Goal: Task Accomplishment & Management: Complete application form

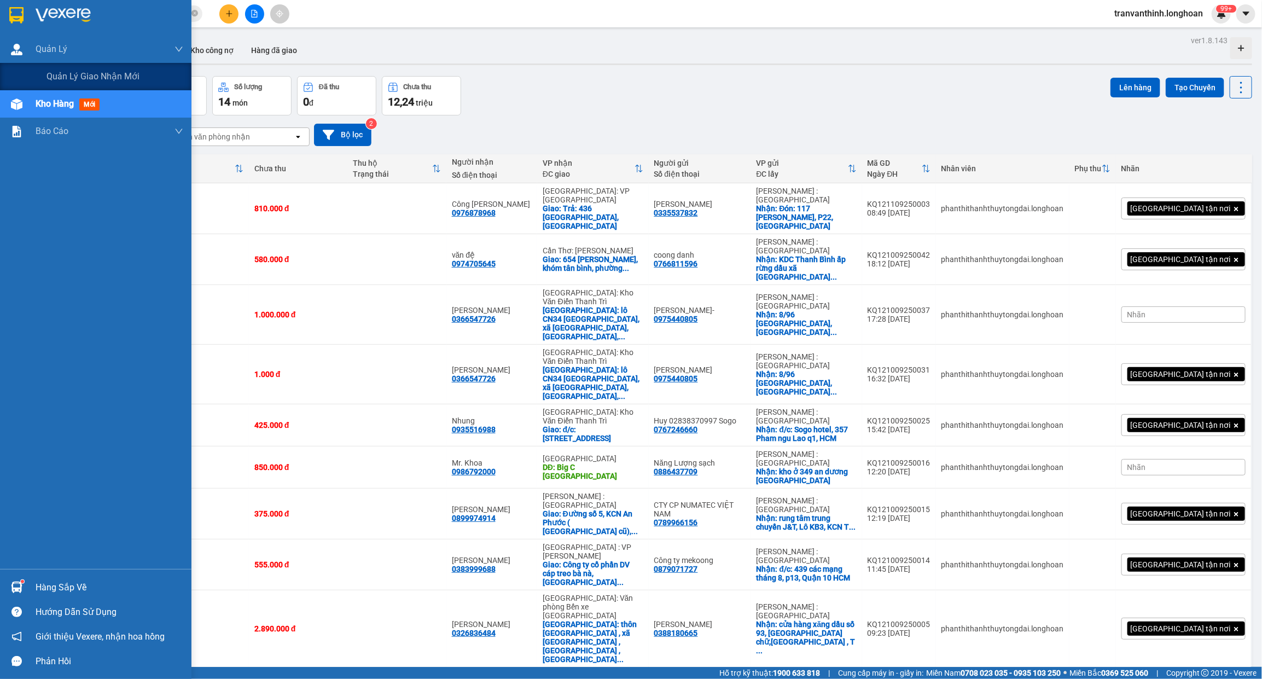
click at [40, 69] on div "Quản lý giao nhận mới" at bounding box center [95, 76] width 191 height 27
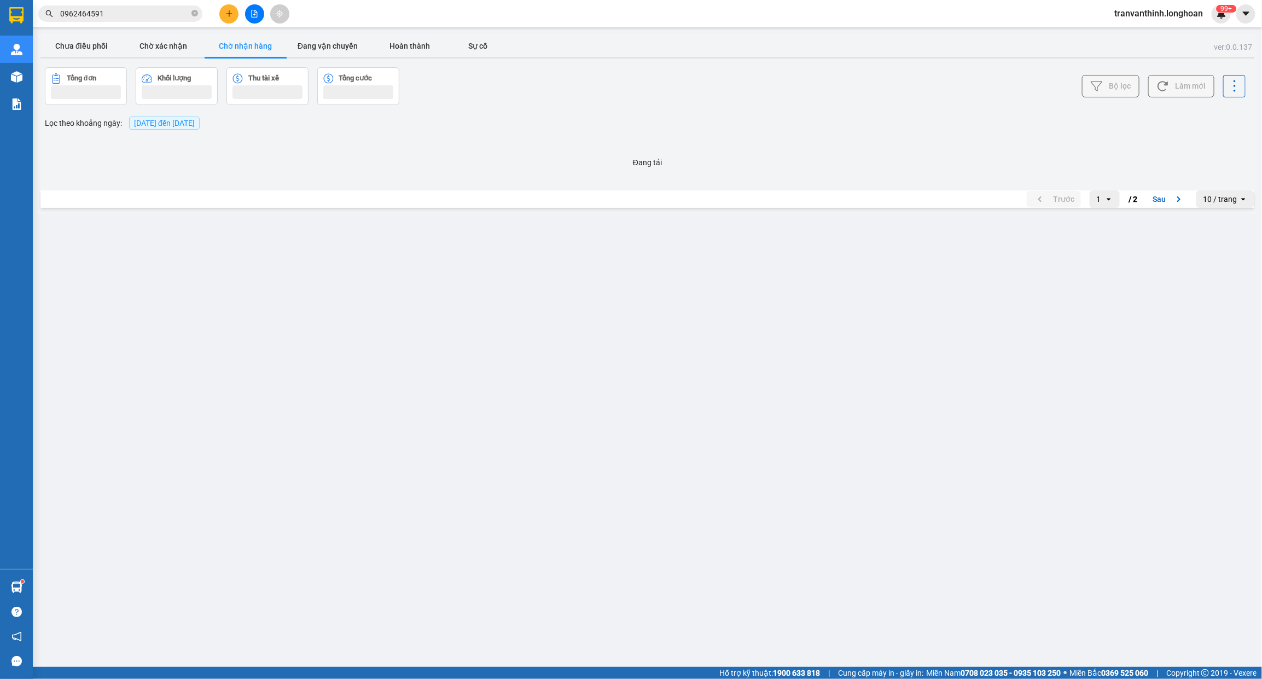
click at [275, 187] on main "ver: 0.0.137 Chưa điều phối Chờ xác nhận Chờ nhận hàng Đang vận chuyển Hoàn thà…" at bounding box center [631, 333] width 1262 height 667
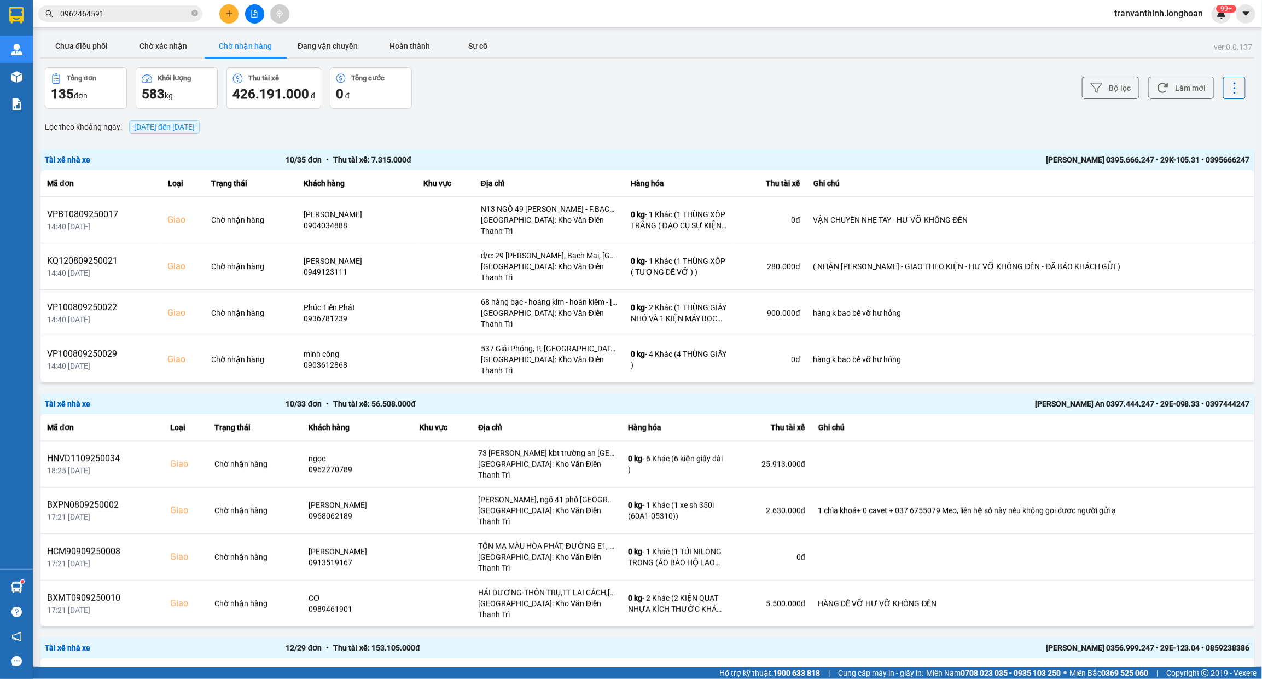
click at [93, 44] on button "Chưa điều phối" at bounding box center [81, 46] width 82 height 22
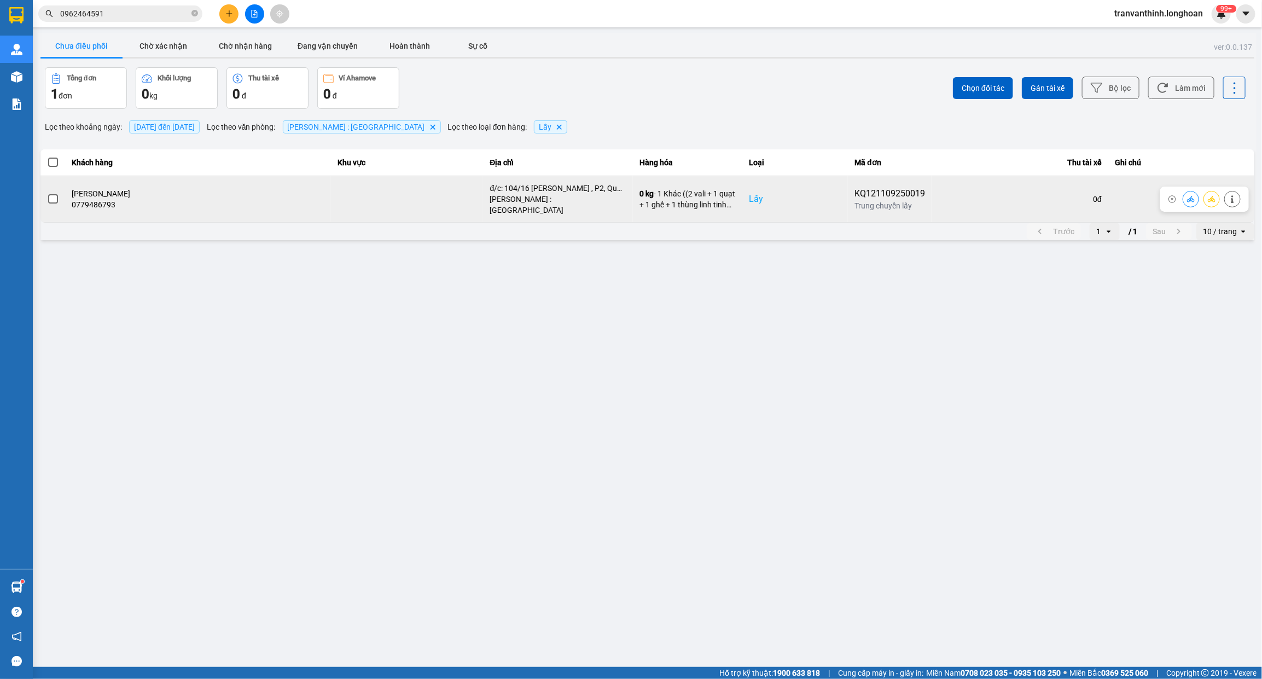
click at [59, 195] on td at bounding box center [52, 199] width 25 height 46
click at [51, 196] on span at bounding box center [53, 199] width 10 height 10
click at [47, 193] on input "checkbox" at bounding box center [47, 193] width 0 height 0
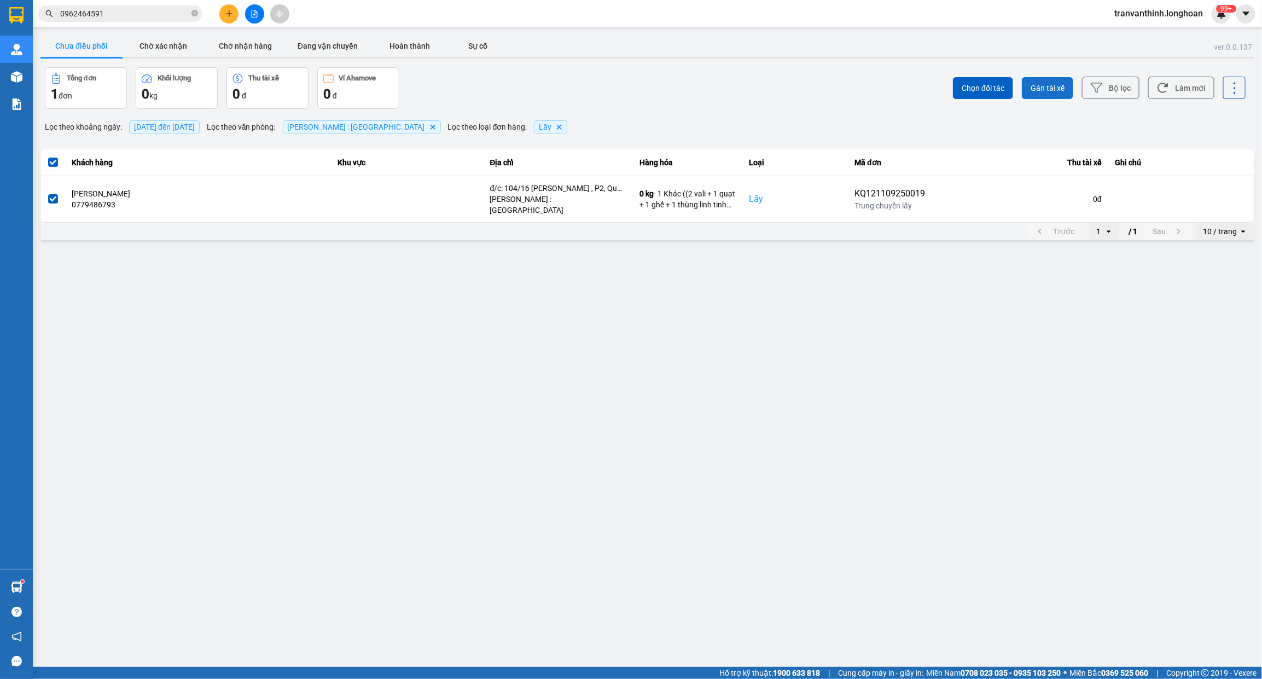
click at [1043, 91] on span "Gán tài xế" at bounding box center [1047, 88] width 34 height 11
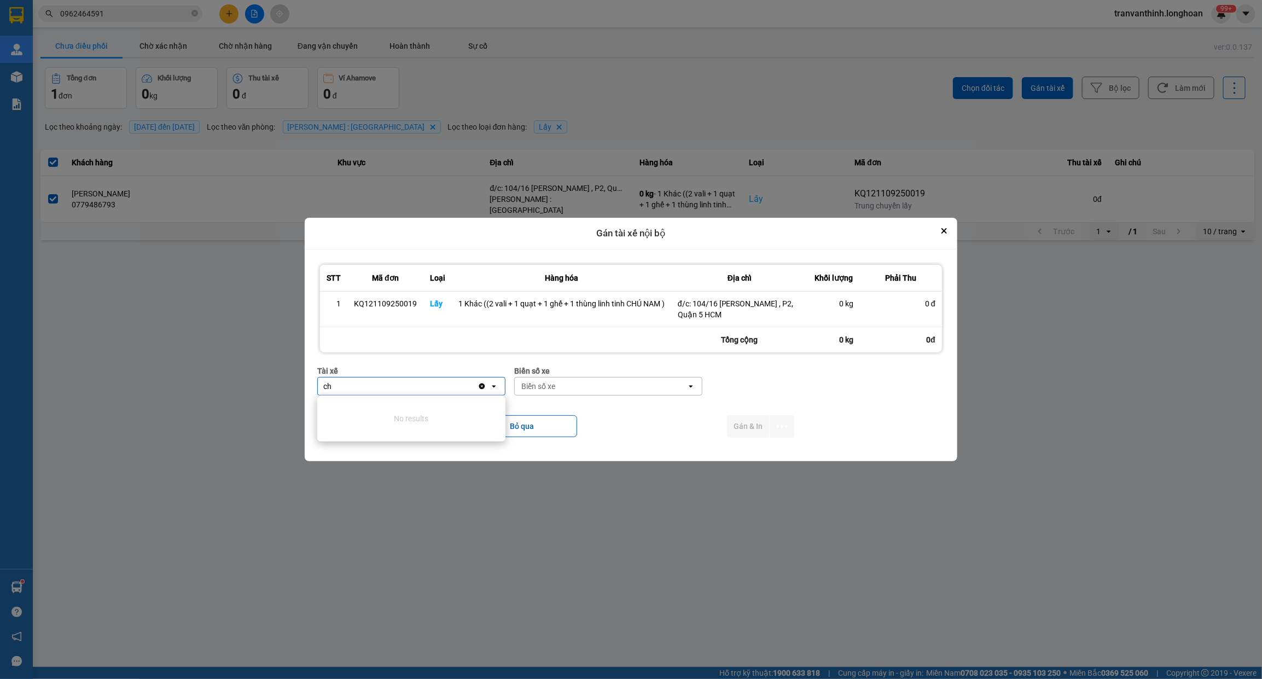
type input "c"
type input "nam"
click at [430, 413] on span "0344668247 - [GEOGRAPHIC_DATA] 0344668247" at bounding box center [413, 409] width 175 height 11
click at [544, 399] on div "Biển số xe Biển số xe open" at bounding box center [626, 384] width 188 height 39
click at [544, 394] on div "Biển số xe" at bounding box center [618, 386] width 172 height 18
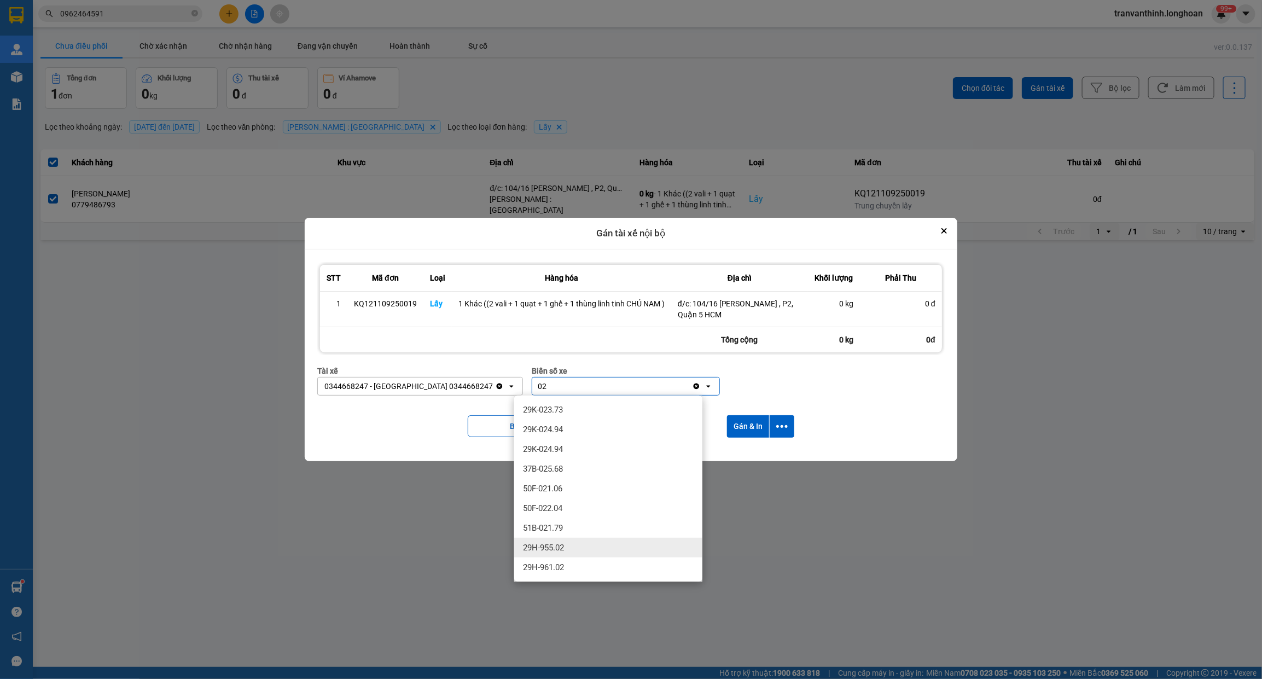
type input "02"
click at [519, 548] on div "29H-955.02" at bounding box center [608, 548] width 188 height 20
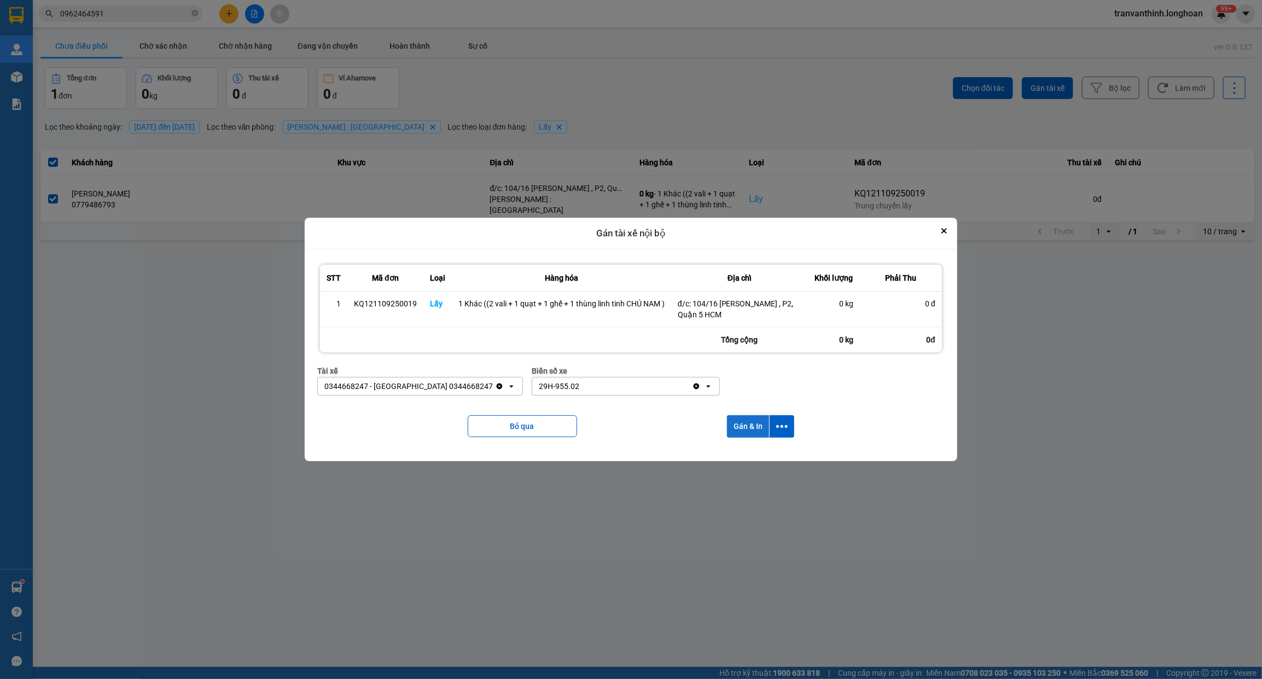
click at [747, 422] on button "Gán & In" at bounding box center [748, 426] width 42 height 22
click at [1034, 529] on main "ver: 0.0.137 Chưa điều phối Chờ xác nhận Chờ nhận hàng Đang vận chuyển Hoàn thà…" at bounding box center [631, 333] width 1262 height 667
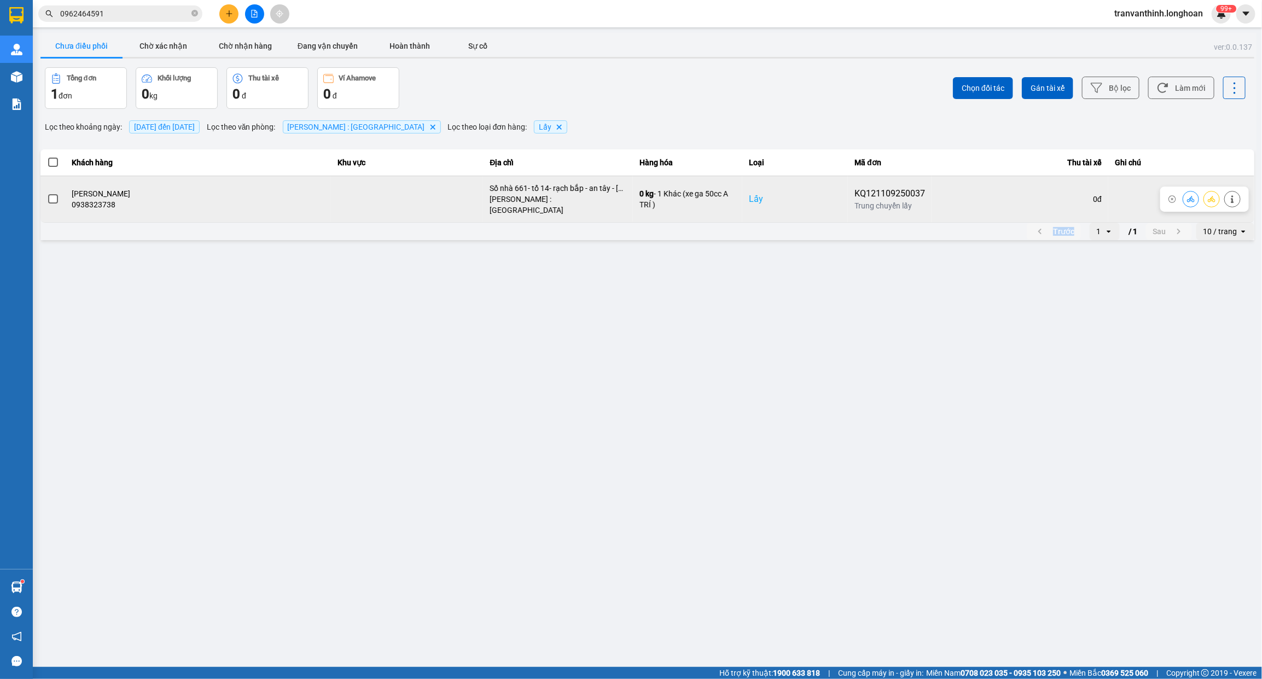
click at [54, 195] on span at bounding box center [53, 199] width 10 height 10
click at [47, 193] on input "checkbox" at bounding box center [47, 193] width 0 height 0
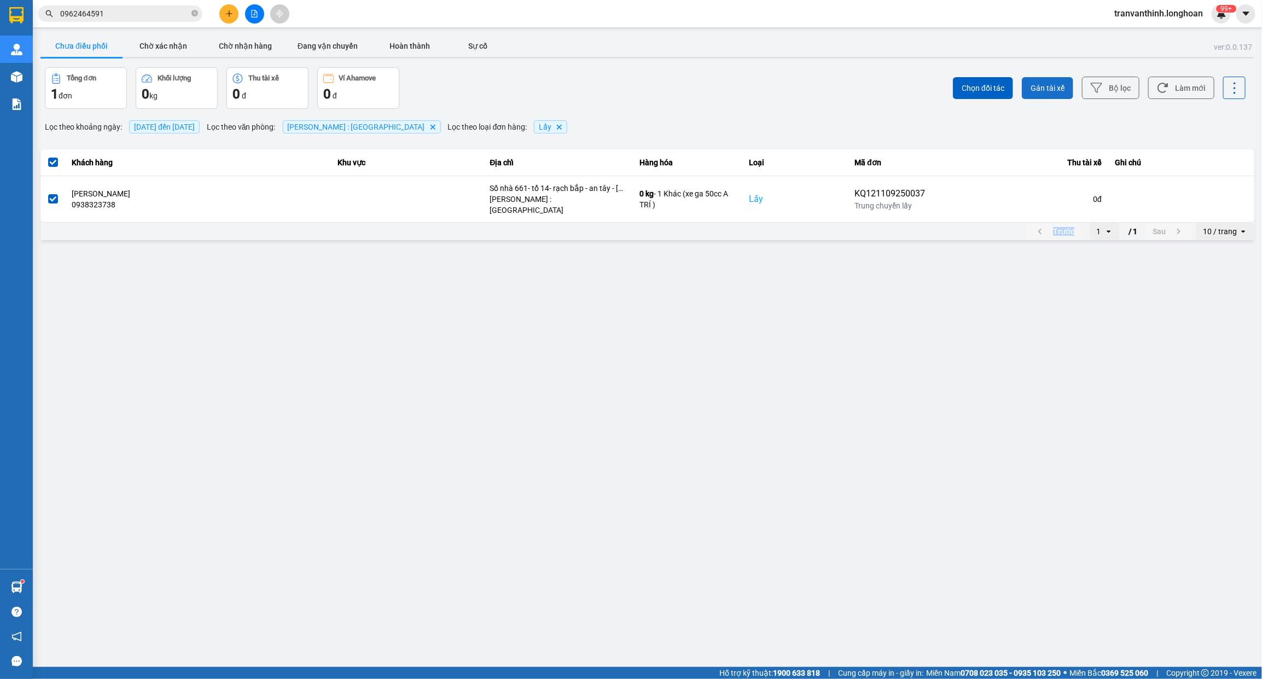
click at [1053, 90] on span "Gán tài xế" at bounding box center [1047, 88] width 34 height 11
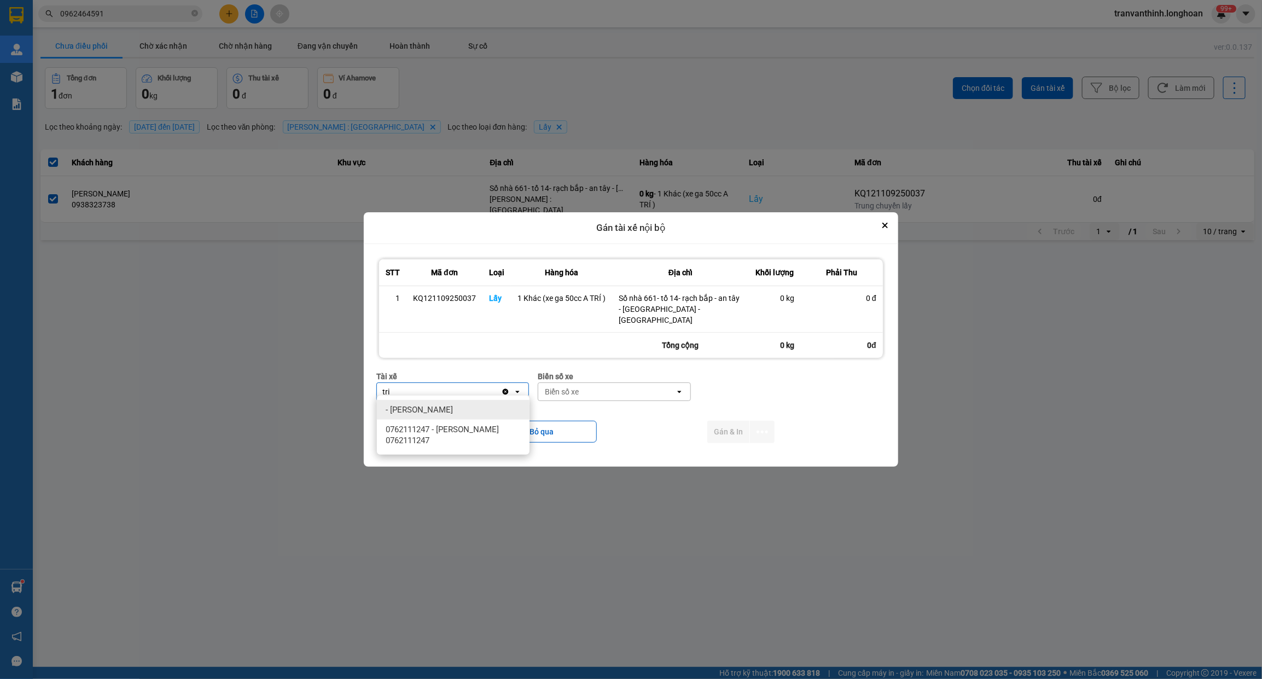
type input "tri"
drag, startPoint x: 463, startPoint y: 429, endPoint x: 574, endPoint y: 398, distance: 116.0
click at [464, 429] on span "0762111247 - ĐINH HÒA TRÍ 0762111247" at bounding box center [455, 435] width 139 height 22
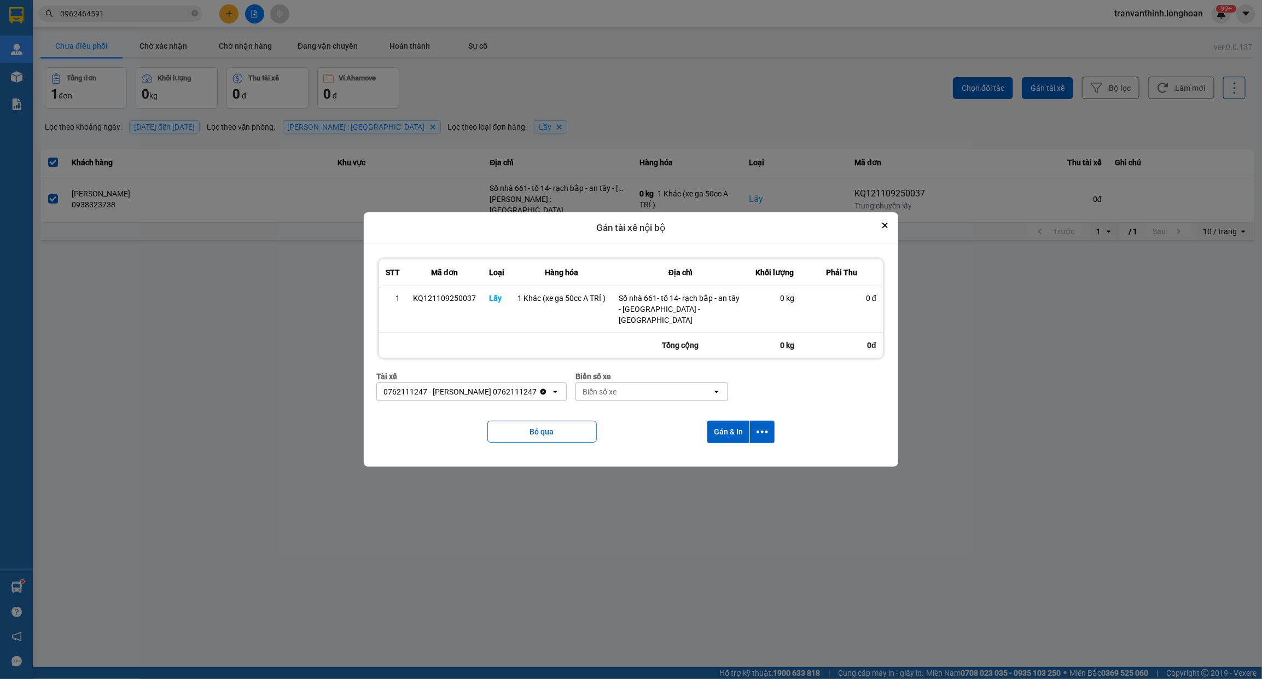
click at [586, 394] on div "Biển số xe" at bounding box center [644, 392] width 136 height 18
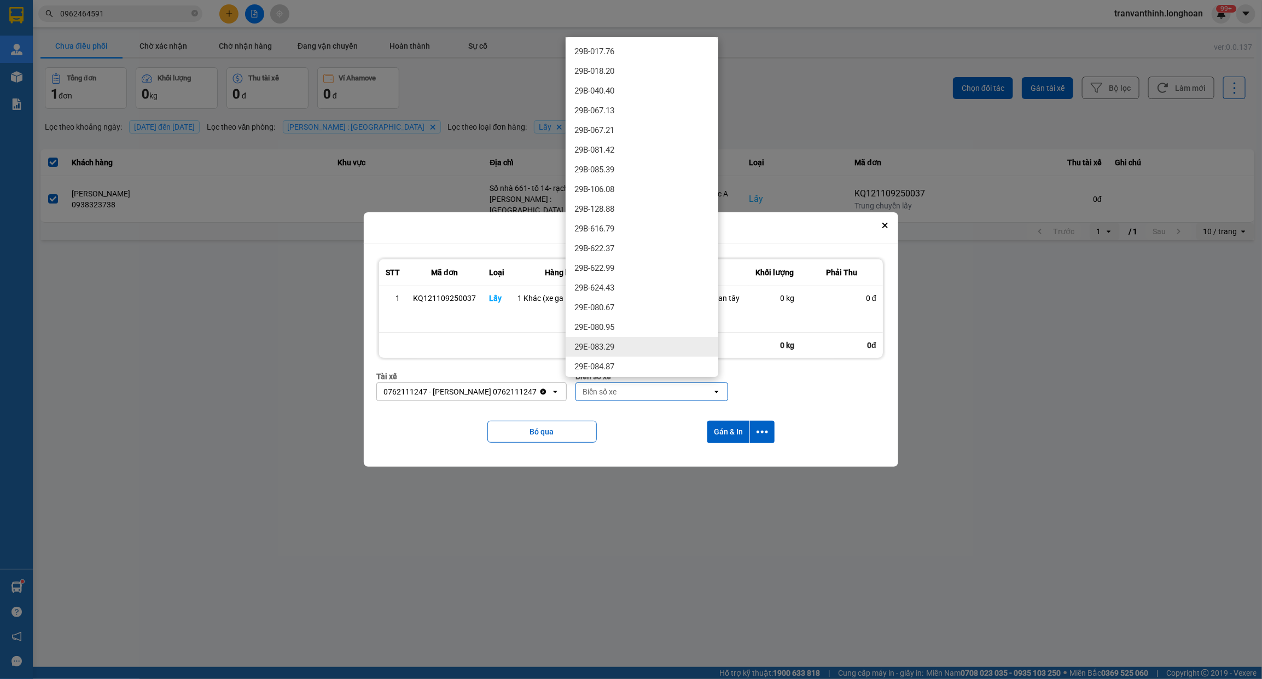
click at [627, 343] on div "29E-083.29" at bounding box center [642, 347] width 153 height 20
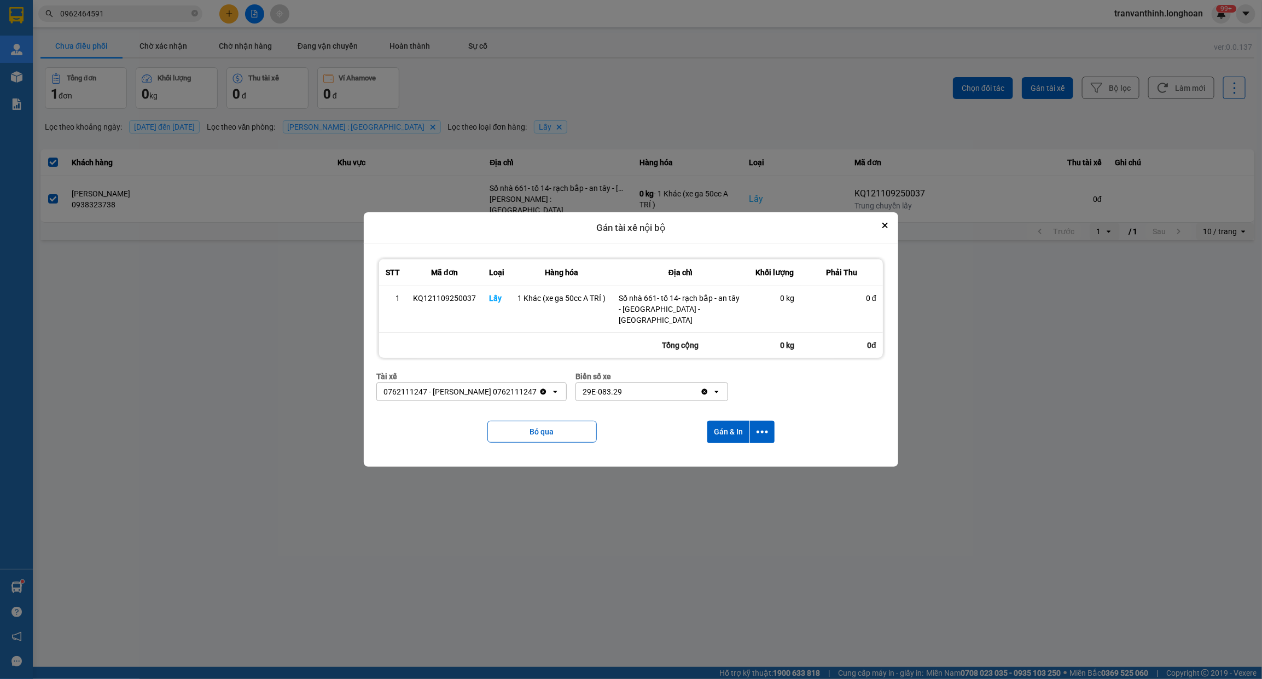
drag, startPoint x: 755, startPoint y: 452, endPoint x: 748, endPoint y: 446, distance: 9.3
click at [756, 452] on div "STT Mã đơn Loại Hàng hóa Địa chỉ Khối lượng Phải Thu 1 KQ121109250037 Lấy 1 Khá…" at bounding box center [631, 355] width 518 height 206
click at [721, 421] on button "Gán & In" at bounding box center [728, 432] width 42 height 22
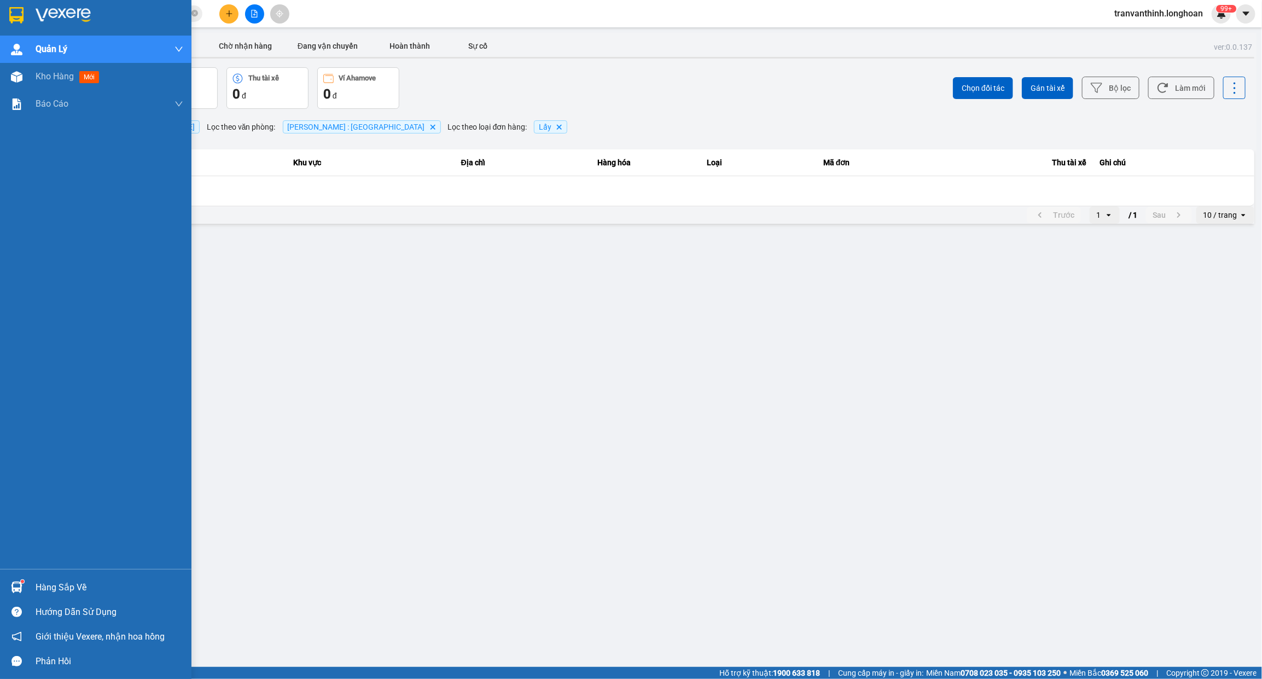
click at [3, 13] on div at bounding box center [95, 18] width 191 height 36
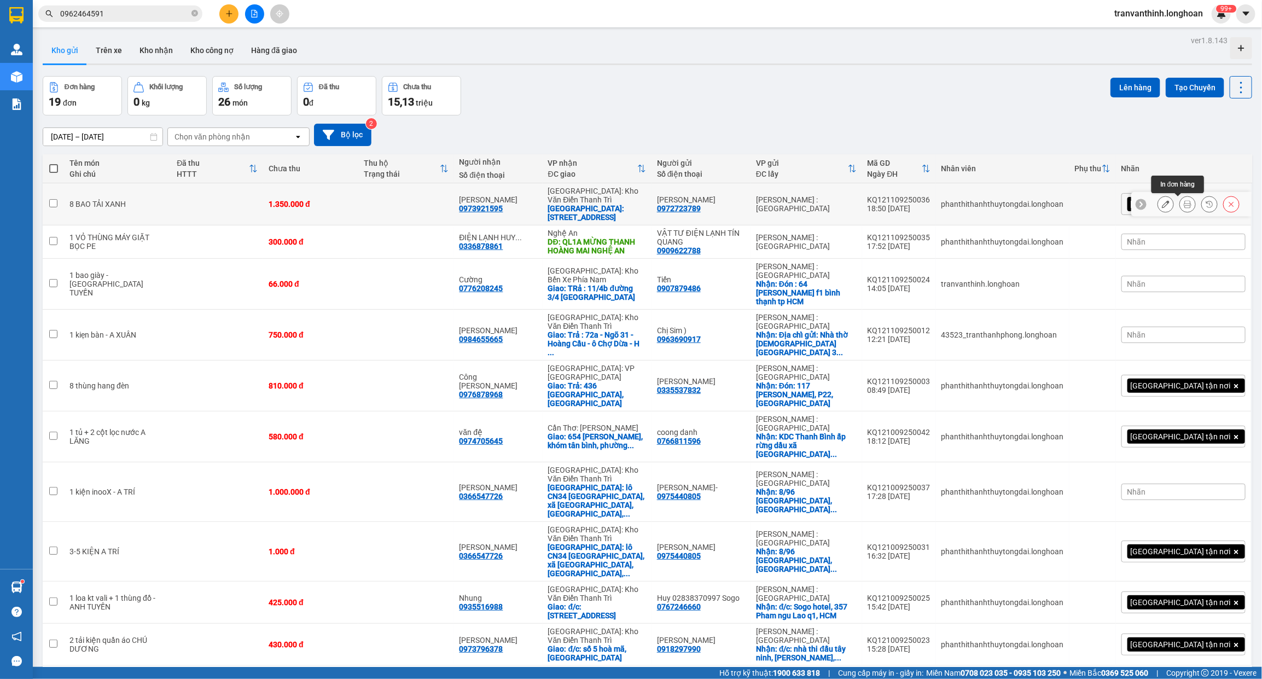
click at [1184, 203] on icon at bounding box center [1188, 204] width 8 height 8
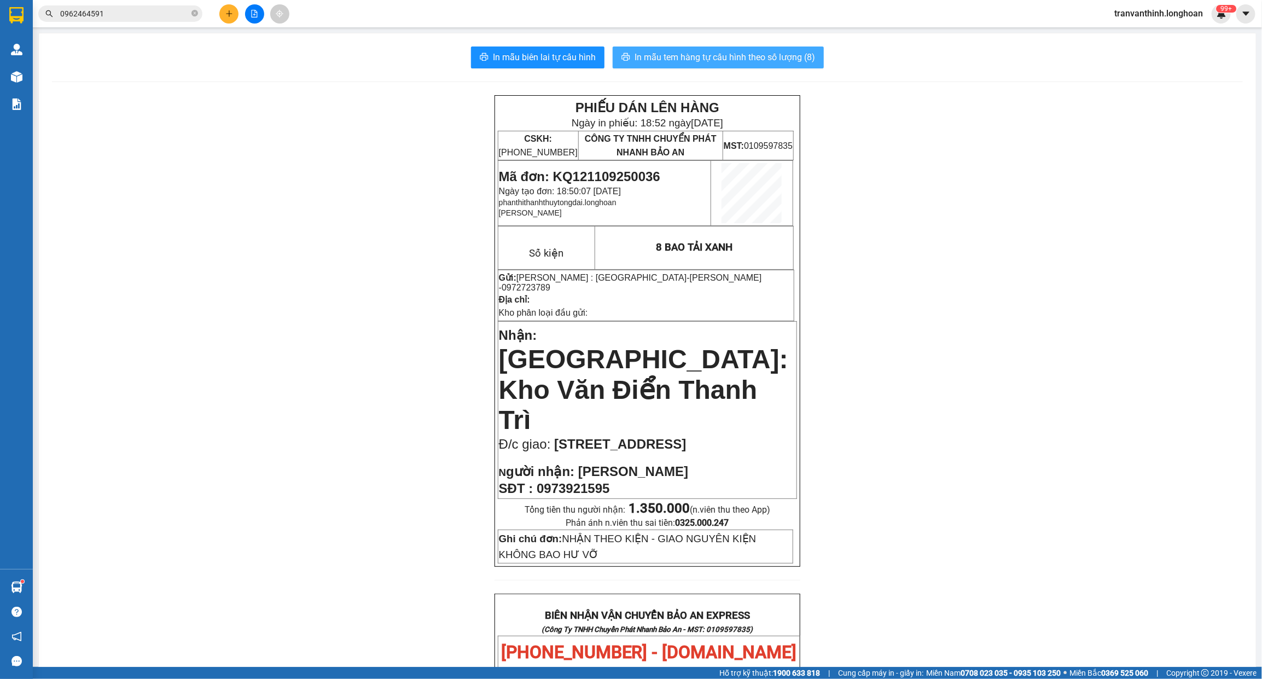
click at [704, 55] on span "In mẫu tem hàng tự cấu hình theo số lượng (8)" at bounding box center [724, 57] width 180 height 14
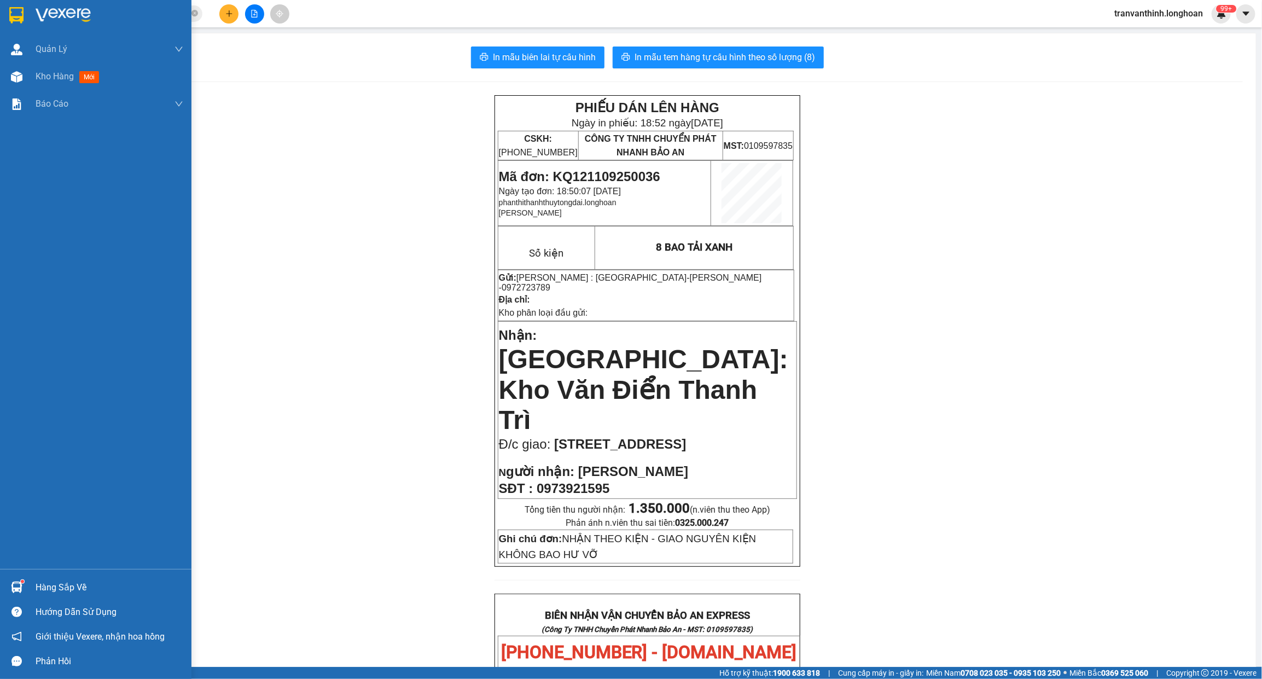
drag, startPoint x: 17, startPoint y: 12, endPoint x: 20, endPoint y: 678, distance: 666.2
click at [17, 12] on img at bounding box center [16, 15] width 14 height 16
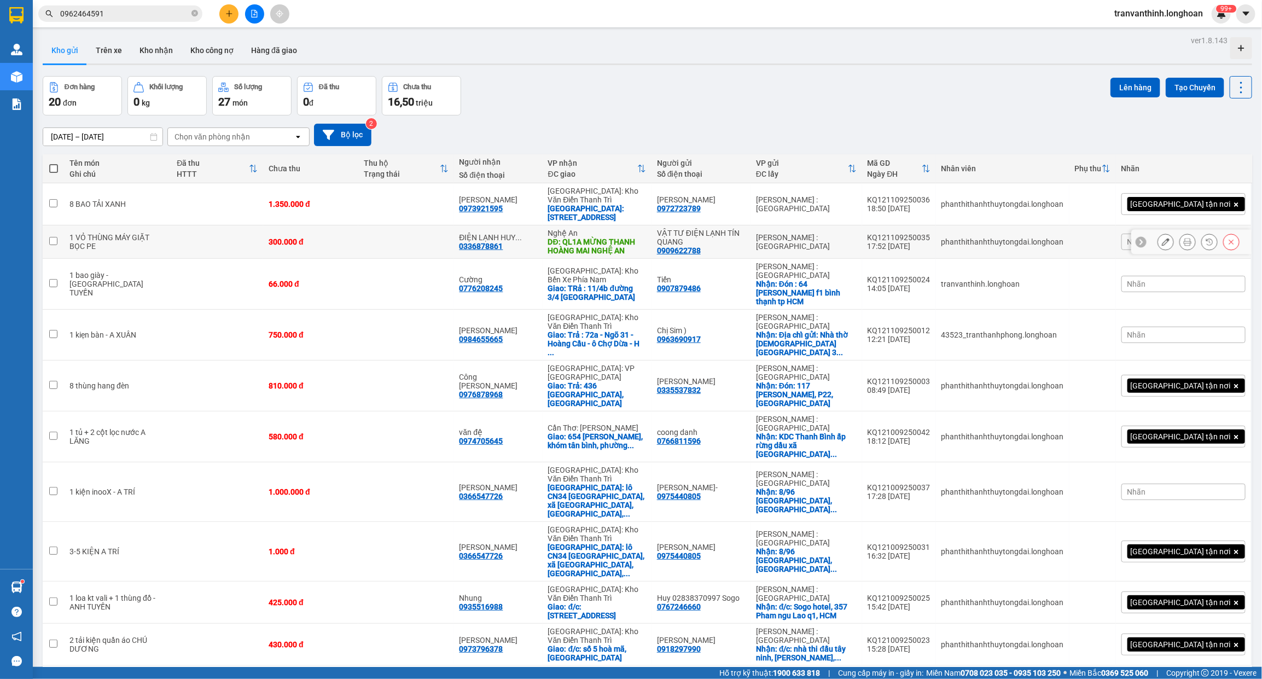
click at [745, 232] on div "VẬT TƯ ĐIỆN LẠNH TÍN QUANG" at bounding box center [701, 238] width 88 height 18
checkbox input "true"
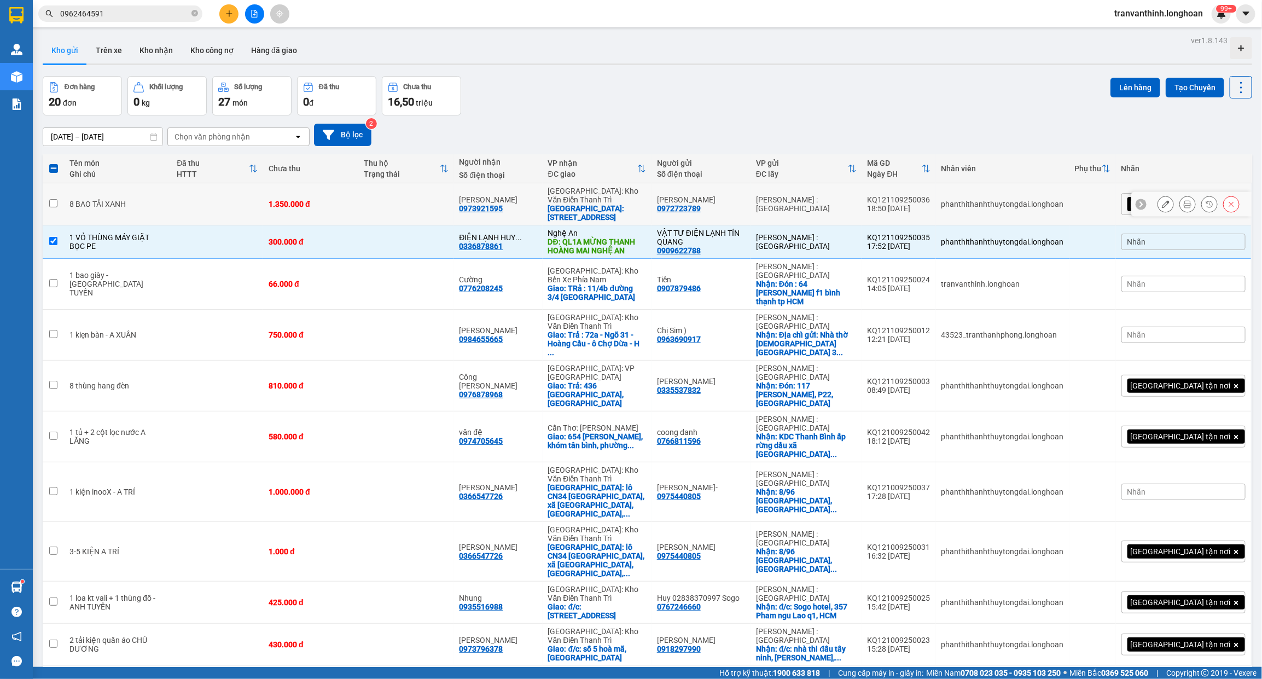
click at [745, 211] on div "Bảo Phúc 0972723789" at bounding box center [701, 204] width 88 height 18
checkbox input "true"
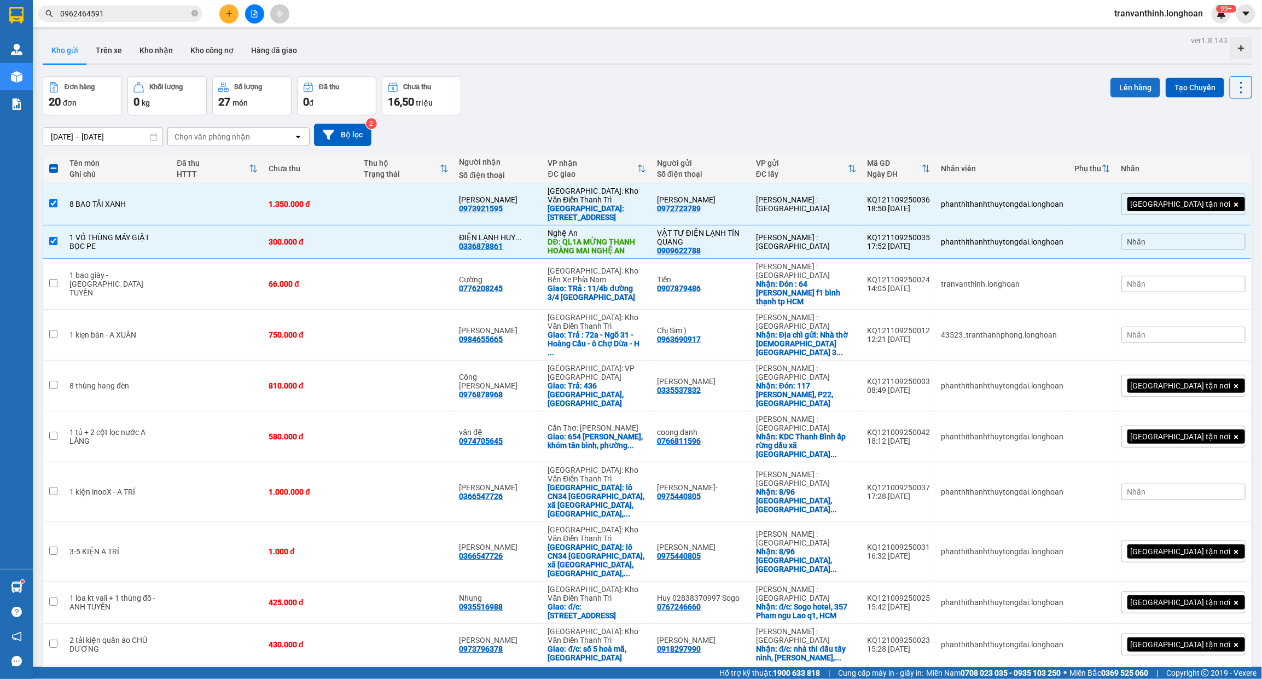
click at [1110, 86] on button "Lên hàng" at bounding box center [1135, 88] width 50 height 20
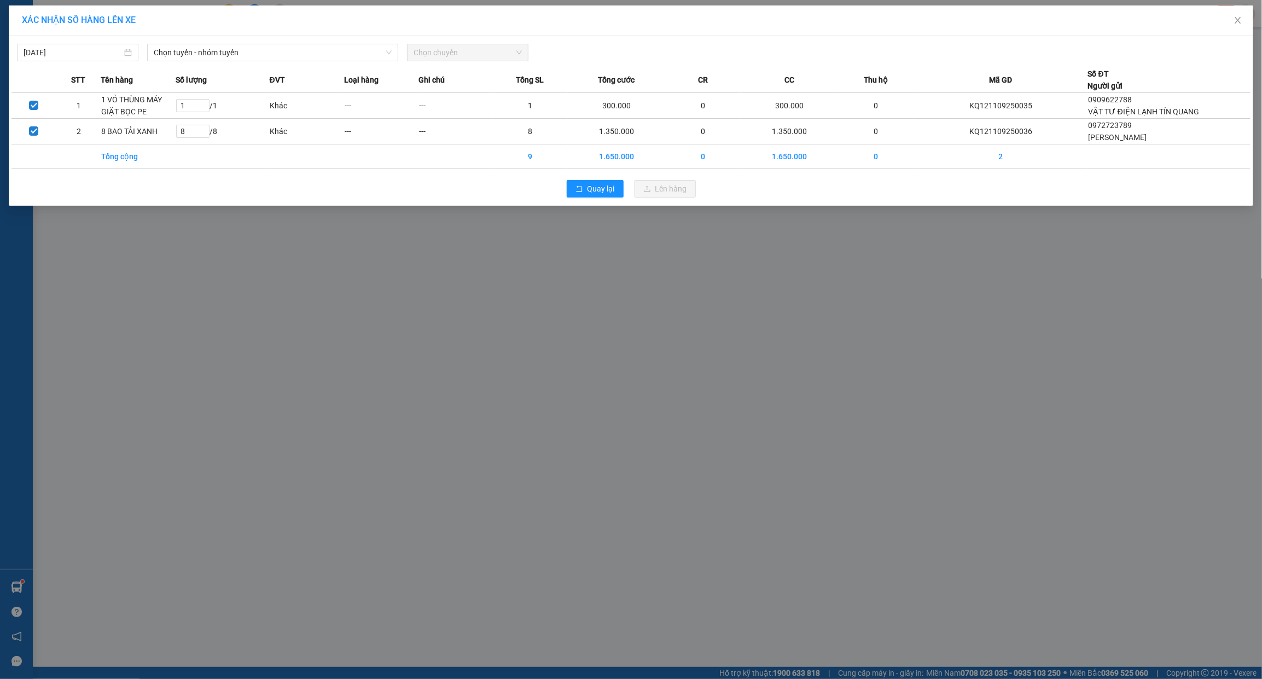
click at [272, 40] on div "11/09/2025 Chọn tuyến - nhóm tuyến Chọn chuyến" at bounding box center [630, 49] width 1239 height 23
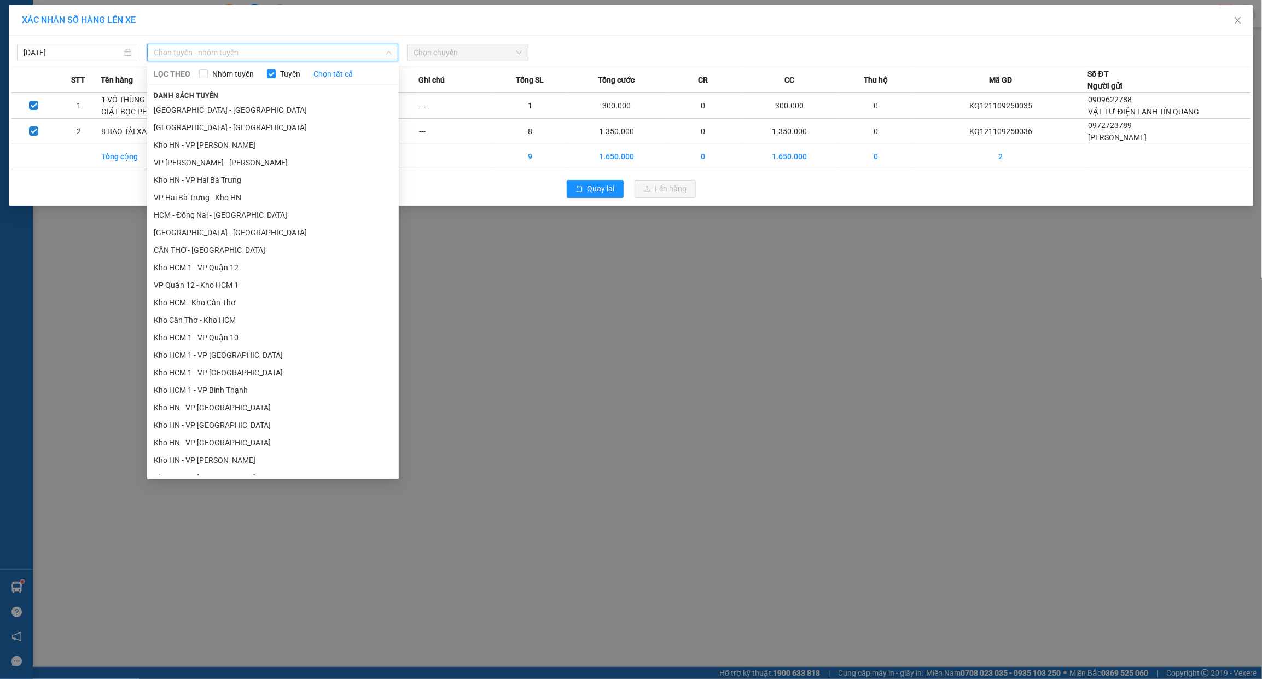
click at [265, 61] on input "search" at bounding box center [269, 52] width 230 height 16
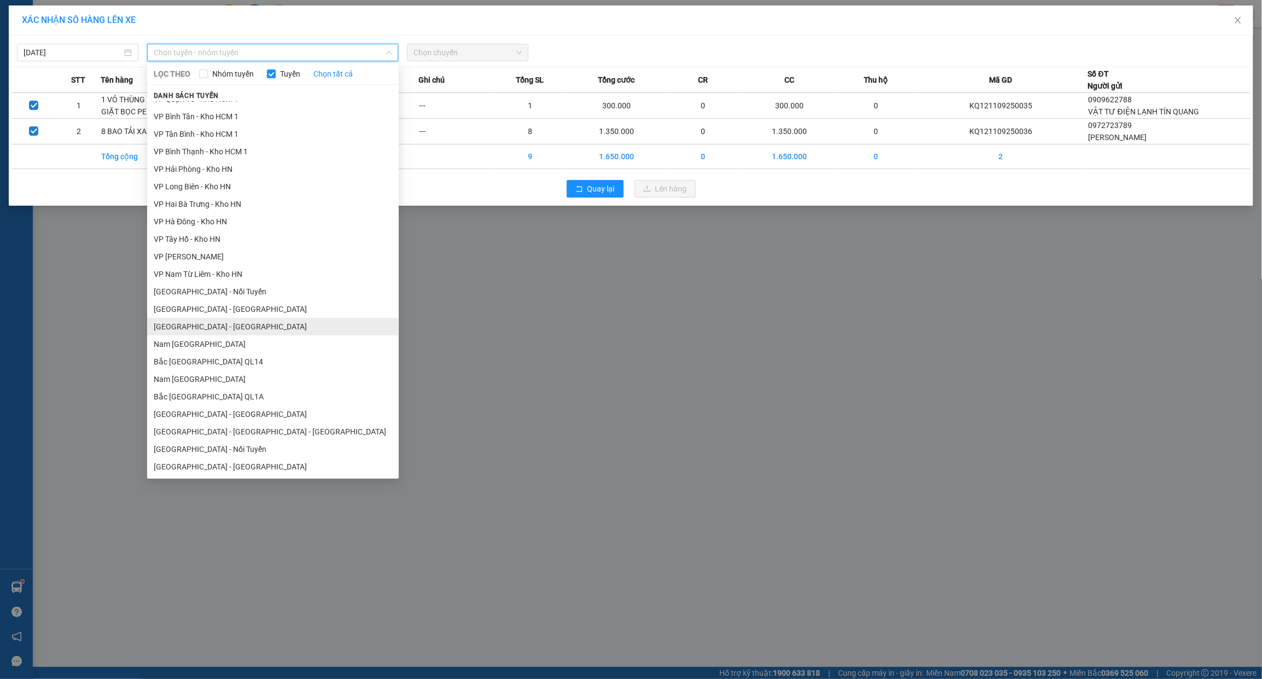
scroll to position [502, 0]
click at [178, 381] on li "Nam [GEOGRAPHIC_DATA]" at bounding box center [273, 379] width 252 height 18
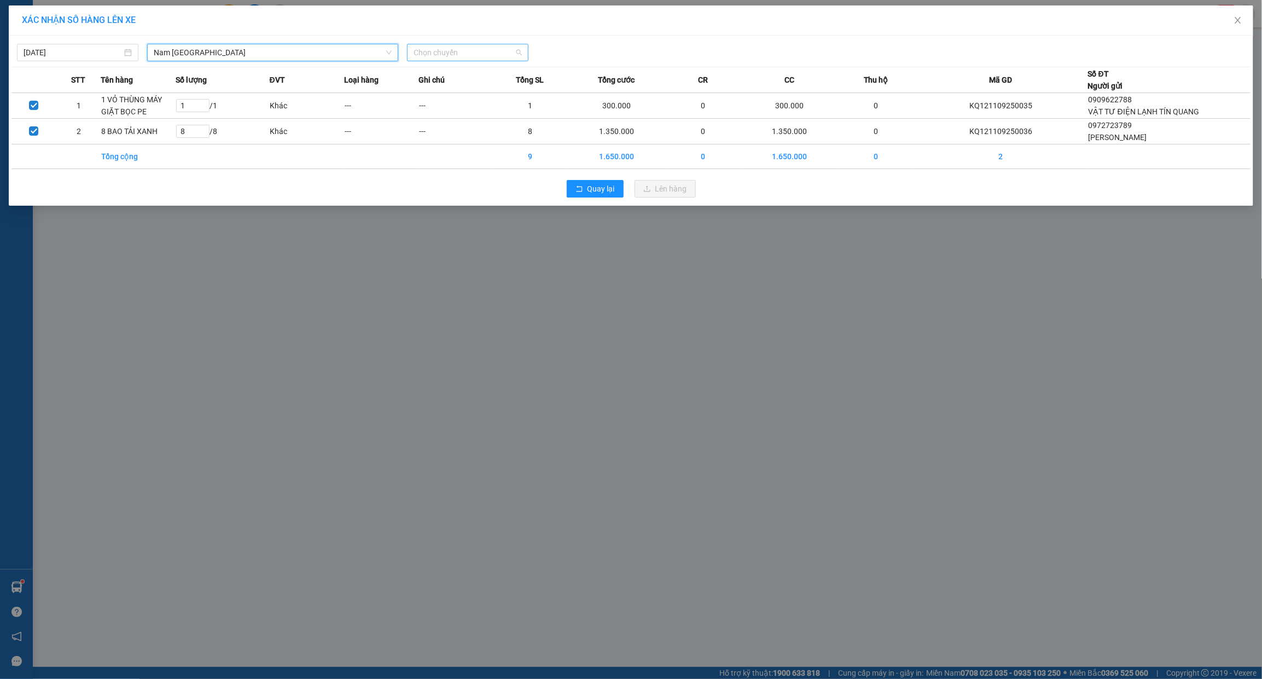
click at [415, 47] on span "Chọn chuyến" at bounding box center [467, 52] width 108 height 16
click at [434, 91] on div "18:00 (TC) - 29E-368.35" at bounding box center [455, 92] width 85 height 12
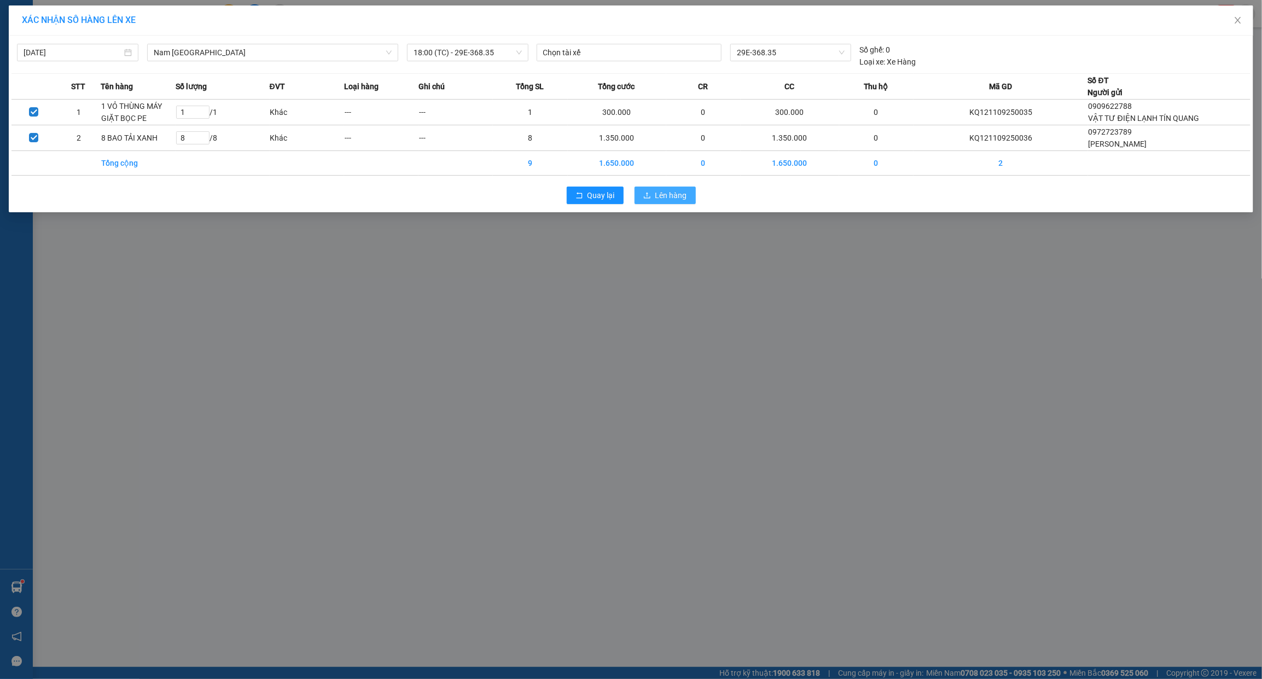
click at [660, 190] on span "Lên hàng" at bounding box center [671, 195] width 32 height 12
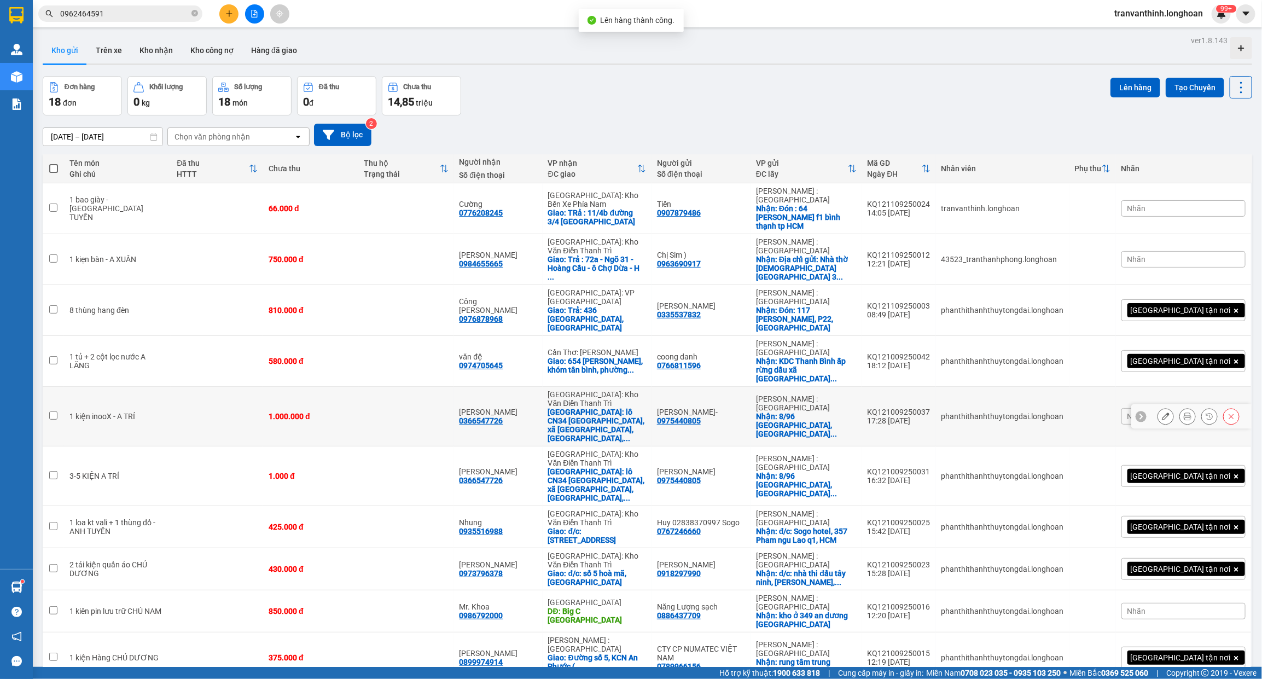
scroll to position [50, 0]
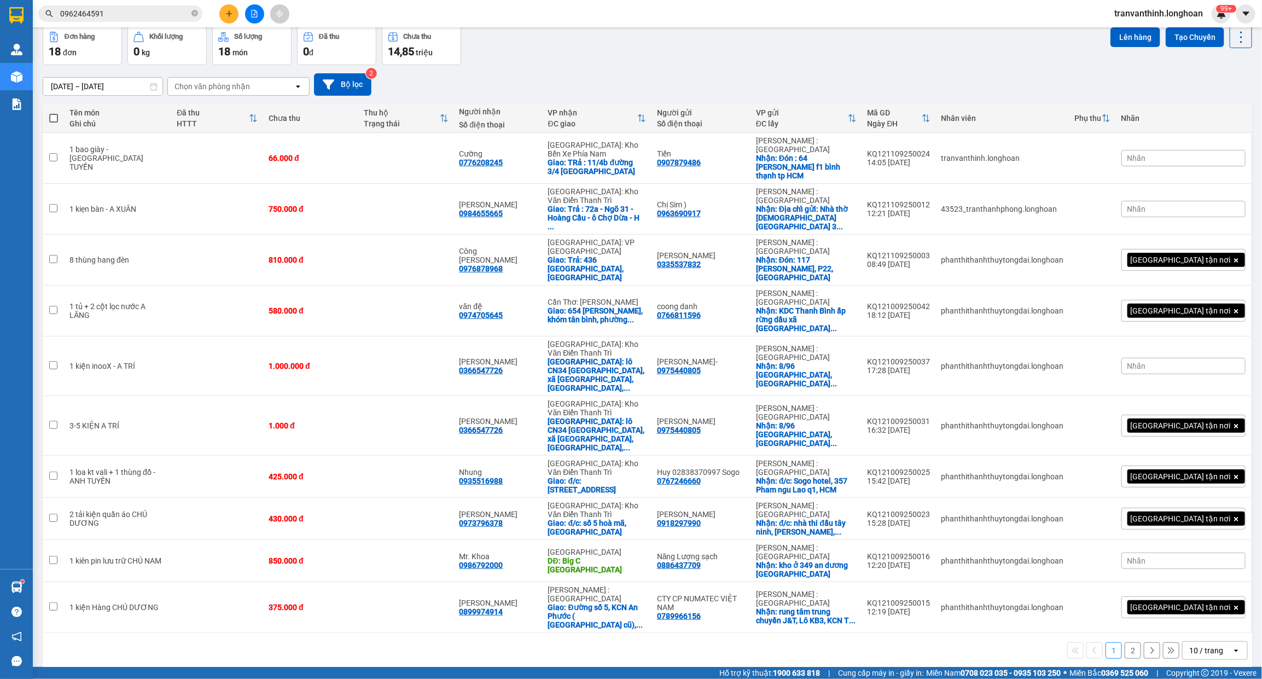
click at [1209, 645] on div "10 / trang" at bounding box center [1206, 650] width 34 height 11
click at [1201, 515] on span "100 / trang" at bounding box center [1199, 514] width 39 height 11
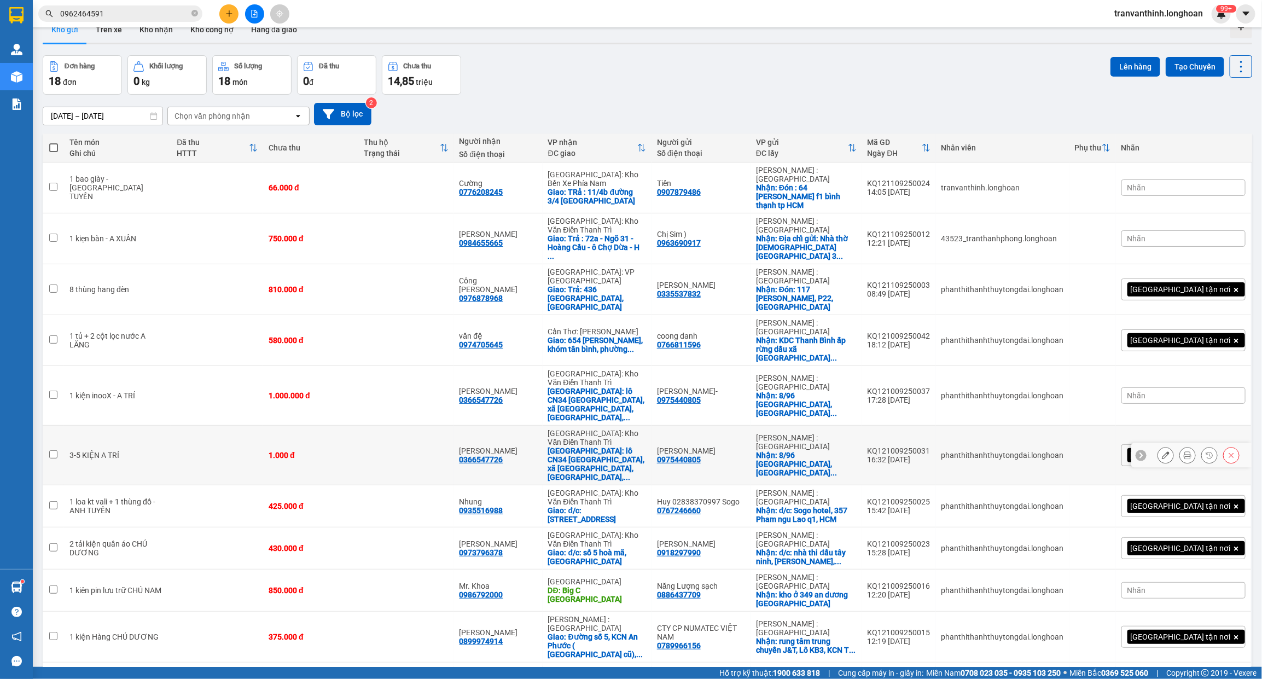
scroll to position [0, 0]
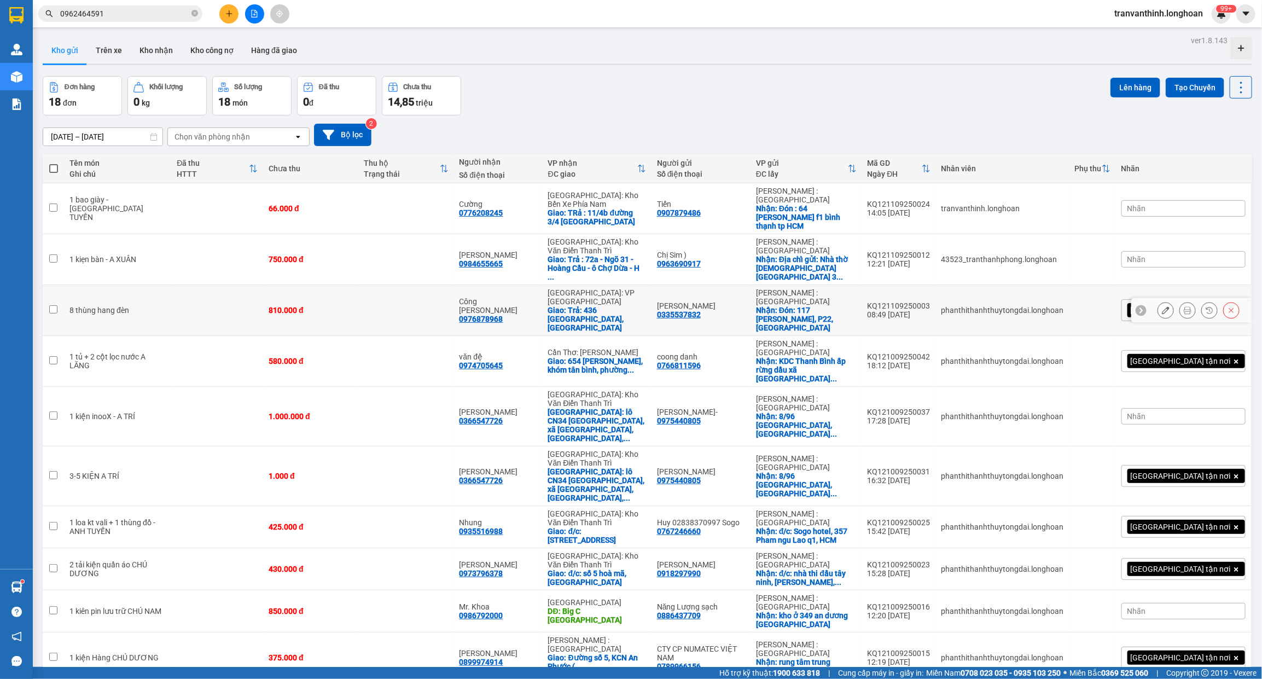
click at [1203, 301] on button at bounding box center [1209, 310] width 15 height 19
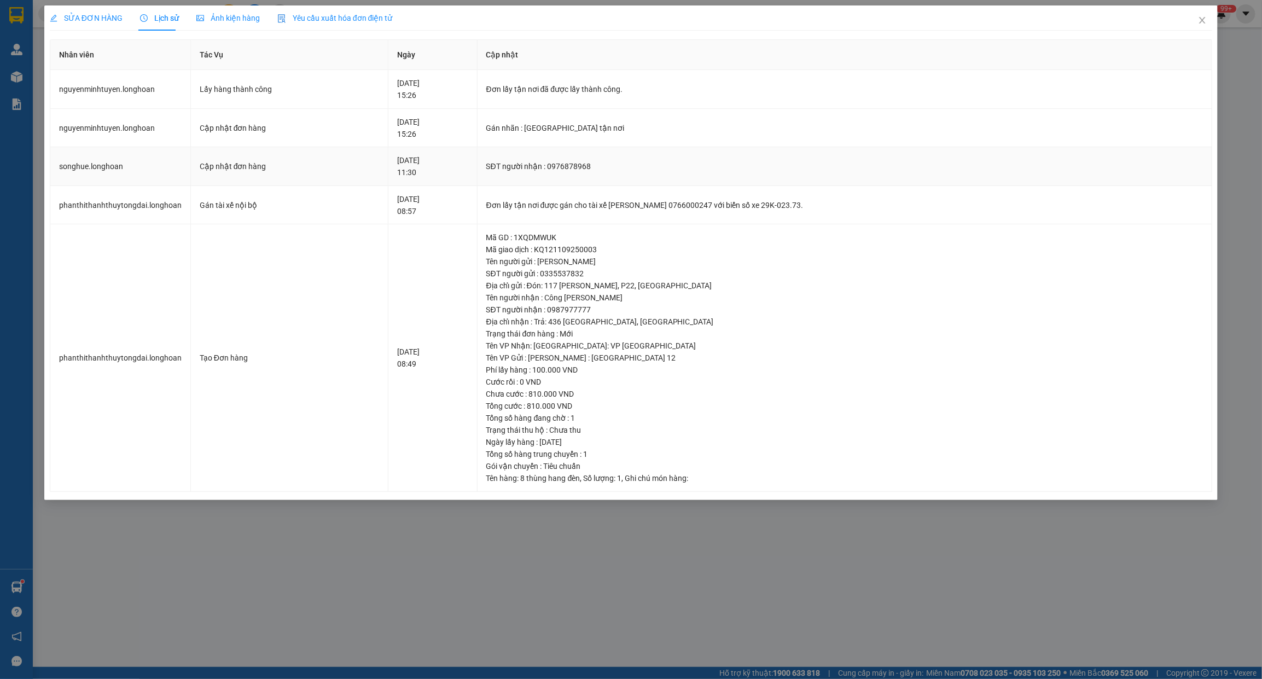
click at [1135, 160] on td "SĐT người nhận : 0976878968" at bounding box center [844, 166] width 735 height 39
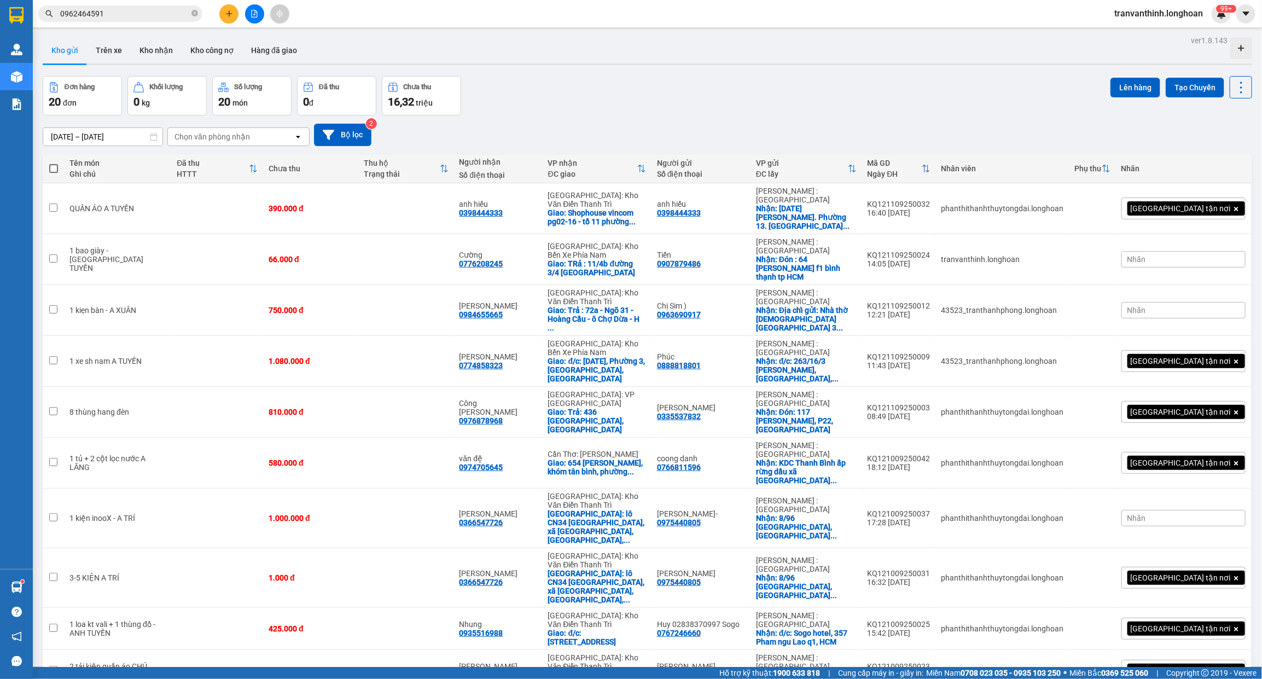
click at [195, 5] on span "0962464591" at bounding box center [120, 13] width 164 height 16
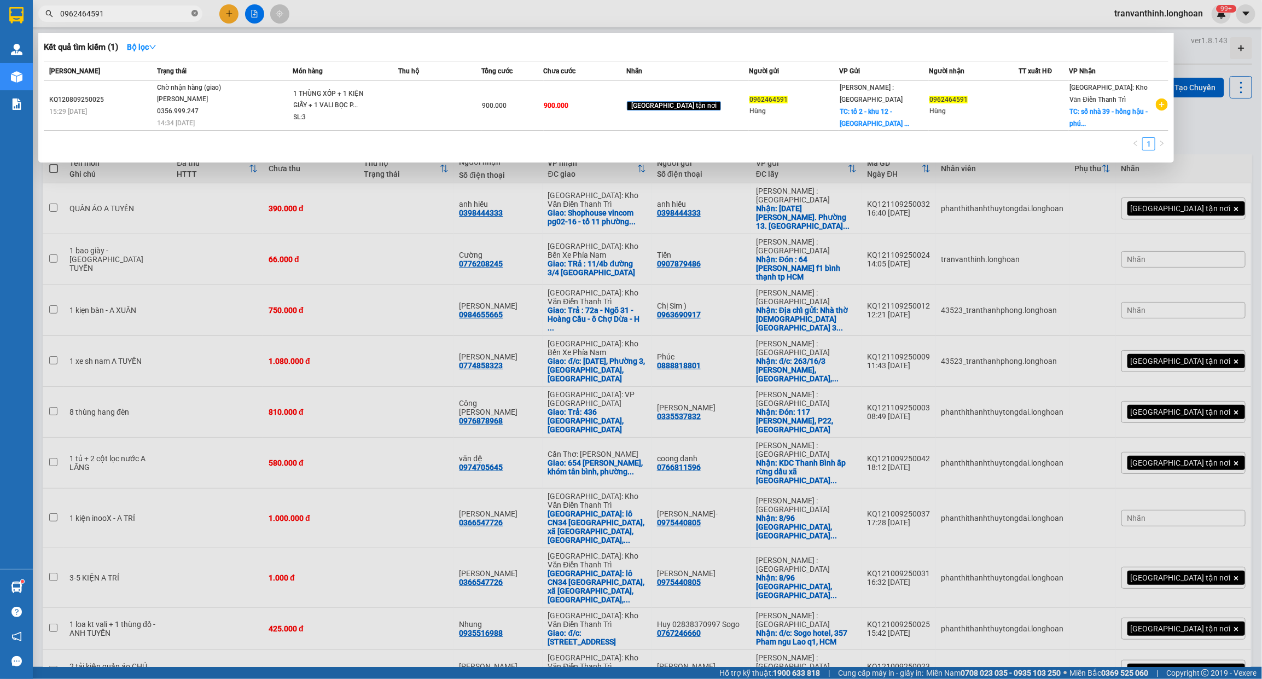
click at [195, 11] on icon "close-circle" at bounding box center [194, 13] width 7 height 7
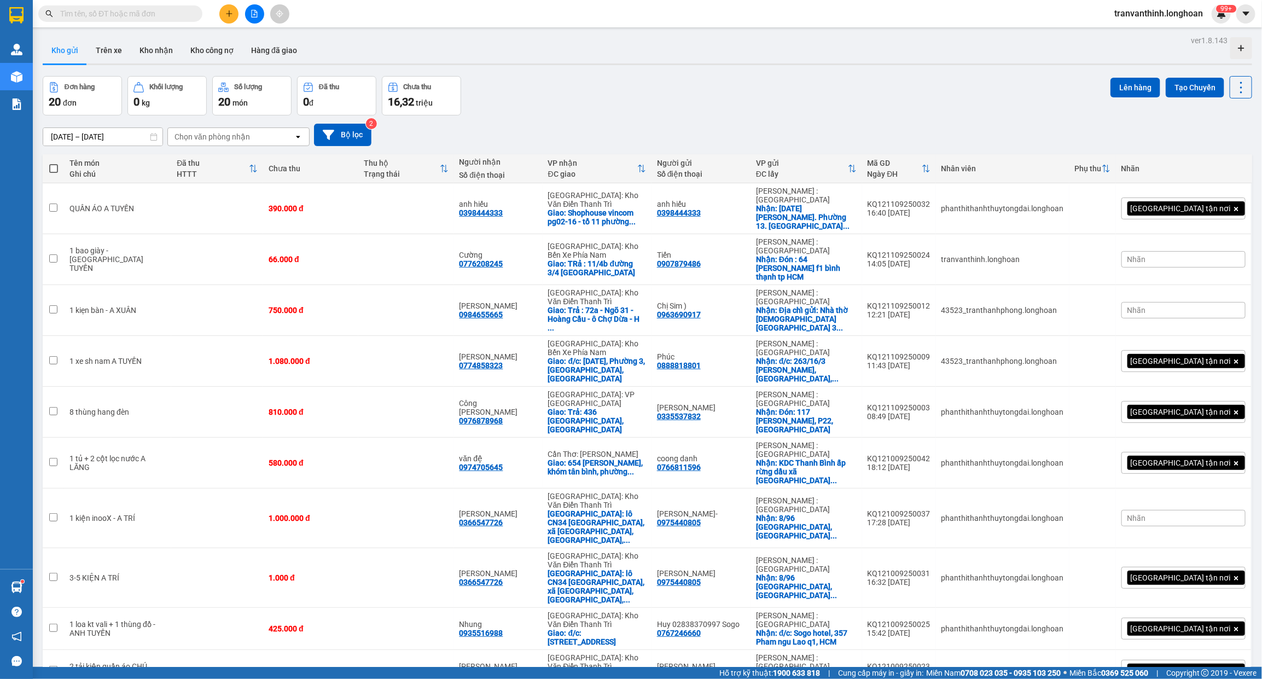
click at [654, 80] on div "Đơn hàng 20 đơn Khối lượng 0 kg Số lượng 20 món Đã thu 0 đ Chưa thu 16,32 triệu…" at bounding box center [647, 95] width 1209 height 39
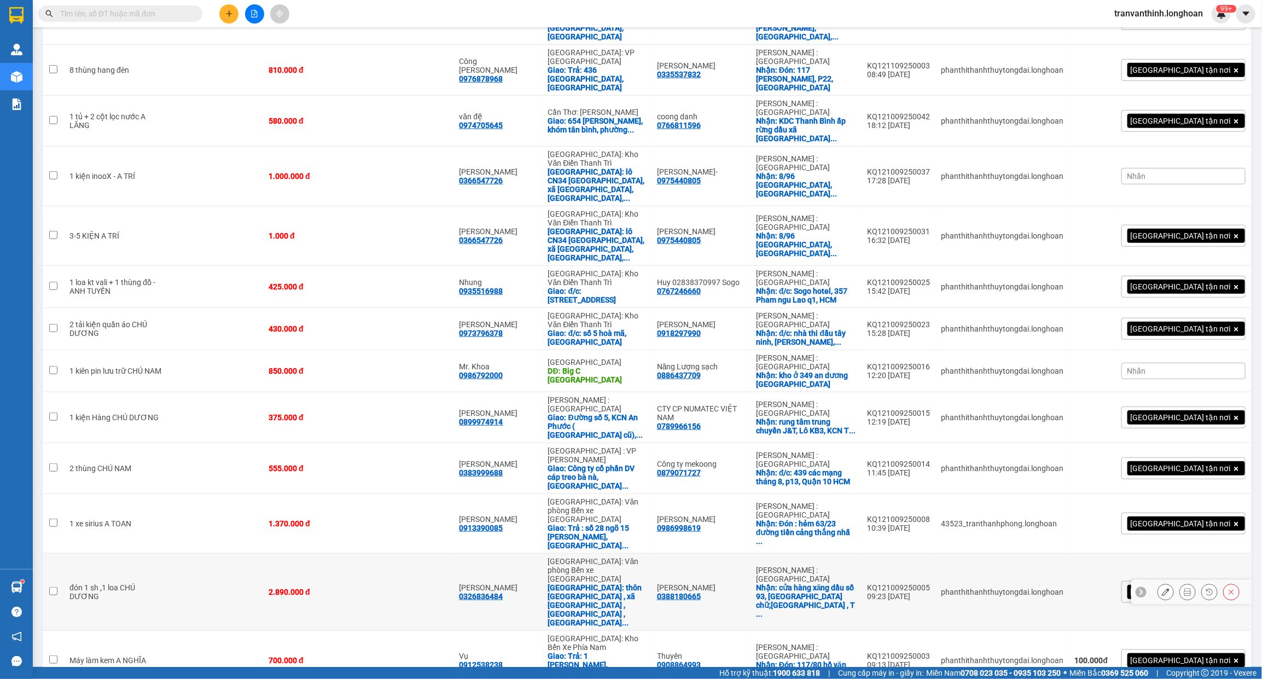
scroll to position [354, 0]
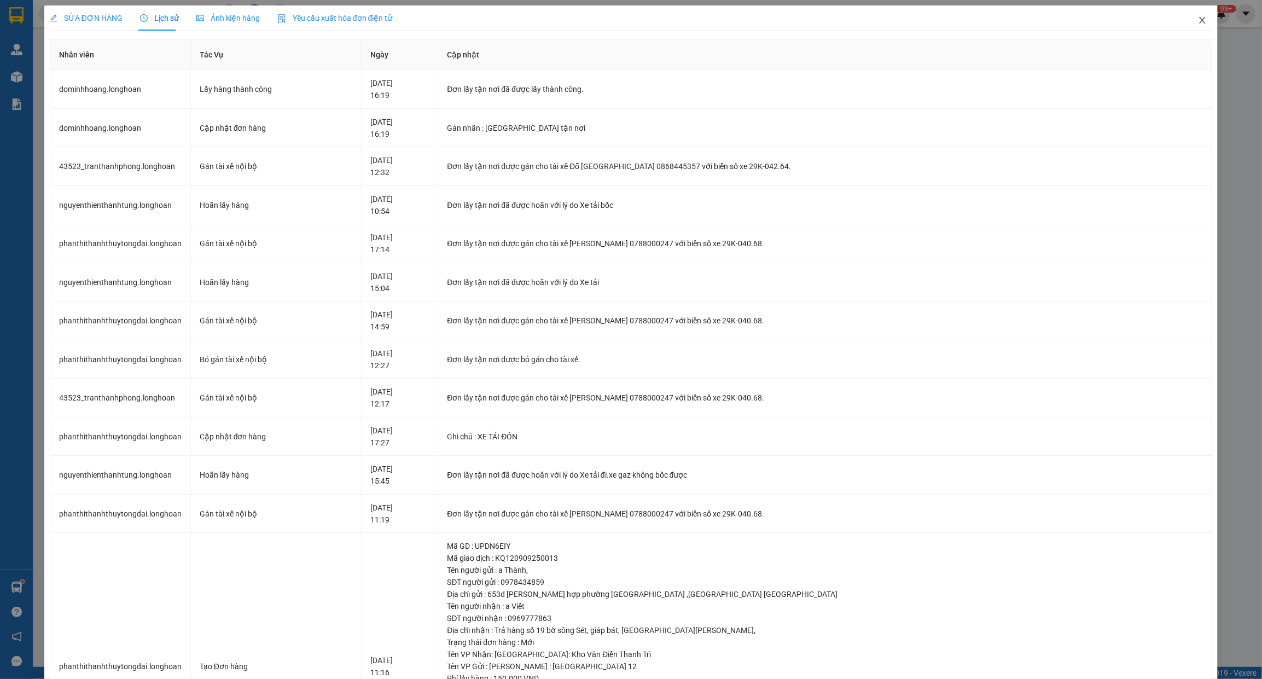
click at [1198, 18] on icon "close" at bounding box center [1202, 20] width 9 height 9
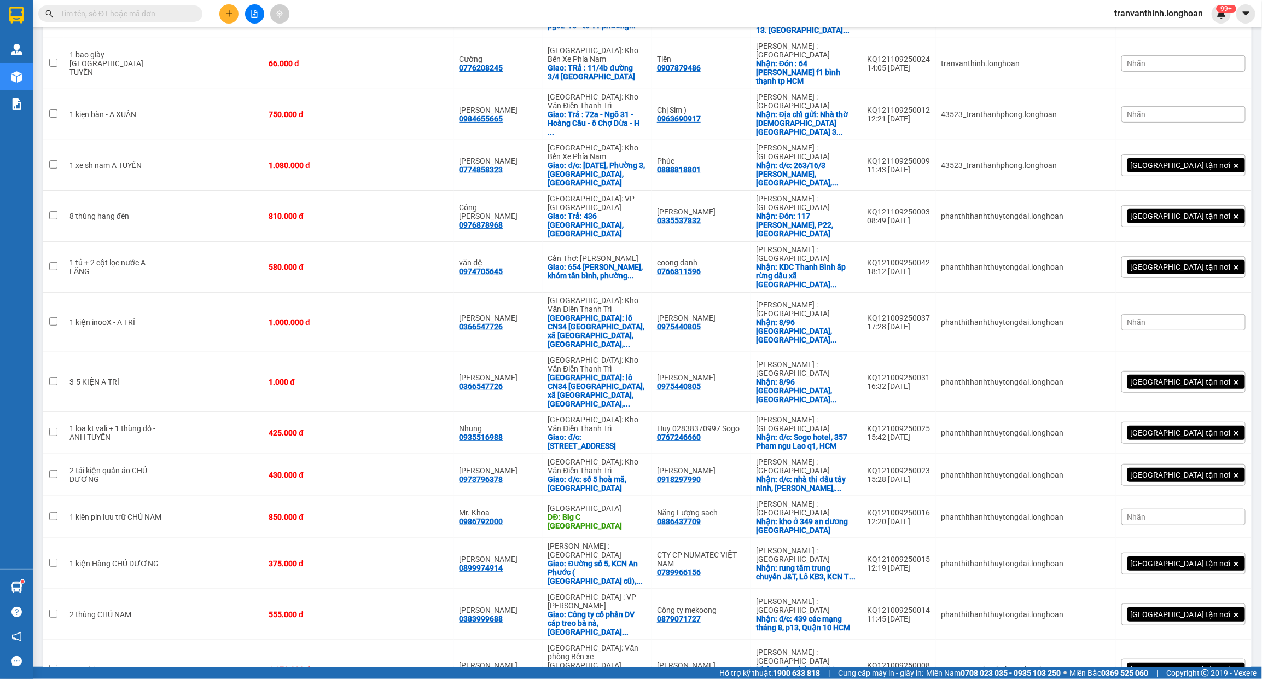
scroll to position [354, 0]
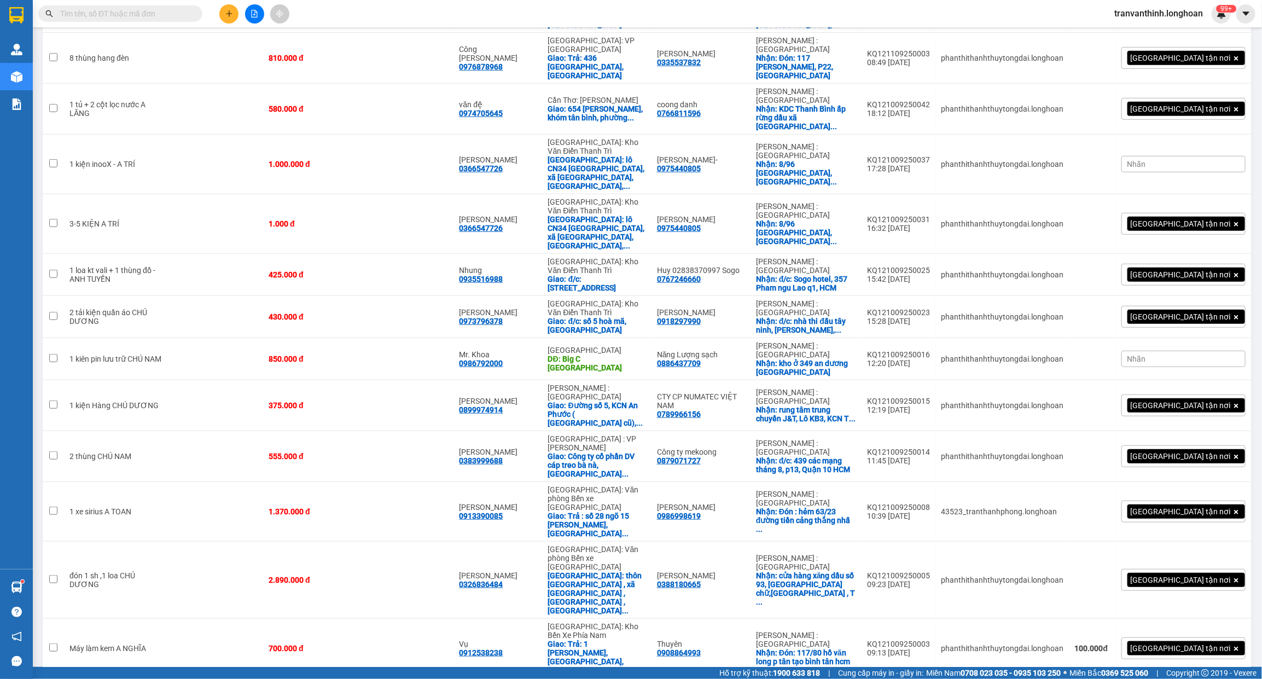
drag, startPoint x: 69, startPoint y: 553, endPoint x: 106, endPoint y: 556, distance: 36.7
checkbox input "true"
copy div "Máy koden"
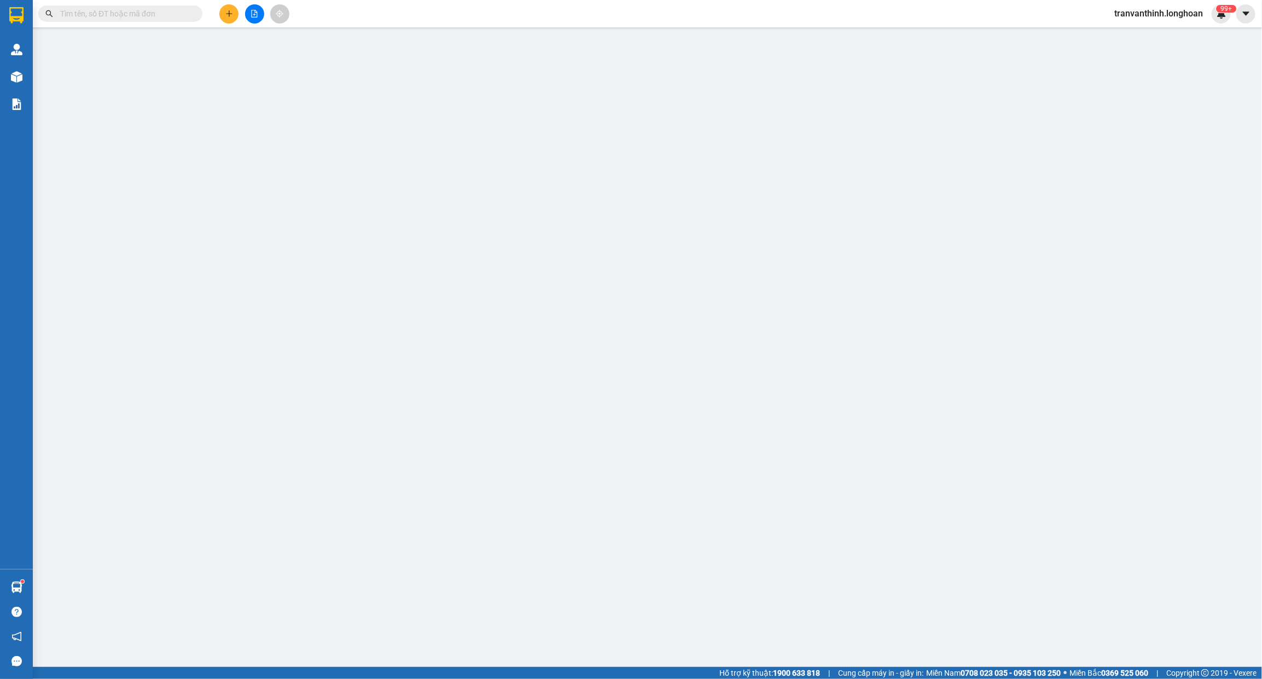
type input "0978434859"
type input "a Thành,"
checkbox input "true"
type input "653d đỗ xuân hợp phường phước long b ,tp thủ đức TP HCM"
type input "0969777863"
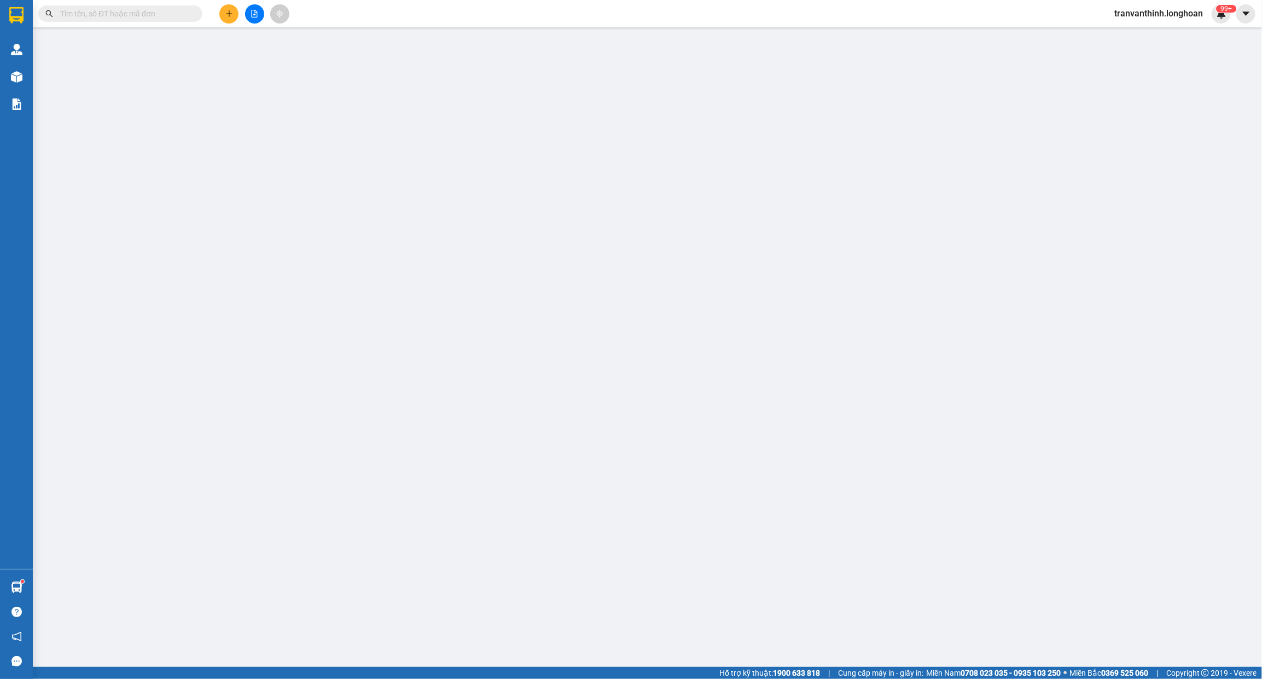
type input "a Viết"
checkbox input "true"
type input "Trả hàng số 19 bờ sông Sét, giáp bát, hoàng Mai,"
type input "XE TẢI ĐÓN"
type input "1.250.000"
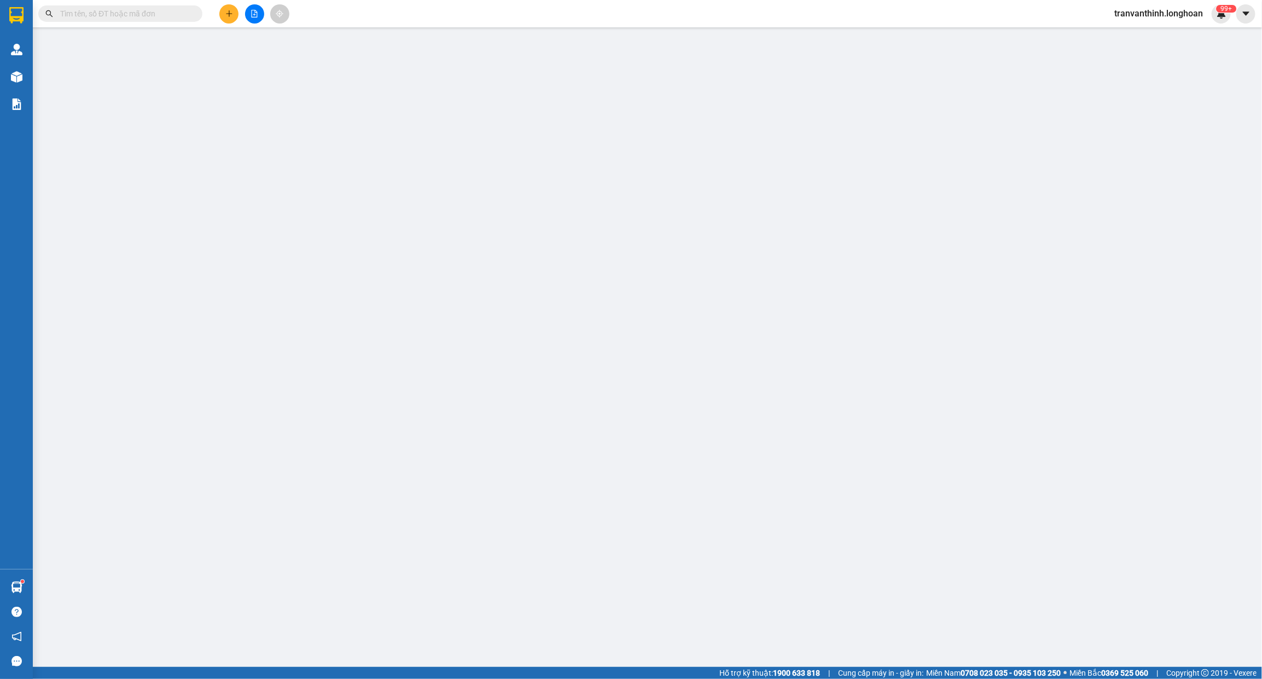
type input "1.250.000"
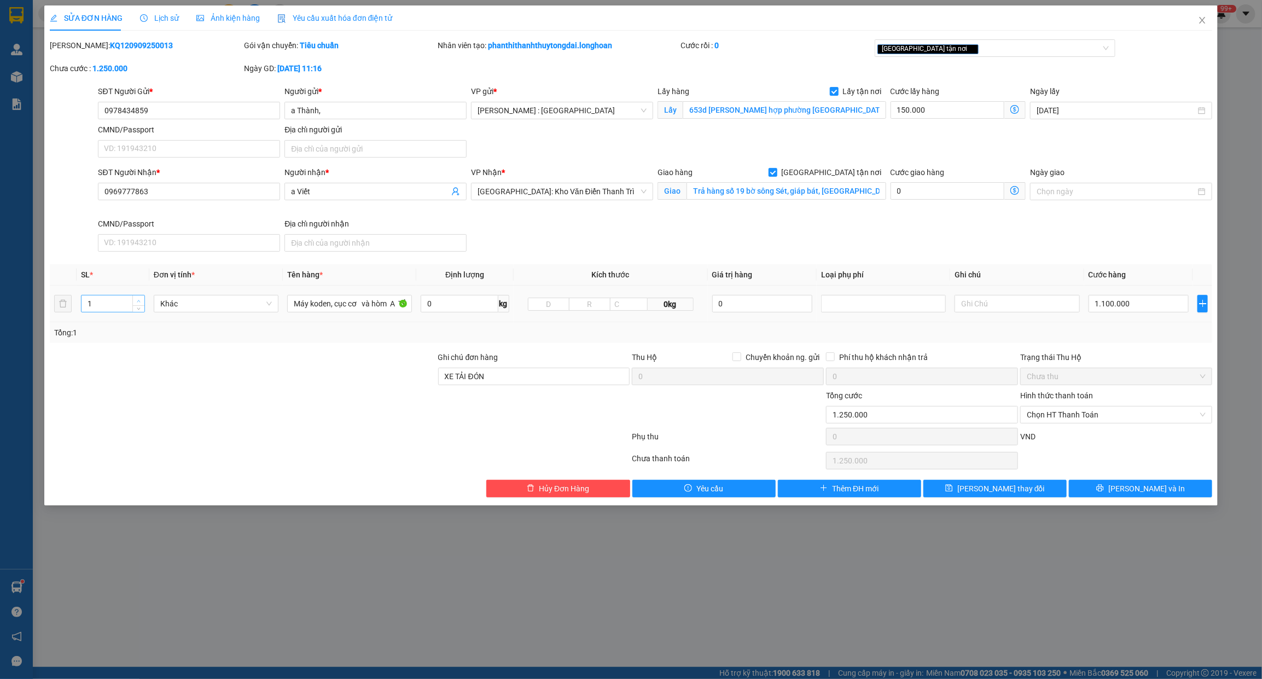
type input "2"
click at [137, 300] on icon "up" at bounding box center [139, 301] width 4 height 4
click at [373, 307] on input "Máy koden, cục cơ và hòm A TÙNG" at bounding box center [349, 304] width 125 height 18
type input "1 kiện máy + 1 thùng nhựa"
click at [1111, 495] on button "[PERSON_NAME] và In" at bounding box center [1140, 489] width 143 height 18
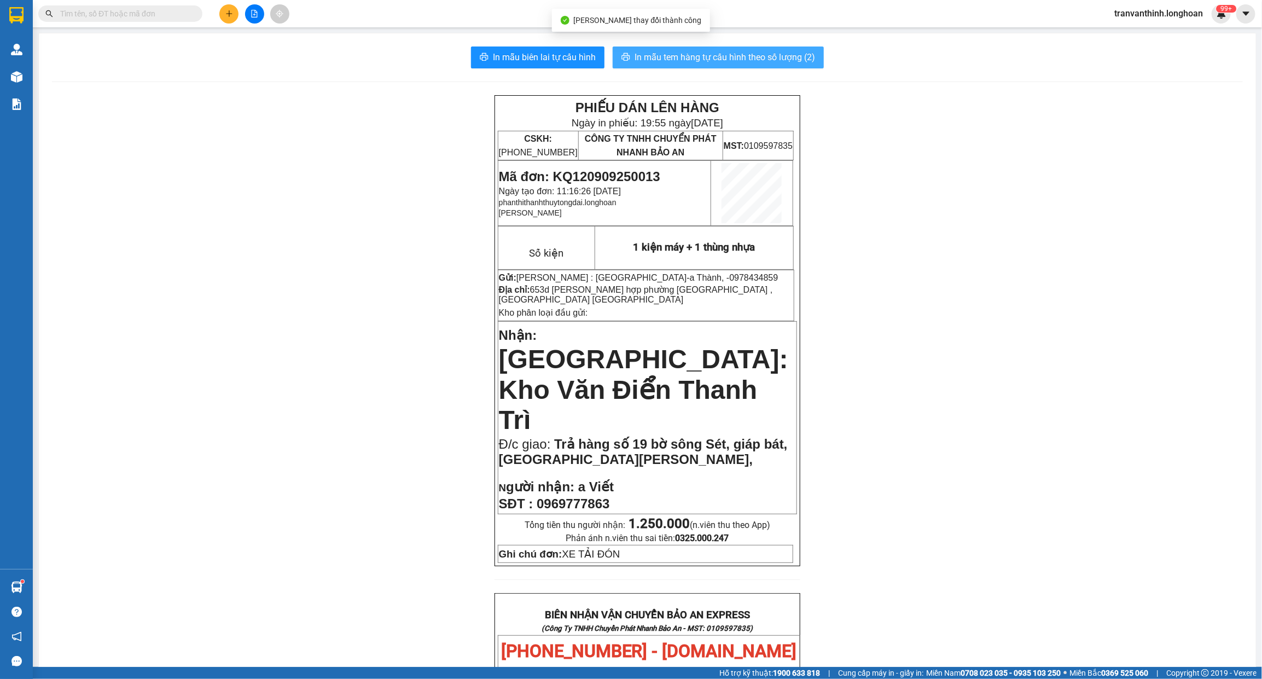
click at [665, 65] on button "In mẫu tem hàng tự cấu hình theo số lượng (2)" at bounding box center [718, 57] width 211 height 22
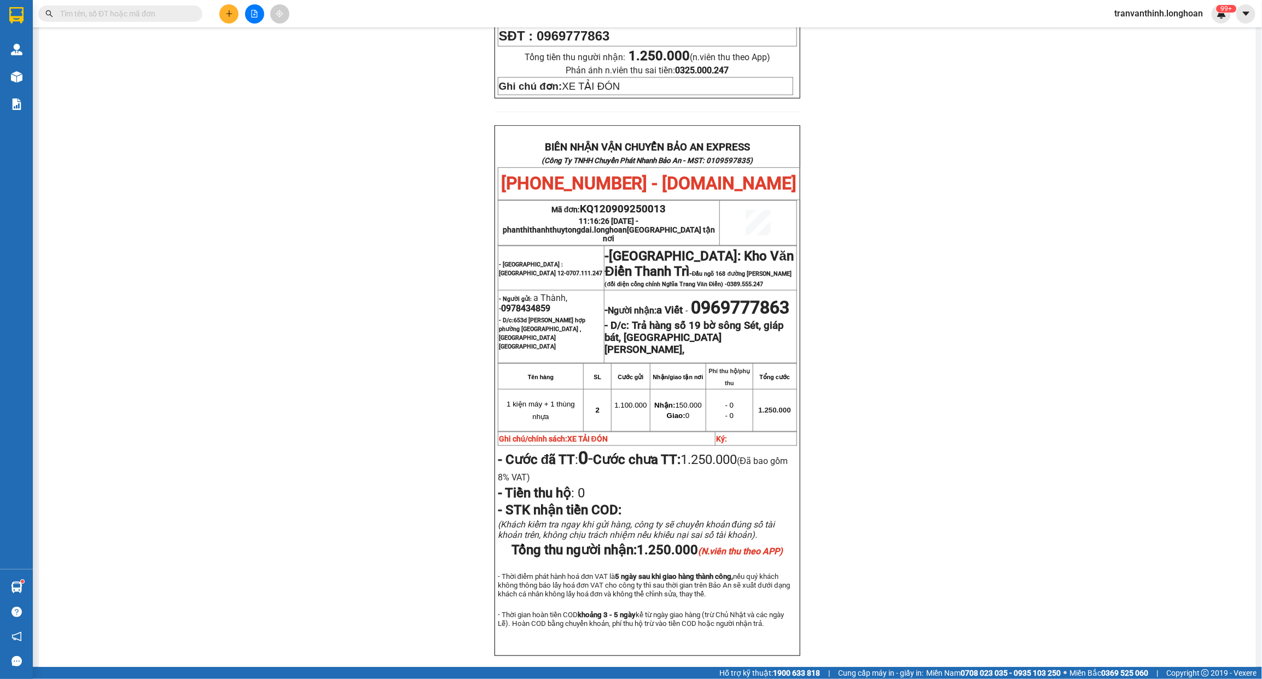
scroll to position [479, 0]
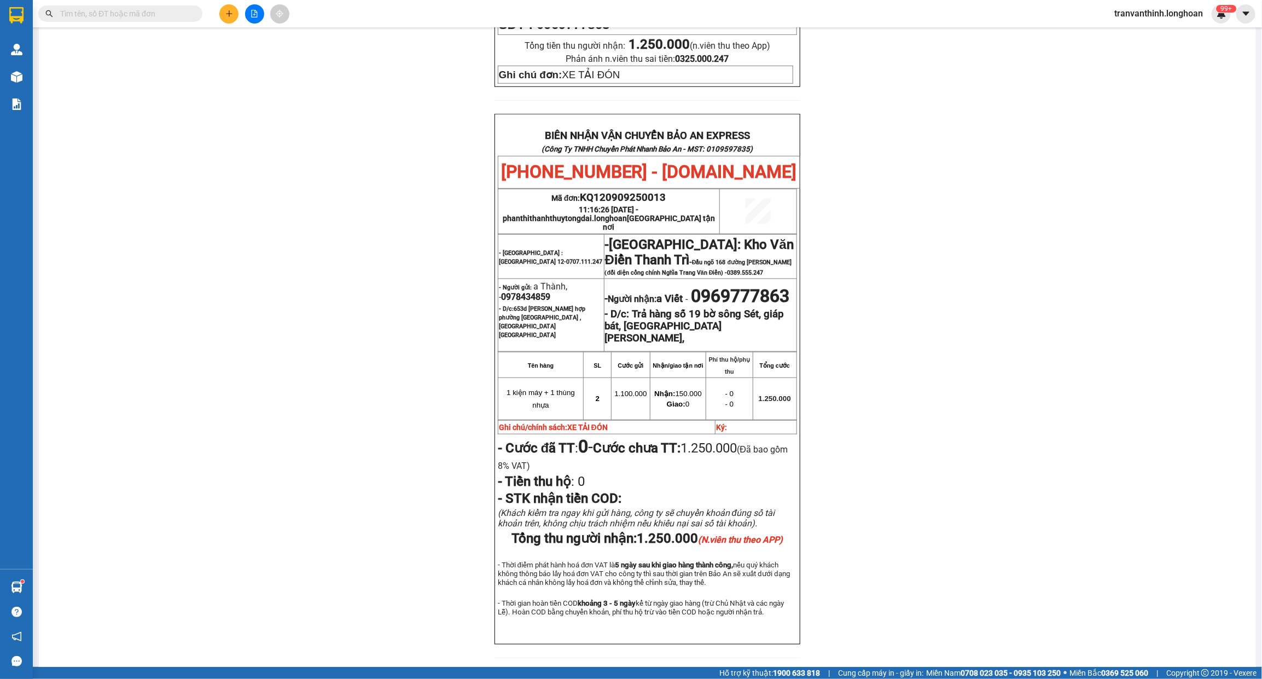
click at [509, 284] on strong "- Người gửi:" at bounding box center [515, 287] width 33 height 7
click at [507, 292] on span "0978434859" at bounding box center [525, 297] width 49 height 10
copy span "0978434859"
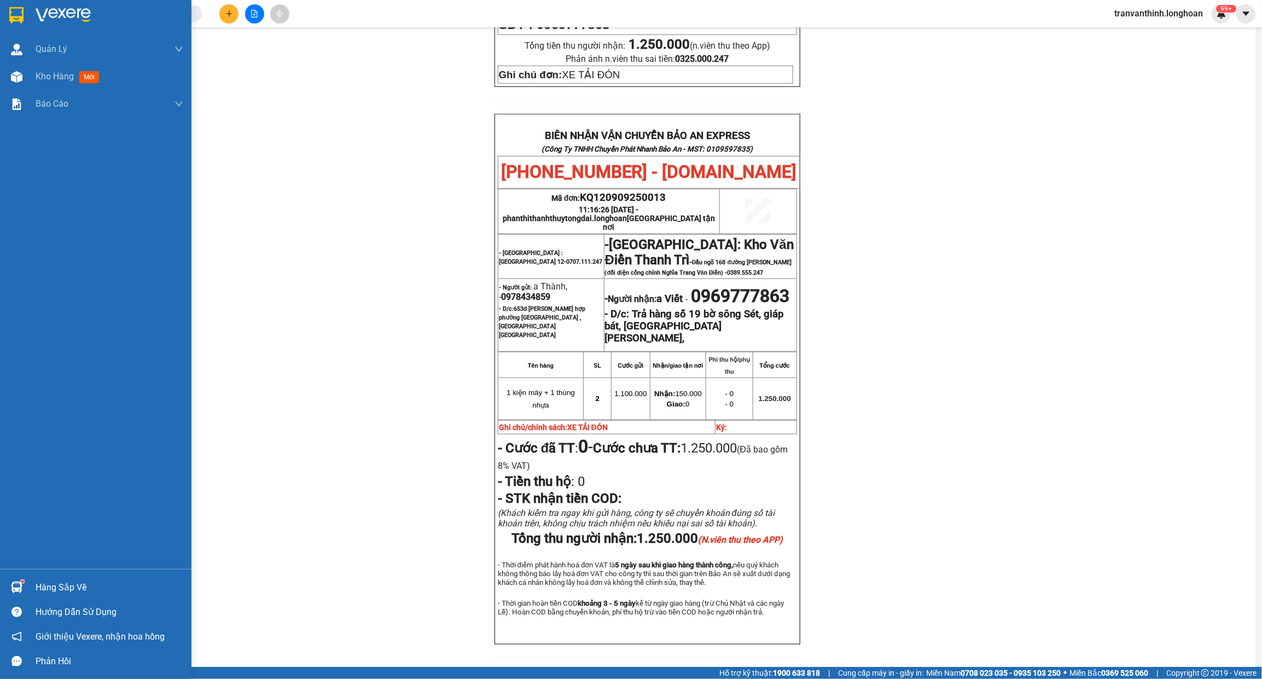
click at [28, 5] on div at bounding box center [95, 18] width 191 height 36
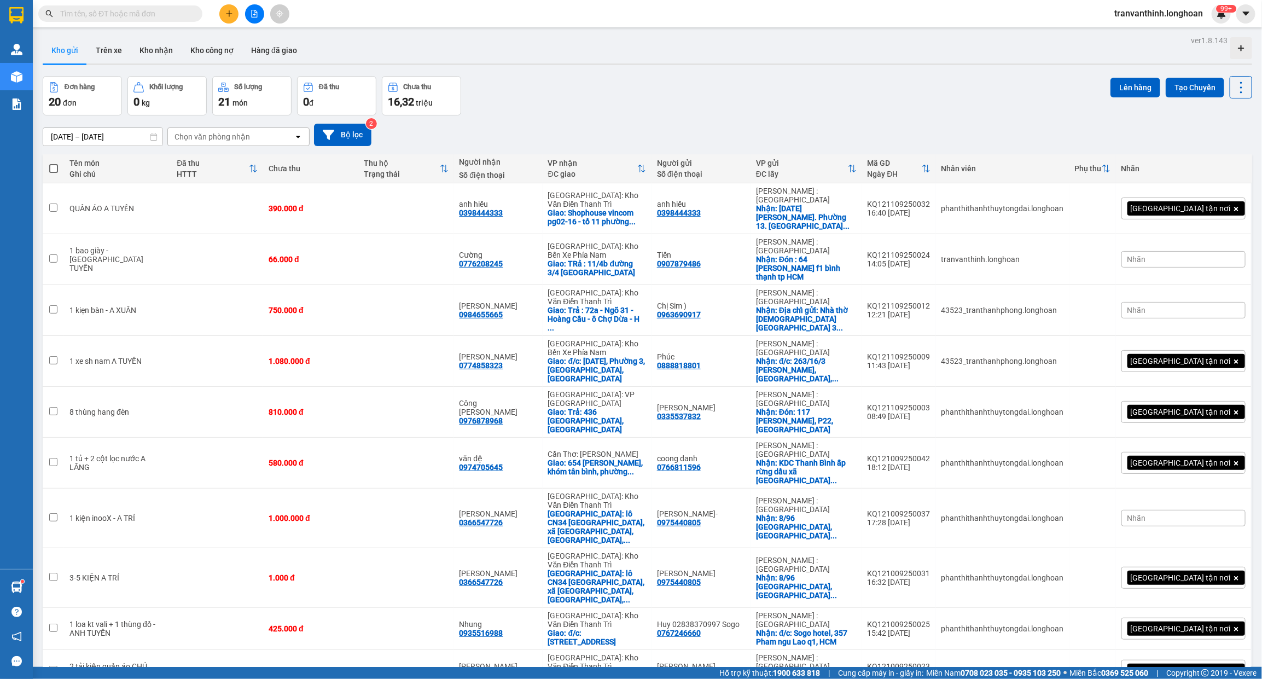
click at [231, 13] on icon "plus" at bounding box center [229, 14] width 8 height 8
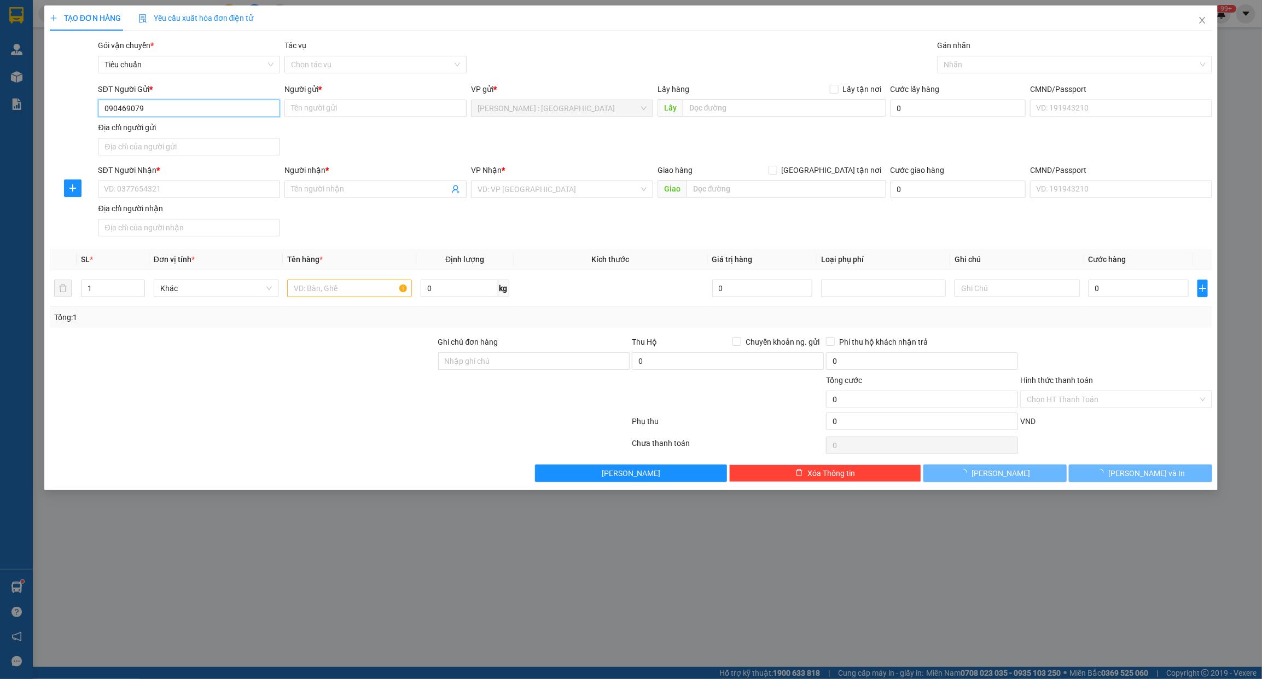
type input "0904690792"
click at [142, 134] on div "0904690792 - HUY" at bounding box center [188, 131] width 169 height 12
type input "HUY"
type input "0904690792"
click at [156, 192] on input "SĐT Người Nhận *" at bounding box center [189, 189] width 182 height 18
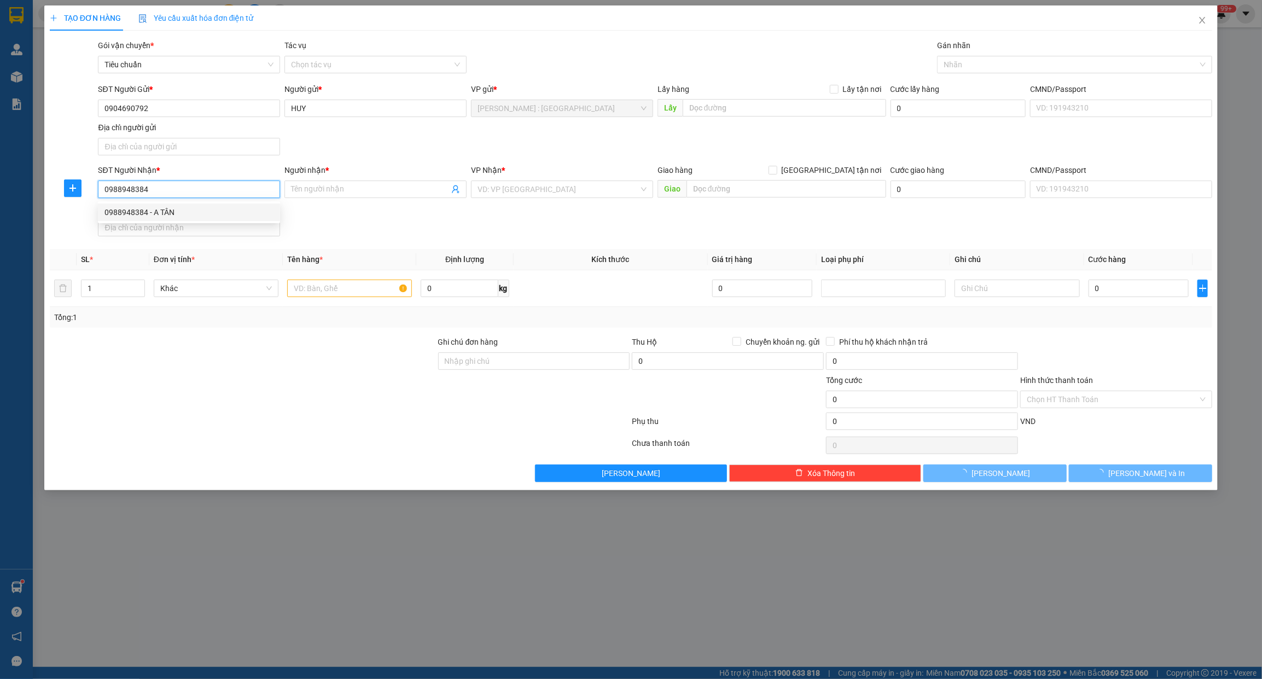
type input "0988948313"
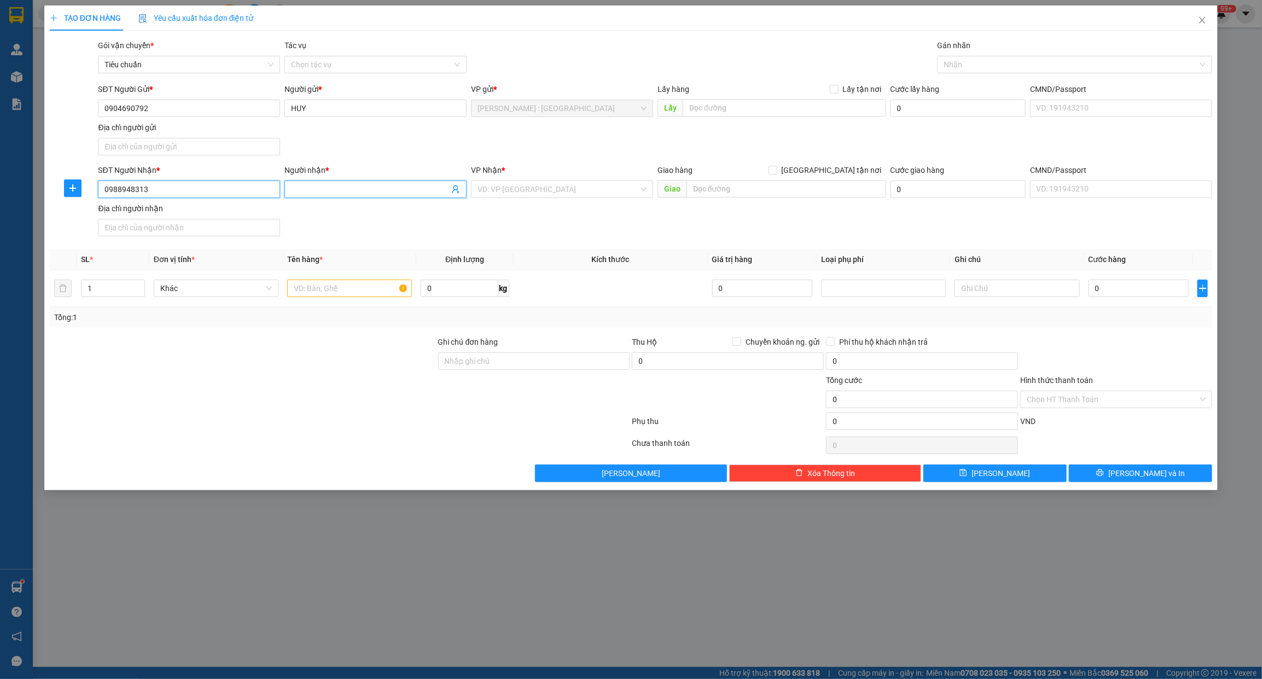
type input "An"
checkbox input "true"
type input "112/21 phạm văn bạch,p15,q tân bình hcm"
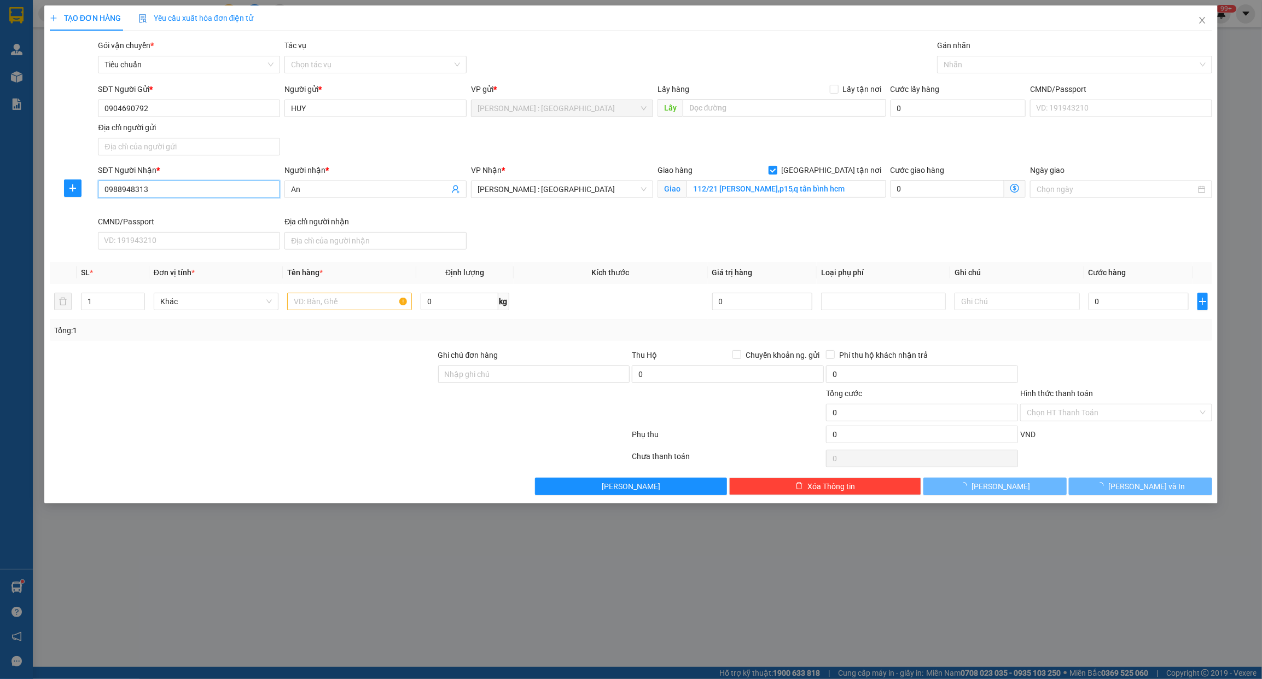
click at [209, 194] on input "0988948313" at bounding box center [189, 189] width 182 height 18
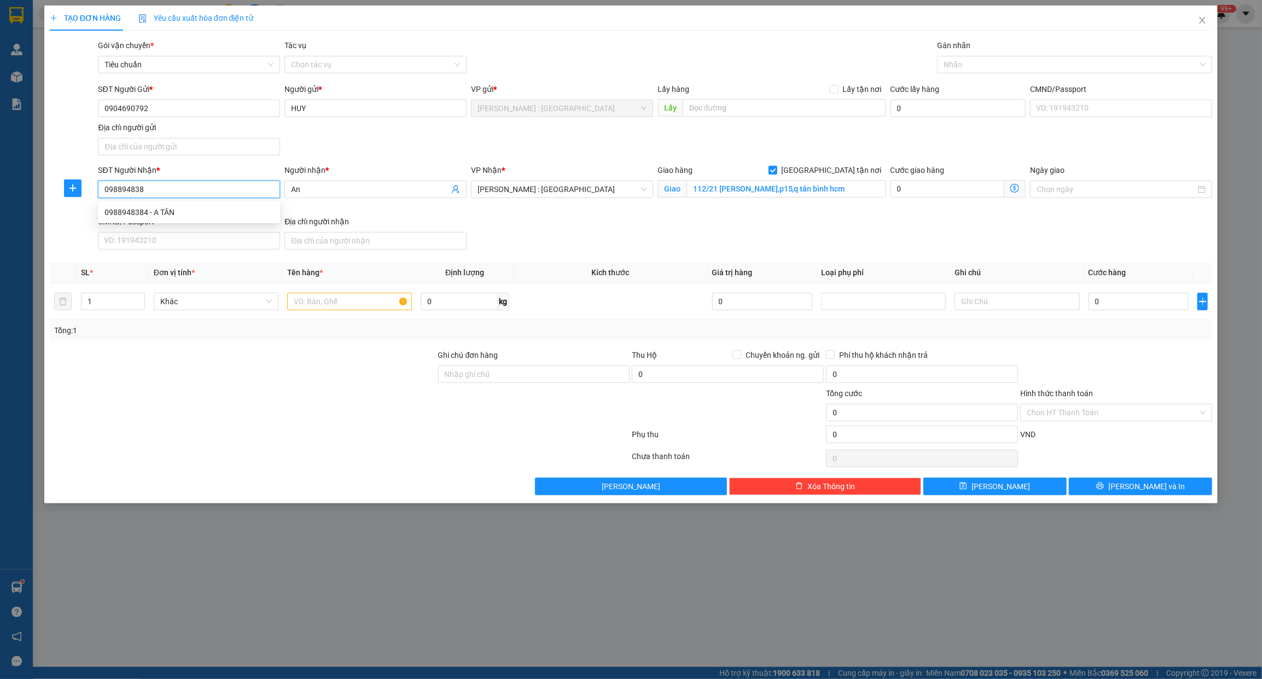
type input "0988948384"
click at [176, 212] on div "0988948384 - A TÂN" at bounding box center [188, 212] width 169 height 12
type input "A TÂN"
type input "438 XƯƠNG GIANG , NGÔ QUYỀN , BẮC GIANG"
click at [970, 67] on div at bounding box center [1069, 64] width 259 height 13
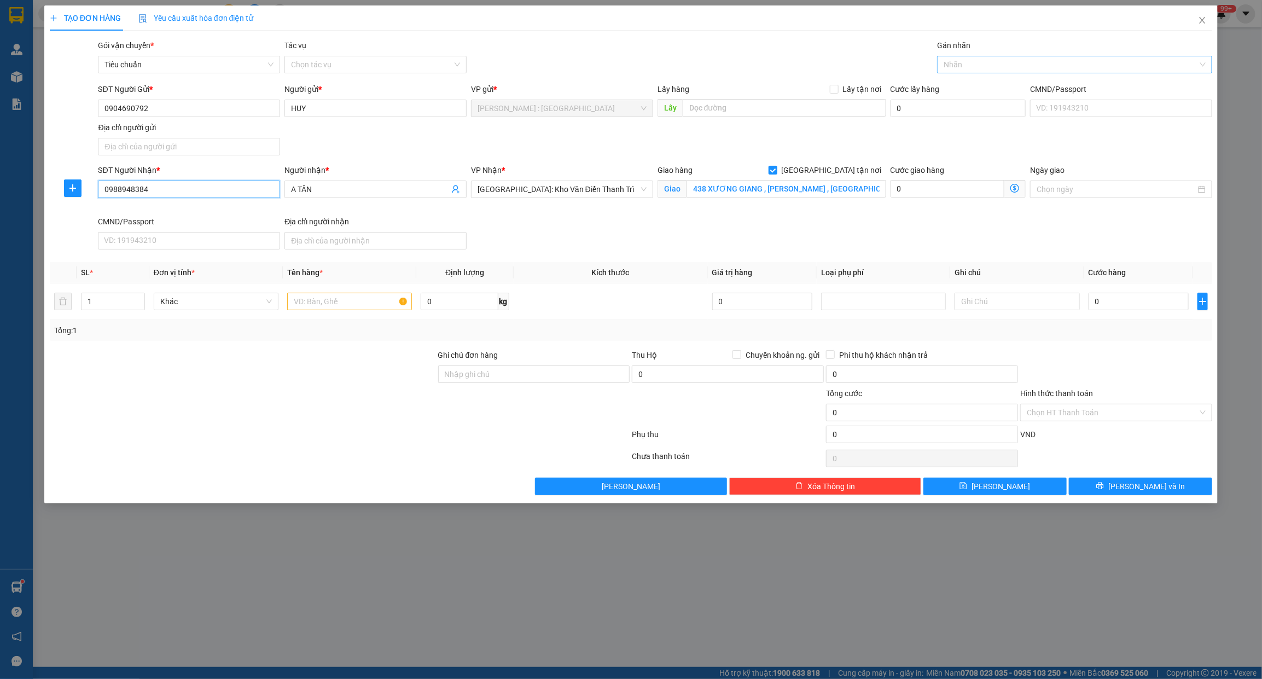
type input "0988948384"
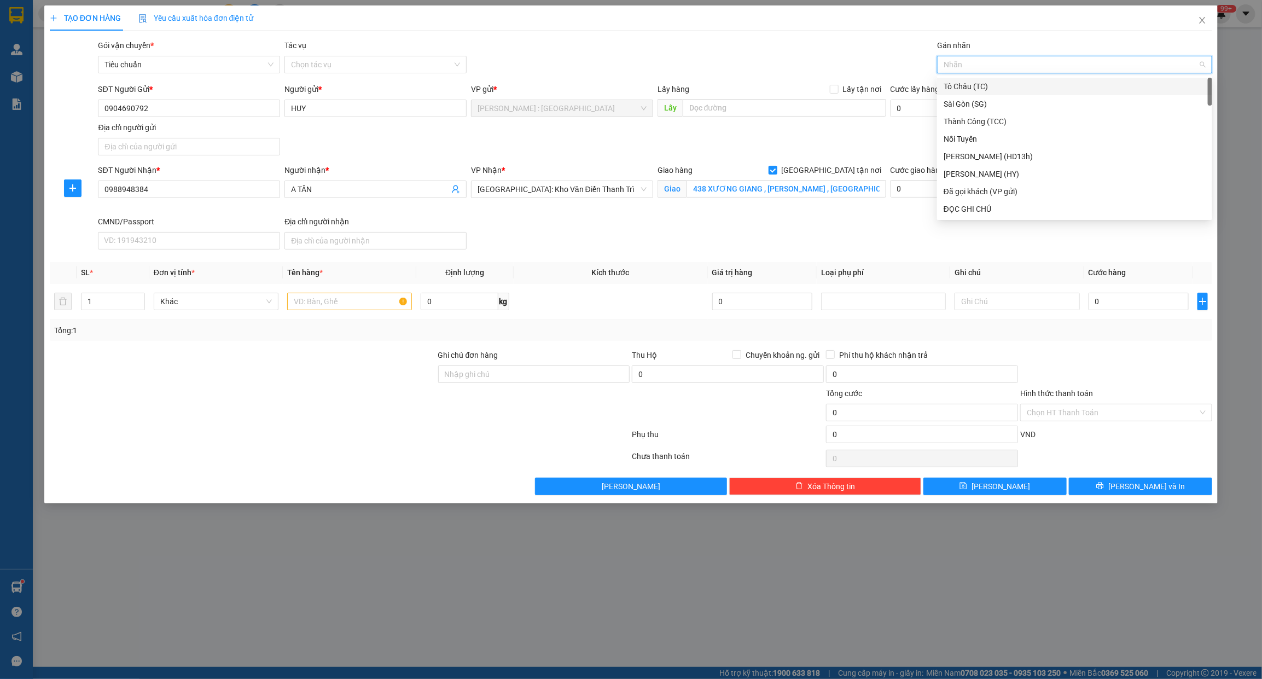
type input "g"
click at [967, 209] on div "[GEOGRAPHIC_DATA] tận nơi" at bounding box center [1074, 209] width 262 height 12
click at [317, 319] on td at bounding box center [349, 301] width 133 height 37
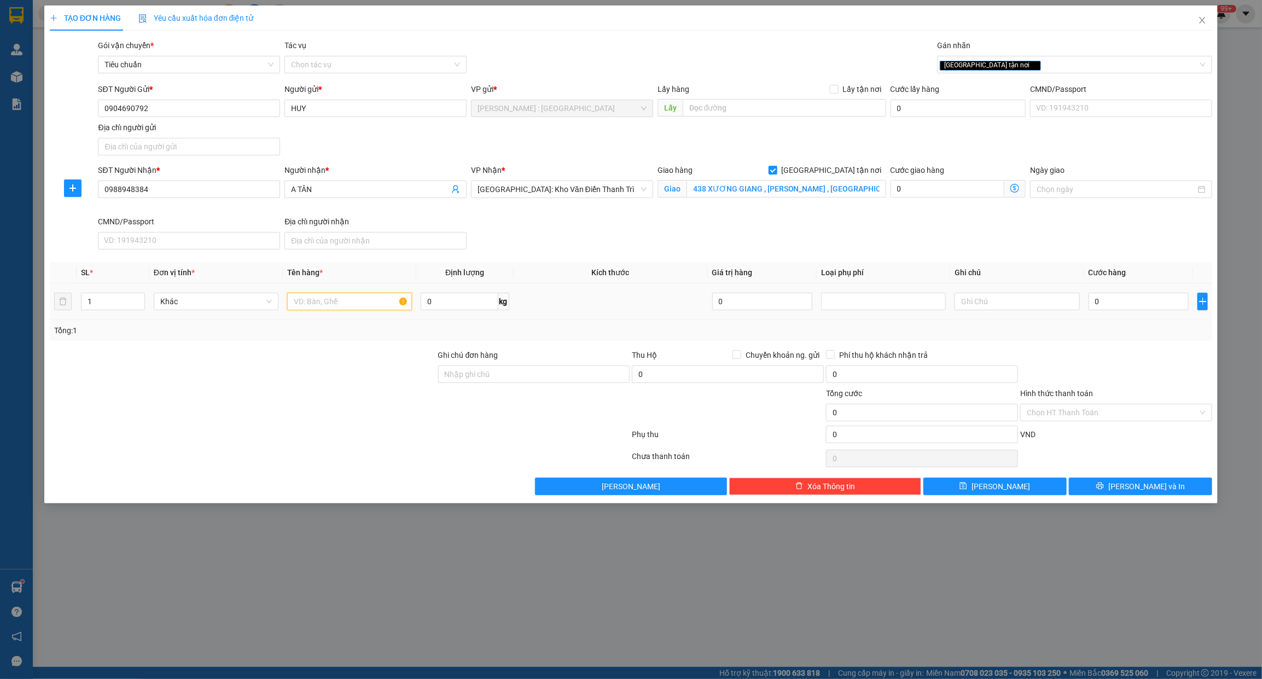
drag, startPoint x: 318, startPoint y: 306, endPoint x: 144, endPoint y: 318, distance: 174.3
click at [317, 305] on input "text" at bounding box center [349, 302] width 125 height 18
click at [141, 303] on span "Decrease Value" at bounding box center [138, 306] width 12 height 7
type input "2"
click at [137, 299] on icon "up" at bounding box center [139, 299] width 4 height 4
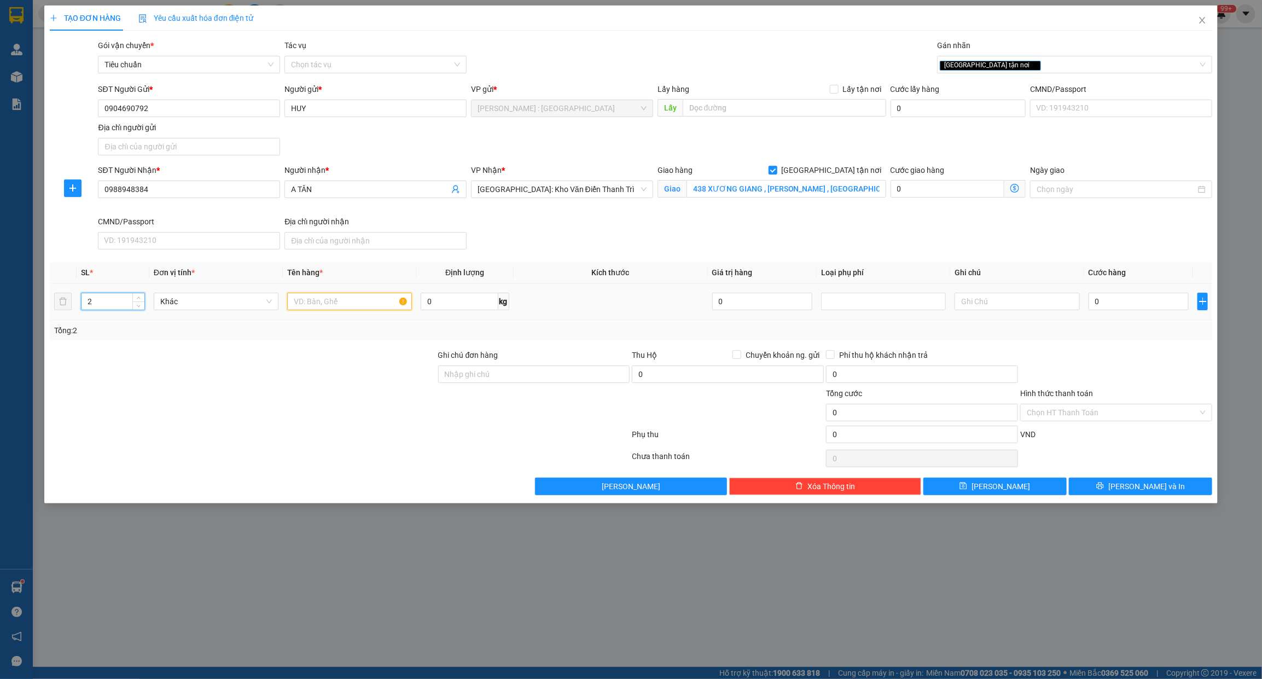
drag, startPoint x: 312, startPoint y: 299, endPoint x: 319, endPoint y: 299, distance: 6.6
click at [313, 299] on input "text" at bounding box center [349, 302] width 125 height 18
type input "1 kiện nóng + 1 kiện lạnh bọc bìa"
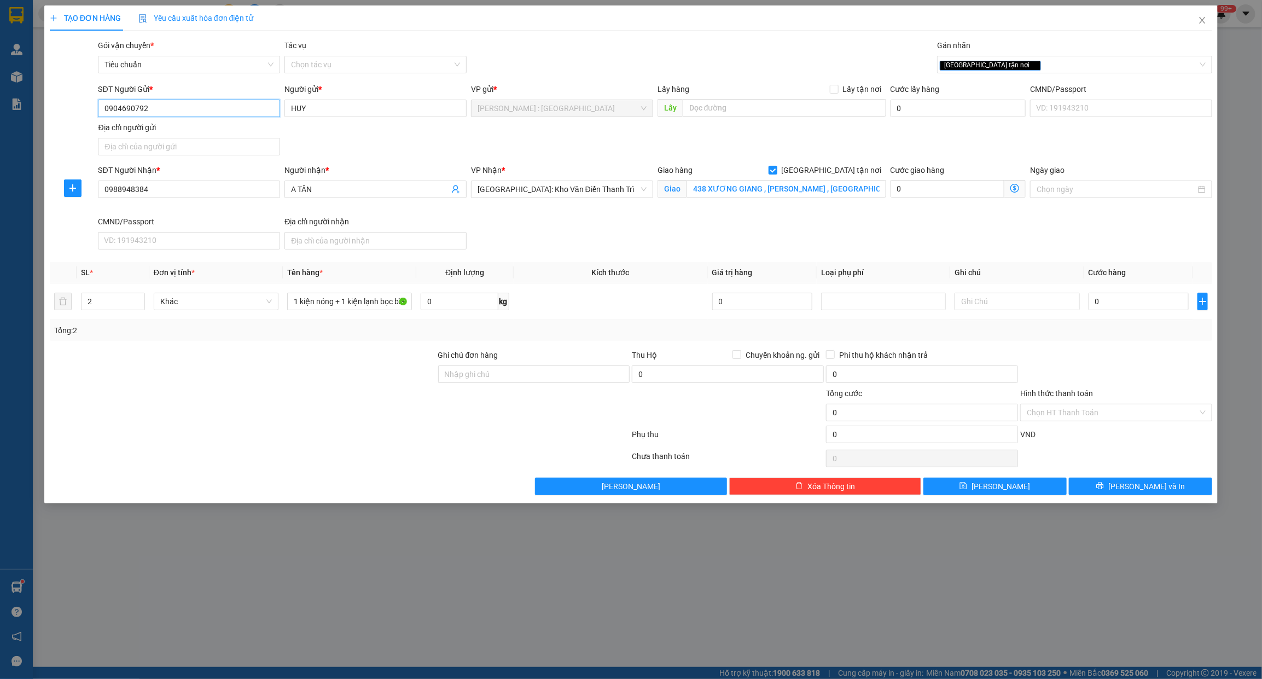
click at [202, 106] on input "0904690792" at bounding box center [189, 109] width 182 height 18
click at [1134, 296] on input "0" at bounding box center [1138, 302] width 101 height 18
type input "4"
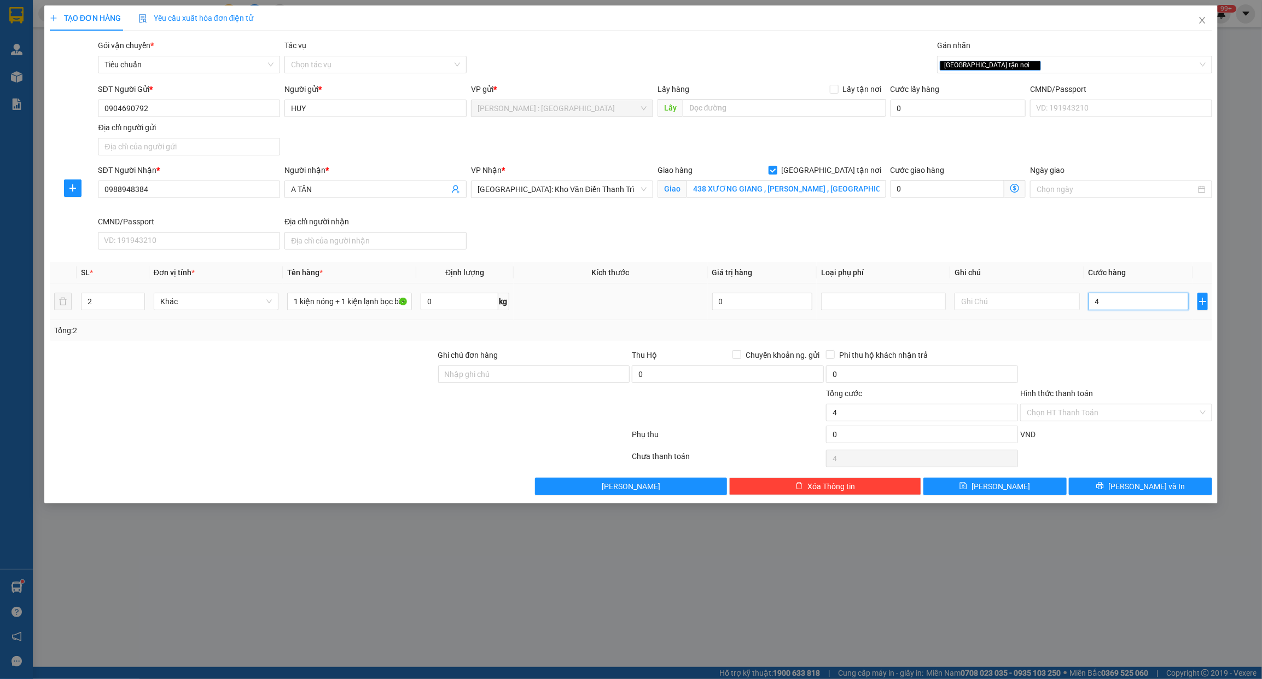
type input "47"
type input "470"
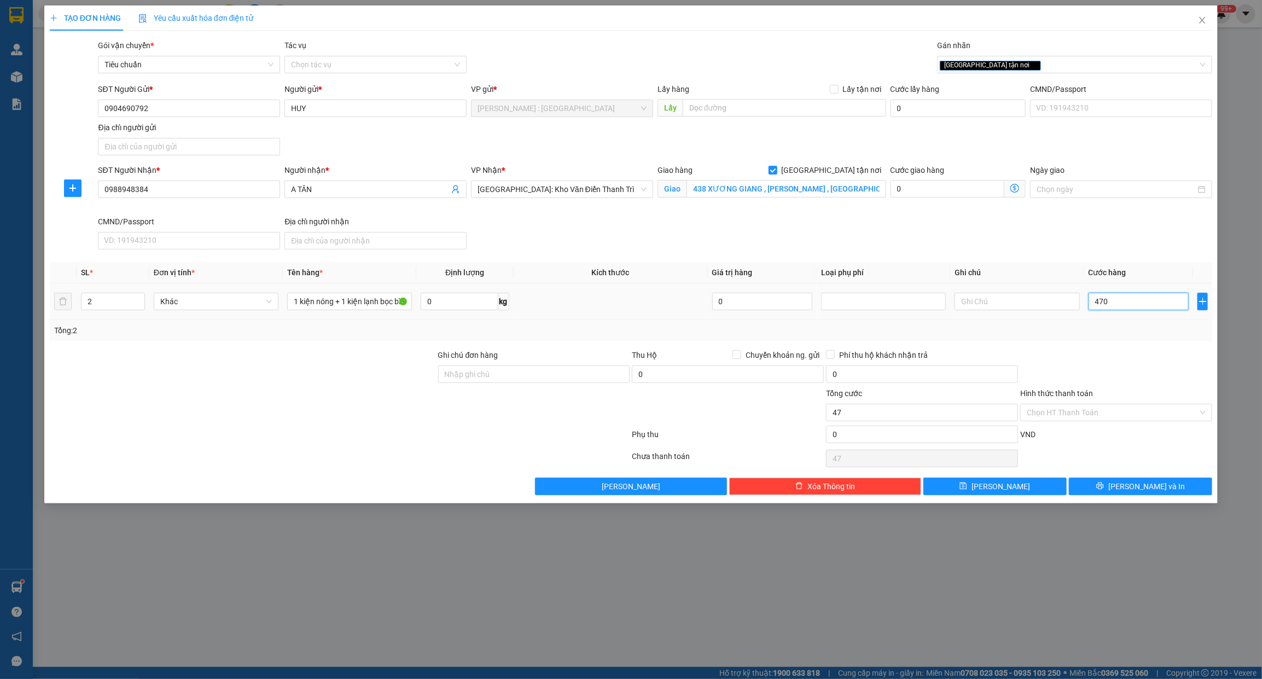
type input "470"
type input "4.700"
type input "47.000"
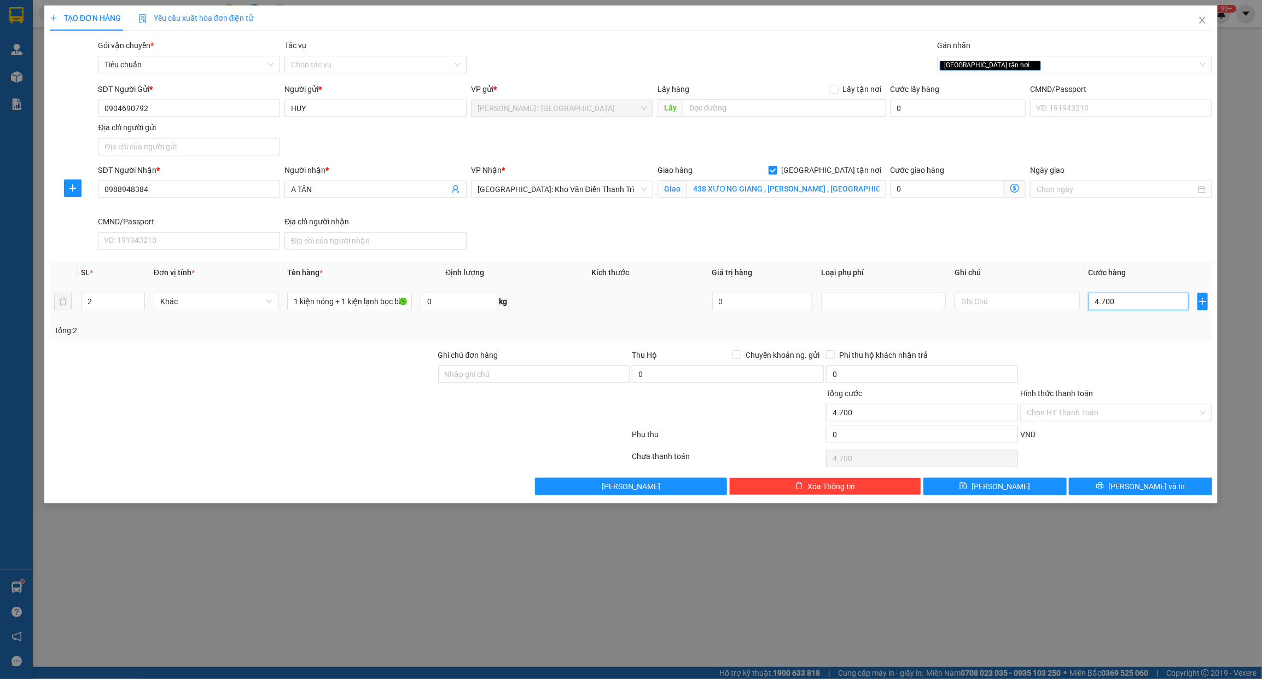
type input "47.000"
type input "470.000"
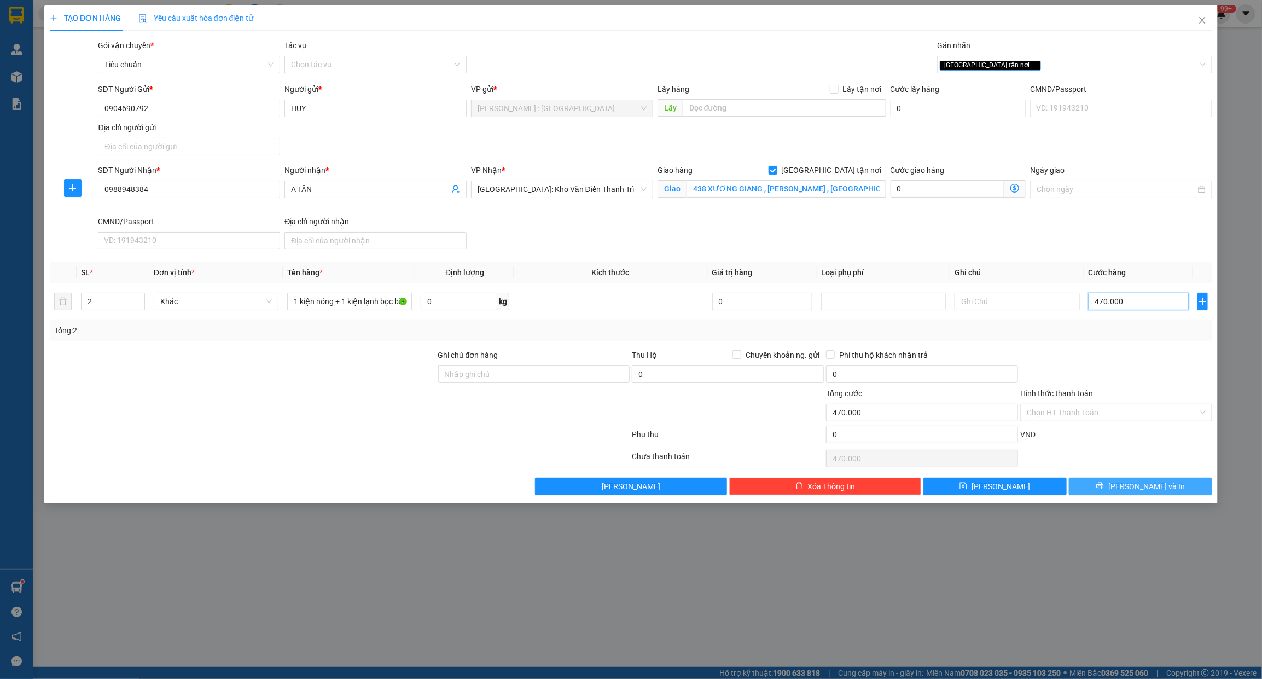
type input "470.000"
click at [1087, 488] on button "[PERSON_NAME] và In" at bounding box center [1140, 486] width 143 height 18
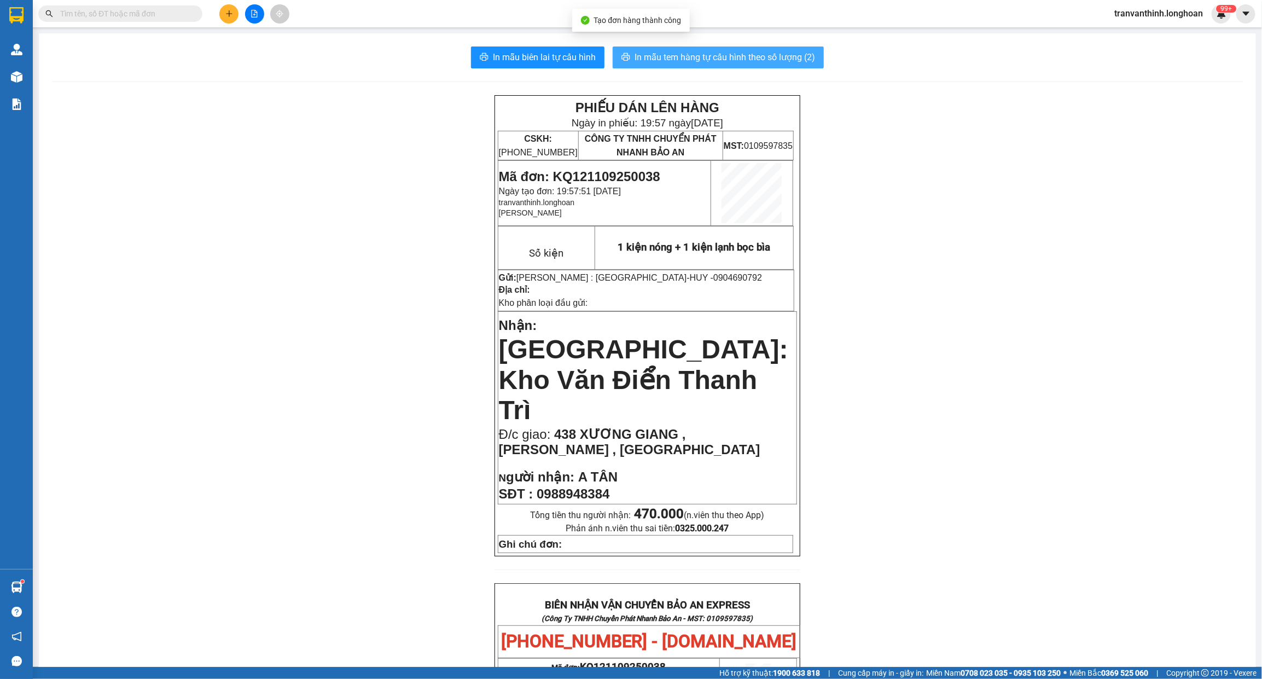
click at [759, 59] on span "In mẫu tem hàng tự cấu hình theo số lượng (2)" at bounding box center [724, 57] width 180 height 14
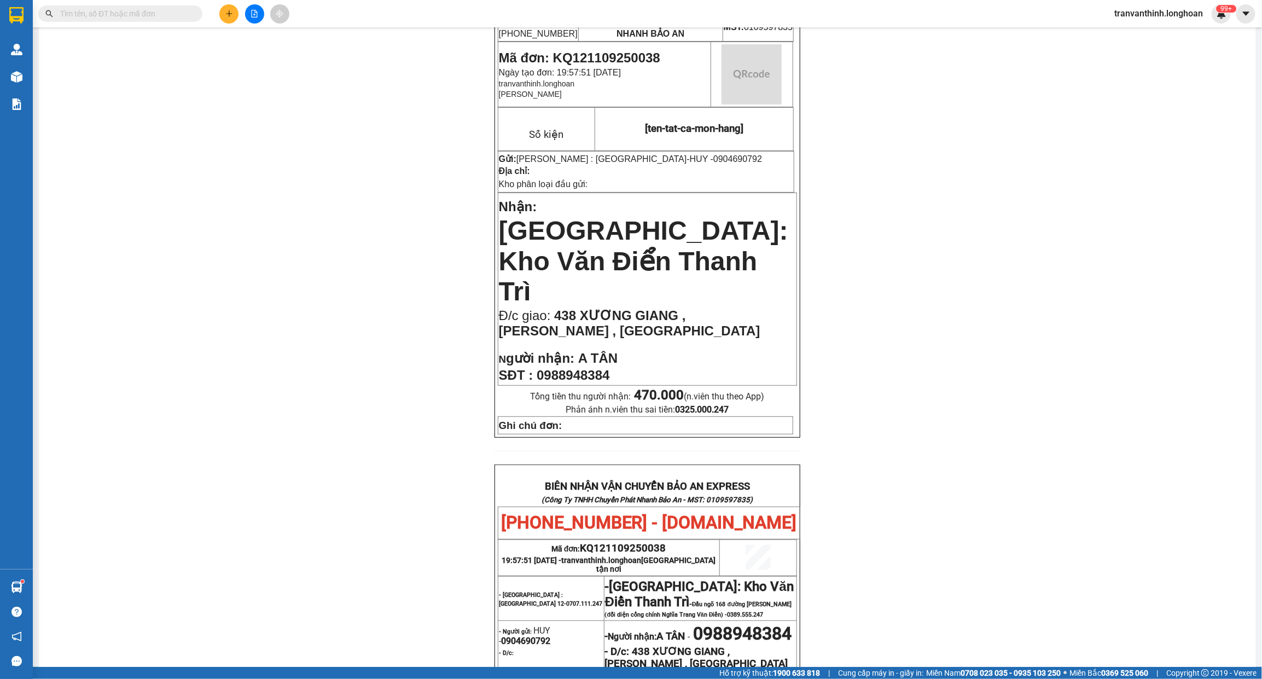
scroll to position [469, 0]
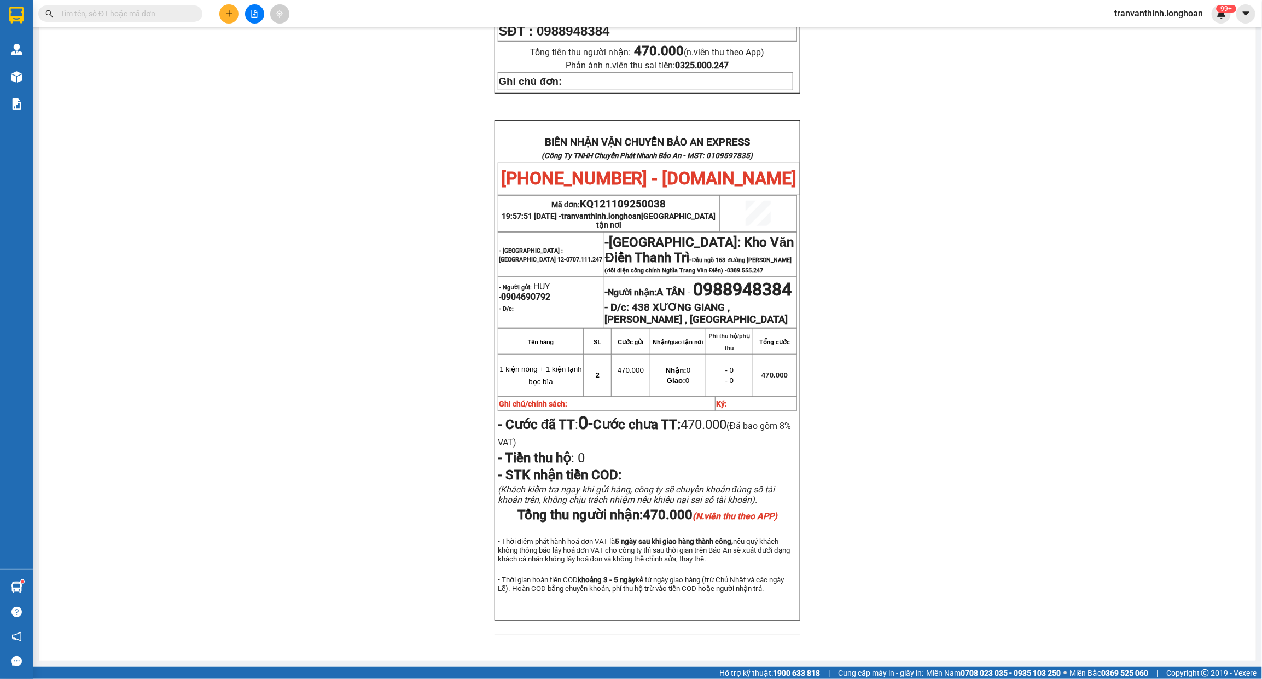
click at [521, 292] on span "0904690792" at bounding box center [525, 297] width 49 height 10
copy span "0904690792"
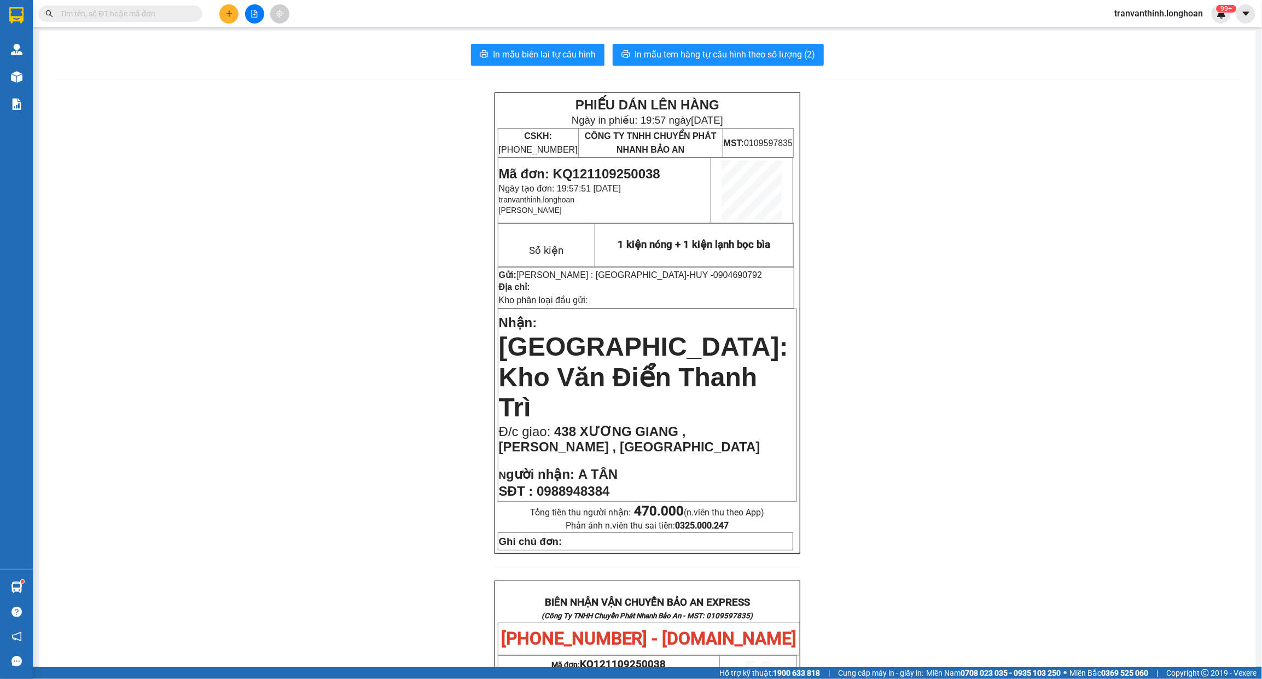
scroll to position [0, 0]
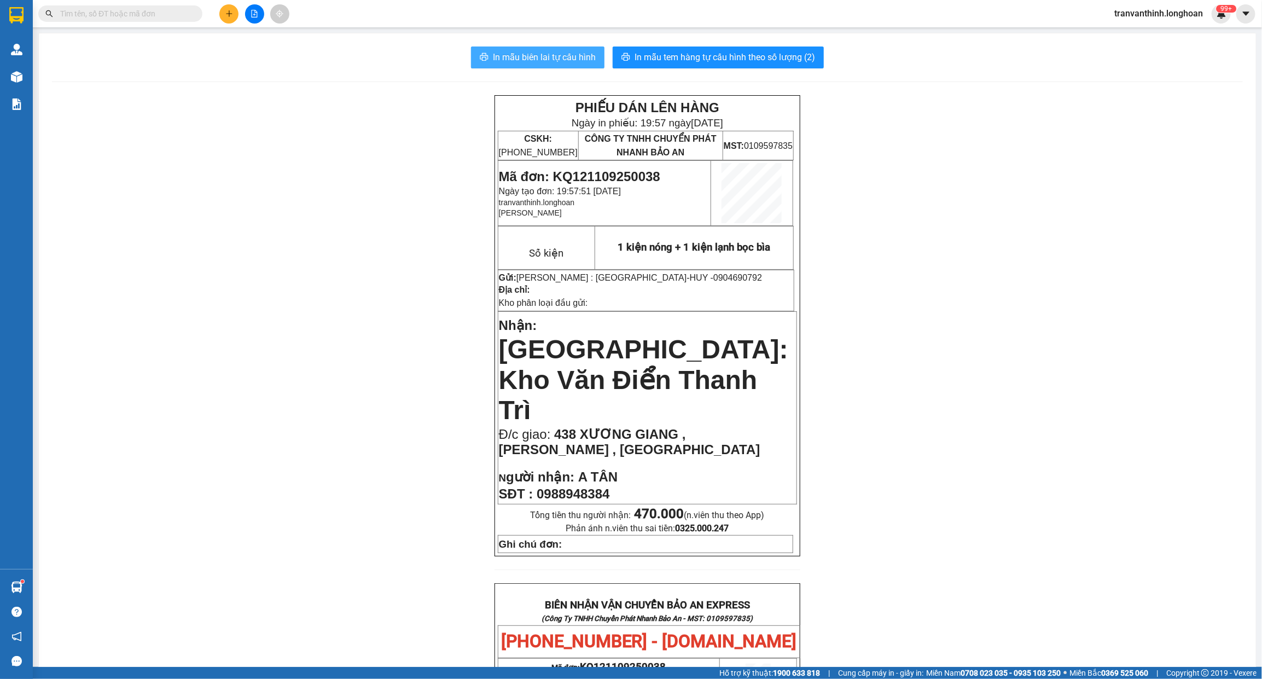
click at [533, 61] on span "In mẫu biên lai tự cấu hình" at bounding box center [544, 57] width 103 height 14
click at [255, 14] on icon "file-add" at bounding box center [255, 14] width 6 height 8
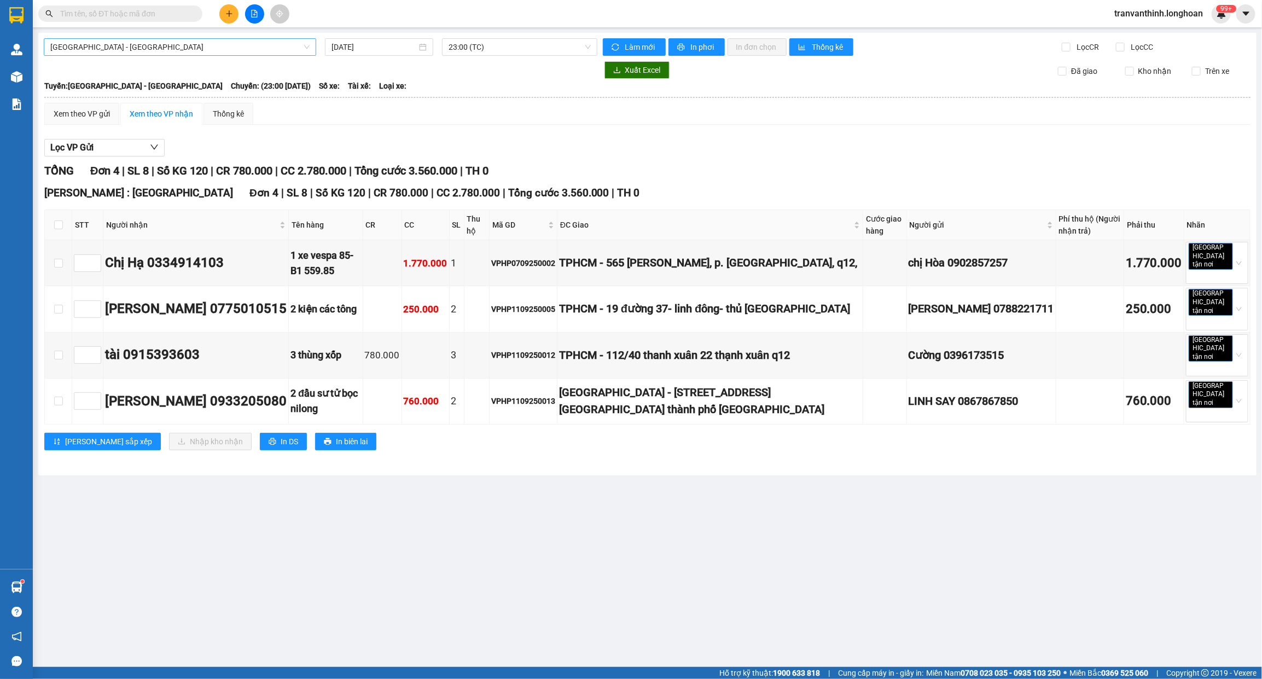
click at [222, 49] on span "[GEOGRAPHIC_DATA] - [GEOGRAPHIC_DATA]" at bounding box center [179, 47] width 259 height 16
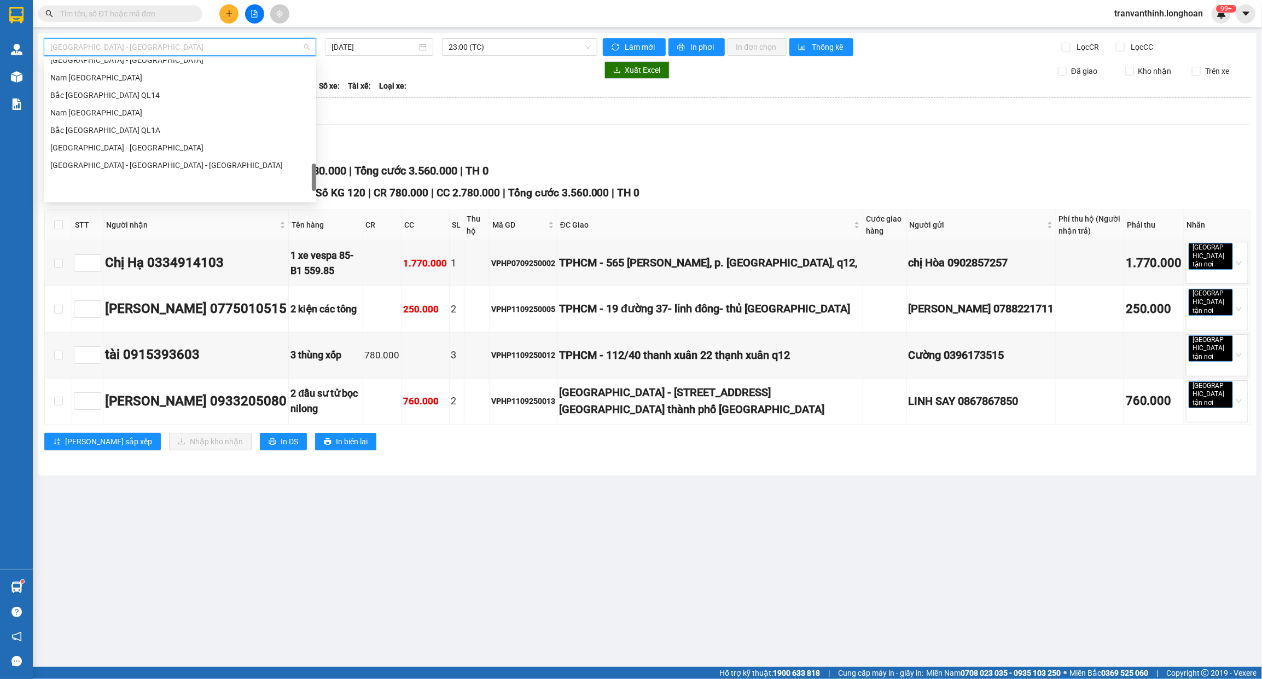
scroll to position [753, 0]
click at [120, 107] on div "Nam [GEOGRAPHIC_DATA]" at bounding box center [179, 104] width 259 height 12
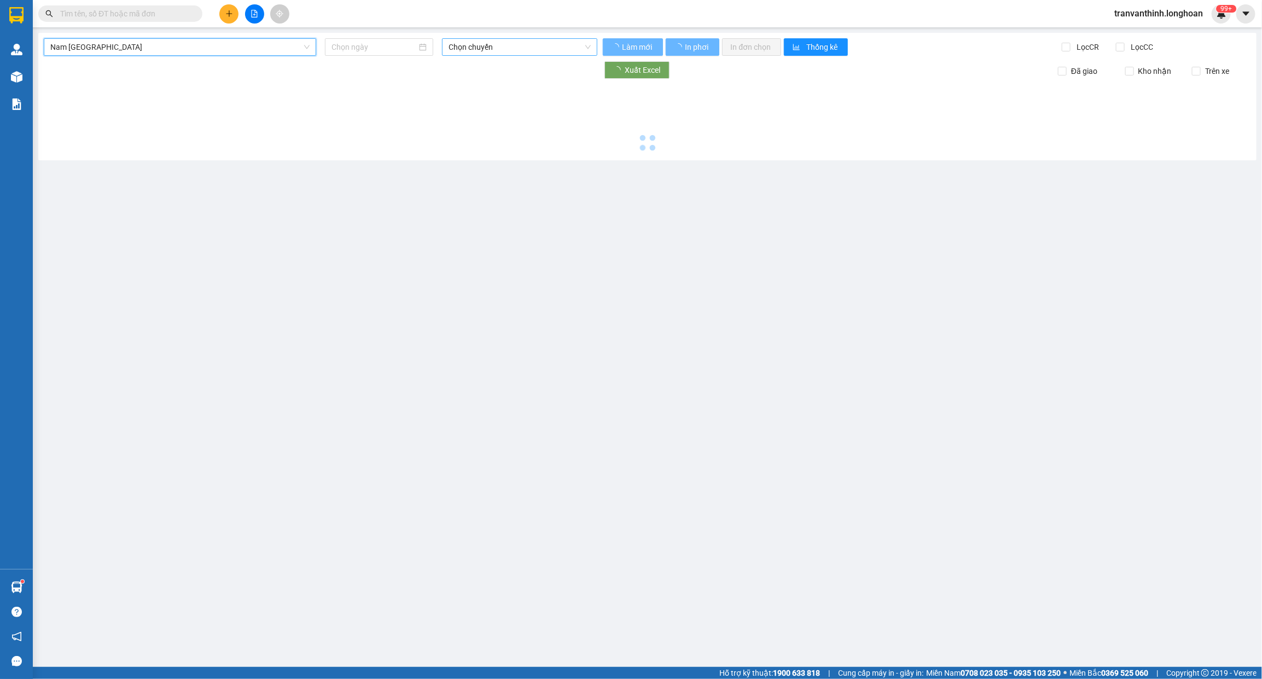
click at [491, 42] on span "Chọn chuyến" at bounding box center [520, 47] width 142 height 16
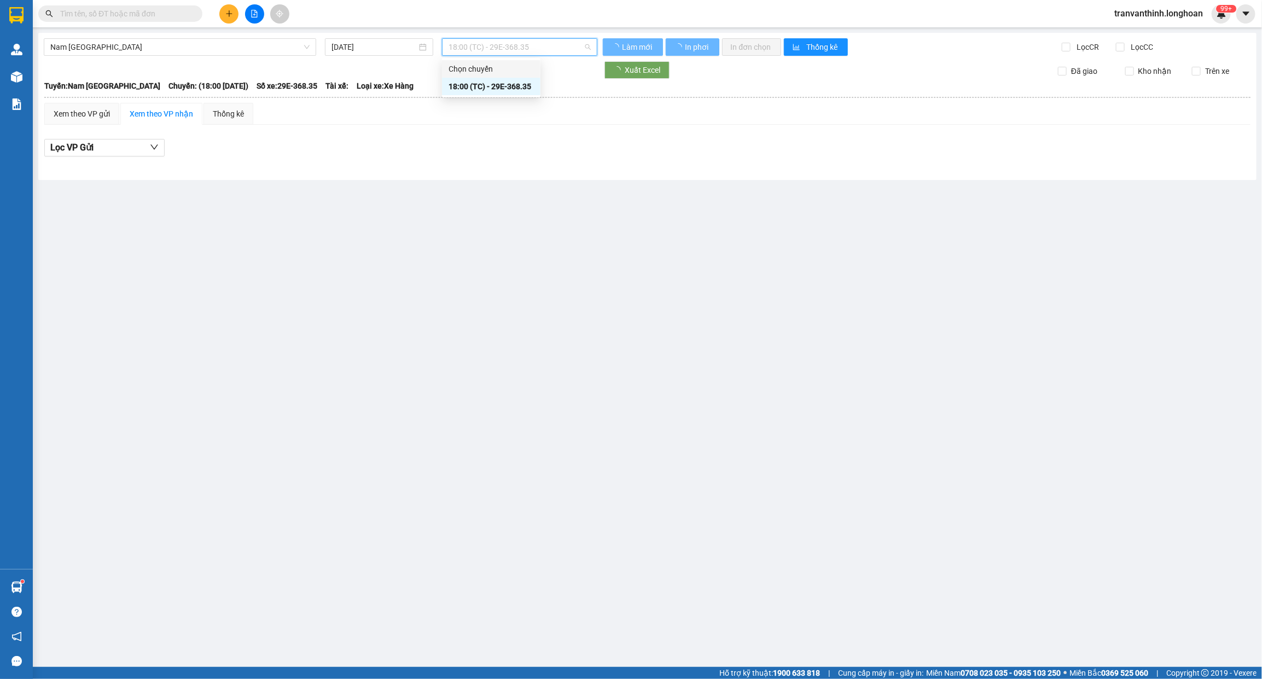
click at [465, 151] on div "Lọc VP Gửi" at bounding box center [647, 148] width 1206 height 18
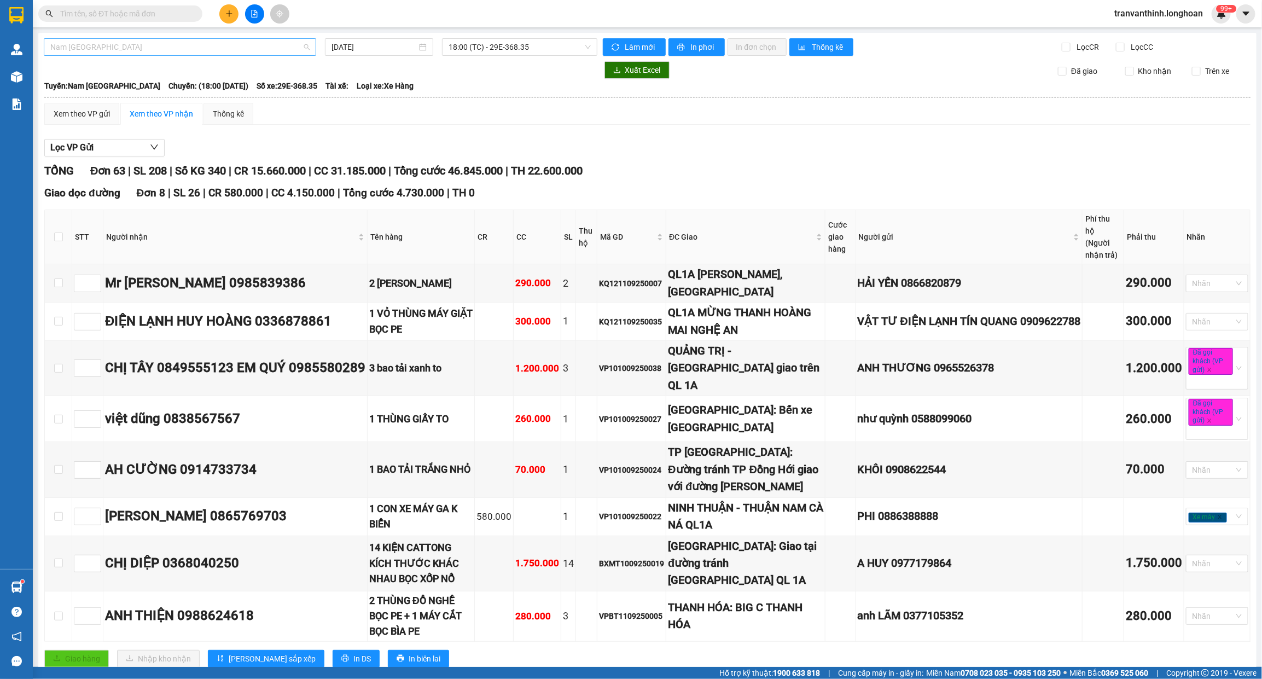
click at [258, 41] on span "Nam [GEOGRAPHIC_DATA]" at bounding box center [179, 47] width 259 height 16
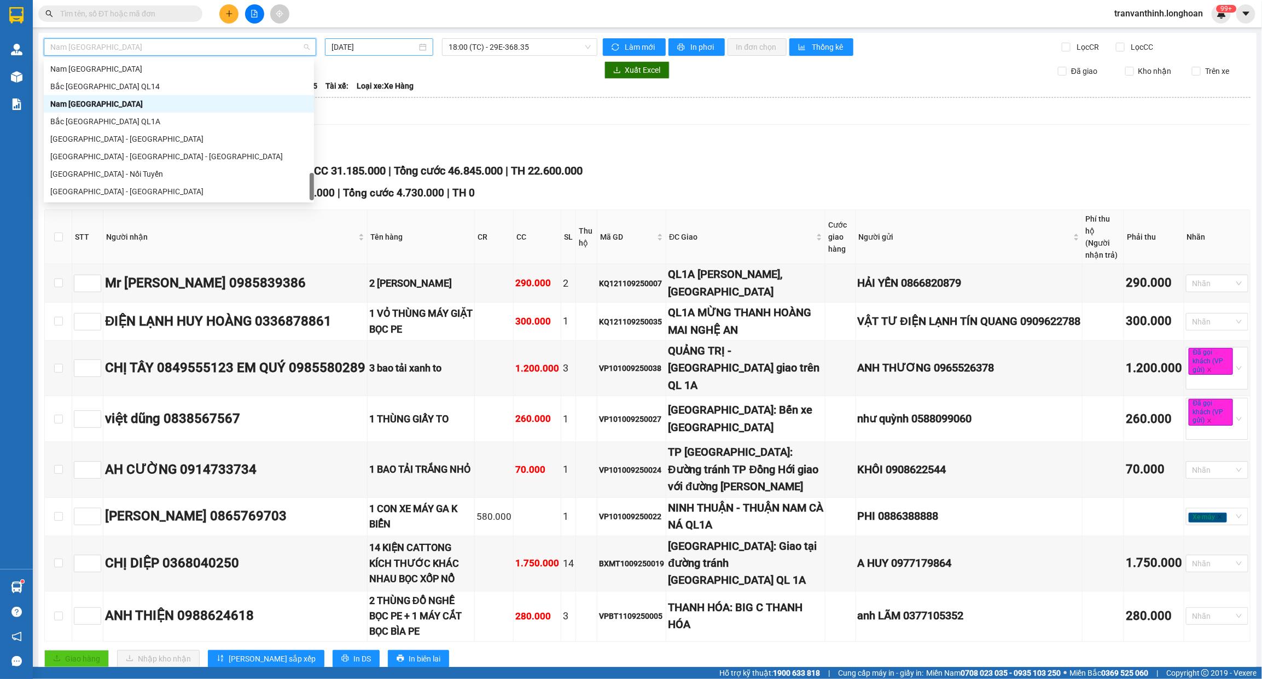
click at [382, 45] on input "[DATE]" at bounding box center [373, 47] width 85 height 12
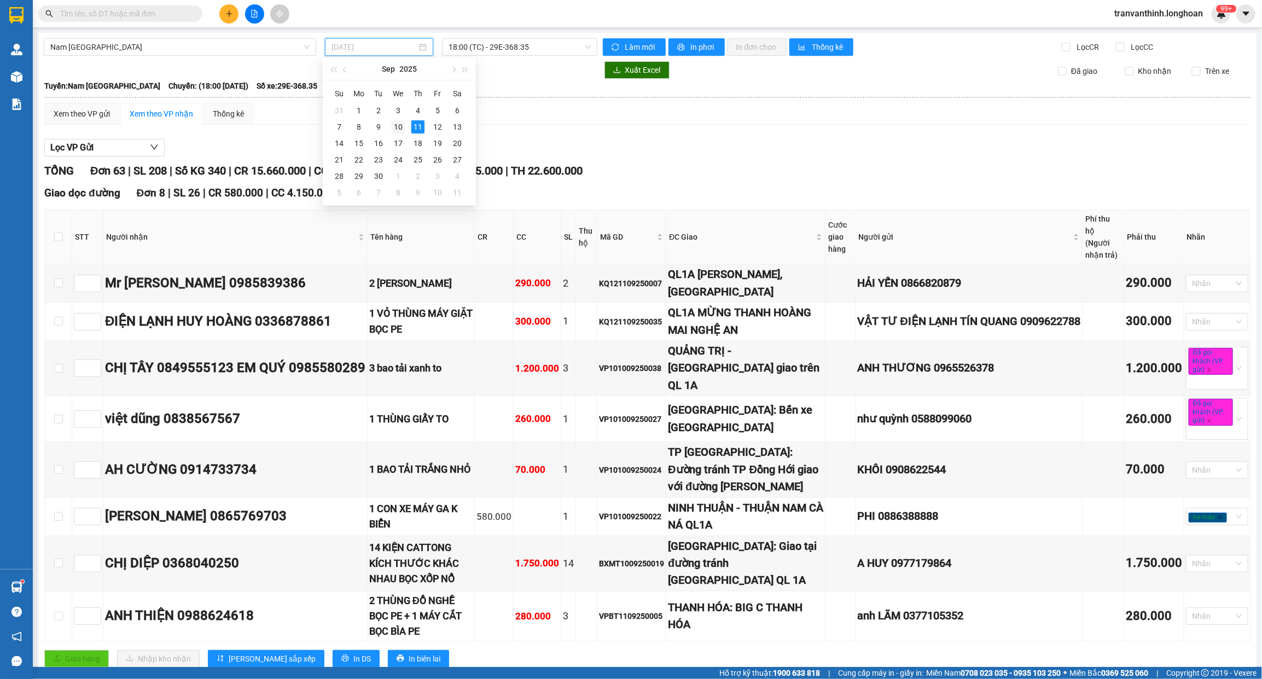
click at [394, 132] on div "10" at bounding box center [398, 126] width 13 height 13
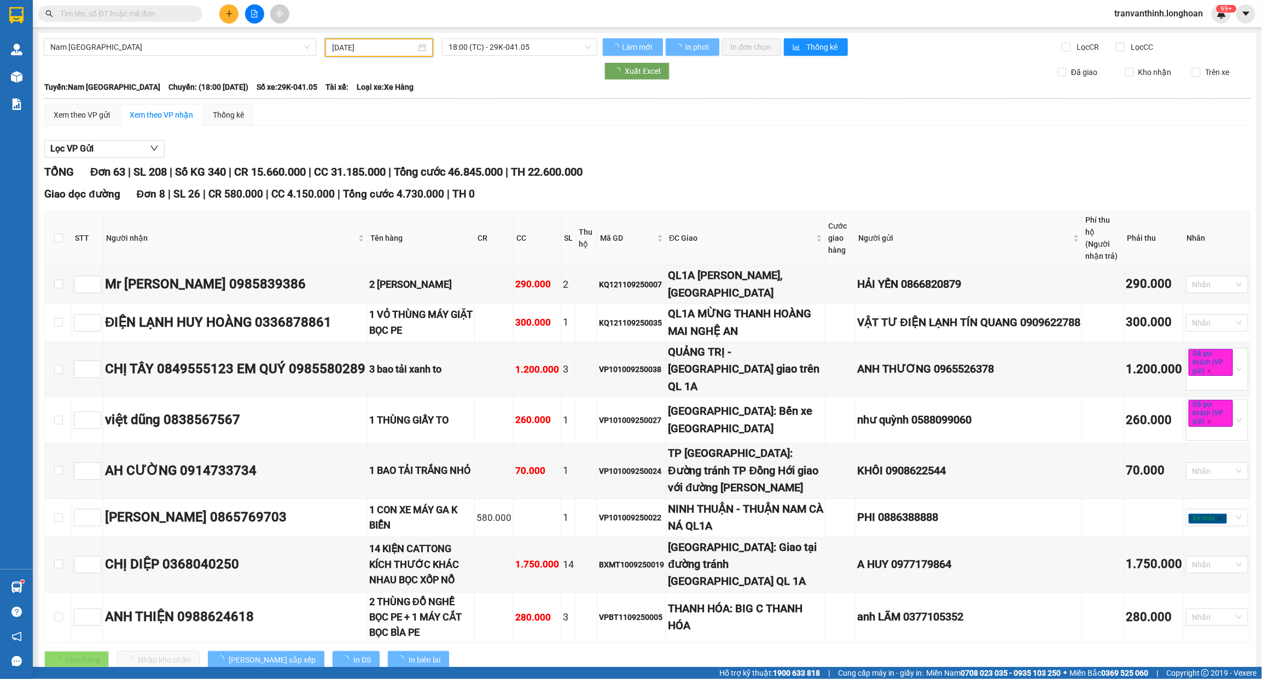
type input "10/09/2025"
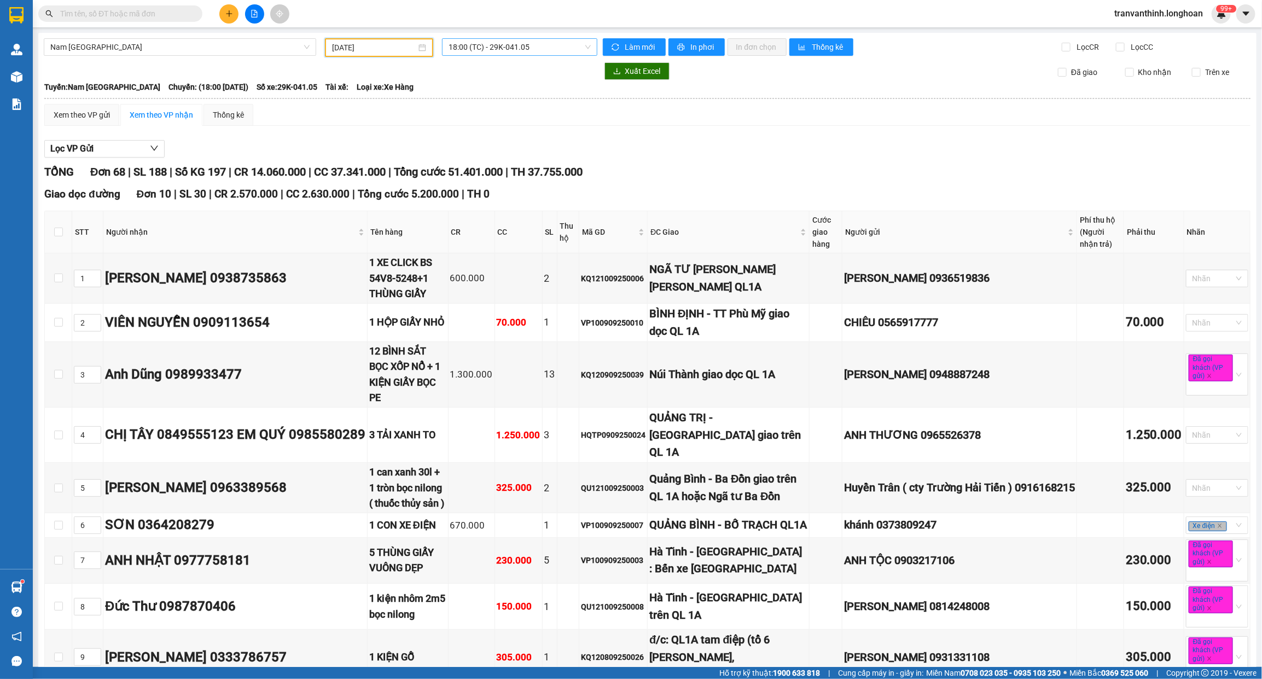
click at [507, 47] on span "18:00 (TC) - 29K-041.05" at bounding box center [520, 47] width 142 height 16
click at [504, 99] on div "22:00 (TC) - 29K-107.57" at bounding box center [487, 104] width 85 height 12
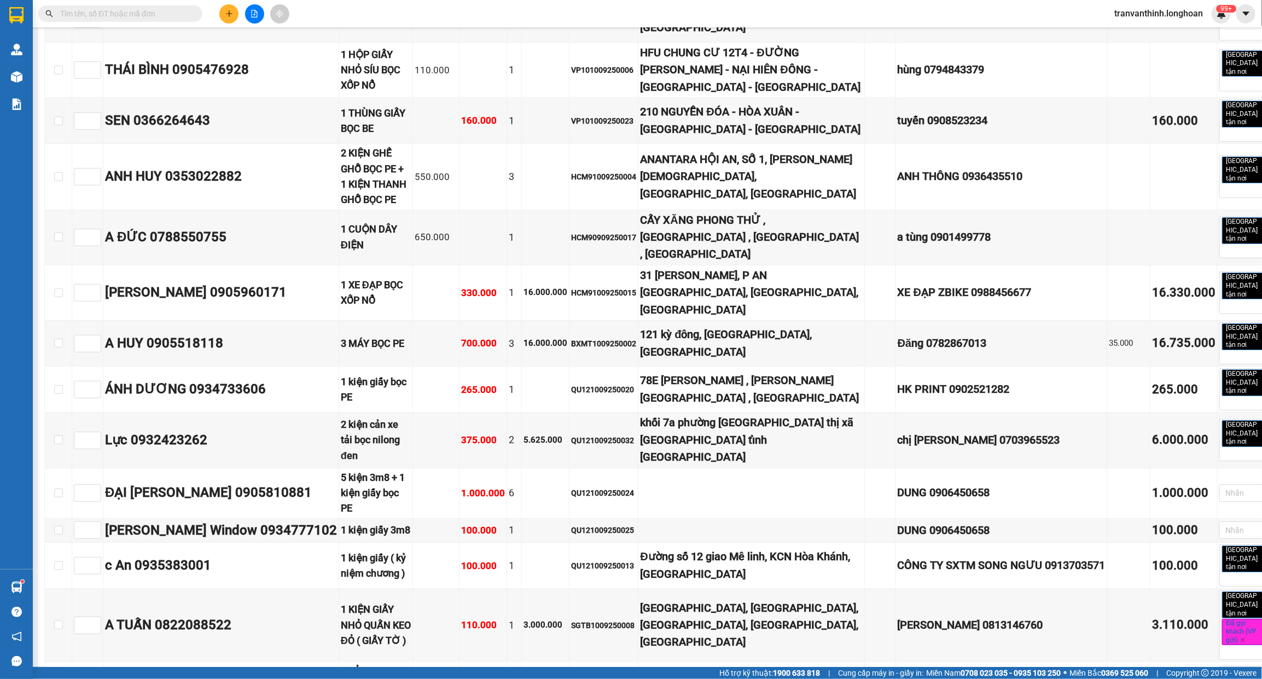
scroll to position [7136, 0]
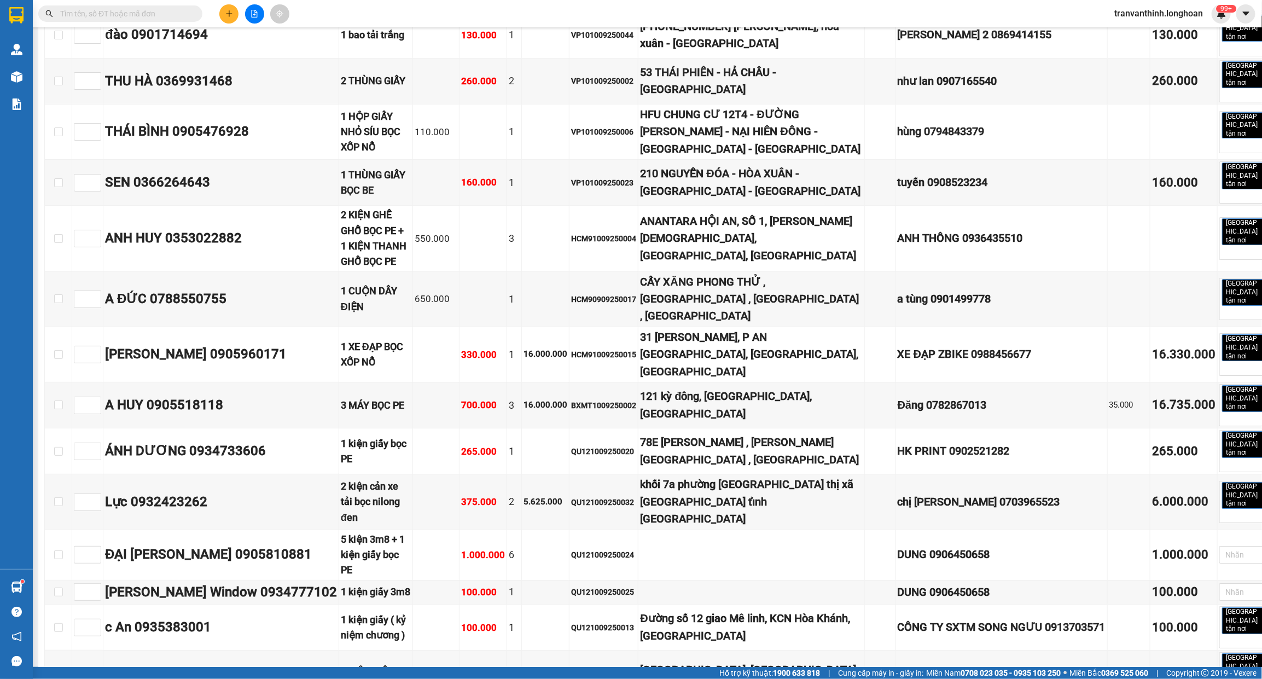
copy div "KQ121009250047"
paste input "KQ121009250047"
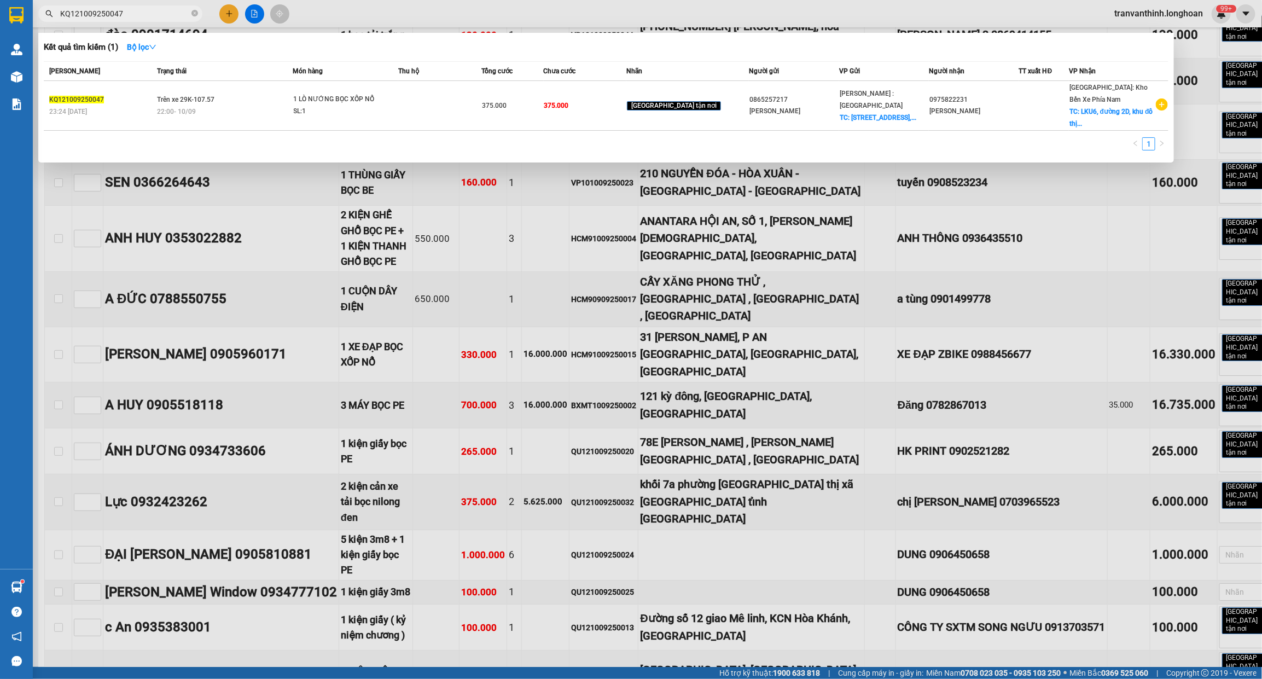
type input "KQ121009250047"
click at [179, 97] on span "Trên xe 29K-107.57" at bounding box center [185, 100] width 57 height 8
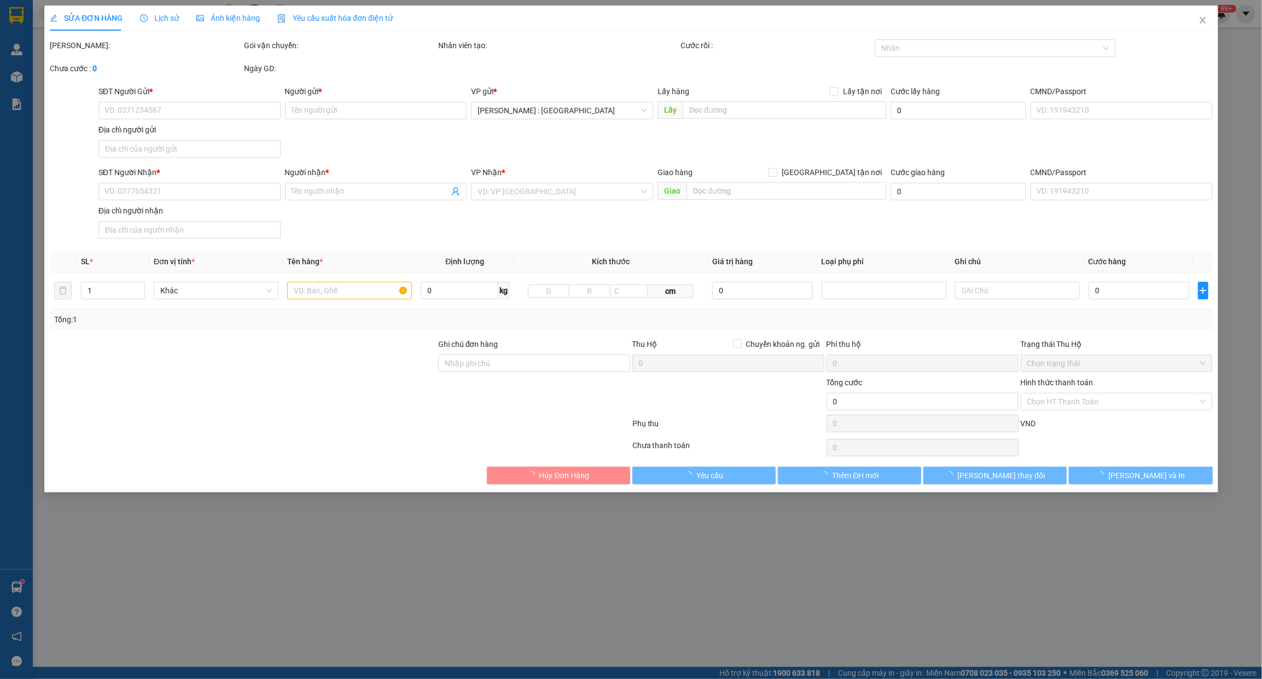
type input "0865257217"
type input "Văn Ngữ"
checkbox input "true"
type input "58 Đường Số 1, Trường Thọ, Thủ Đức, Hồ Chí Minh"
type input "0975822231"
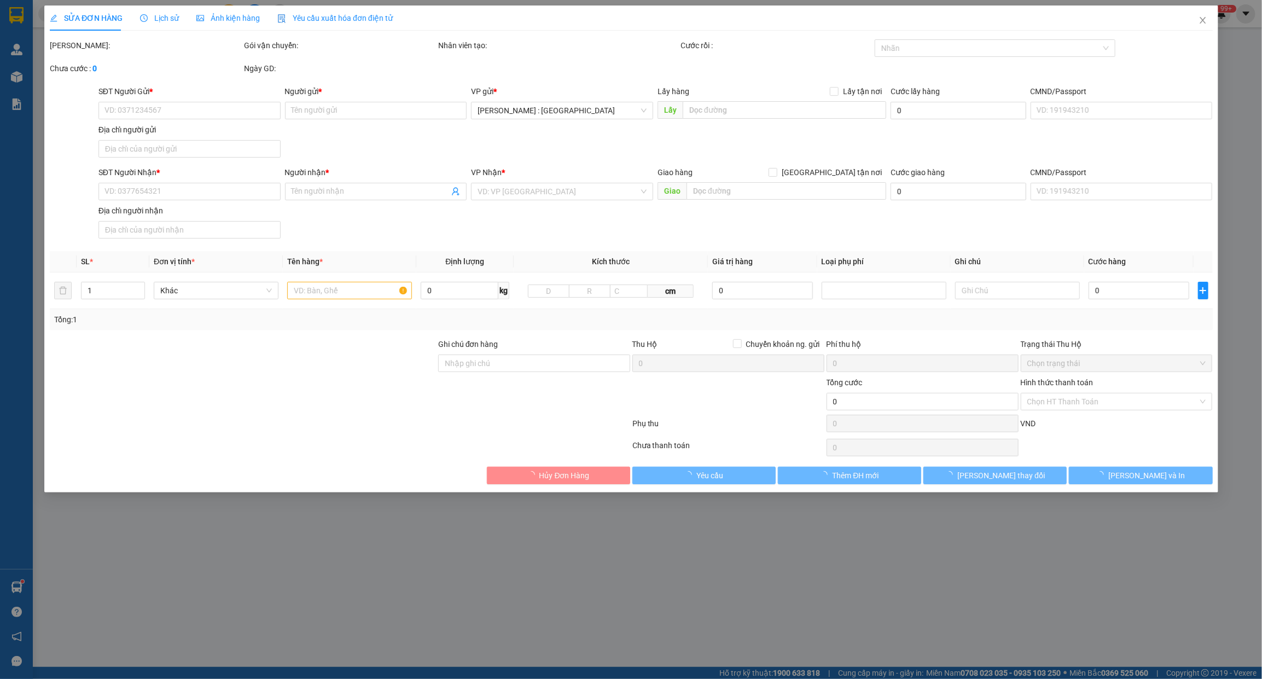
type input "Kim Oanh"
checkbox input "true"
type input "LKU6, đường 2D, khu đô thị An Viên, Nam Nha Trang, Khánh Hòa"
type input "VẬN CHUYỂN NHẸ TAY - KHÔNG BAO HƯ VỠ"
type input "375.000"
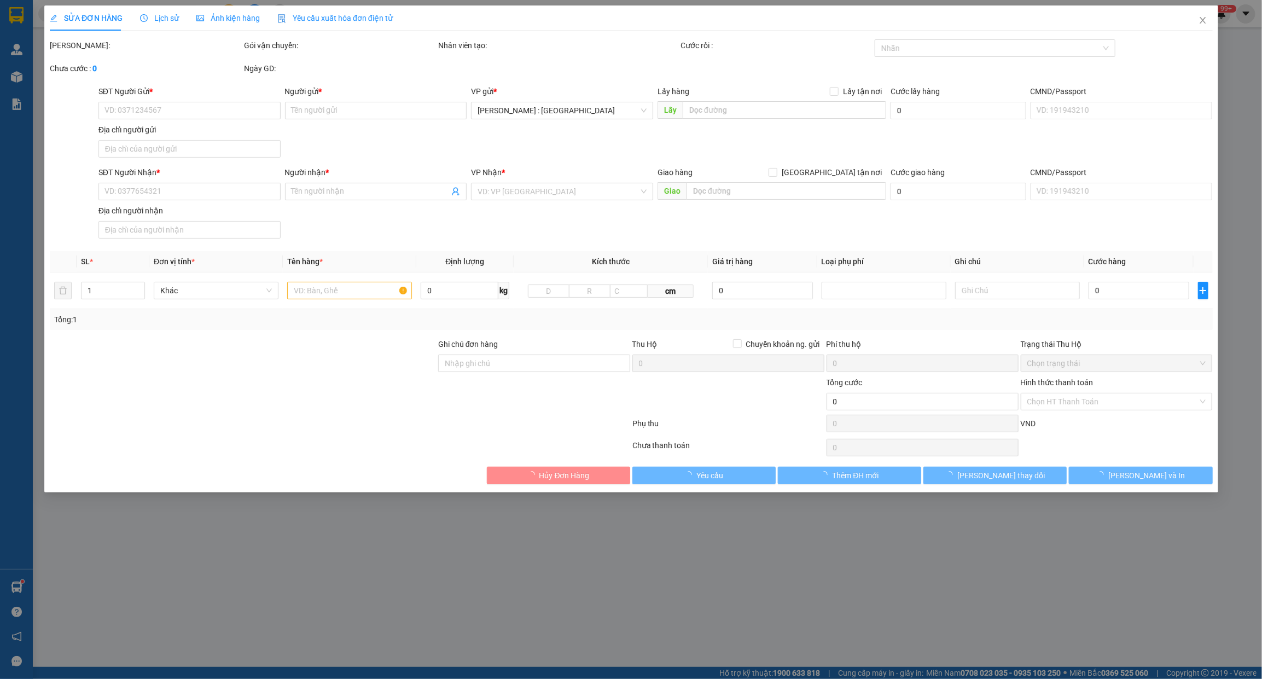
type input "80.000"
type input "375.000"
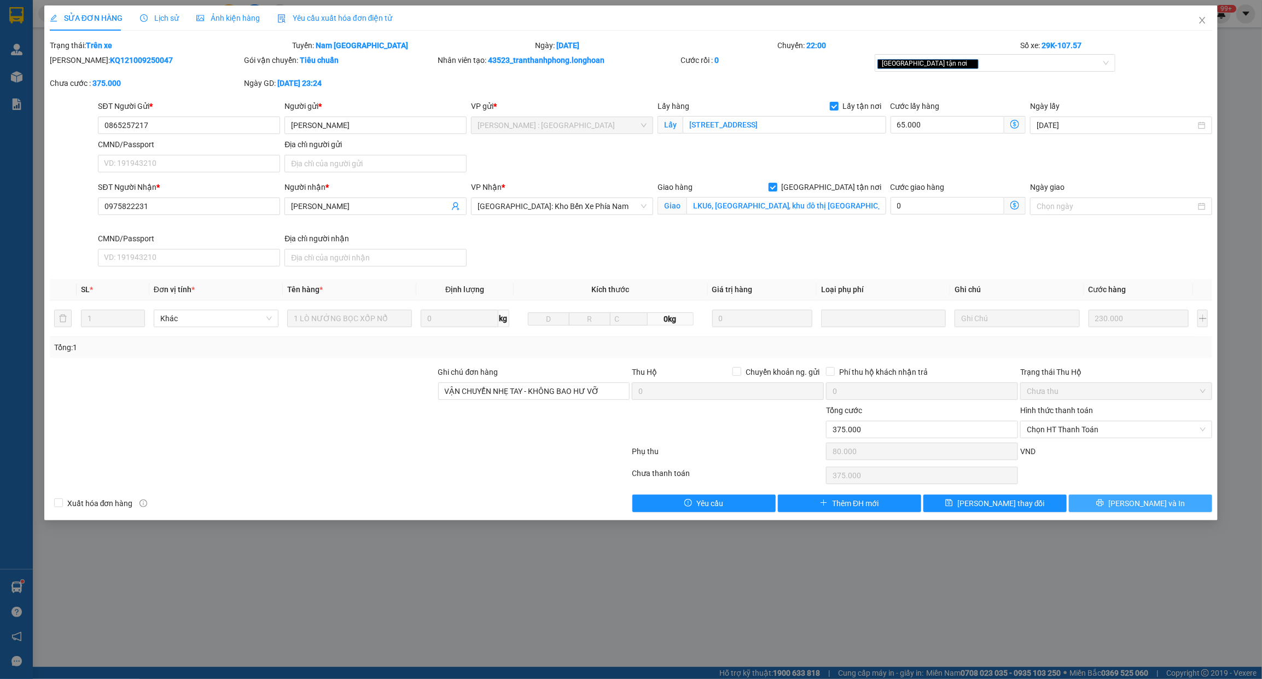
click at [1086, 499] on button "[PERSON_NAME] và In" at bounding box center [1140, 503] width 143 height 18
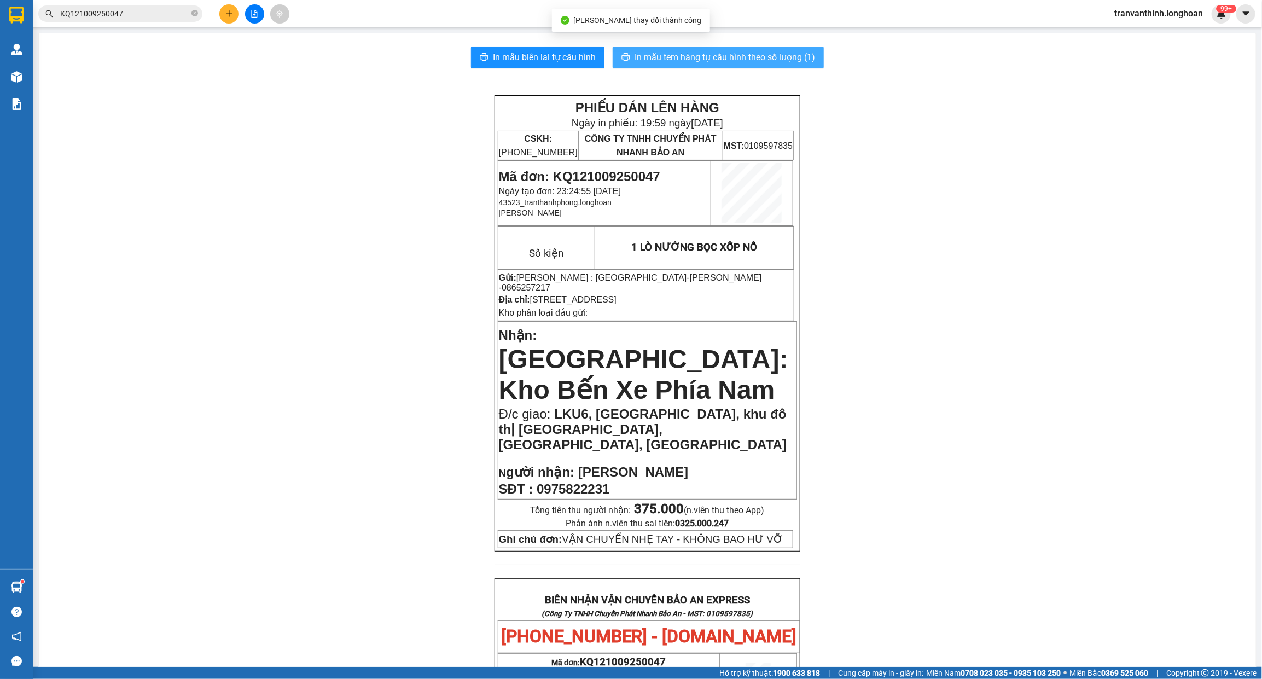
click at [621, 55] on icon "printer" at bounding box center [625, 57] width 9 height 9
click at [193, 15] on icon "close-circle" at bounding box center [194, 13] width 7 height 7
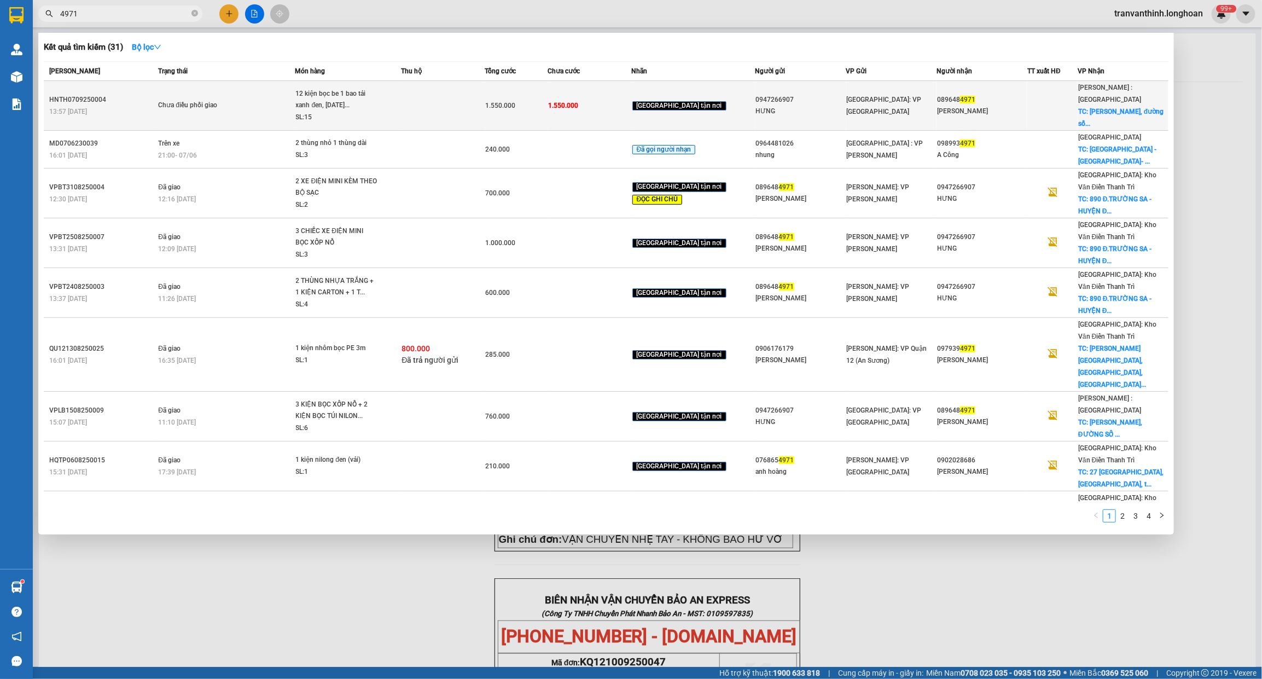
type input "4971"
click at [515, 85] on td "1.550.000" at bounding box center [516, 106] width 63 height 50
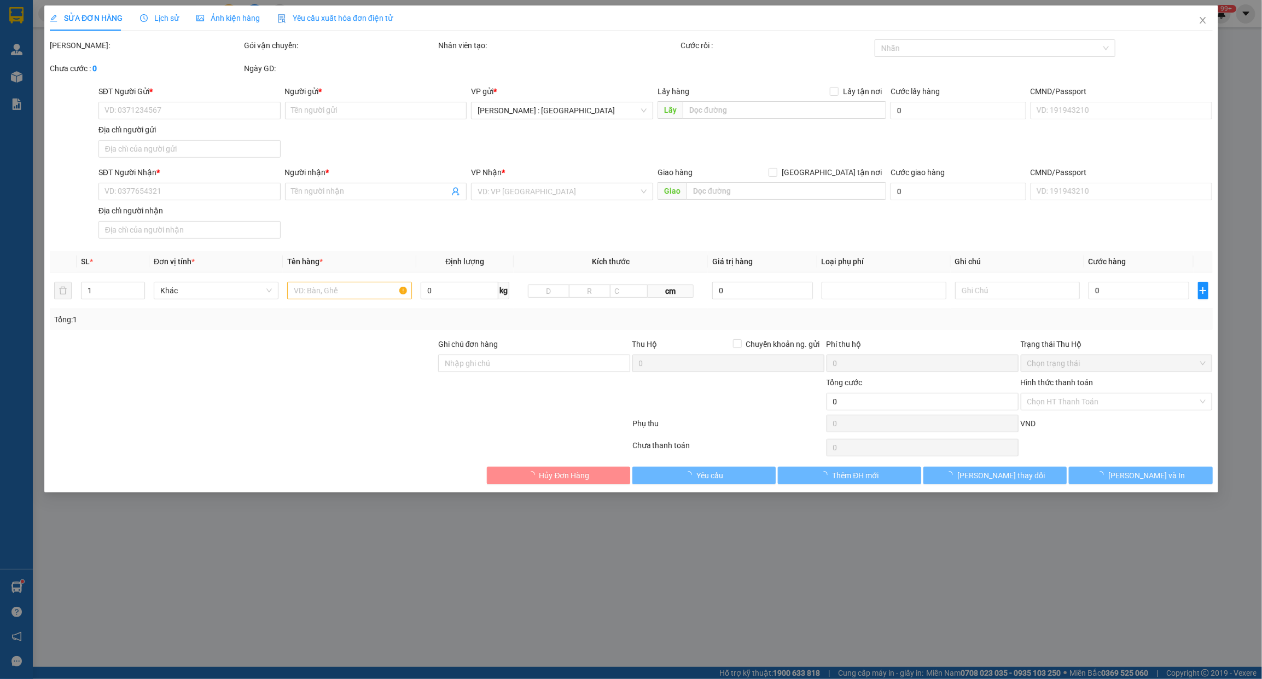
type input "0947266907"
type input "HƯNG"
type input "0896484971"
type input "[PERSON_NAME]"
checkbox input "true"
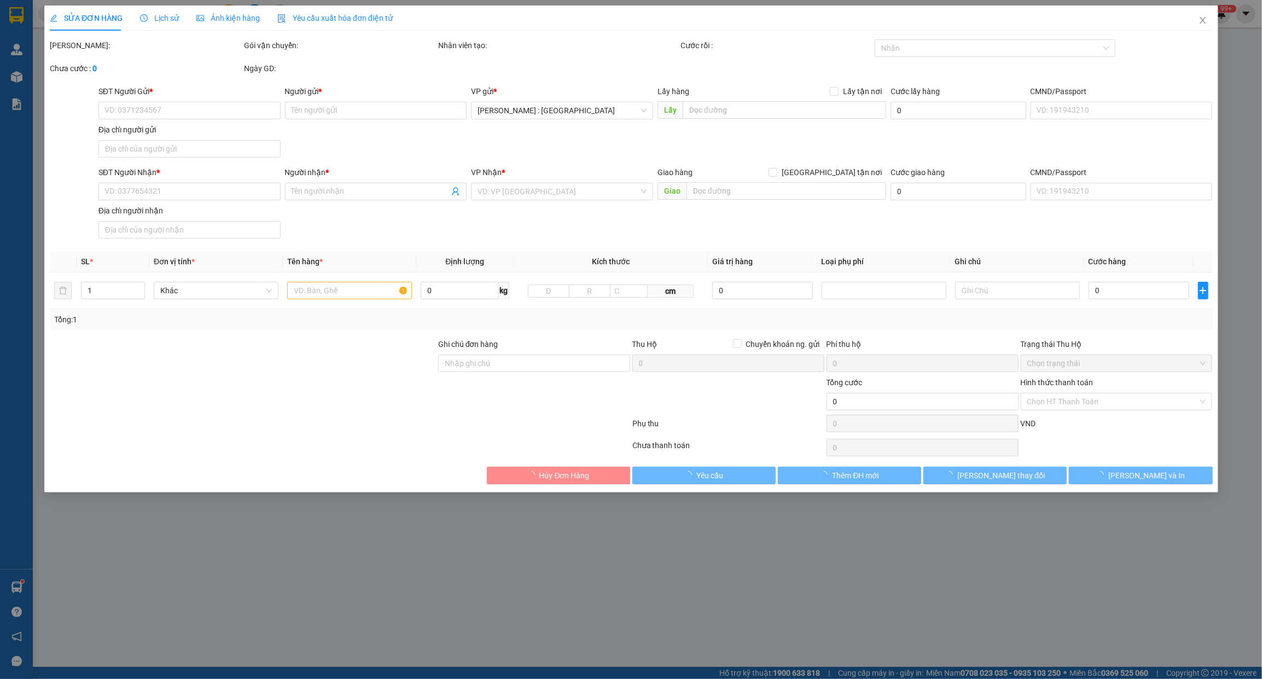
type input "chung cư [GEOGRAPHIC_DATA], đường số 19, [GEOGRAPHIC_DATA], [GEOGRAPHIC_DATA],h…"
type input "1.550.000"
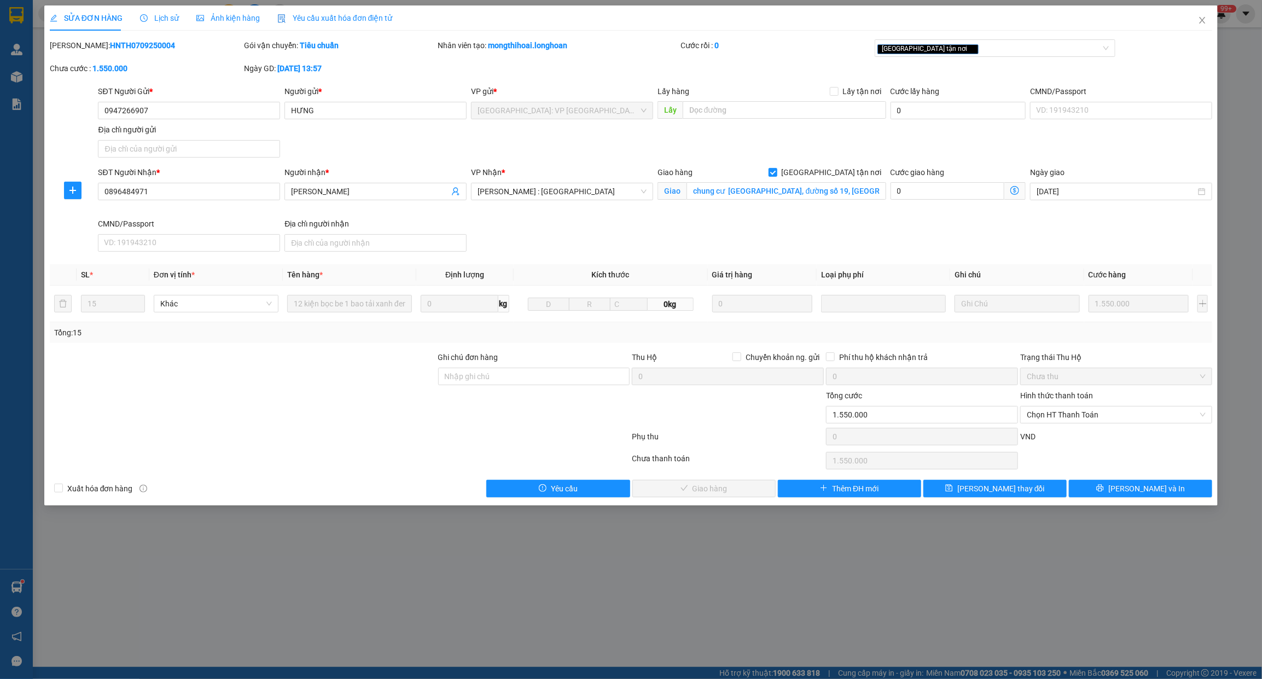
click at [162, 11] on div "Lịch sử" at bounding box center [159, 17] width 39 height 25
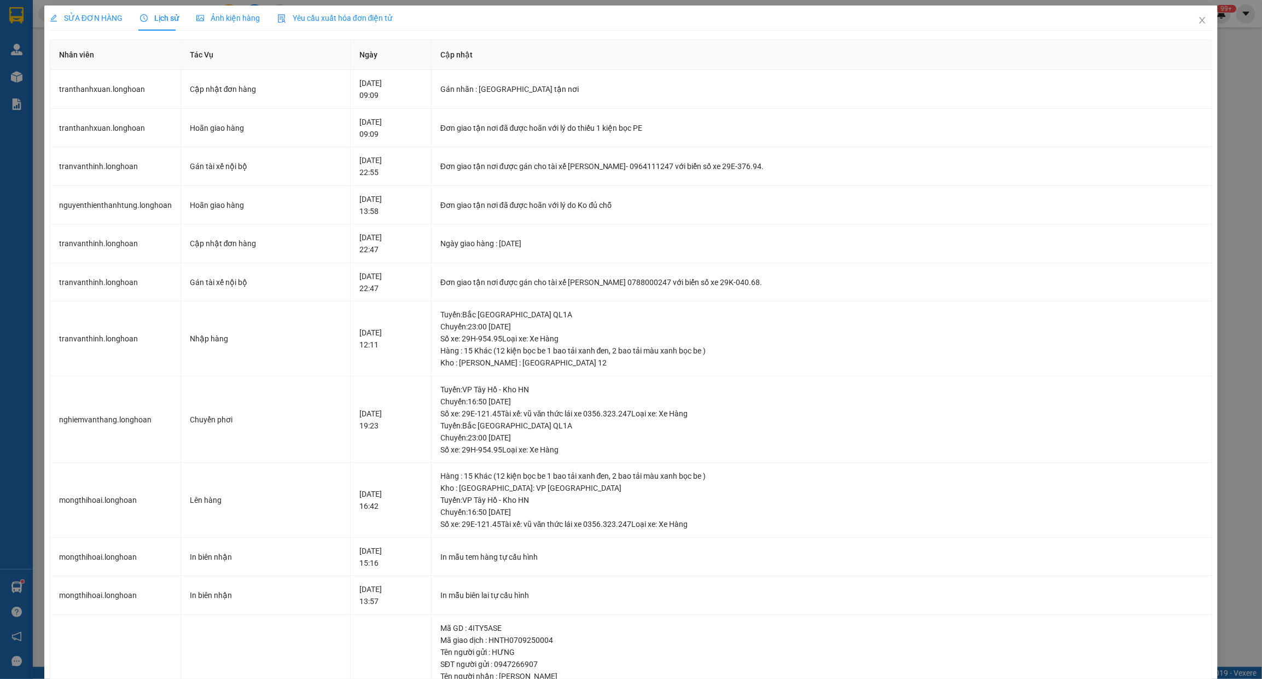
click at [83, 17] on span "SỬA ĐƠN HÀNG" at bounding box center [86, 18] width 73 height 9
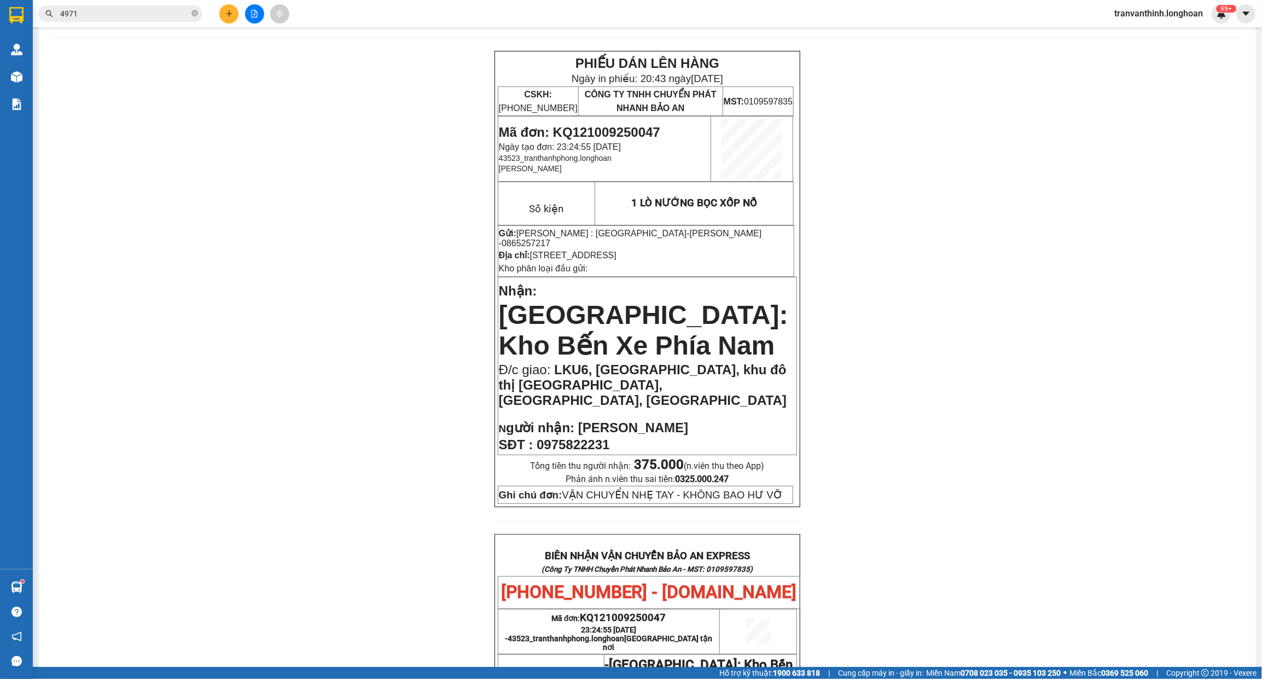
scroll to position [68, 0]
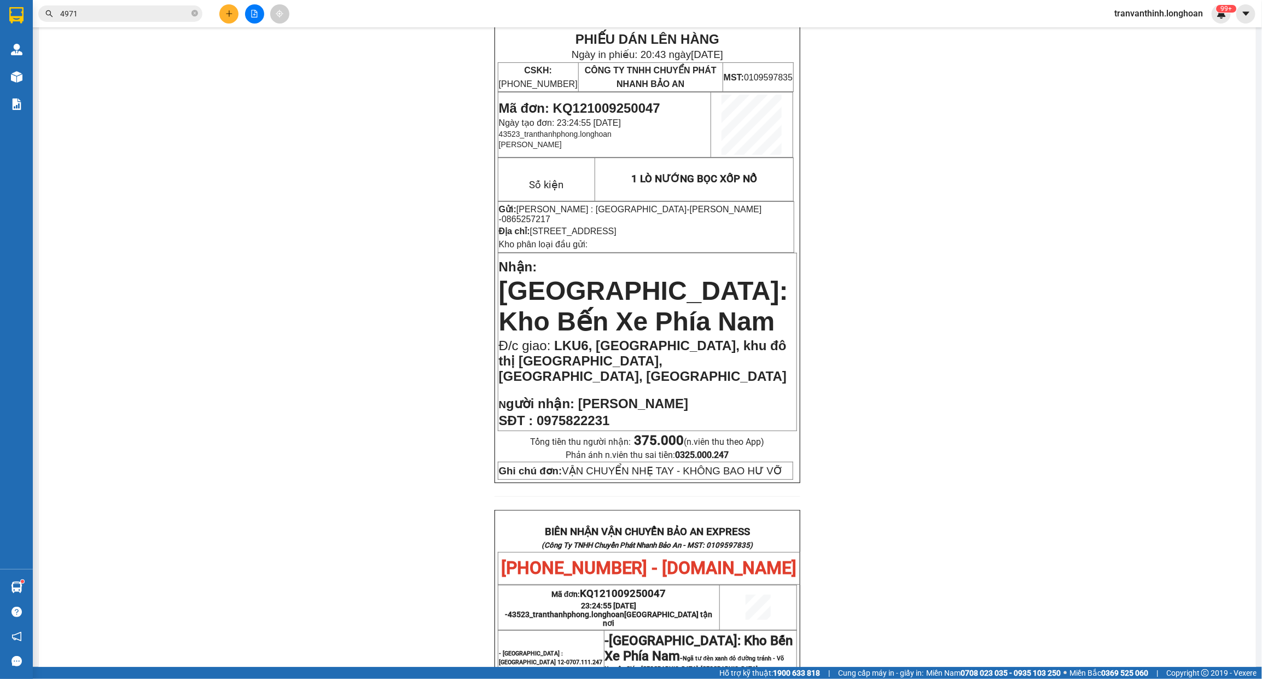
click at [177, 14] on input "4971" at bounding box center [124, 14] width 129 height 12
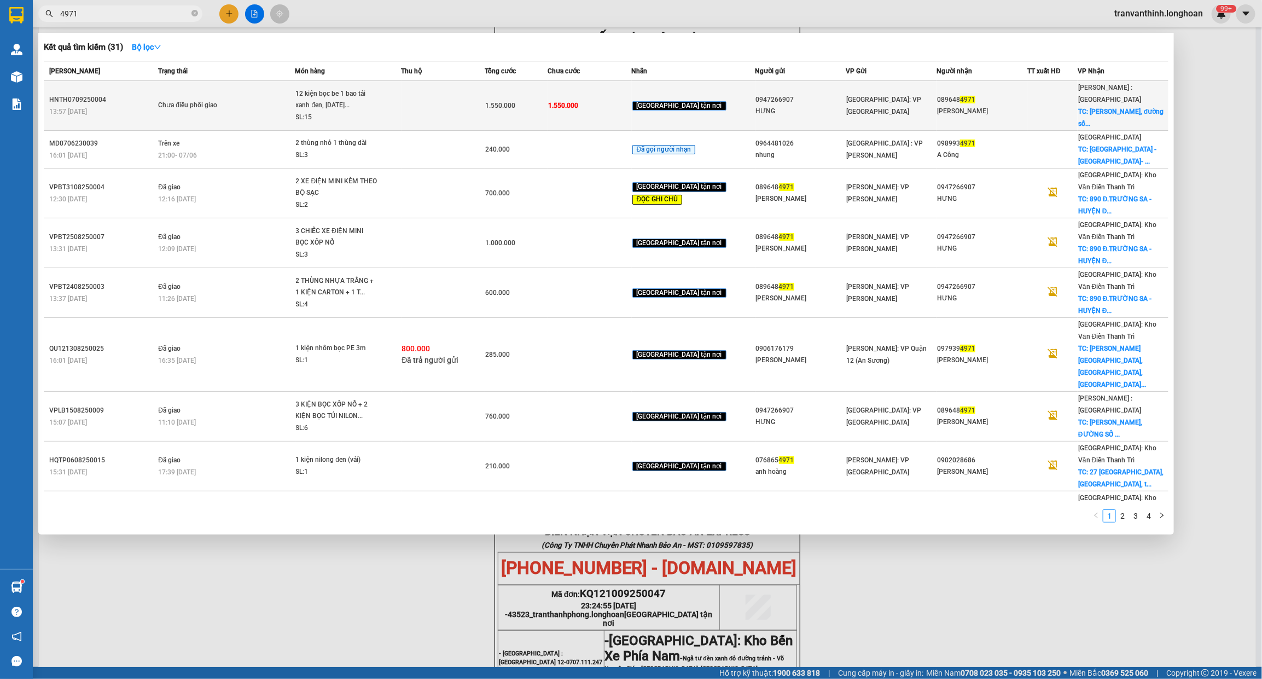
click at [256, 100] on span "Chưa điều phối giao" at bounding box center [226, 106] width 136 height 12
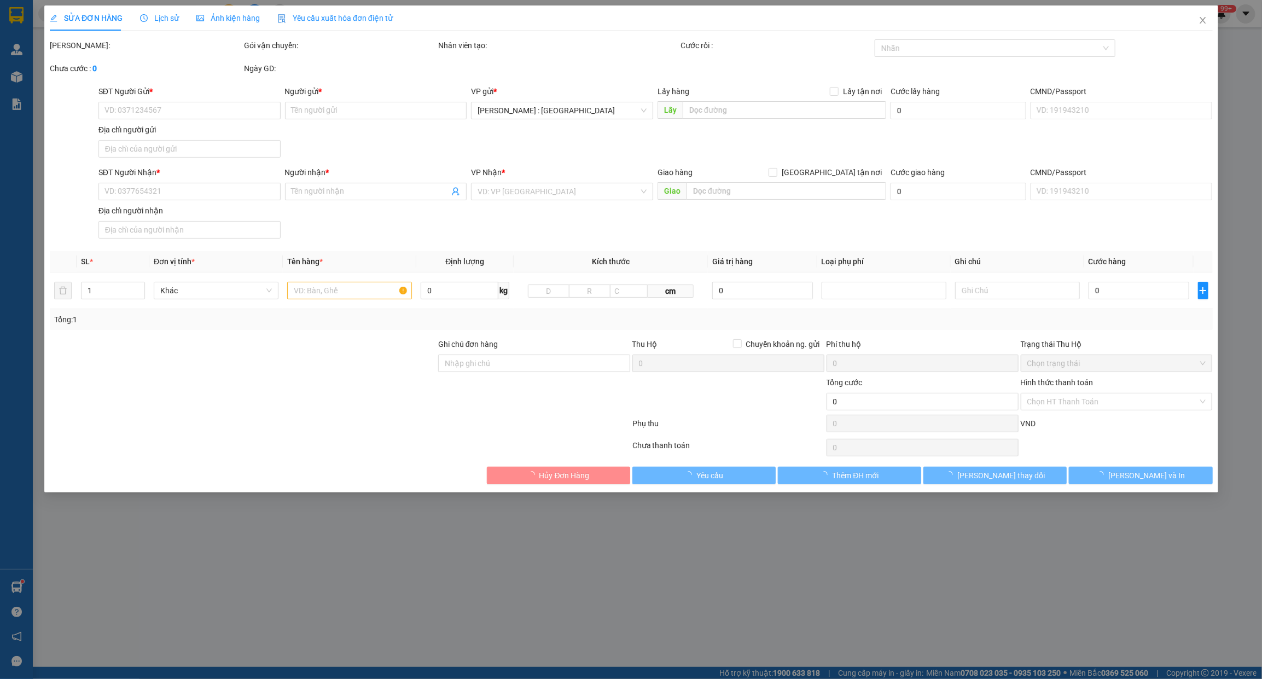
type input "0947266907"
type input "HƯNG"
type input "0896484971"
type input "[PERSON_NAME]"
checkbox input "true"
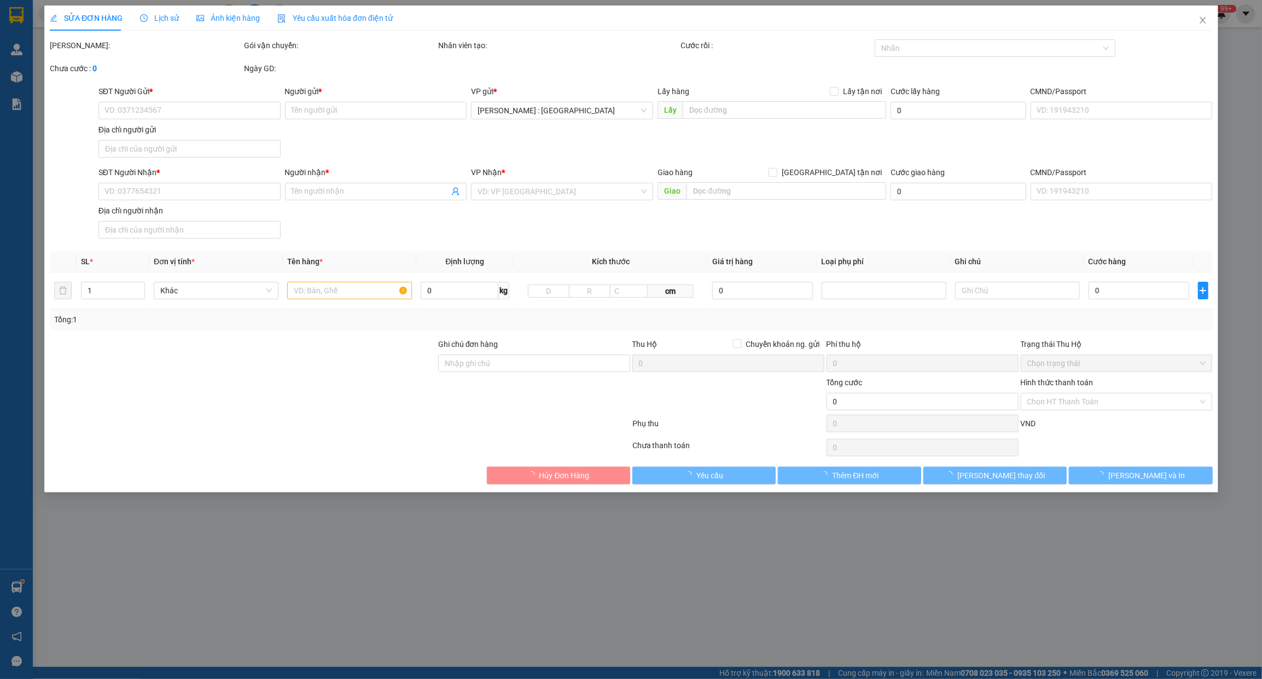
type input "chung cư [GEOGRAPHIC_DATA], đường số 19, [GEOGRAPHIC_DATA], [GEOGRAPHIC_DATA],h…"
type input "1.550.000"
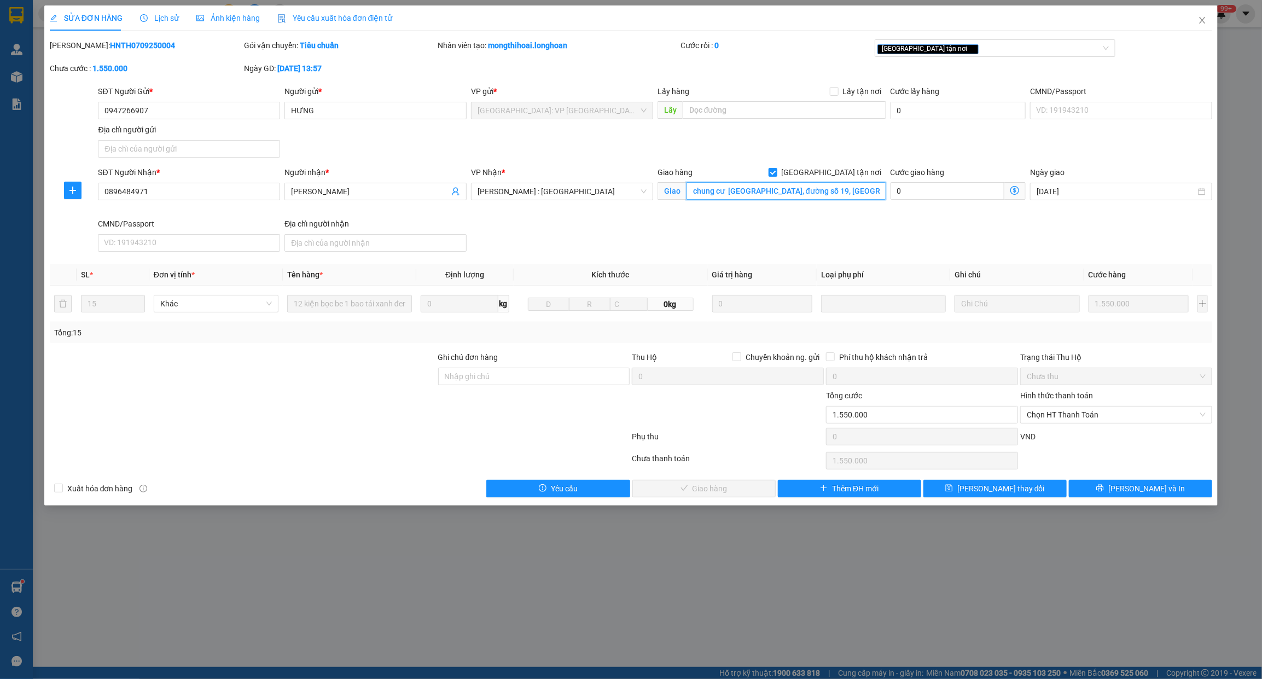
click at [869, 189] on input "chung cư [GEOGRAPHIC_DATA], đường số 19, [GEOGRAPHIC_DATA], [GEOGRAPHIC_DATA],h…" at bounding box center [786, 191] width 200 height 18
click at [1154, 494] on span "[PERSON_NAME] và In" at bounding box center [1146, 488] width 77 height 12
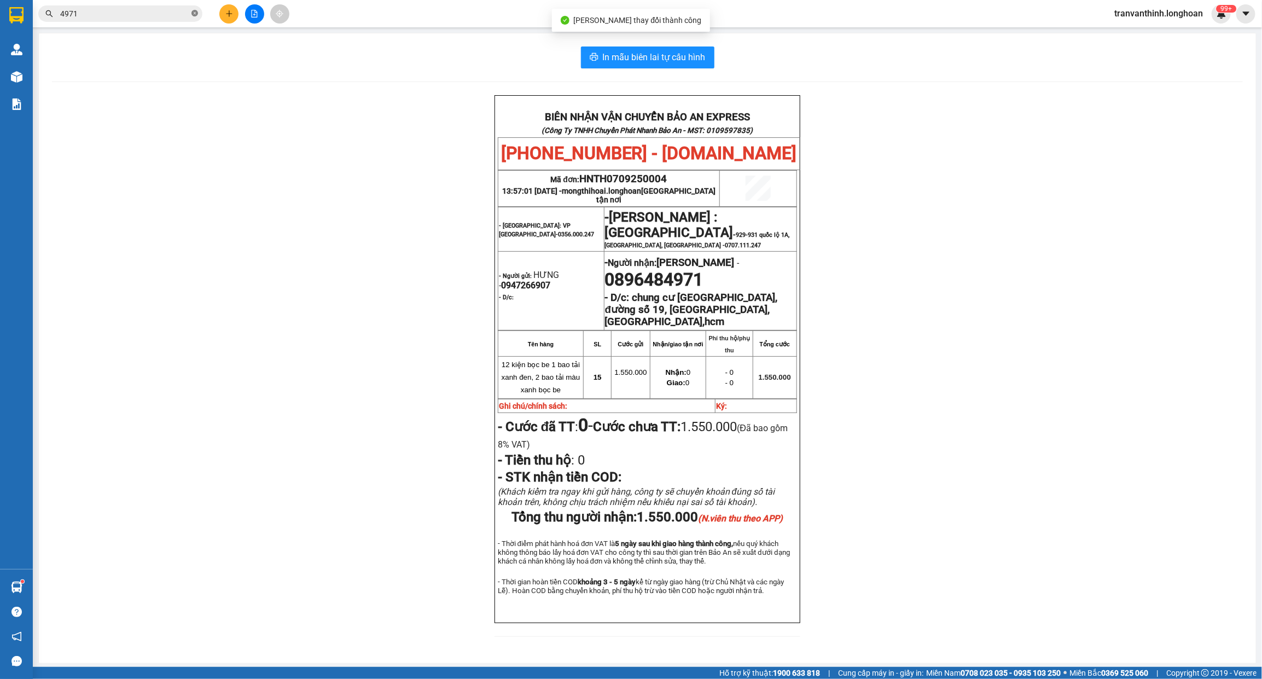
click at [195, 10] on icon "close-circle" at bounding box center [194, 13] width 7 height 7
click at [168, 10] on input "text" at bounding box center [124, 14] width 129 height 12
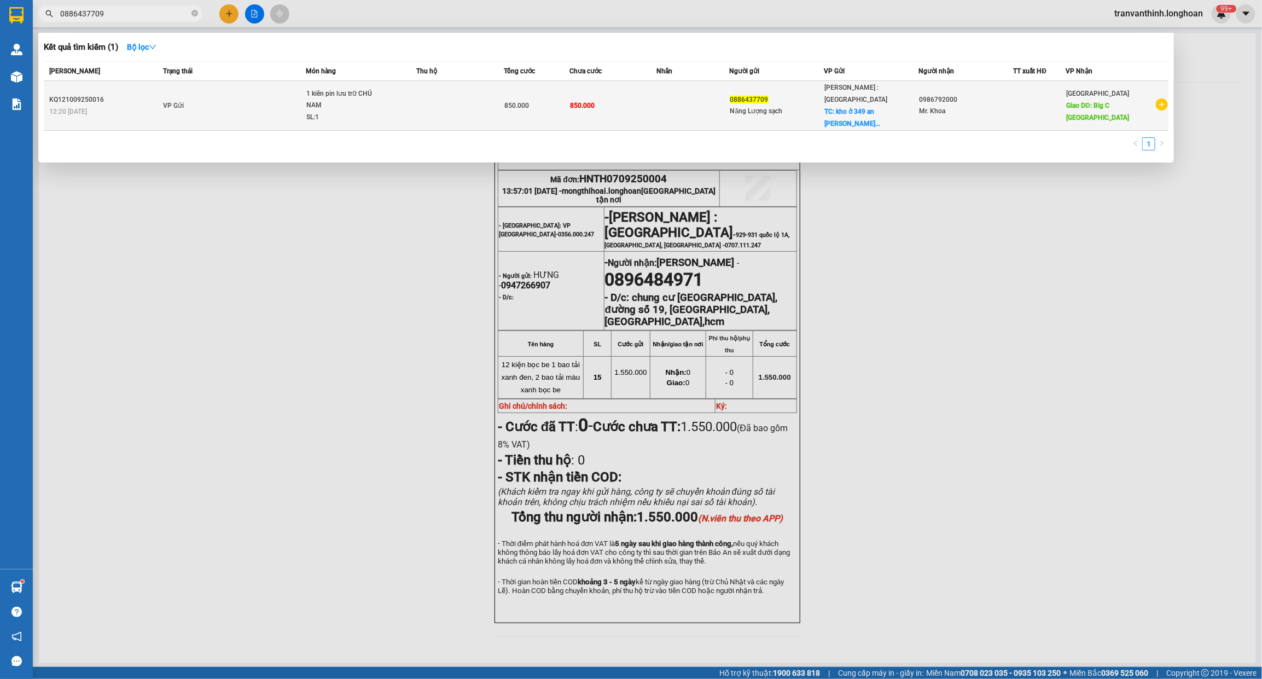
type input "0886437709"
click at [294, 102] on td "VP Gửi" at bounding box center [232, 106] width 145 height 50
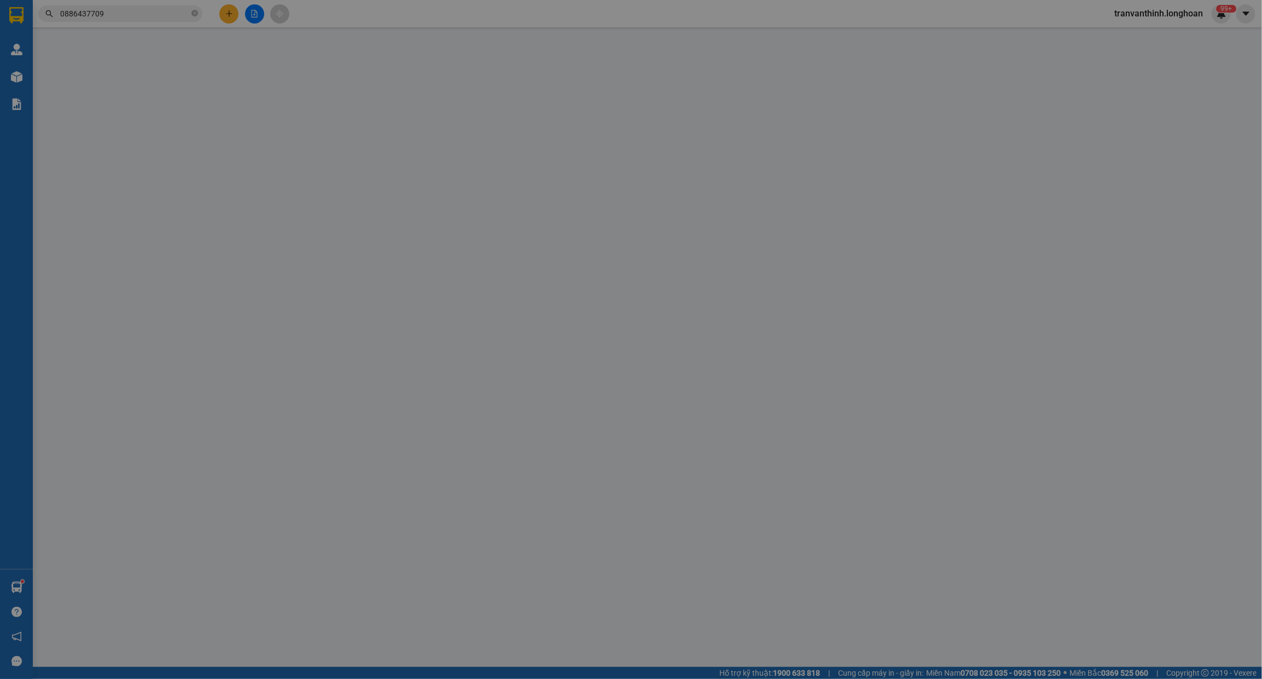
type input "0886437709"
type input "Năng Lượng sạch"
checkbox input "true"
type input "kho ở 349 an dương vương quận 5"
type input "0986792000"
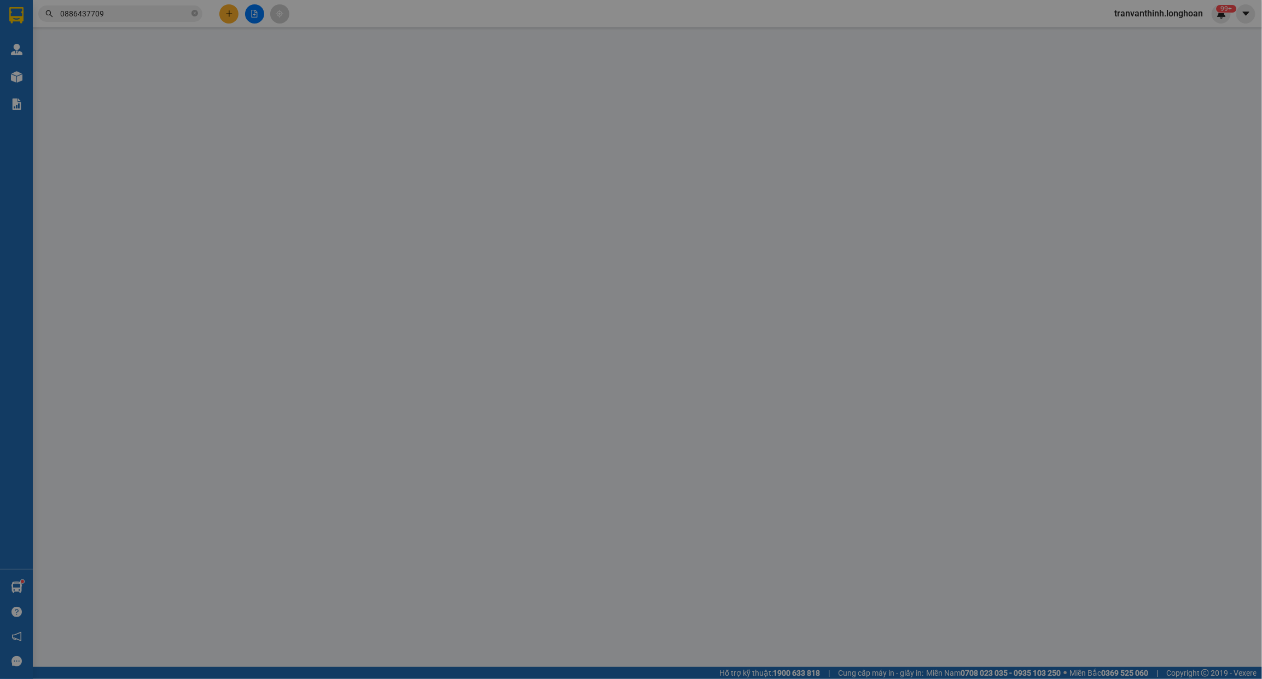
type input "Mr. Khoa"
type input "Big C Thanh Hóa"
type input "850.000"
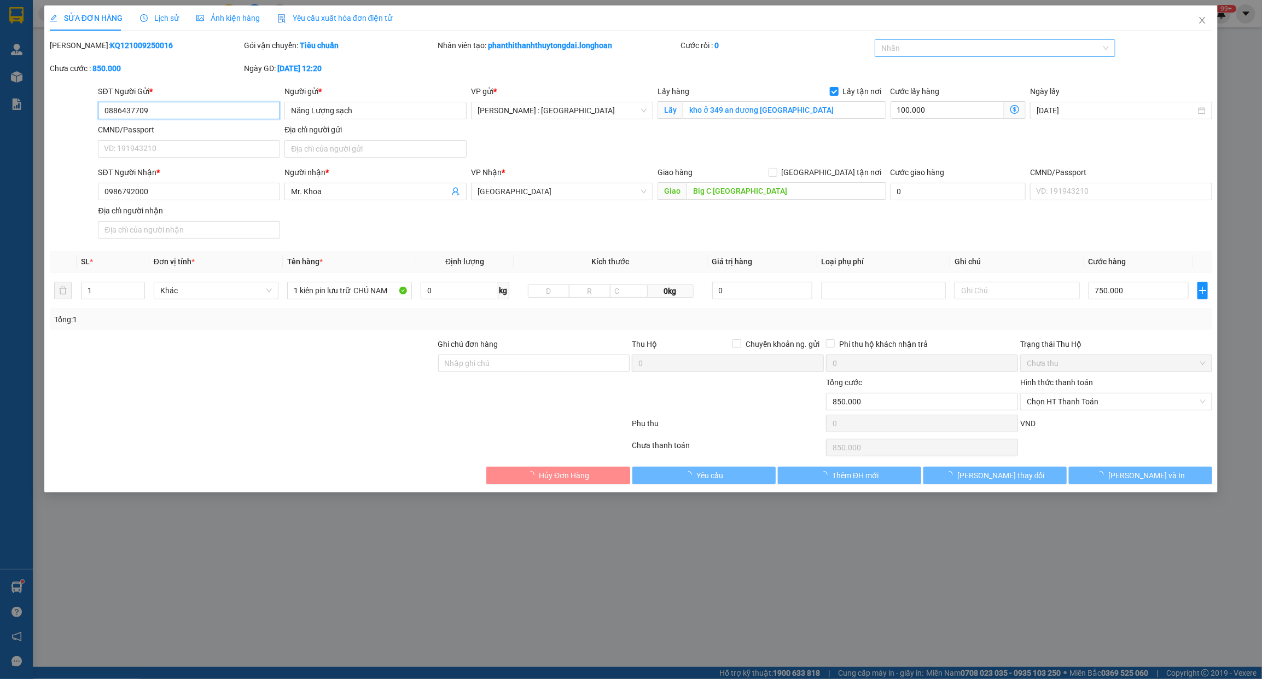
click at [970, 51] on div at bounding box center [989, 48] width 224 height 13
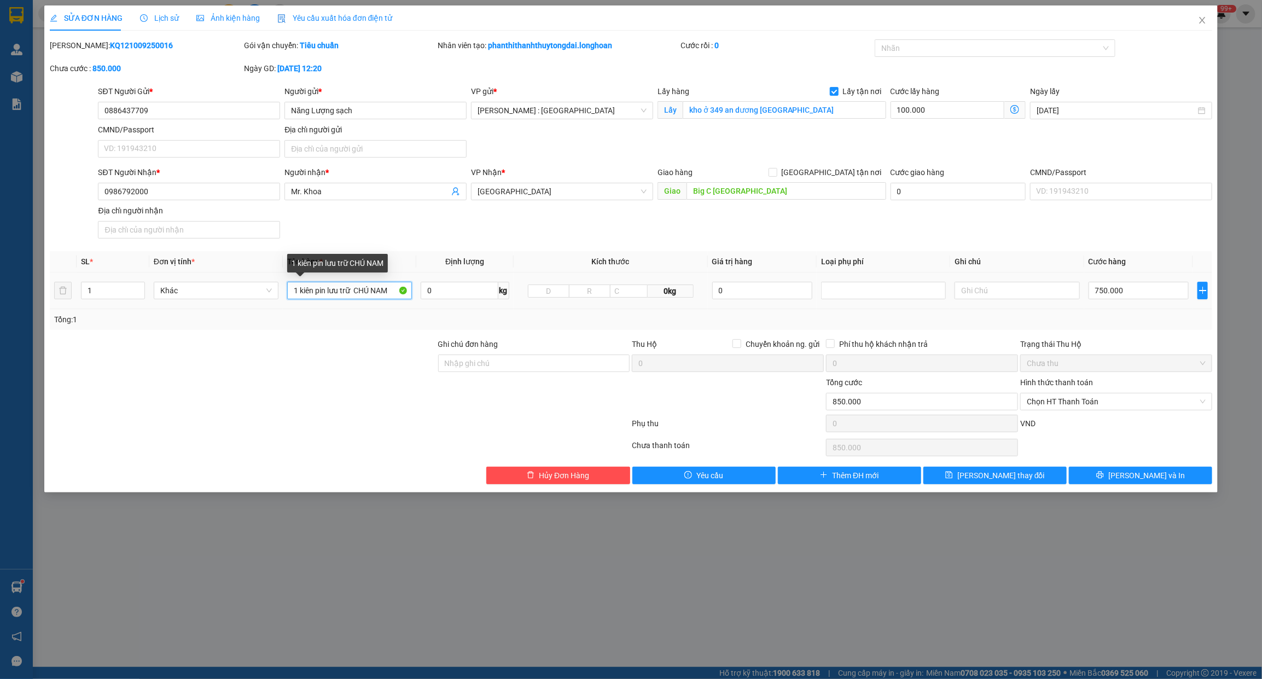
click at [299, 288] on input "1 kiên pin lưu trữ CHÚ NAM" at bounding box center [349, 291] width 125 height 18
click at [296, 290] on input "1KIỆN PIN BỌC PE" at bounding box center [349, 291] width 125 height 18
click at [923, 50] on div at bounding box center [989, 48] width 224 height 13
type input "1 KIỆN PIN BỌC PE"
click at [359, 293] on input "1 KIỆN PIN BỌC PE" at bounding box center [349, 291] width 125 height 18
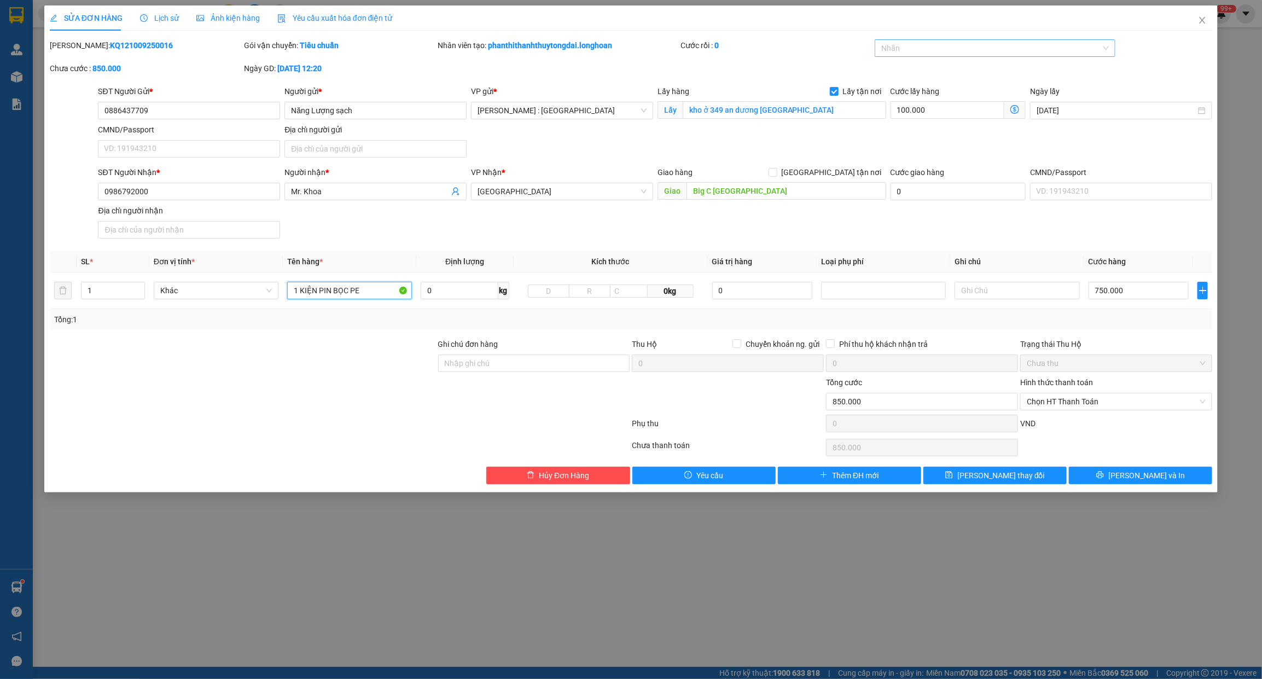
click at [948, 44] on div at bounding box center [989, 48] width 224 height 13
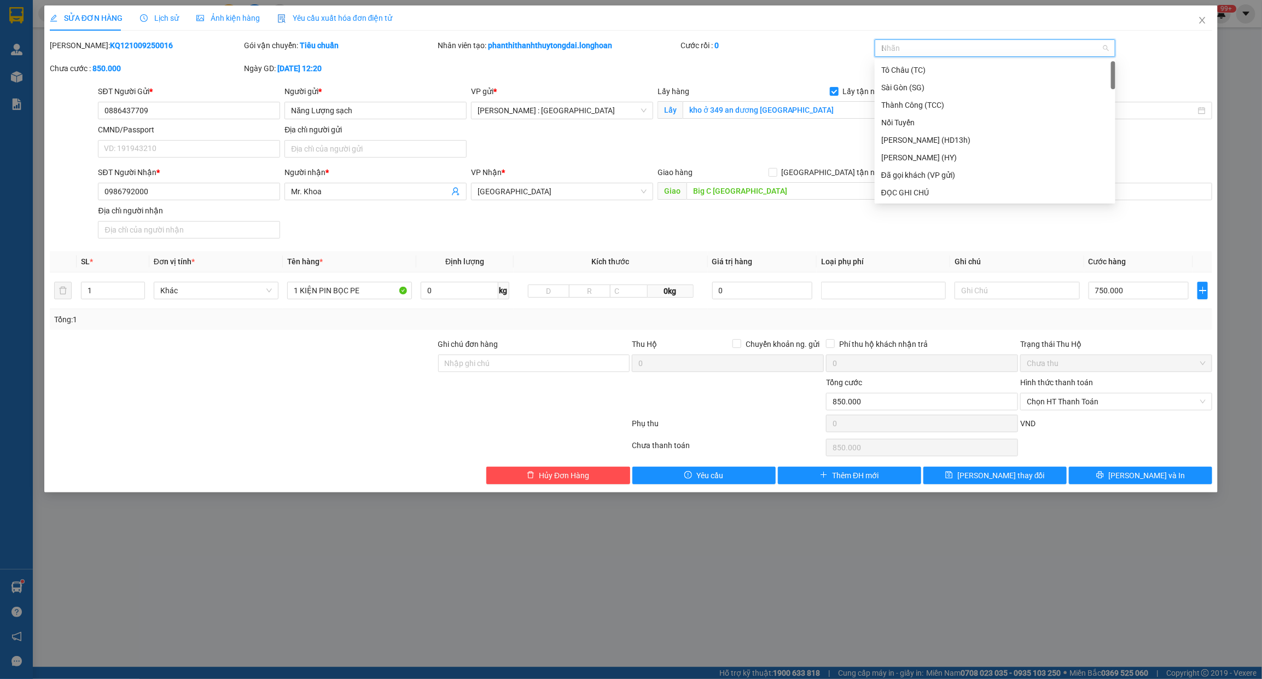
type input "D"
type input "Đ"
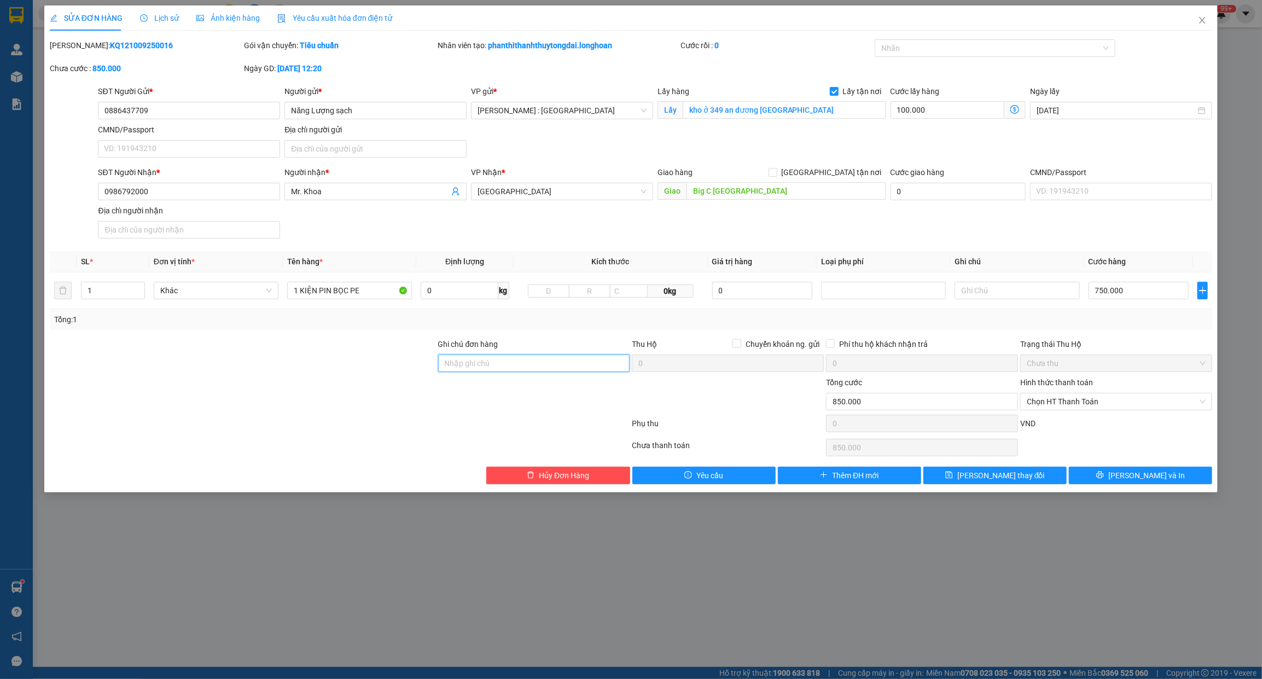
click at [461, 361] on input "Ghi chú đơn hàng" at bounding box center [534, 363] width 192 height 18
drag, startPoint x: 590, startPoint y: 362, endPoint x: 920, endPoint y: 375, distance: 330.6
click at [920, 375] on div "Ghi chú đơn hàng NHẬN NGUYÊN KIỆN GIAO NGUYÊN KIỆN, HƯ VỠ K ĐỀN Thu Hộ Chuyển k…" at bounding box center [631, 357] width 1165 height 38
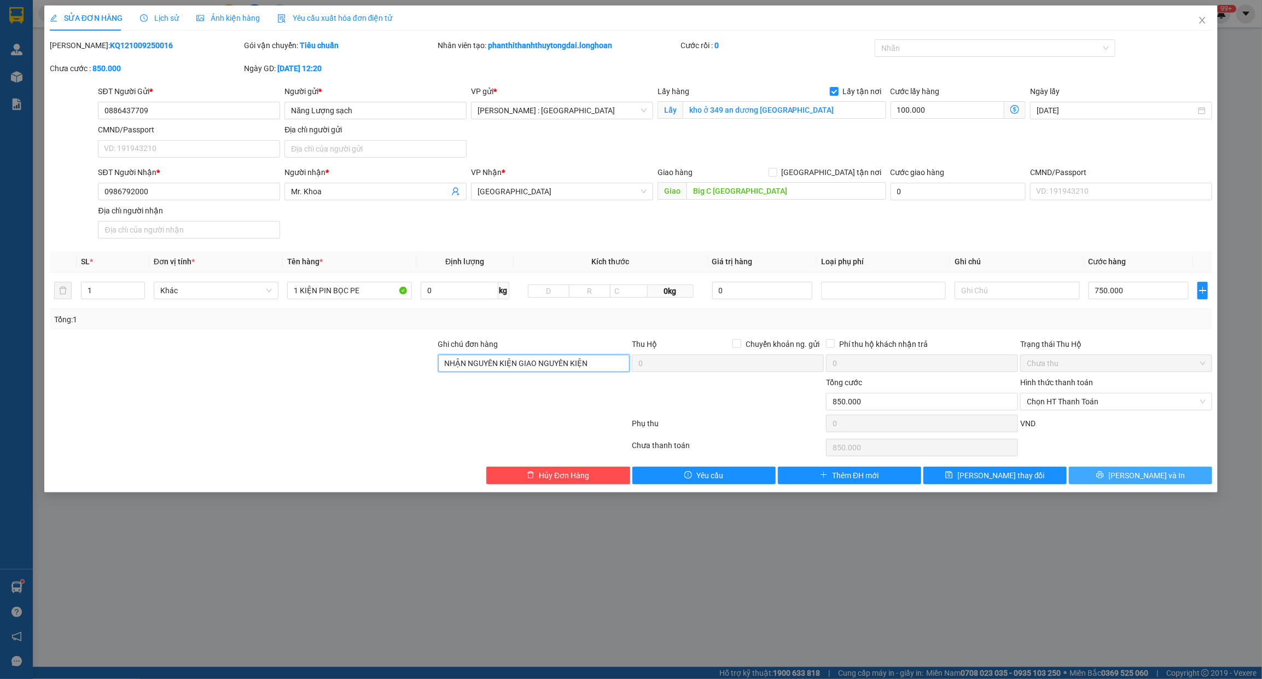
type input "NHẬN NGUYÊN KIỆN GIAO NGUYÊN KIỆN"
click at [1104, 476] on icon "printer" at bounding box center [1100, 475] width 8 height 8
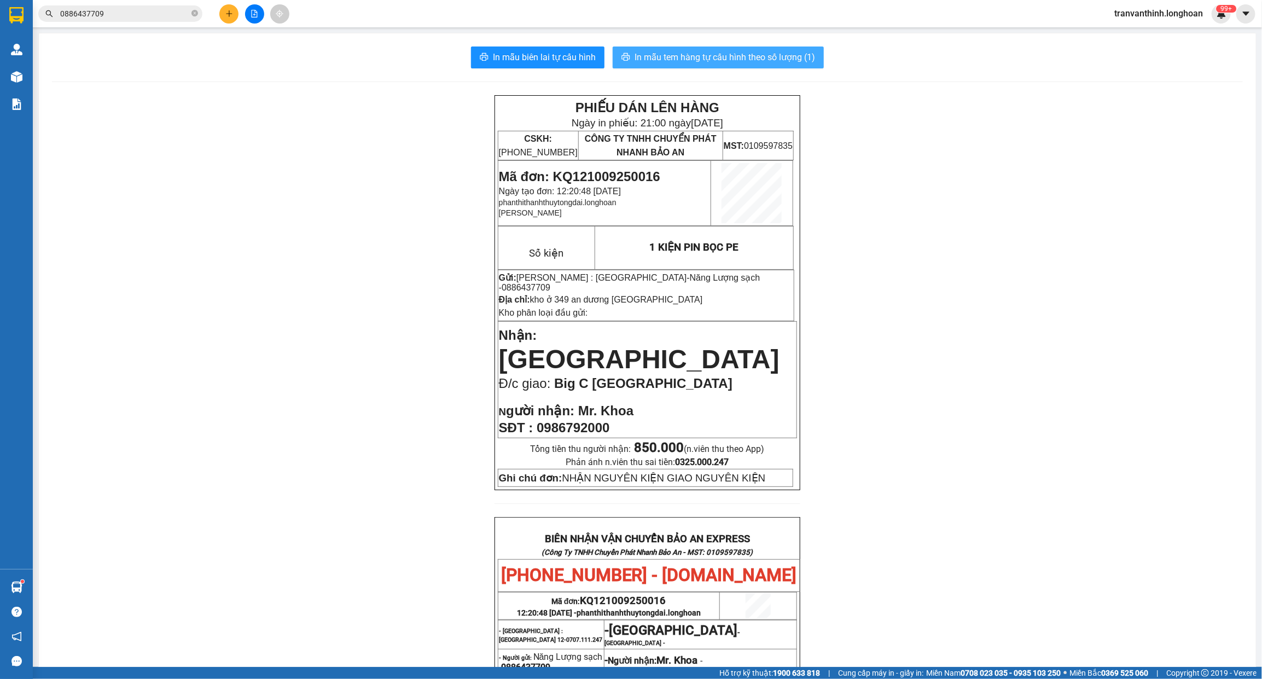
click at [694, 55] on span "In mẫu tem hàng tự cấu hình theo số lượng (1)" at bounding box center [724, 57] width 180 height 14
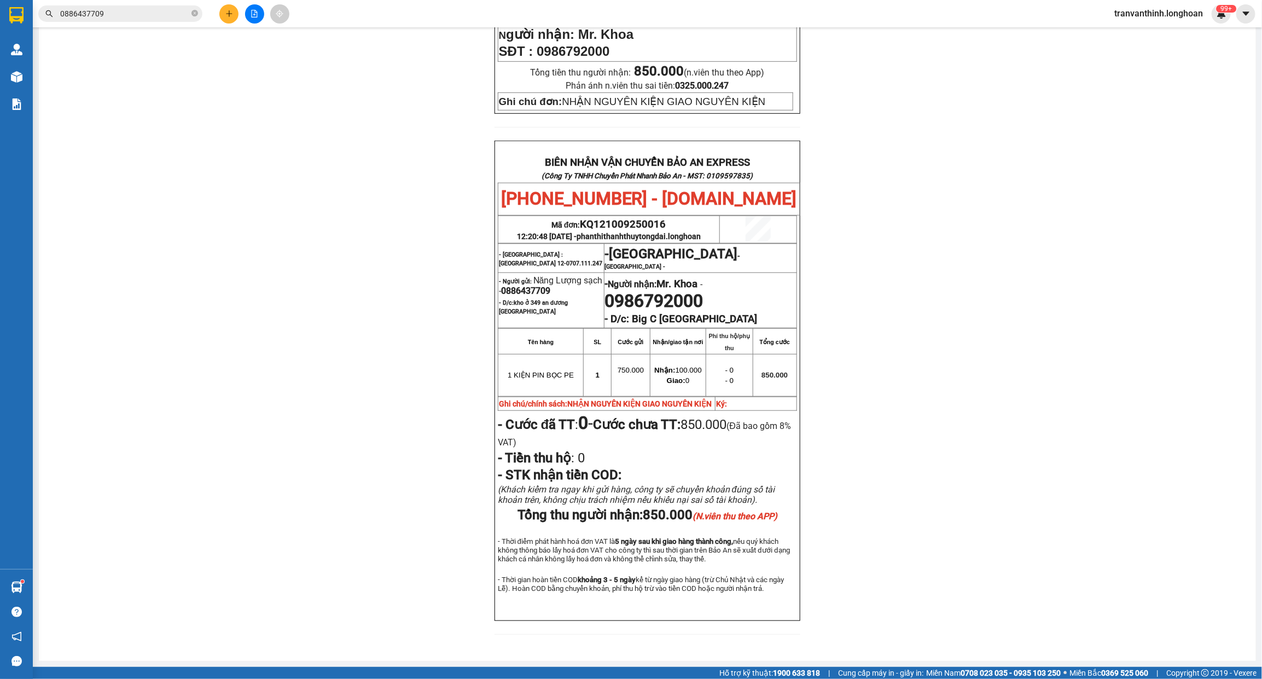
scroll to position [395, 0]
click at [524, 286] on span "0886437709" at bounding box center [525, 291] width 49 height 10
copy span "0886437709"
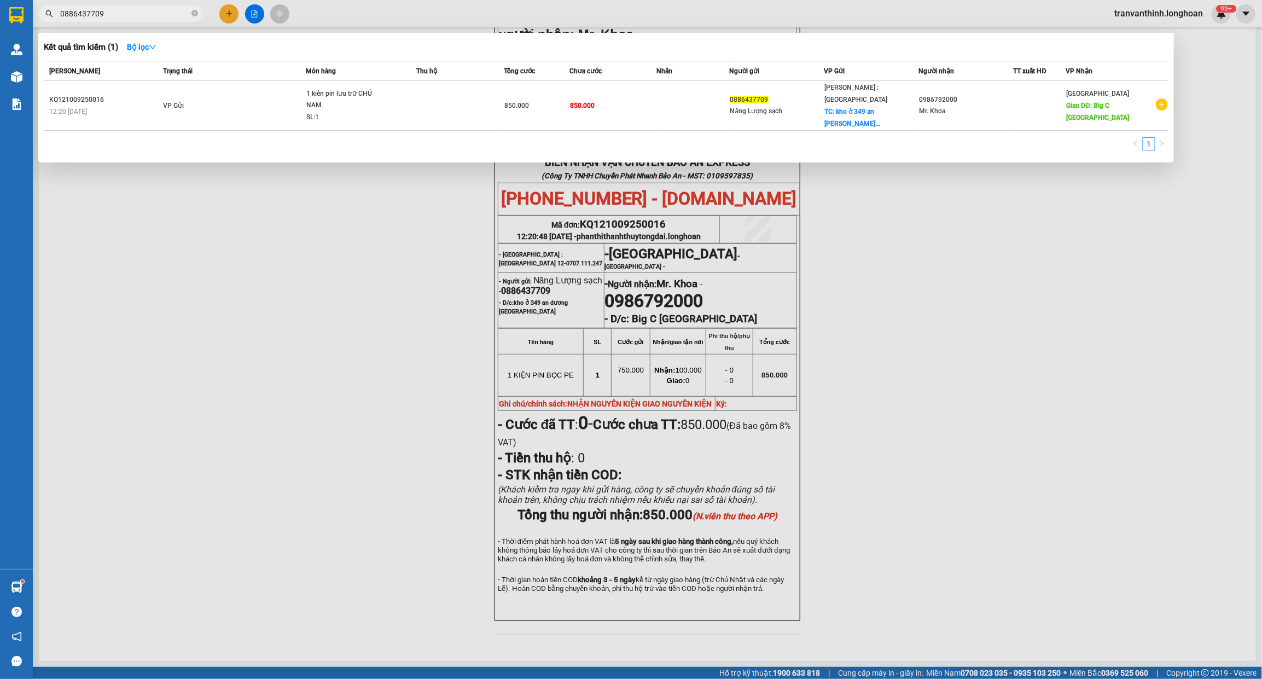
click at [107, 13] on input "0886437709" at bounding box center [124, 14] width 129 height 12
click at [290, 244] on div at bounding box center [631, 339] width 1262 height 679
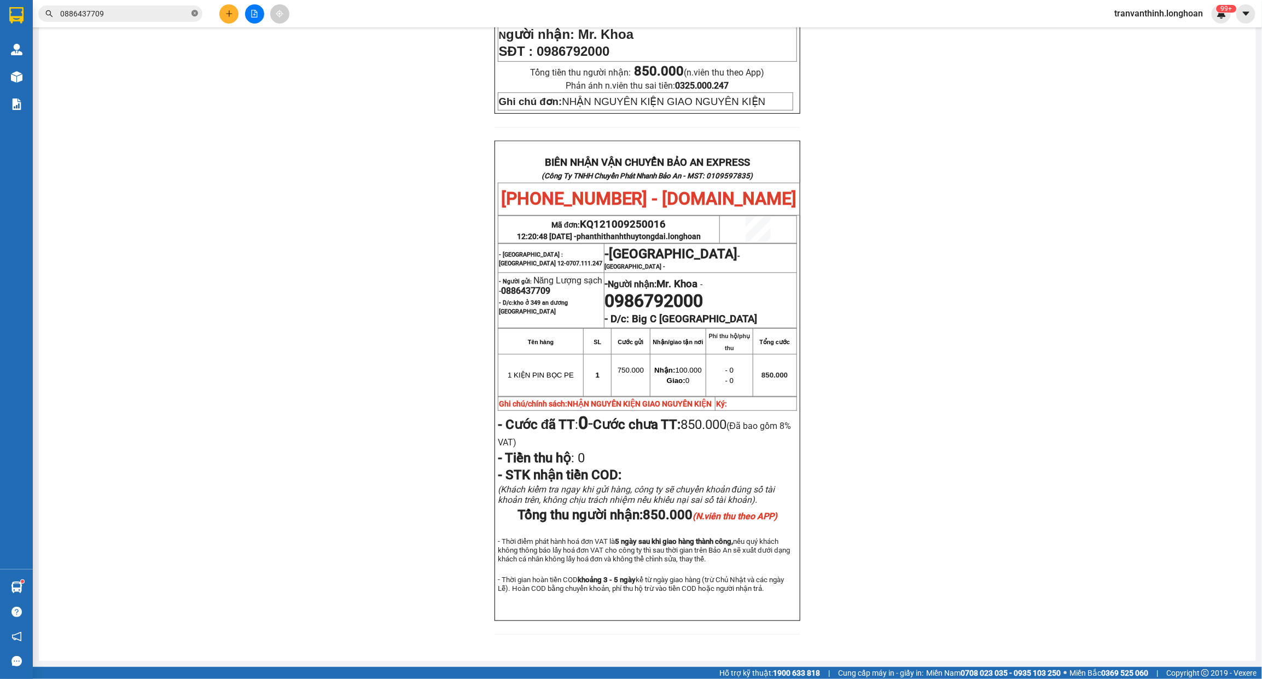
click at [197, 11] on icon "close-circle" at bounding box center [194, 13] width 7 height 7
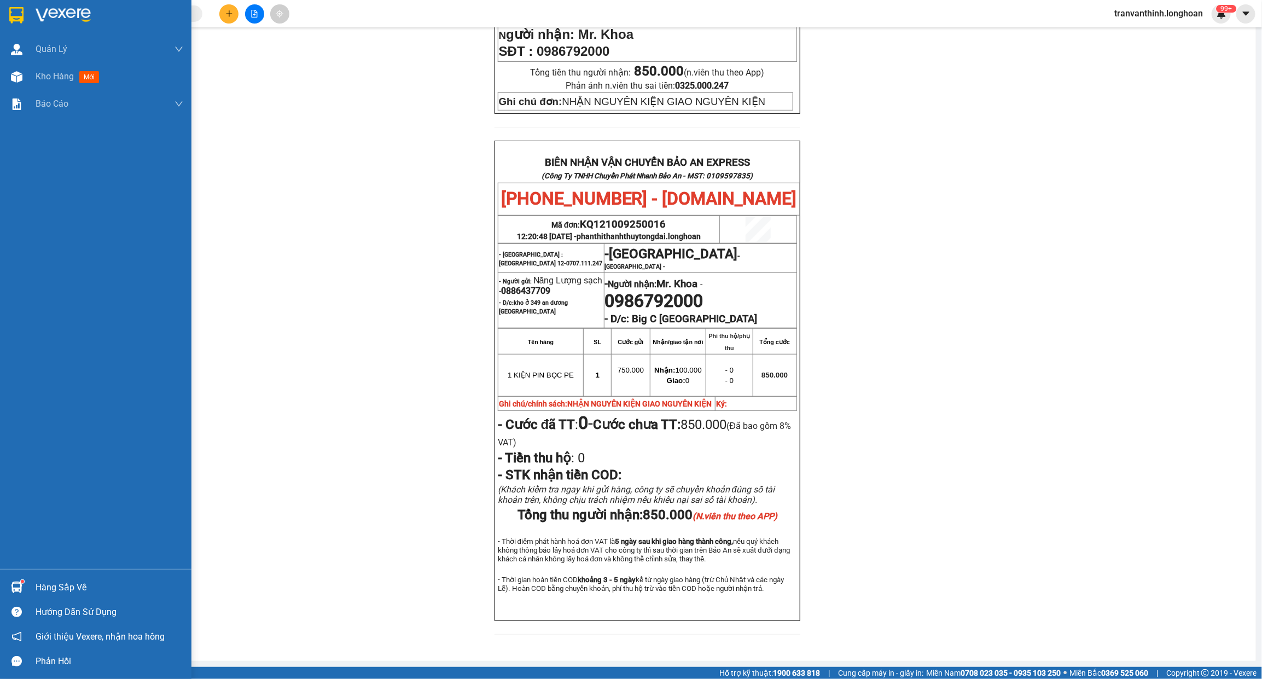
click at [18, 19] on img at bounding box center [16, 15] width 14 height 16
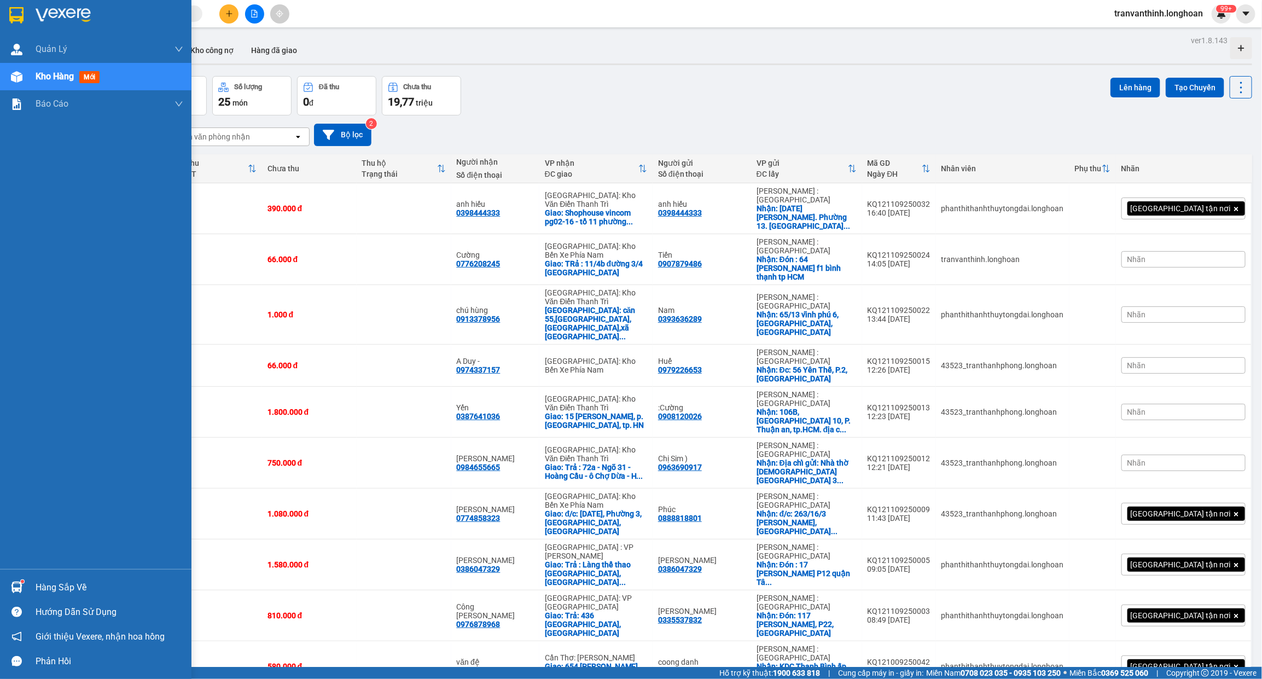
click at [9, 29] on div at bounding box center [95, 18] width 191 height 36
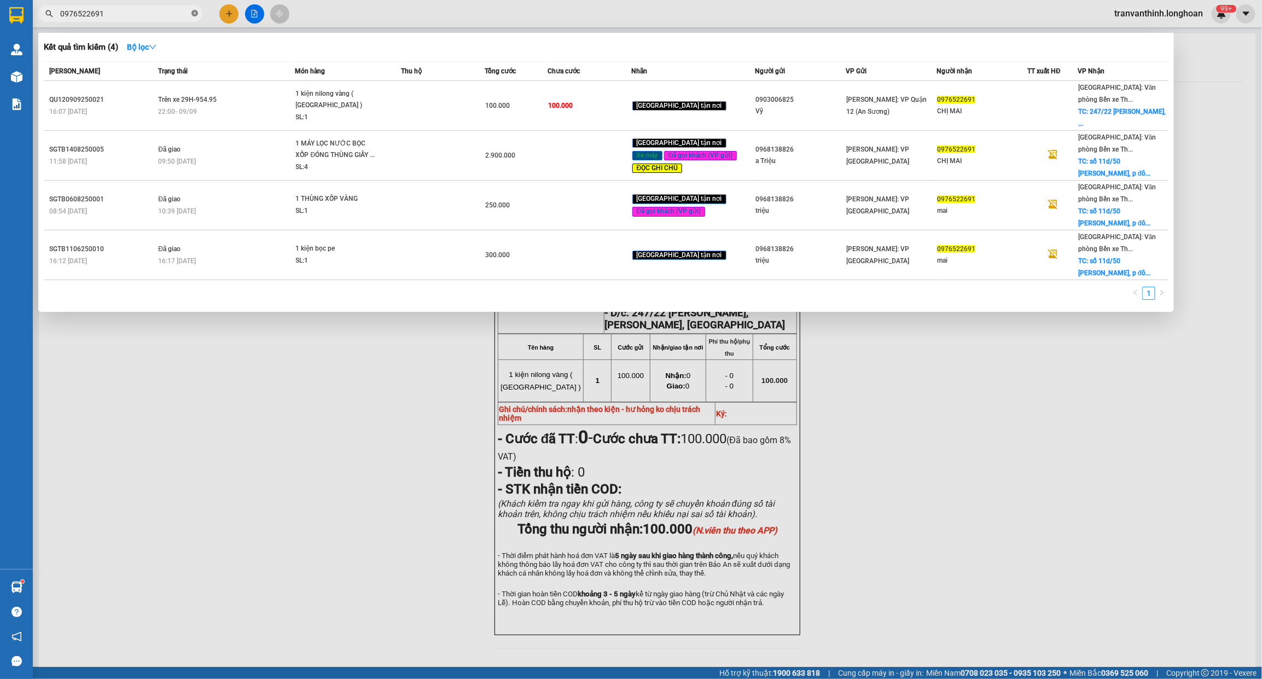
paste input "text"
click at [196, 12] on icon "close-circle" at bounding box center [194, 13] width 7 height 7
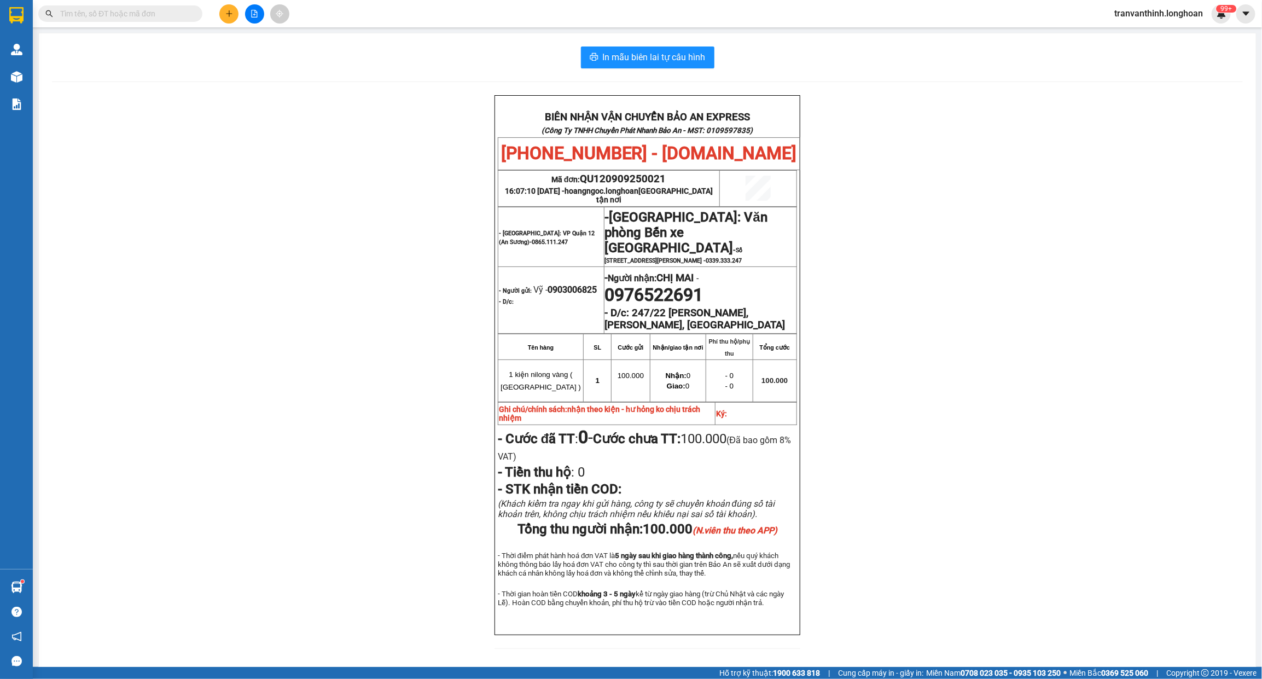
click at [182, 12] on input "text" at bounding box center [124, 14] width 129 height 12
paste input "0904690792"
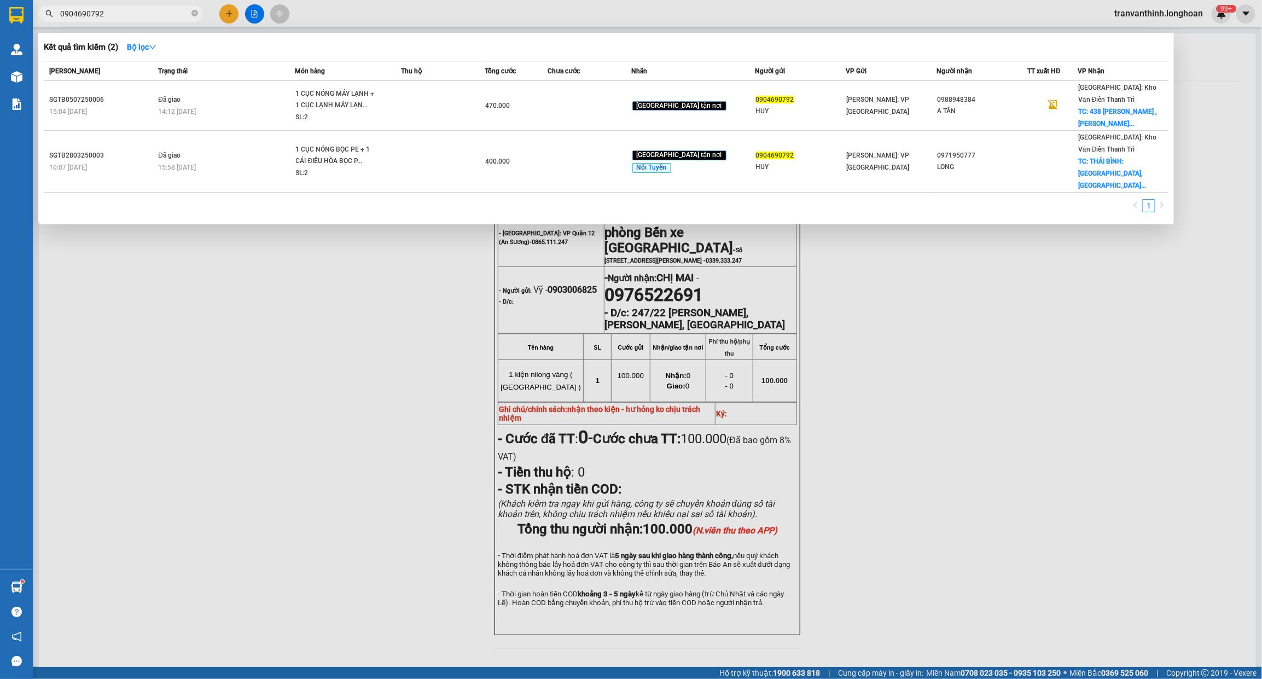
type input "0904690792"
click at [196, 12] on icon "close-circle" at bounding box center [194, 13] width 7 height 7
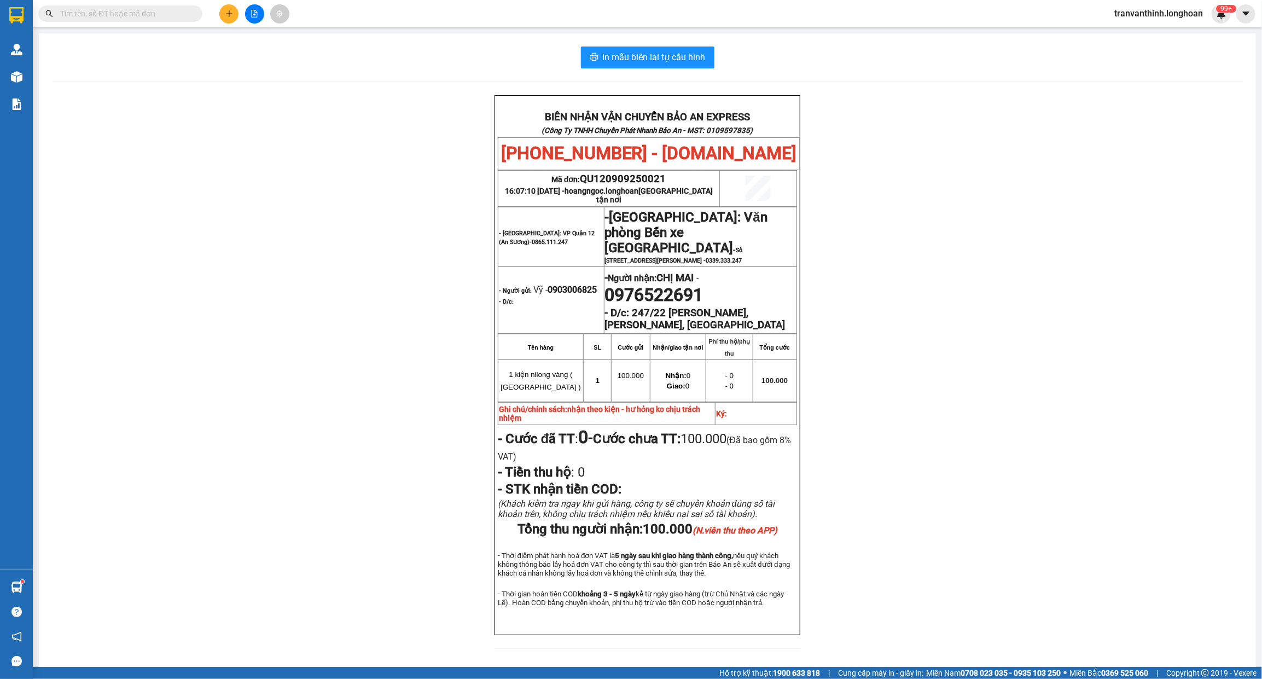
click at [120, 18] on input "text" at bounding box center [124, 14] width 129 height 12
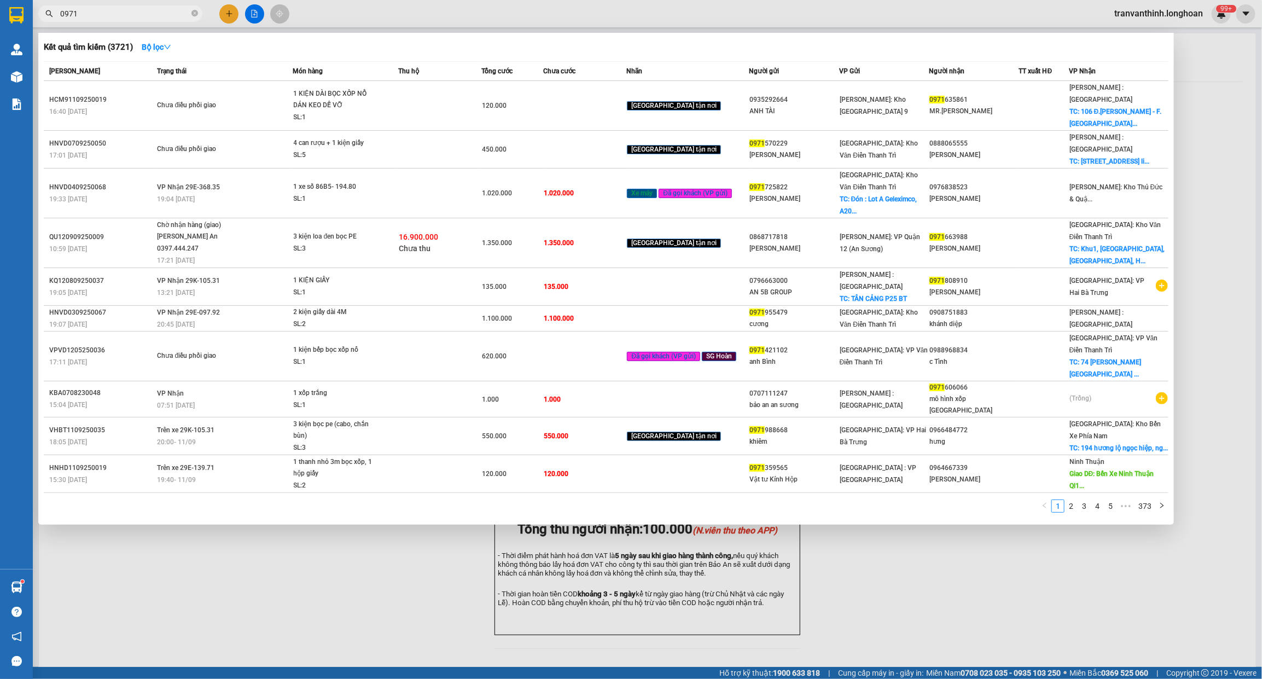
click at [63, 14] on input "0971" at bounding box center [124, 14] width 129 height 12
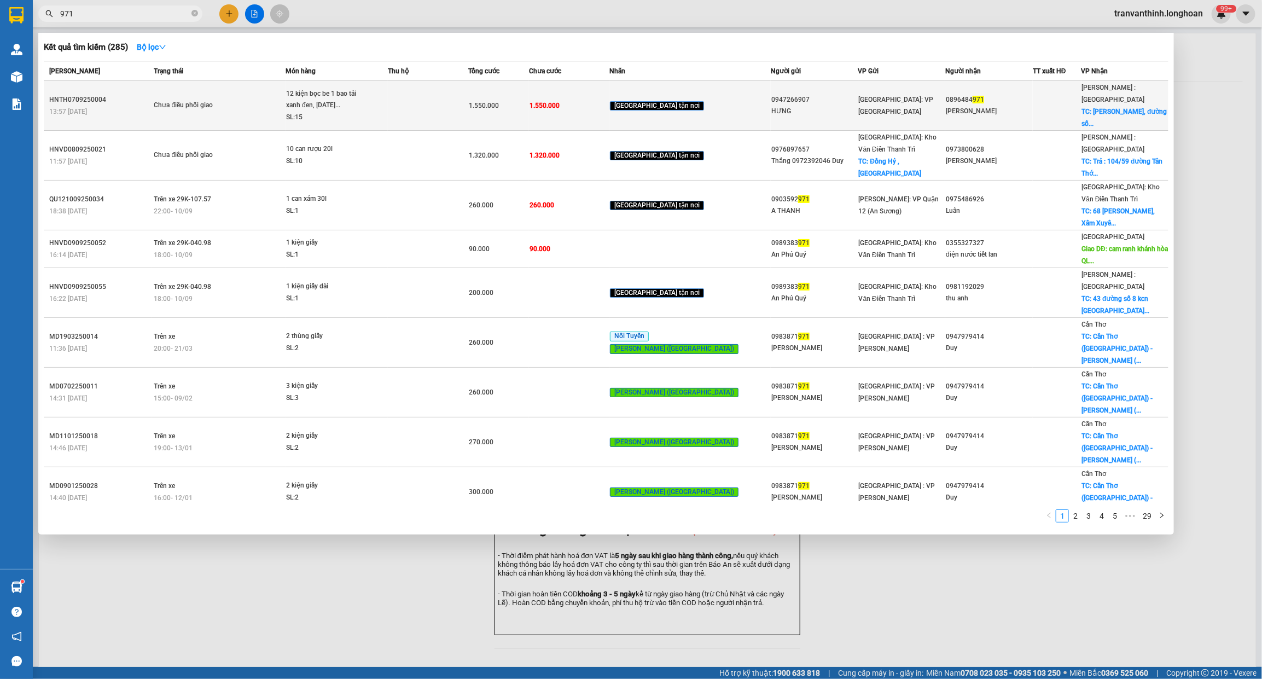
type input "971"
click at [529, 108] on td "1.550.000" at bounding box center [498, 106] width 61 height 50
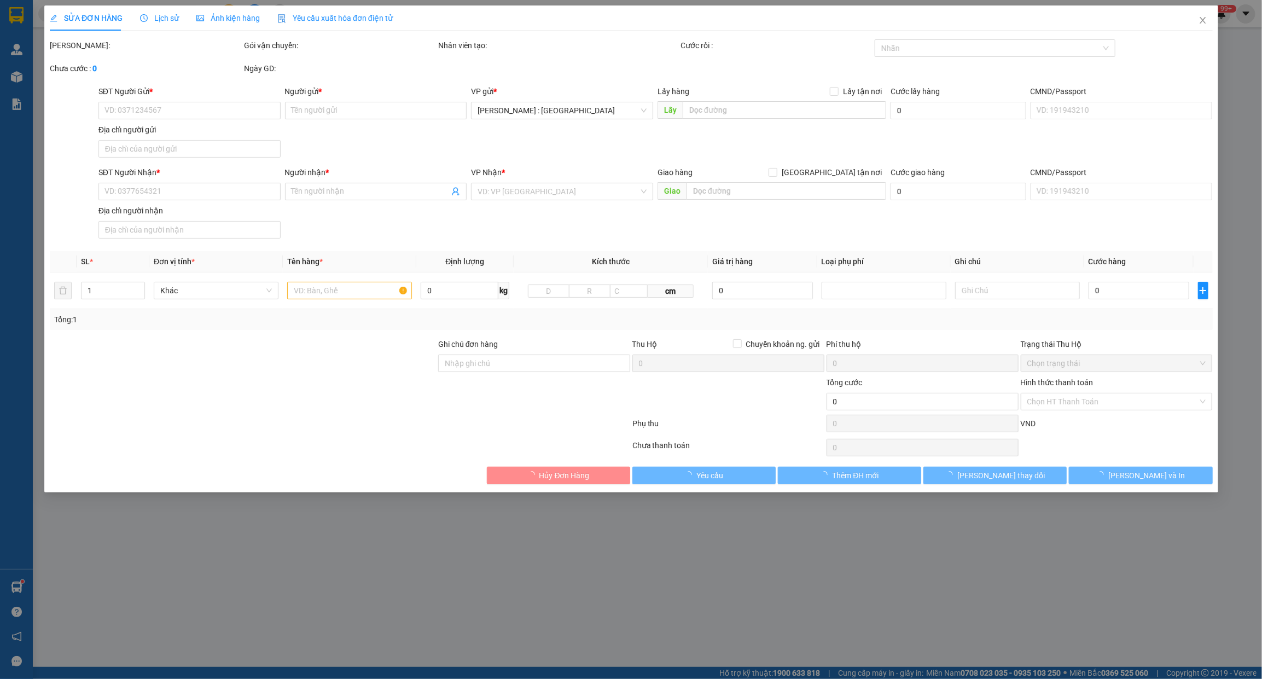
type input "0947266907"
type input "HƯNG"
type input "0896484971"
type input "[PERSON_NAME]"
checkbox input "true"
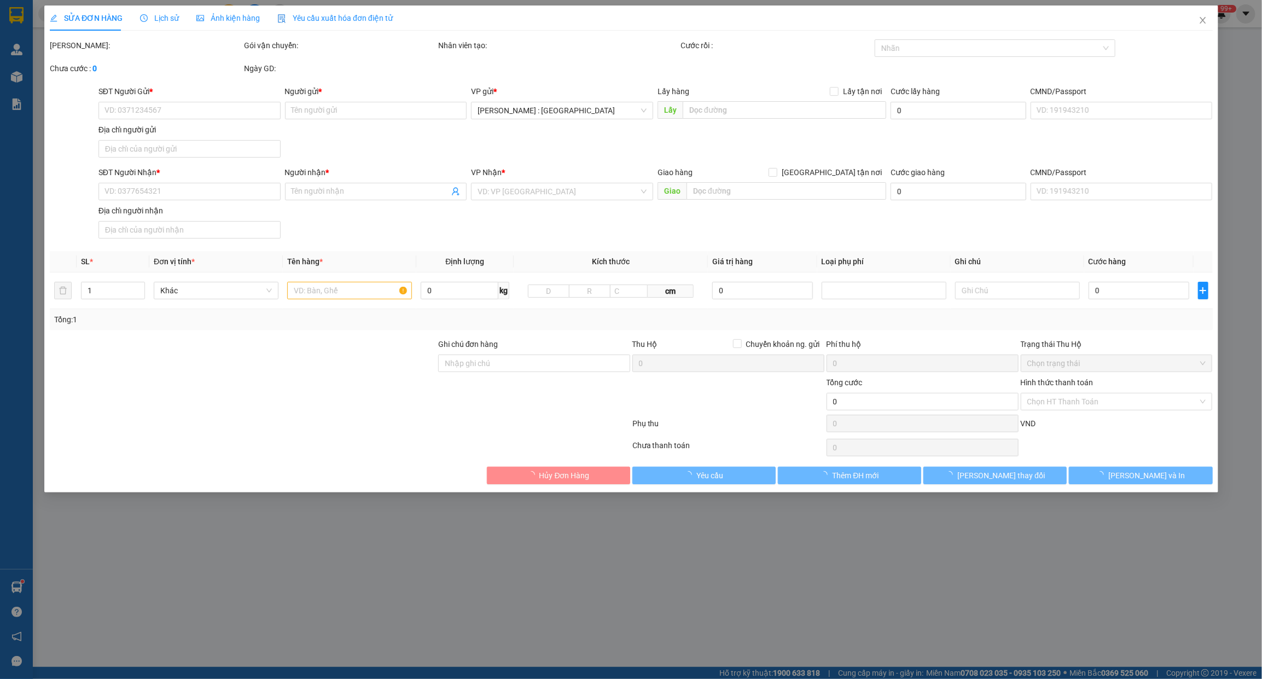
type input "chung cư [GEOGRAPHIC_DATA], đường số 19, [GEOGRAPHIC_DATA], [GEOGRAPHIC_DATA],h…"
type input "1.550.000"
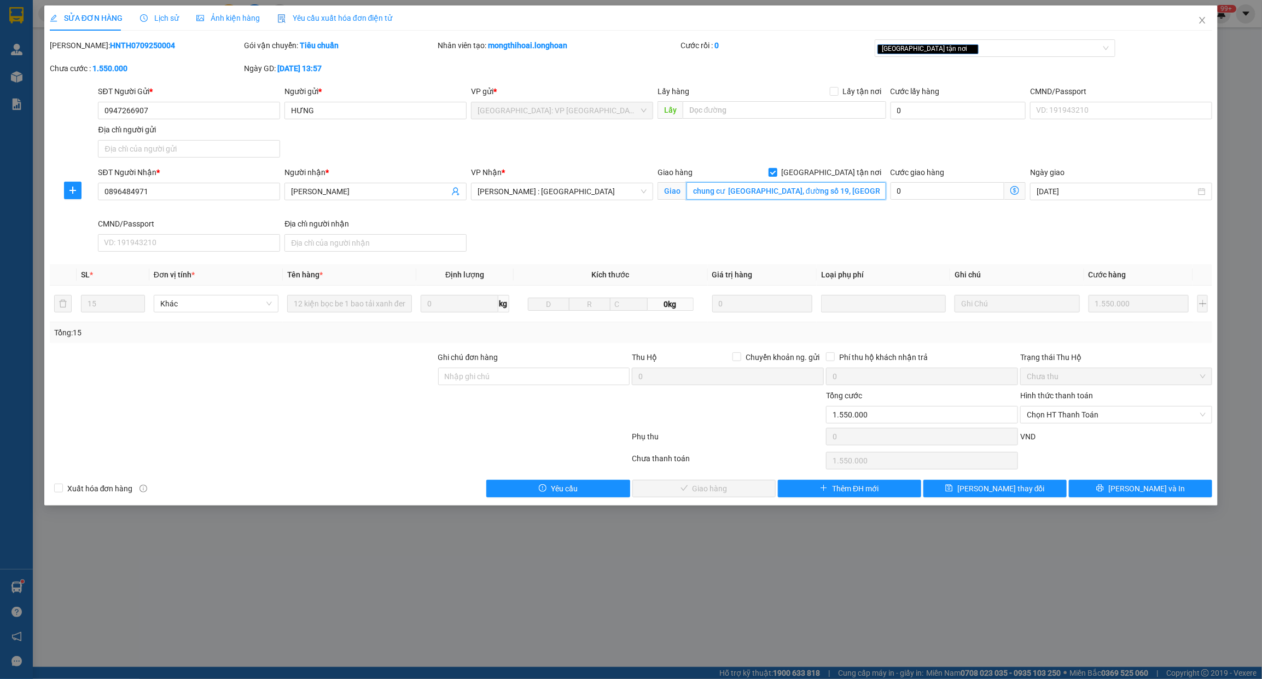
paste input "[STREET_ADDRESS][PERSON_NAME]"
type input "[STREET_ADDRESS][PERSON_NAME]"
click at [1106, 488] on button "[PERSON_NAME] và In" at bounding box center [1140, 489] width 143 height 18
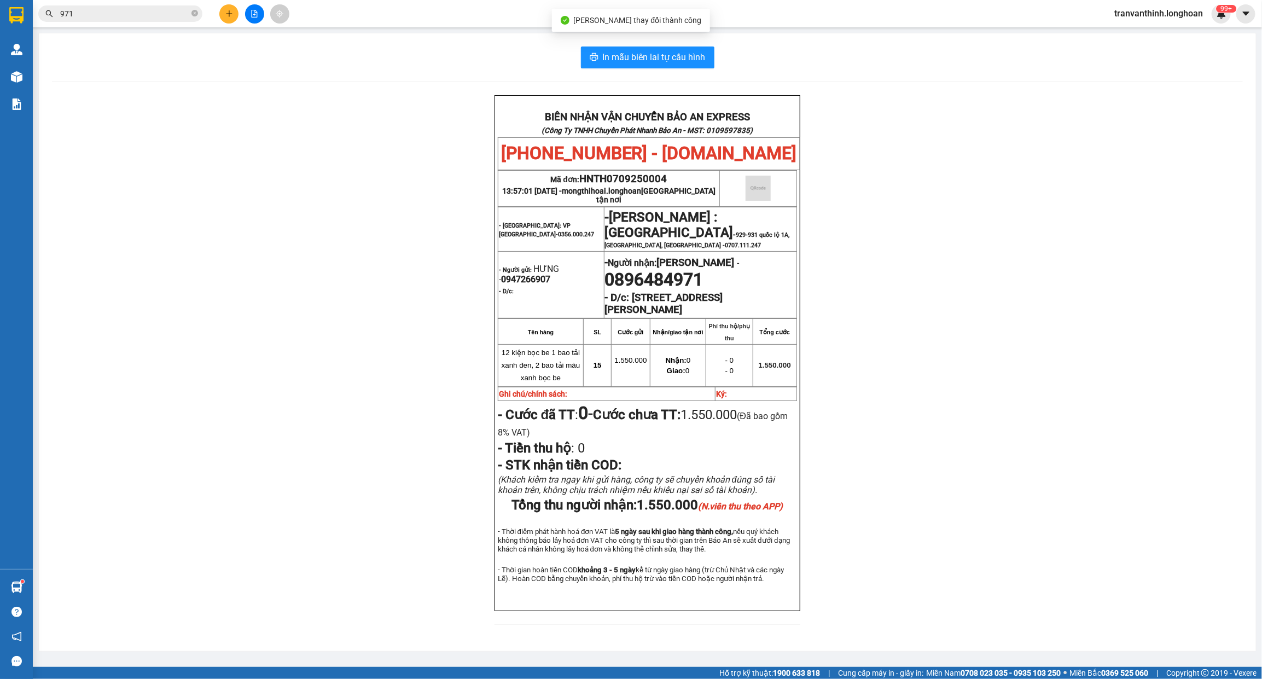
scroll to position [23, 0]
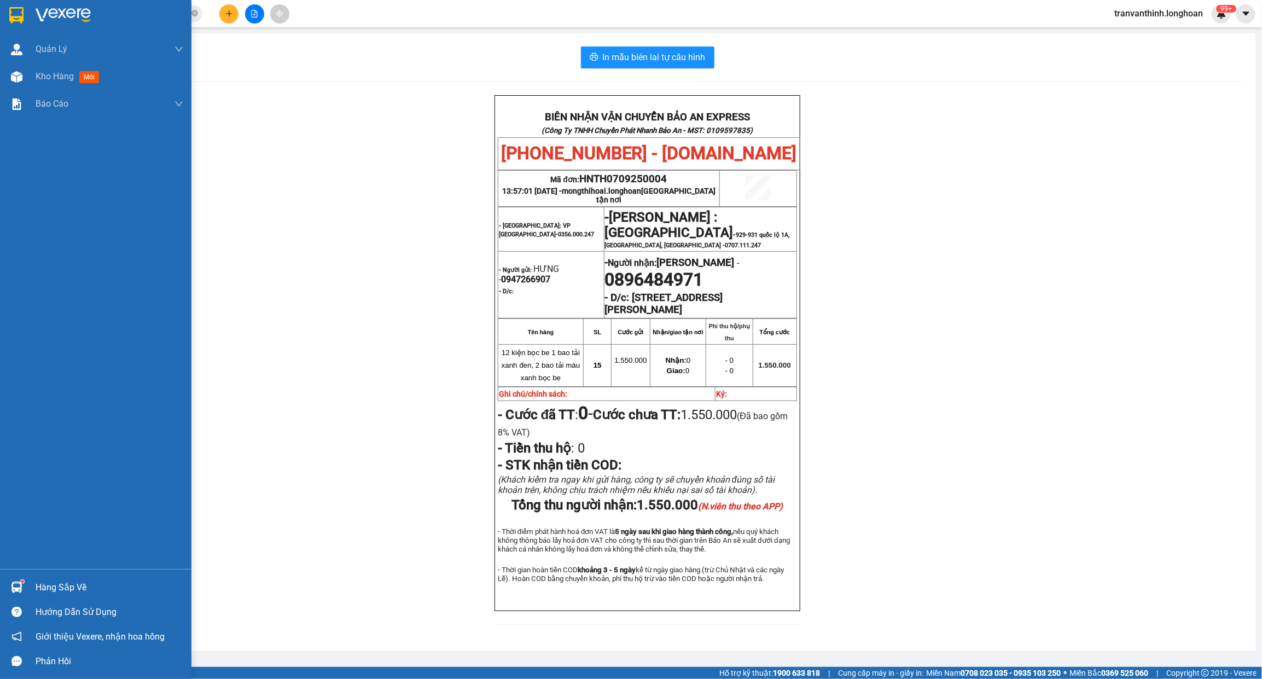
click at [25, 9] on div at bounding box center [16, 14] width 19 height 19
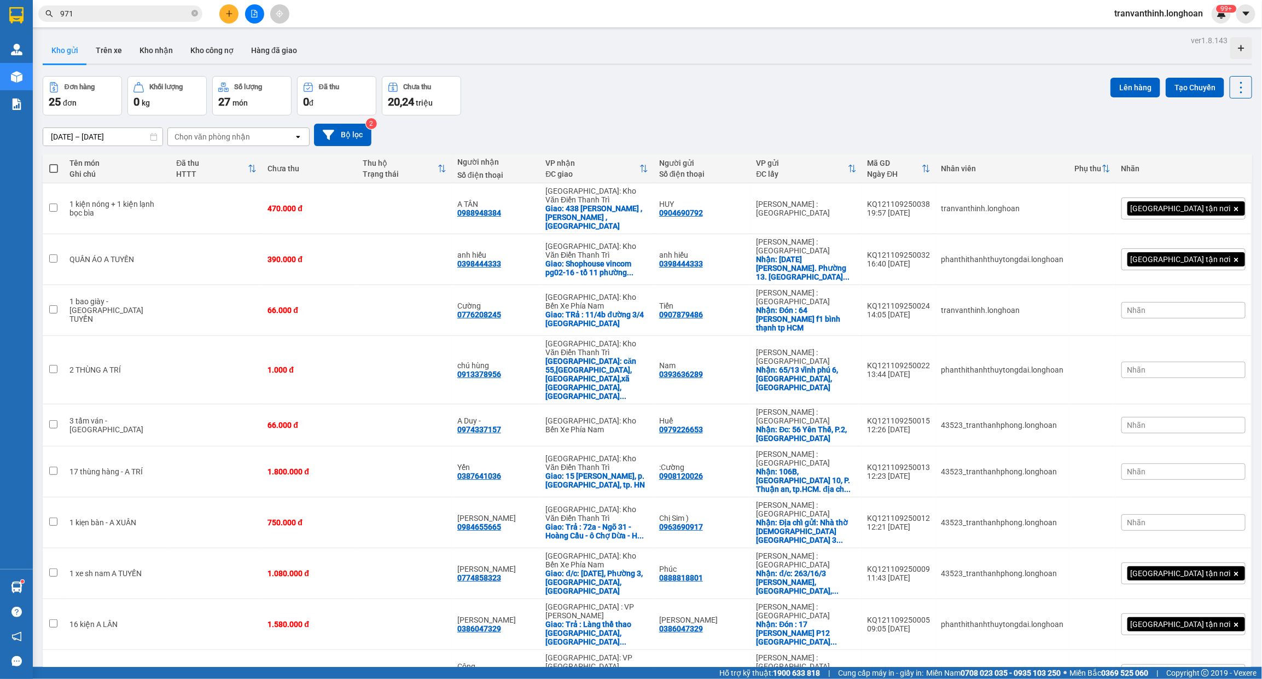
click at [1199, 589] on span "100 / trang" at bounding box center [1199, 591] width 39 height 11
click at [334, 222] on td "470.000 đ" at bounding box center [309, 208] width 95 height 51
checkbox input "true"
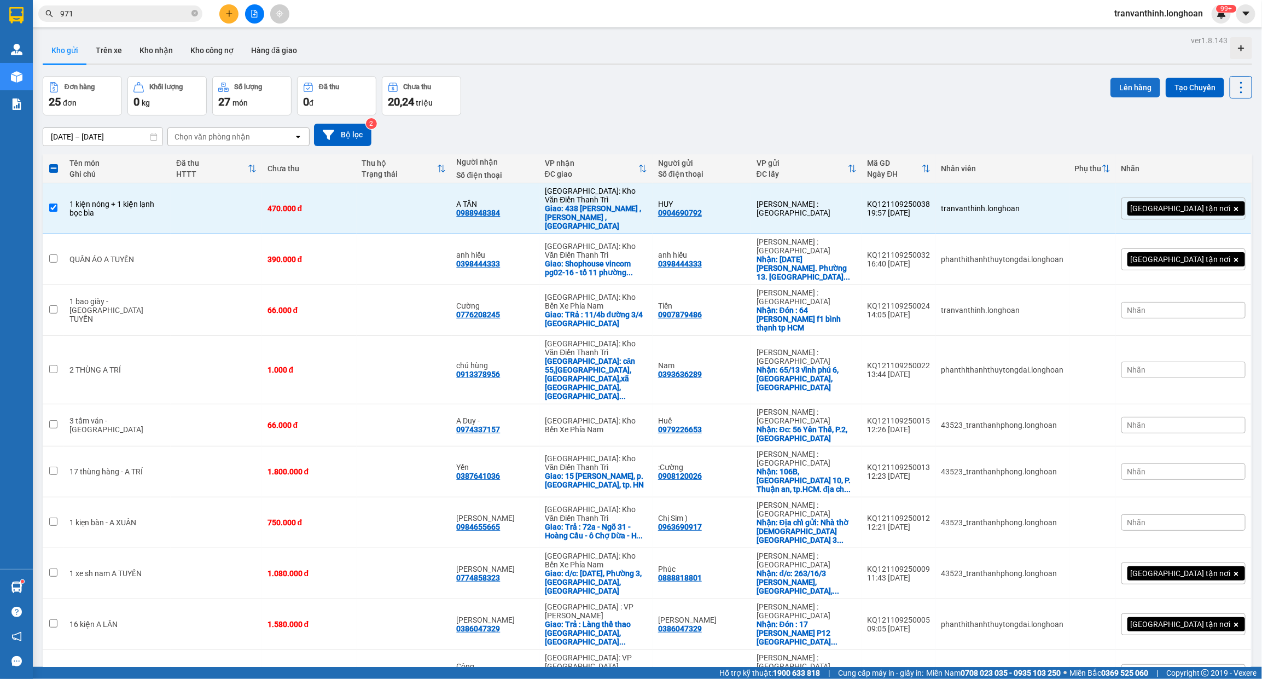
click at [1141, 89] on button "Lên hàng" at bounding box center [1135, 88] width 50 height 20
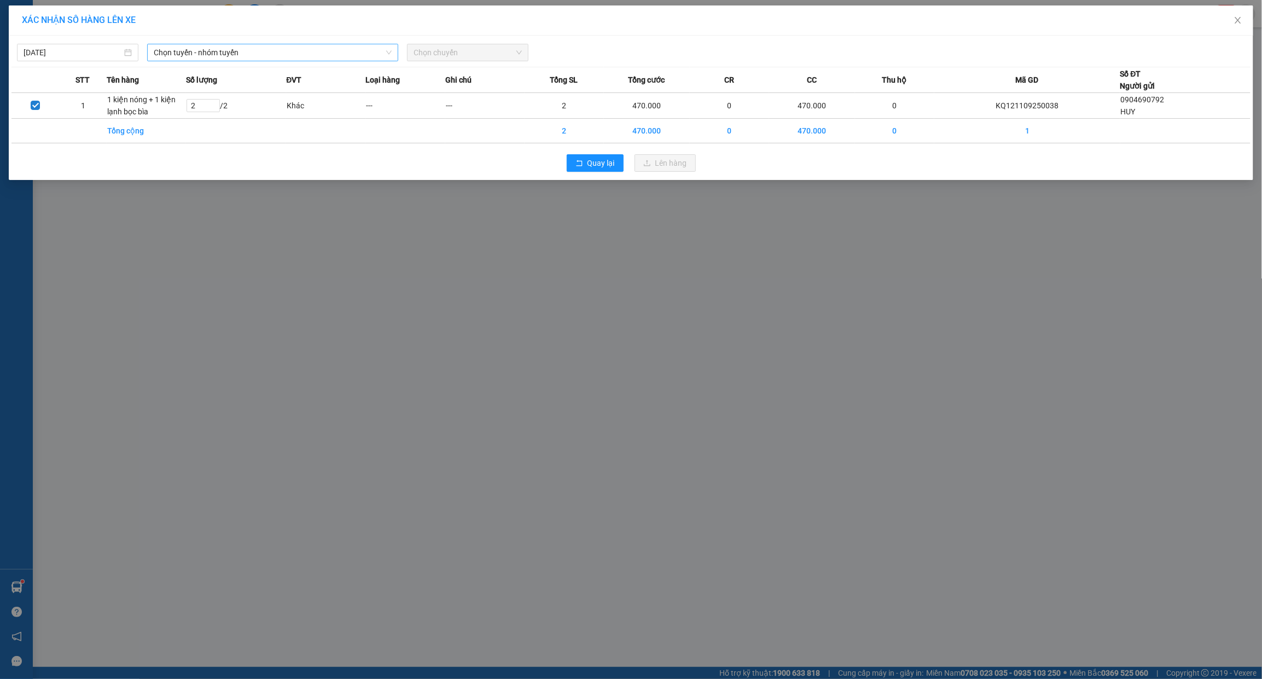
click at [260, 55] on span "Chọn tuyến - nhóm tuyến" at bounding box center [273, 52] width 238 height 16
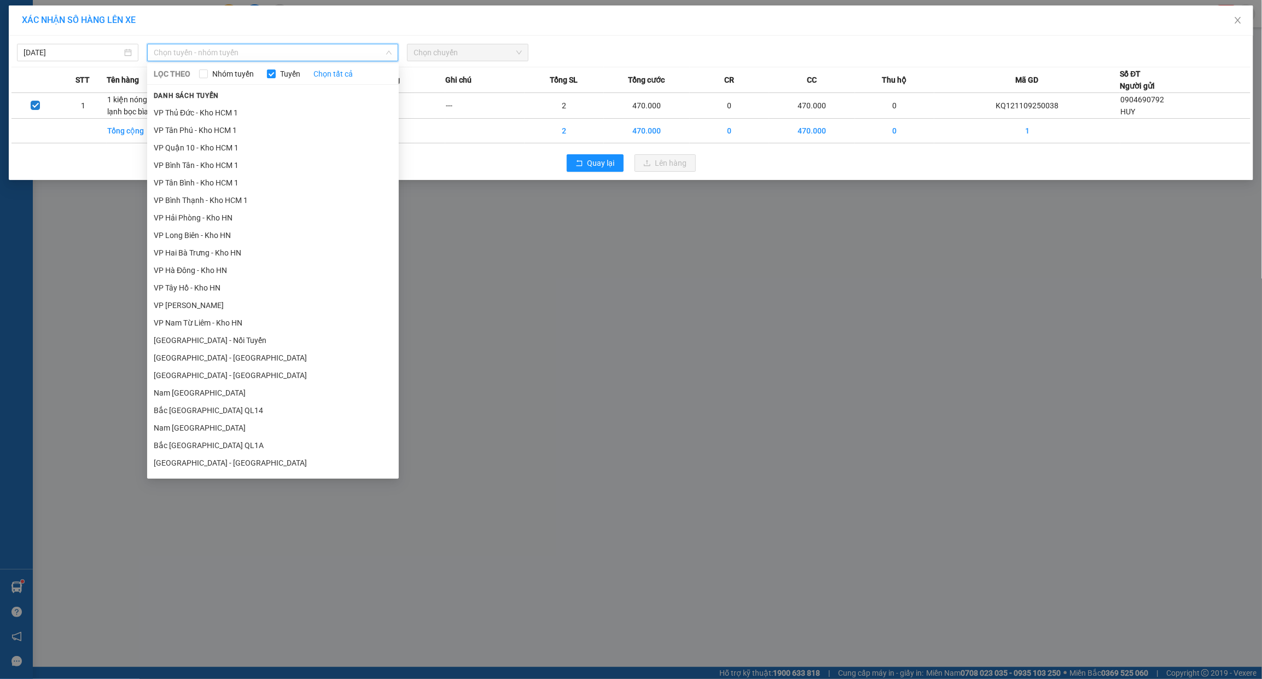
scroll to position [502, 0]
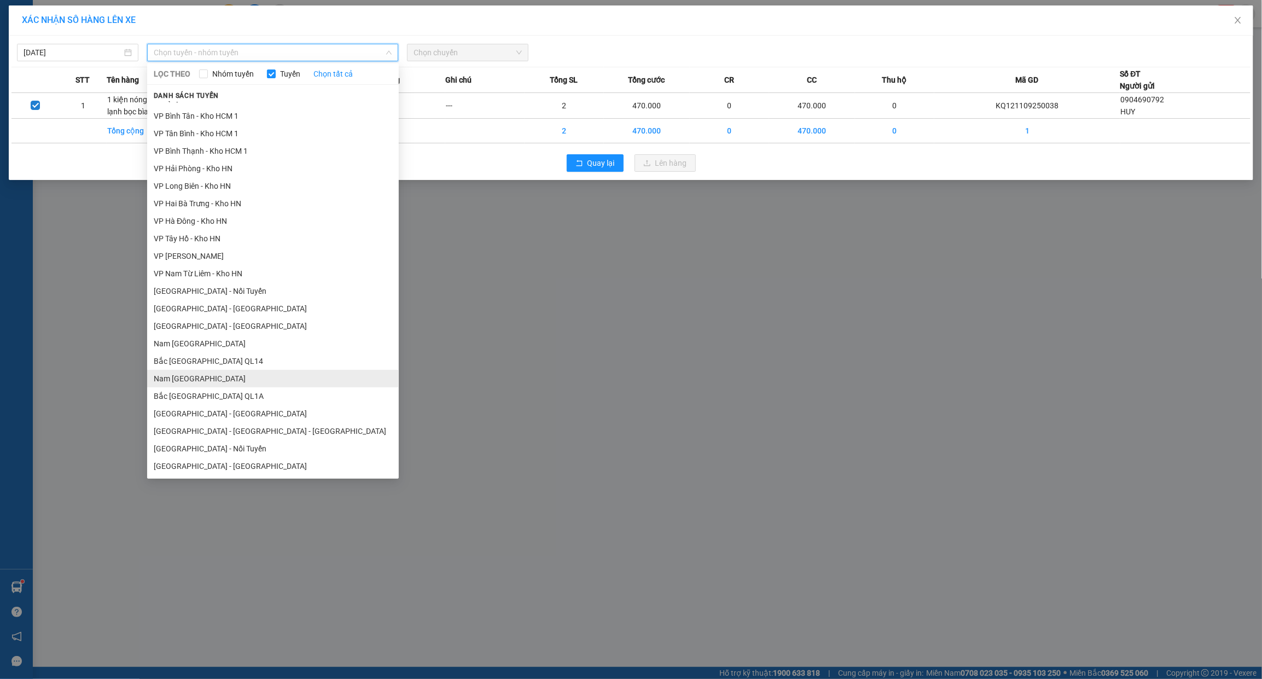
click at [183, 377] on li "Nam [GEOGRAPHIC_DATA]" at bounding box center [273, 379] width 252 height 18
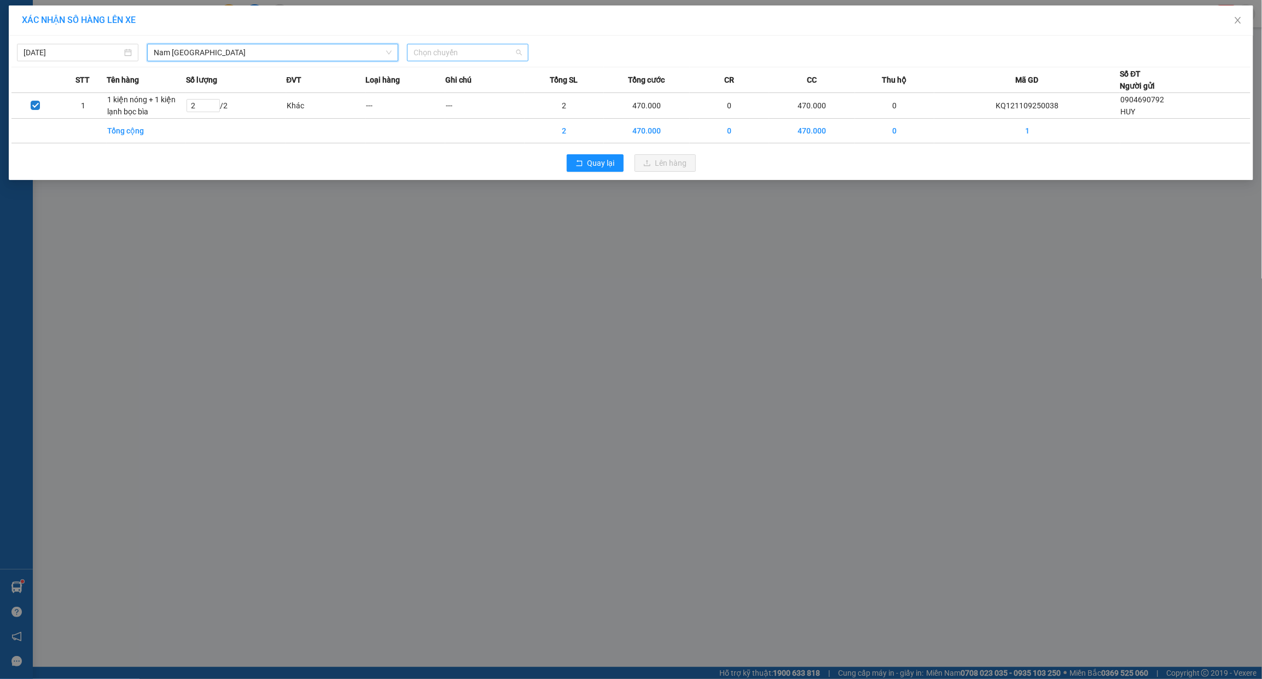
click at [453, 50] on span "Chọn chuyến" at bounding box center [467, 52] width 108 height 16
click at [447, 112] on div "23:00 (TC) - 29K-024.94" at bounding box center [455, 109] width 85 height 12
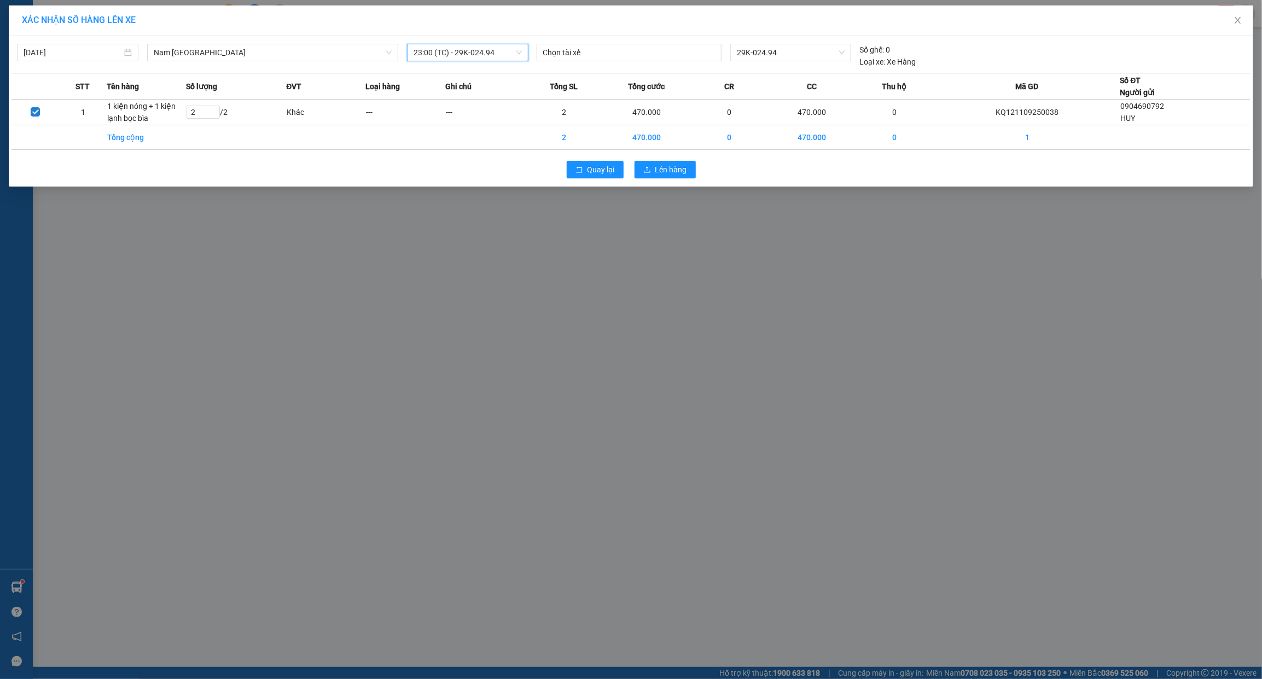
click at [534, 63] on div "Chọn tài xế" at bounding box center [629, 56] width 194 height 24
click at [515, 52] on span "23:00 (TC) - 29K-024.94" at bounding box center [467, 52] width 108 height 16
click at [459, 86] on div "18:00 (TC) - 29E-368.35" at bounding box center [455, 92] width 85 height 12
click at [658, 176] on span "Lên hàng" at bounding box center [671, 170] width 32 height 12
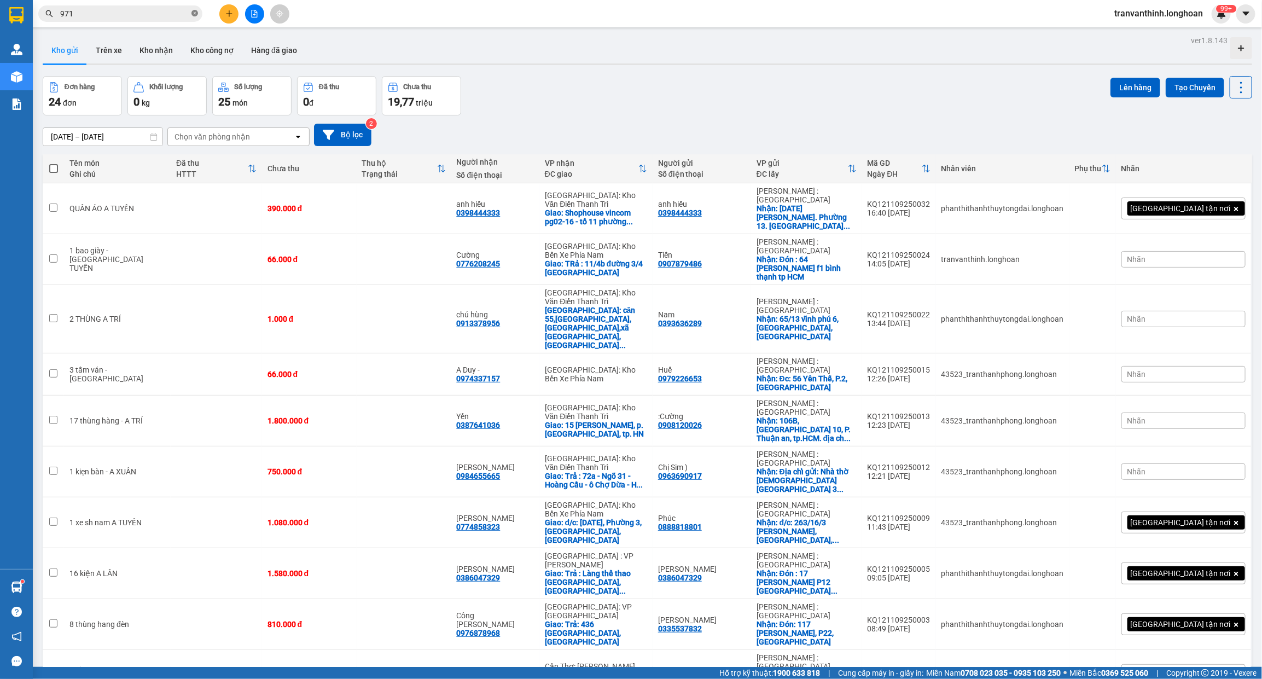
drag, startPoint x: 200, startPoint y: 14, endPoint x: 195, endPoint y: 11, distance: 6.1
click at [200, 14] on span "971" at bounding box center [120, 13] width 164 height 16
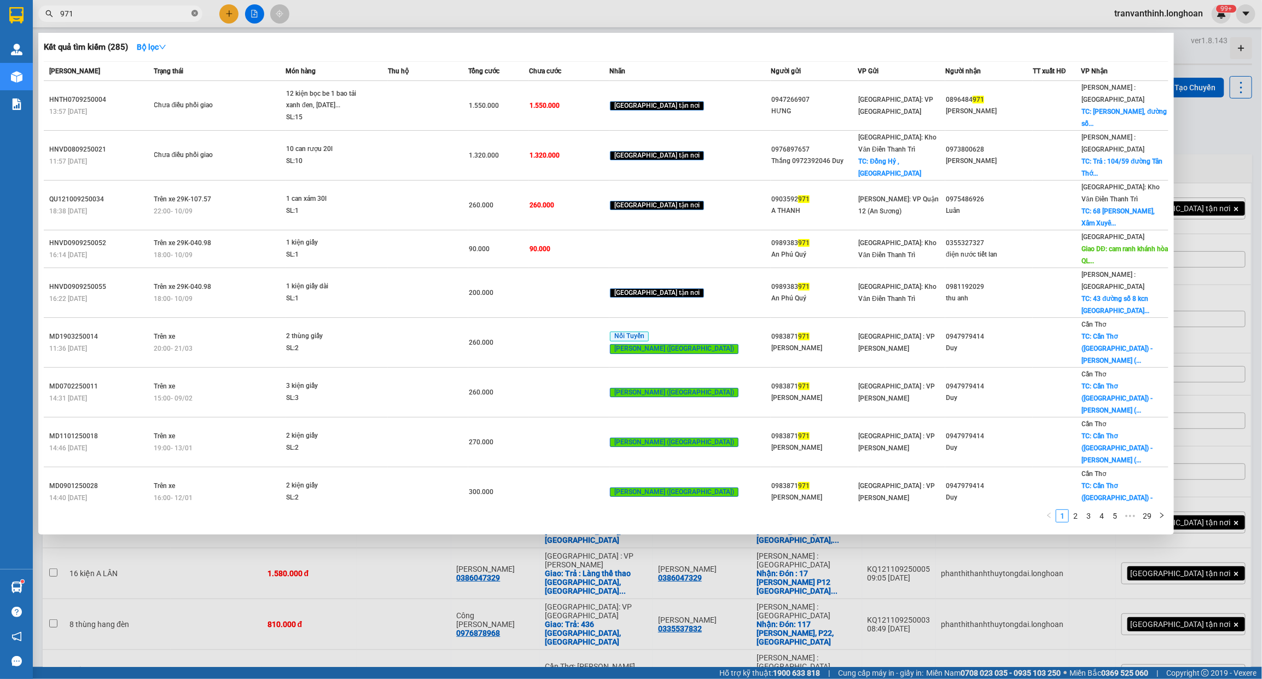
click at [195, 11] on icon "close-circle" at bounding box center [194, 13] width 7 height 7
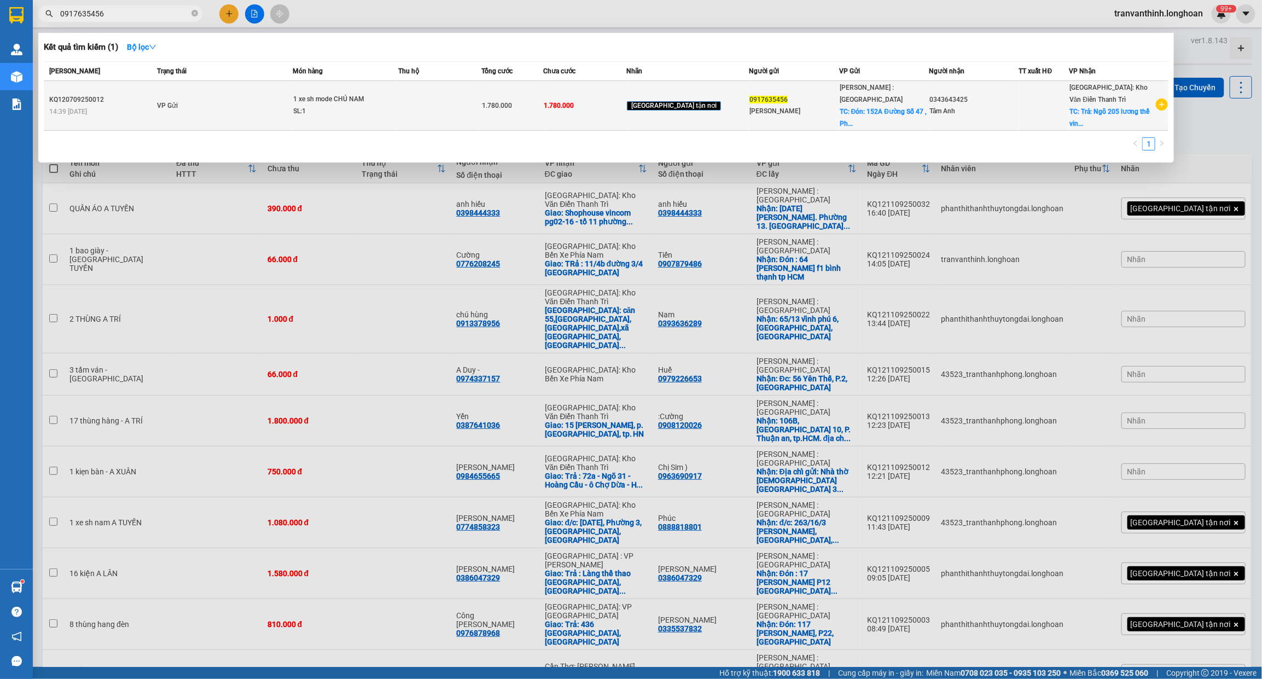
type input "0917635456"
click at [699, 94] on td "[GEOGRAPHIC_DATA] tận nơi" at bounding box center [687, 106] width 123 height 50
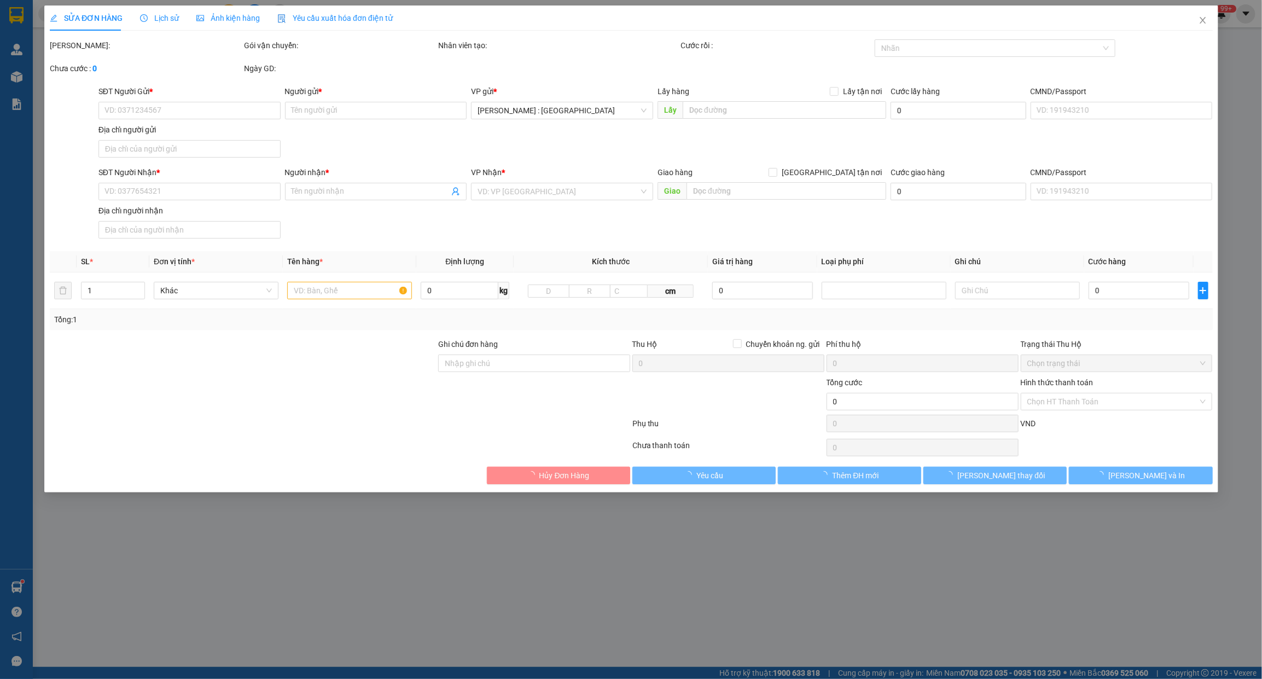
type input "0917635456"
type input "[PERSON_NAME]"
checkbox input "true"
type input "Đón: [STREET_ADDRESS]"
type input "0343643425"
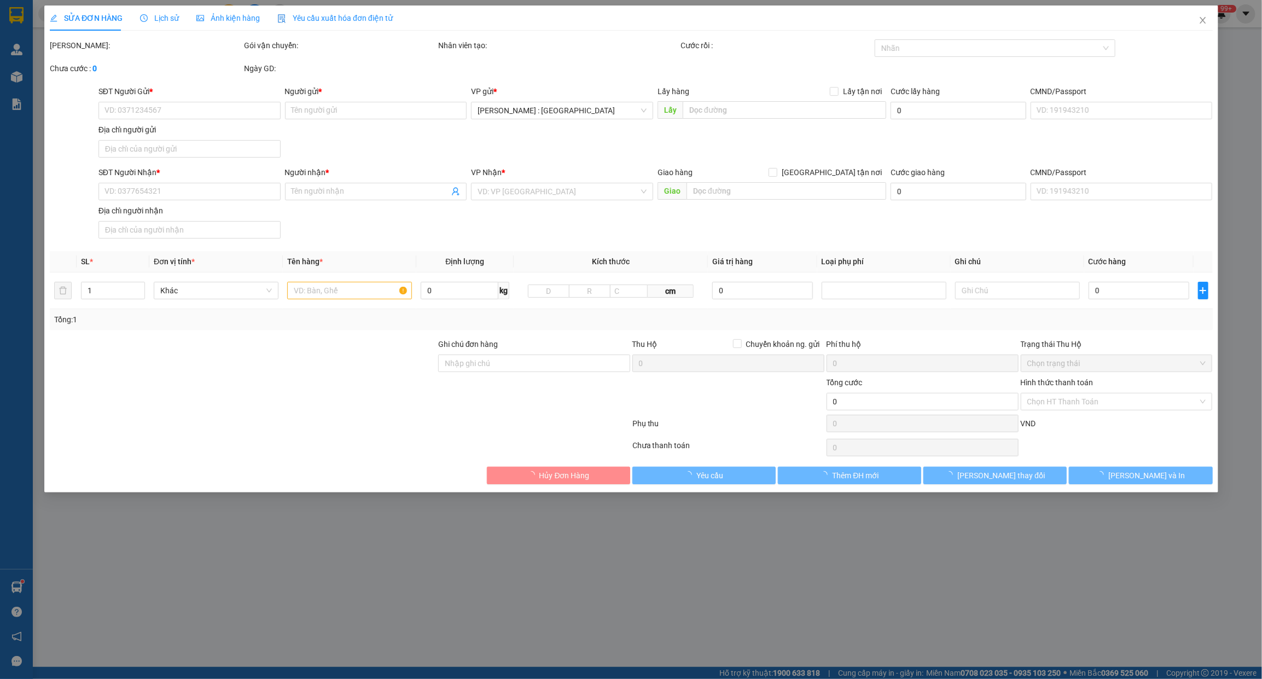
type input "Tâm Anh"
checkbox input "true"
type input "Trả: Ngõ 205 [PERSON_NAME] , [GEOGRAPHIC_DATA]"
type input "thứ 5 tuần sau đón hàng"
type input "1.780.000"
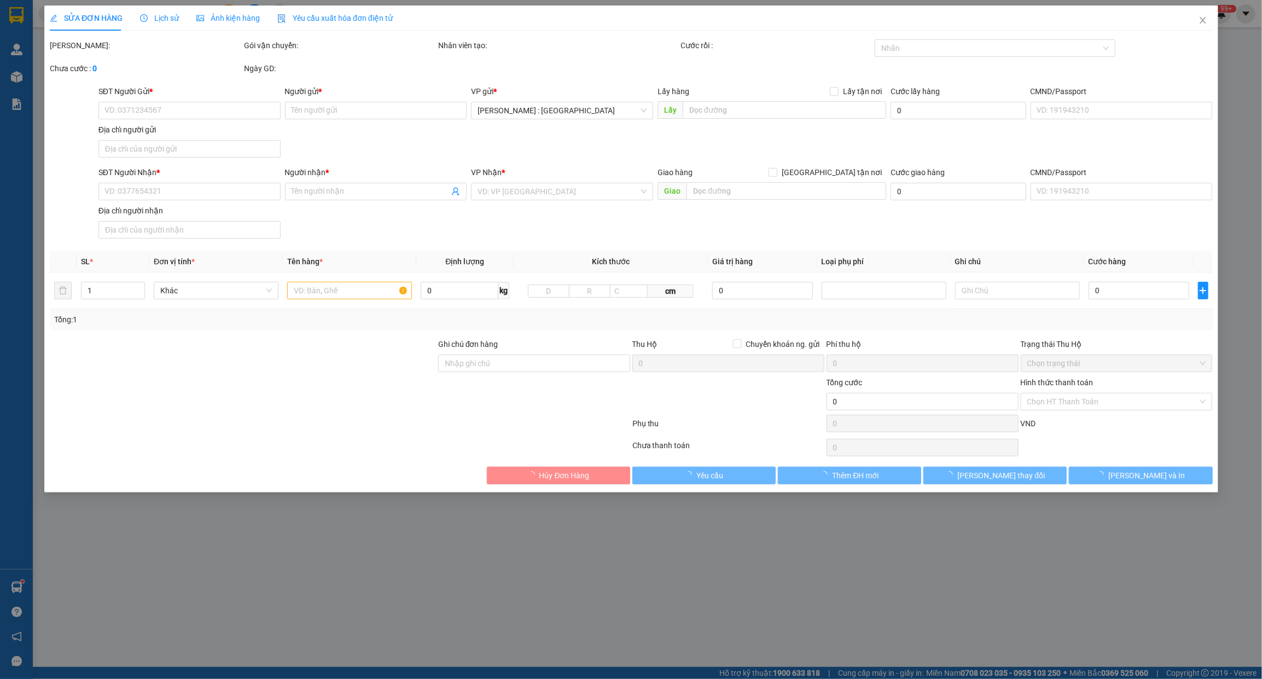
type input "1.780.000"
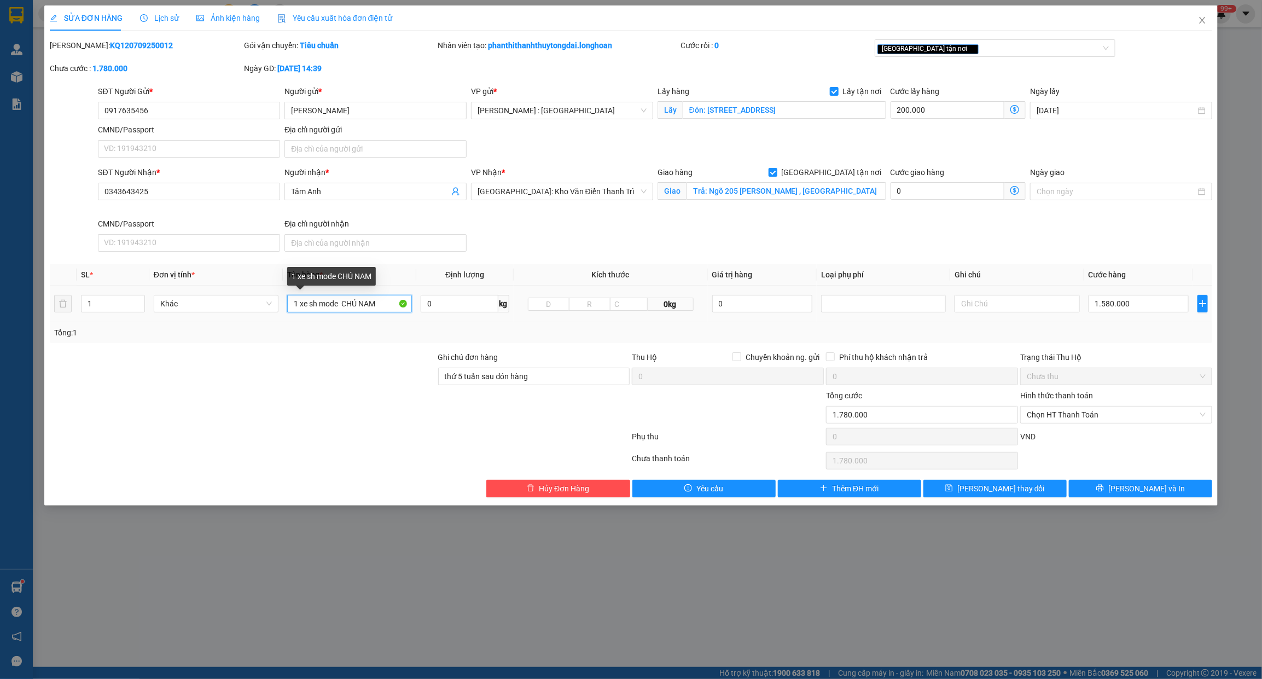
click at [361, 305] on input "1 xe sh mode CHÚ NAM" at bounding box center [349, 304] width 125 height 18
type input "1 CHIẾC XE BS 72K1-78485"
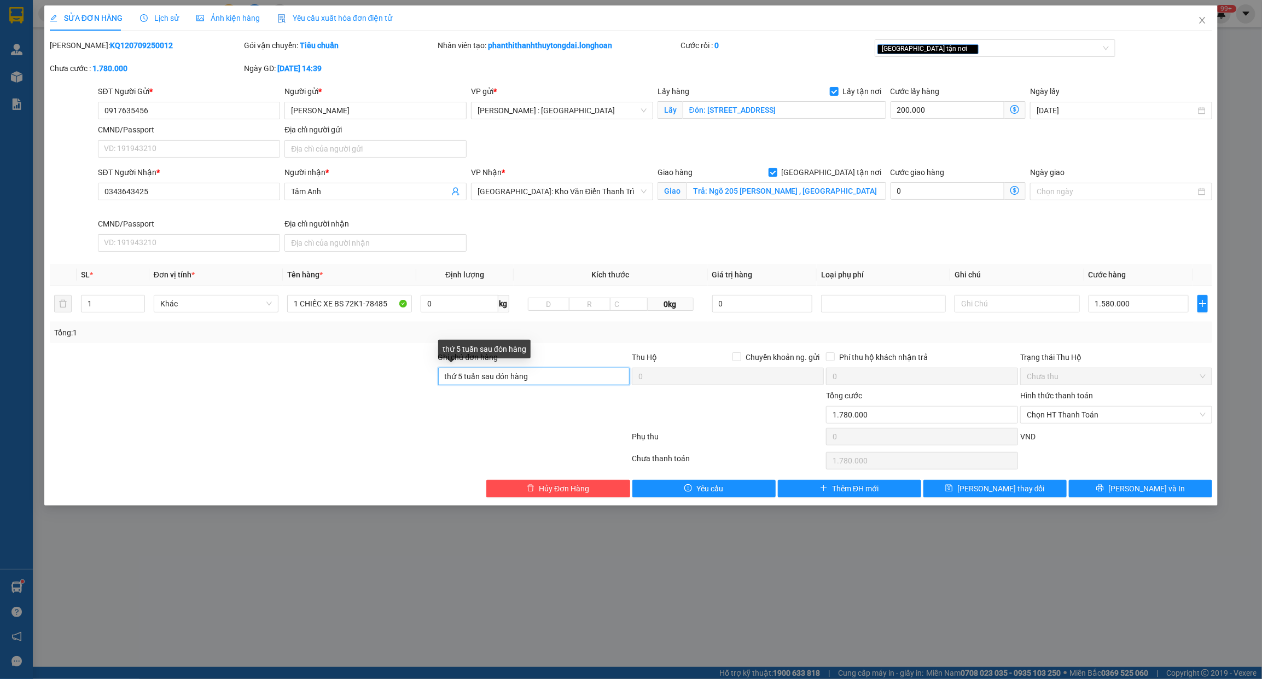
drag, startPoint x: 593, startPoint y: 377, endPoint x: 329, endPoint y: 380, distance: 264.2
click at [398, 381] on div "Ghi chú đơn hàng thứ 5 tuần sau đón hàng Thu Hộ Chuyển khoản ng. gửi 0 Phí thu …" at bounding box center [631, 370] width 1165 height 38
type input "KHÔNG CHÌA KHÓA,KHÔNG CAVET"
click at [975, 48] on div "[GEOGRAPHIC_DATA] tận nơi" at bounding box center [989, 48] width 224 height 13
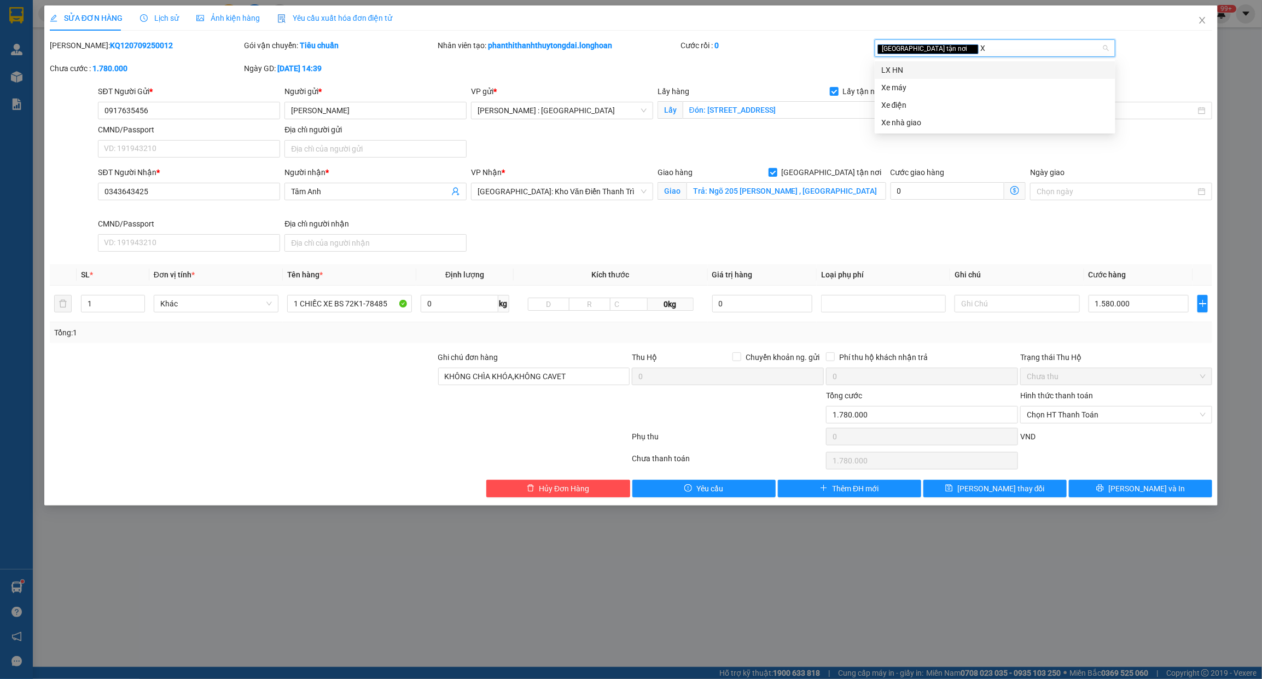
type input "XE"
click at [933, 65] on div "Xe máy" at bounding box center [995, 70] width 228 height 12
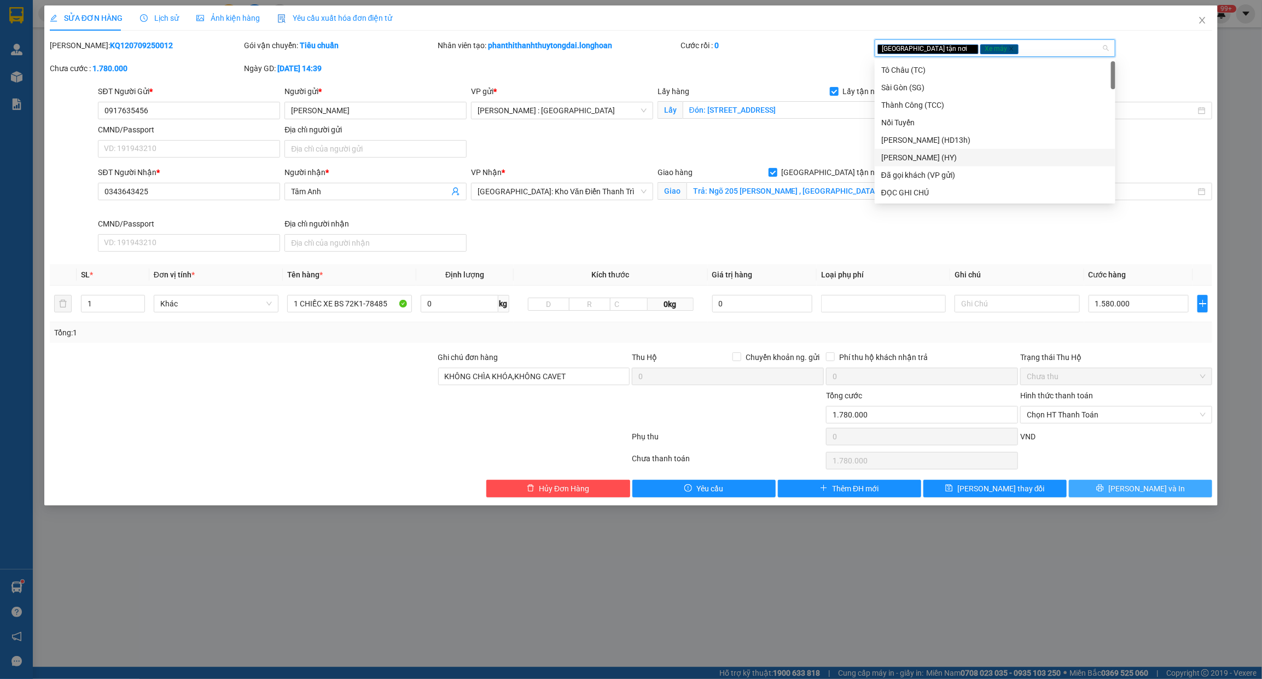
click at [1146, 492] on span "[PERSON_NAME] và In" at bounding box center [1146, 488] width 77 height 12
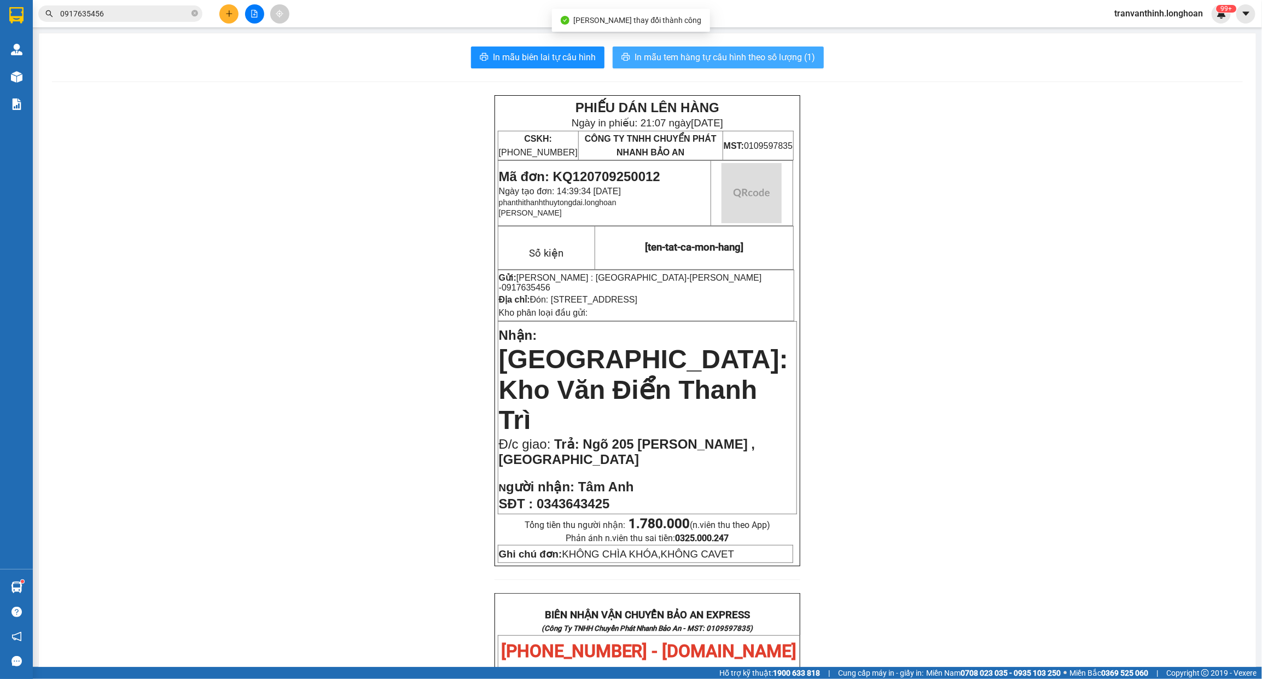
click at [730, 55] on span "In mẫu tem hàng tự cấu hình theo số lượng (1)" at bounding box center [724, 57] width 180 height 14
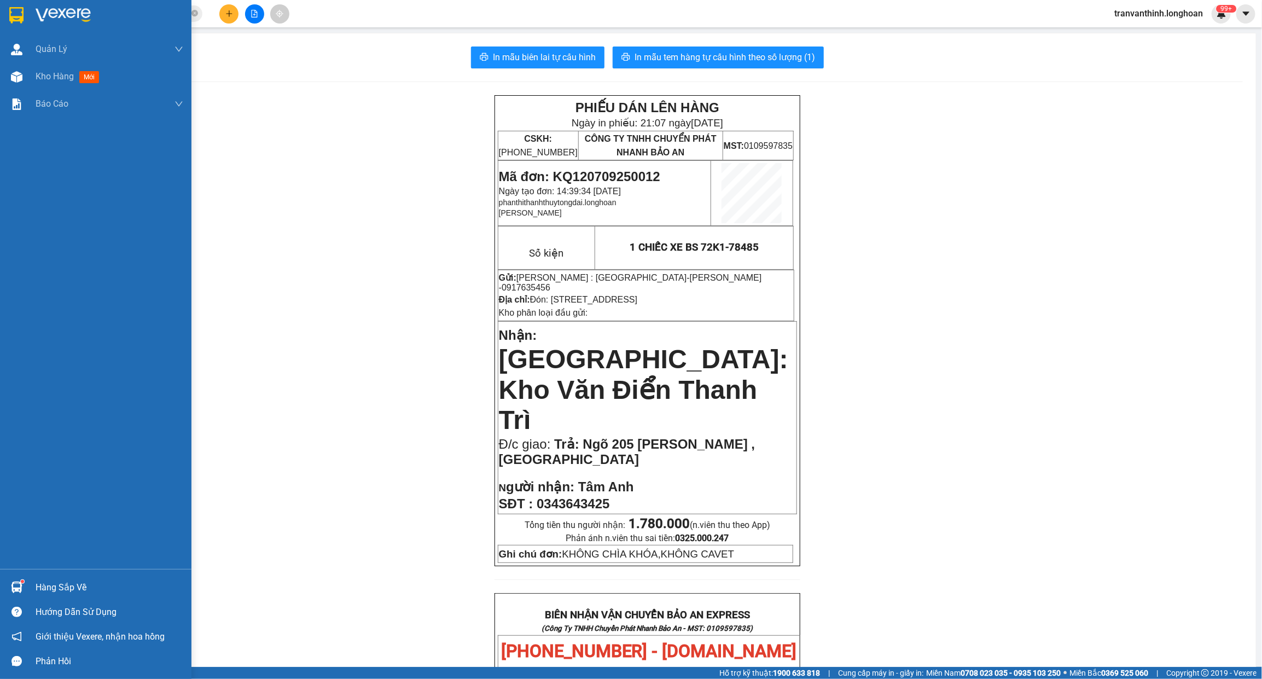
click at [14, 19] on img at bounding box center [16, 15] width 14 height 16
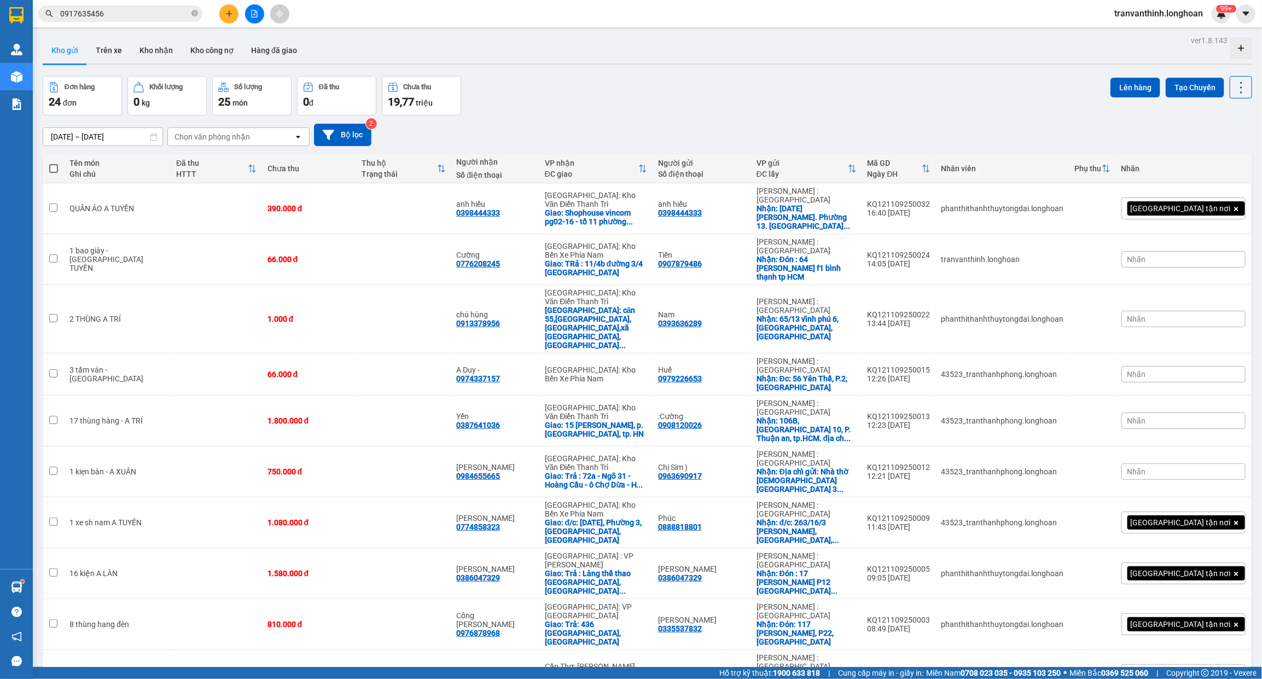
click at [123, 13] on input "0917635456" at bounding box center [124, 14] width 129 height 12
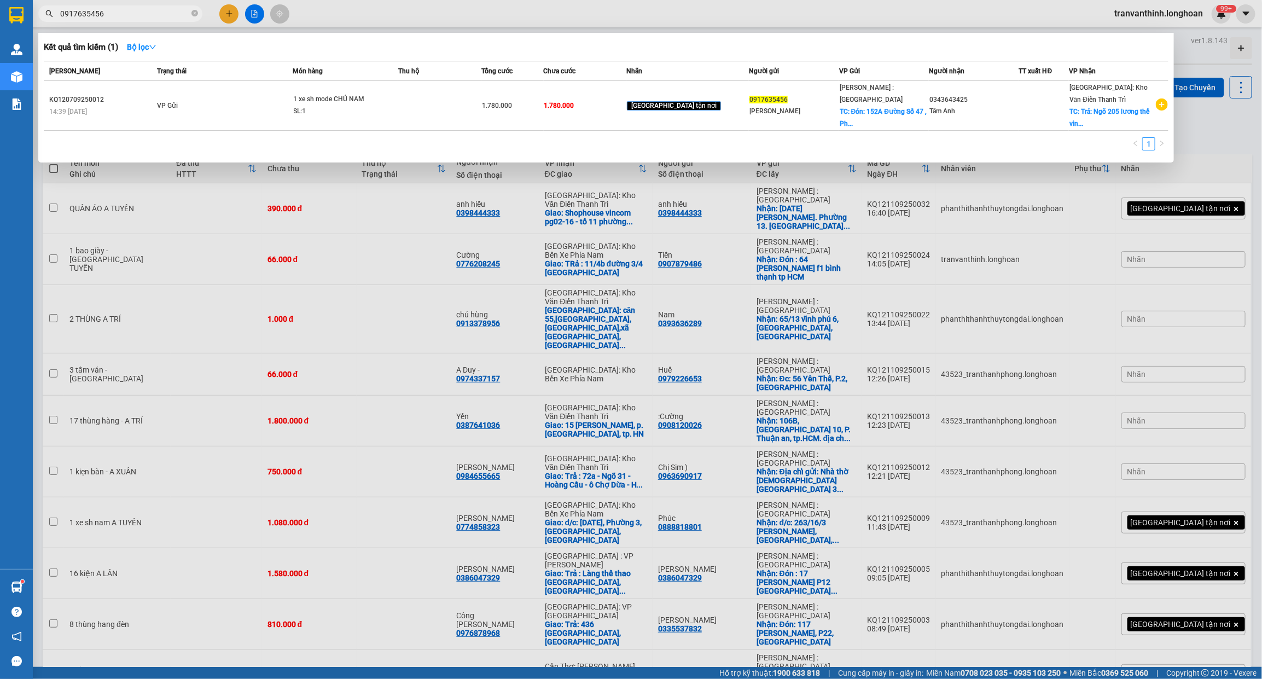
click at [468, 130] on div "[PERSON_NAME] thái Món hàng Thu hộ Tổng cước Chưa cước Nhãn Người gửi VP Gửi Ng…" at bounding box center [606, 109] width 1125 height 96
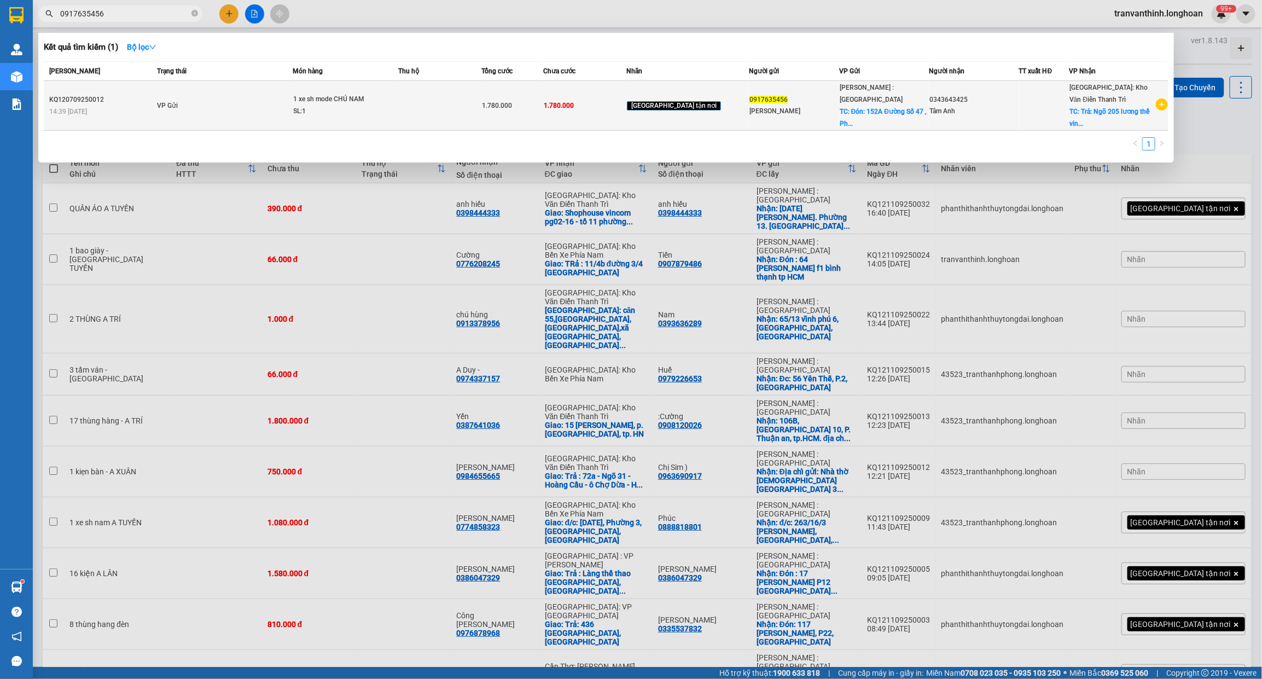
click at [475, 116] on td at bounding box center [439, 106] width 83 height 50
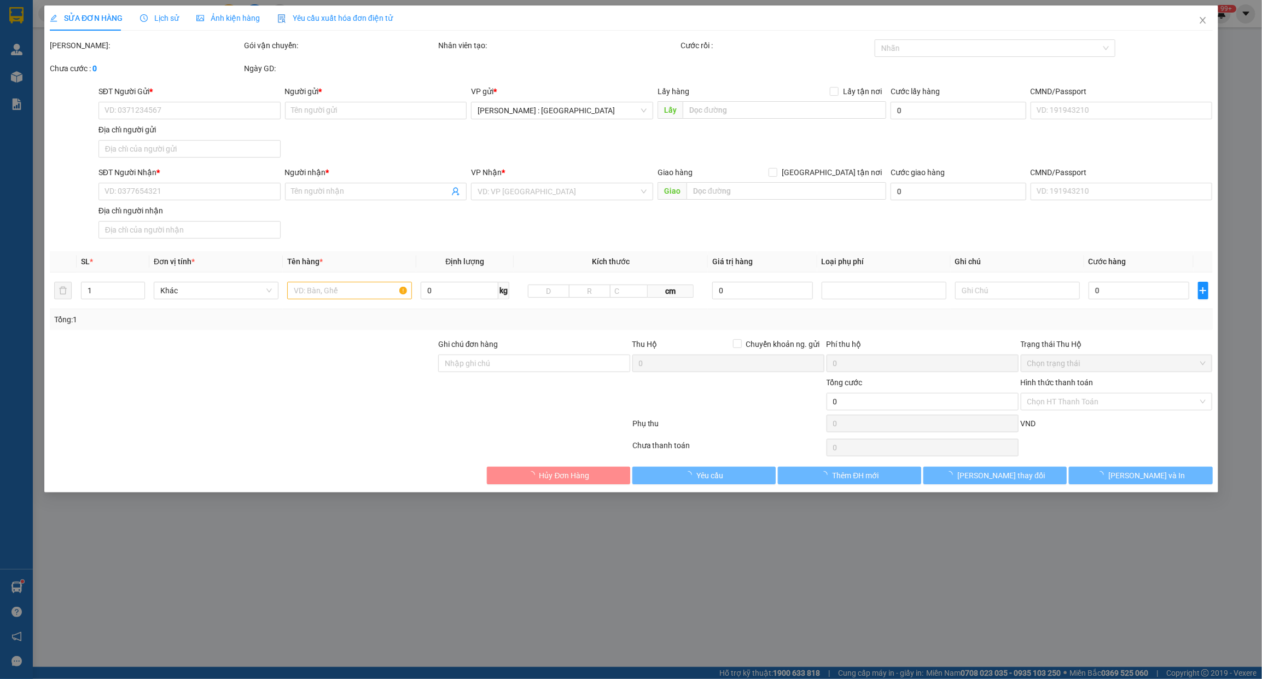
type input "0917635456"
type input "[PERSON_NAME]"
checkbox input "true"
type input "Đón: [STREET_ADDRESS]"
type input "0343643425"
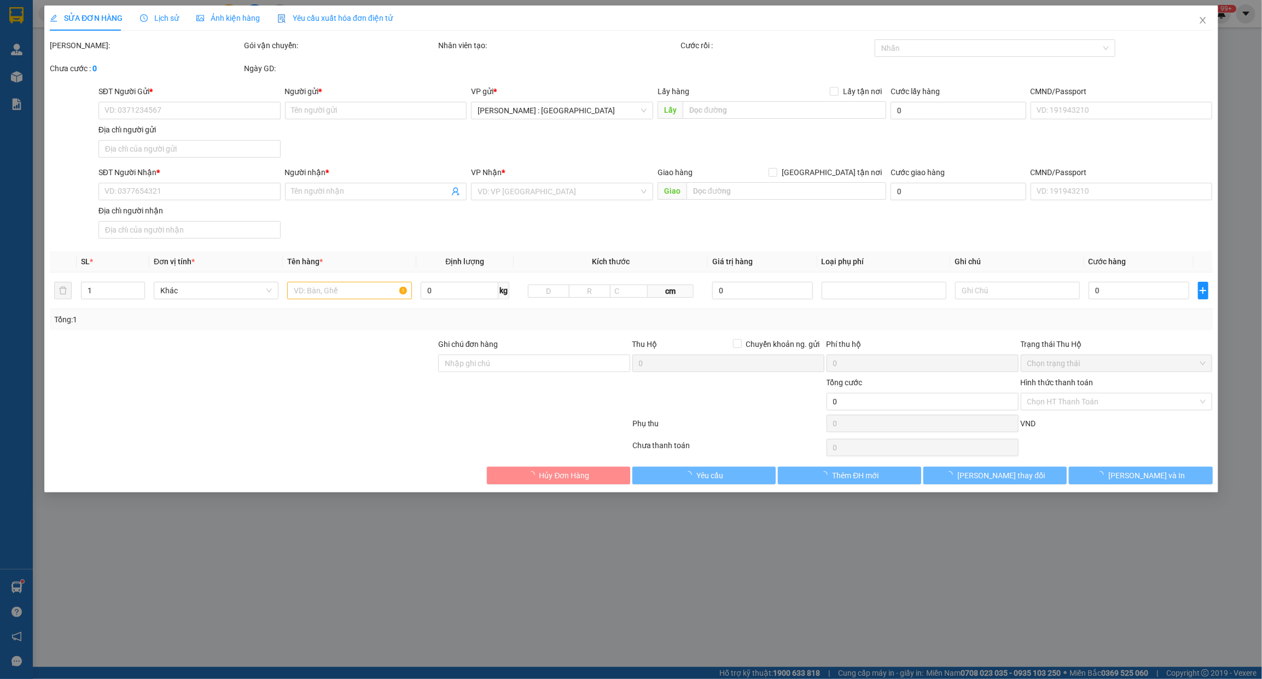
type input "Tâm Anh"
checkbox input "true"
type input "Trả: Ngõ 205 [PERSON_NAME] , [GEOGRAPHIC_DATA]"
type input "KHÔNG CHÌA KHÓA,KHÔNG CAVET"
type input "1.780.000"
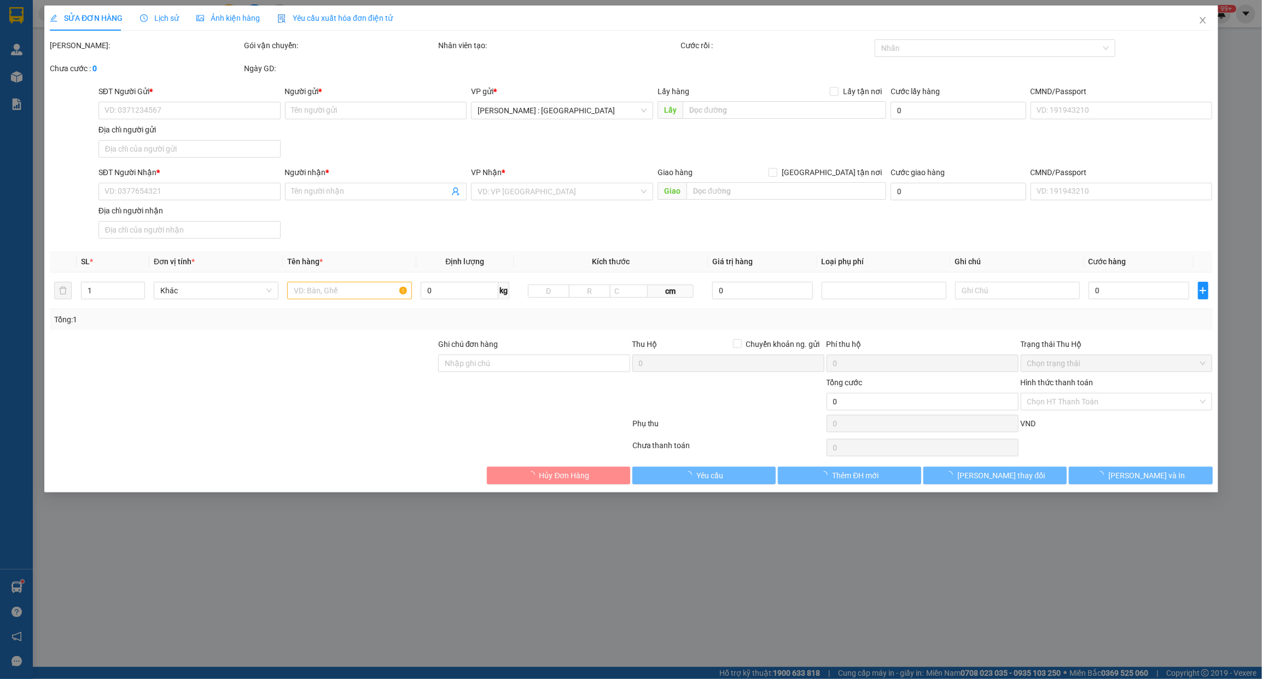
type input "1.780.000"
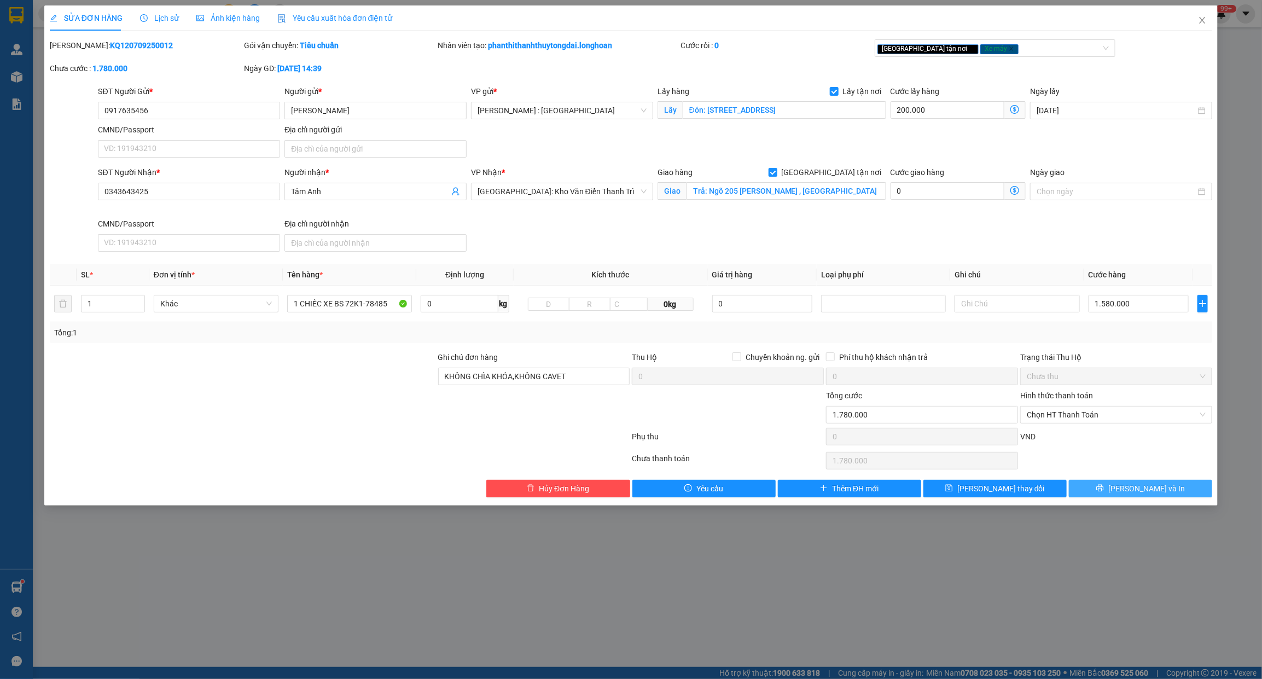
click at [1141, 488] on span "[PERSON_NAME] và In" at bounding box center [1146, 488] width 77 height 12
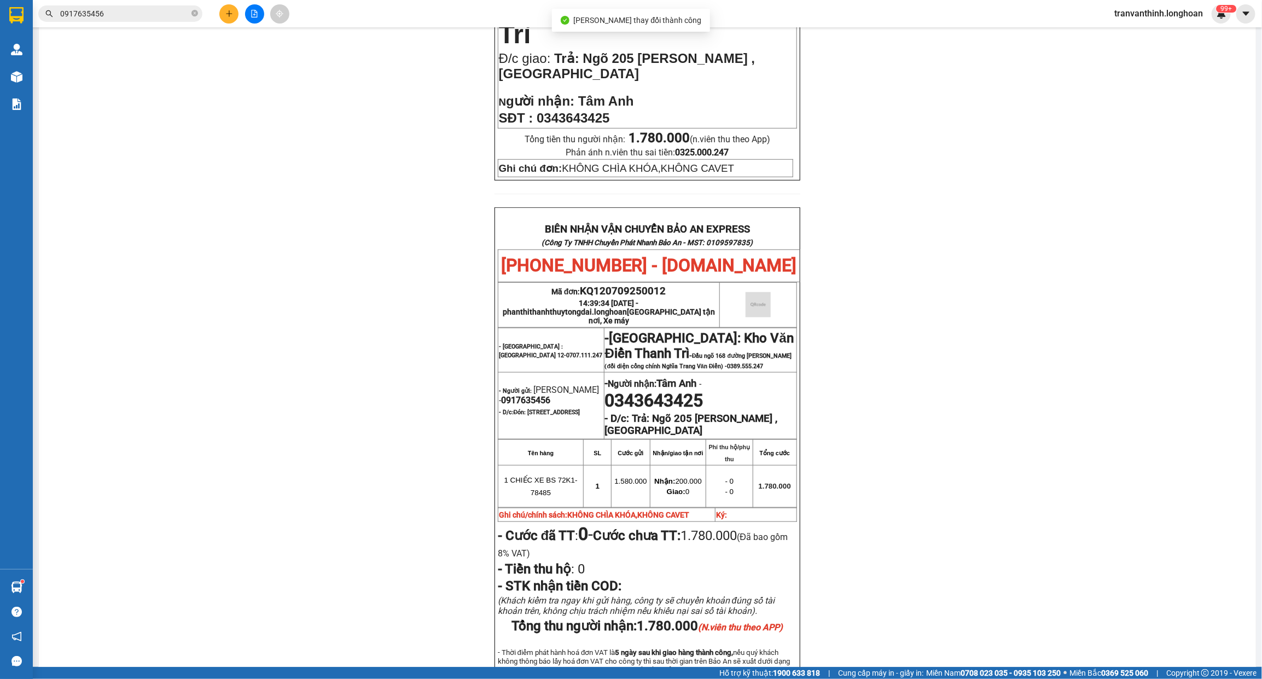
scroll to position [464, 0]
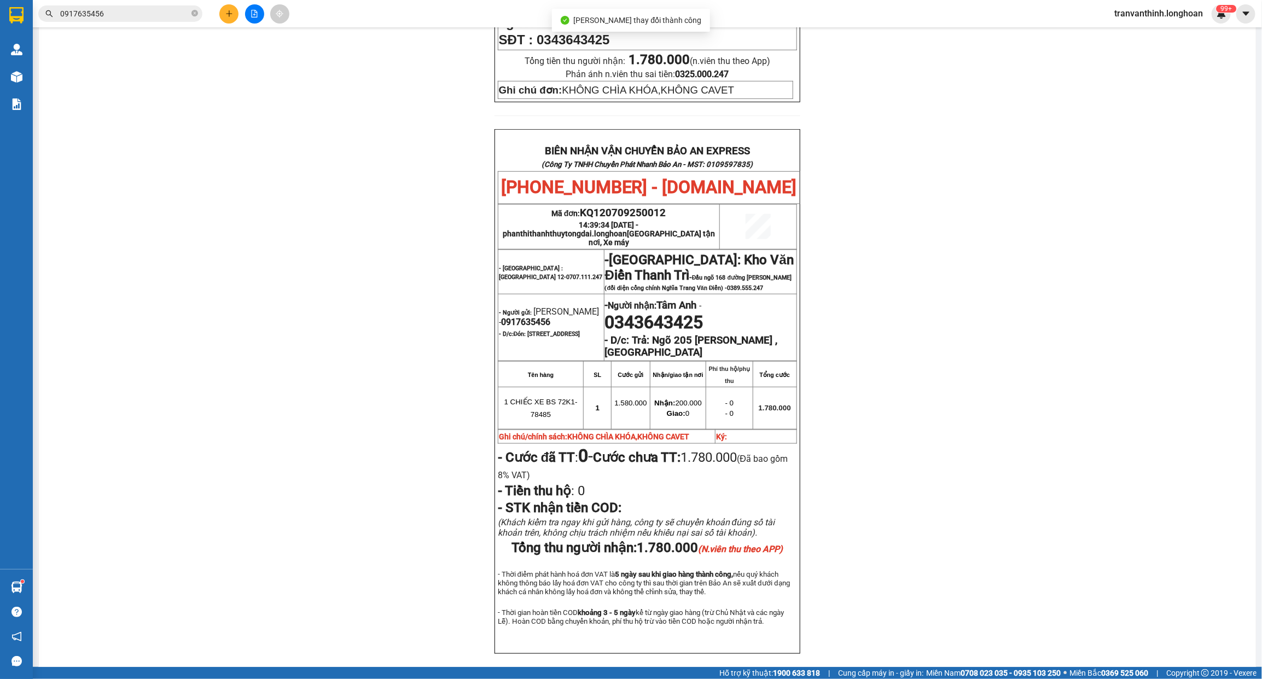
click at [526, 317] on span "0917635456" at bounding box center [525, 322] width 49 height 10
copy span "0917635456"
click at [526, 317] on span "0917635456" at bounding box center [525, 322] width 49 height 10
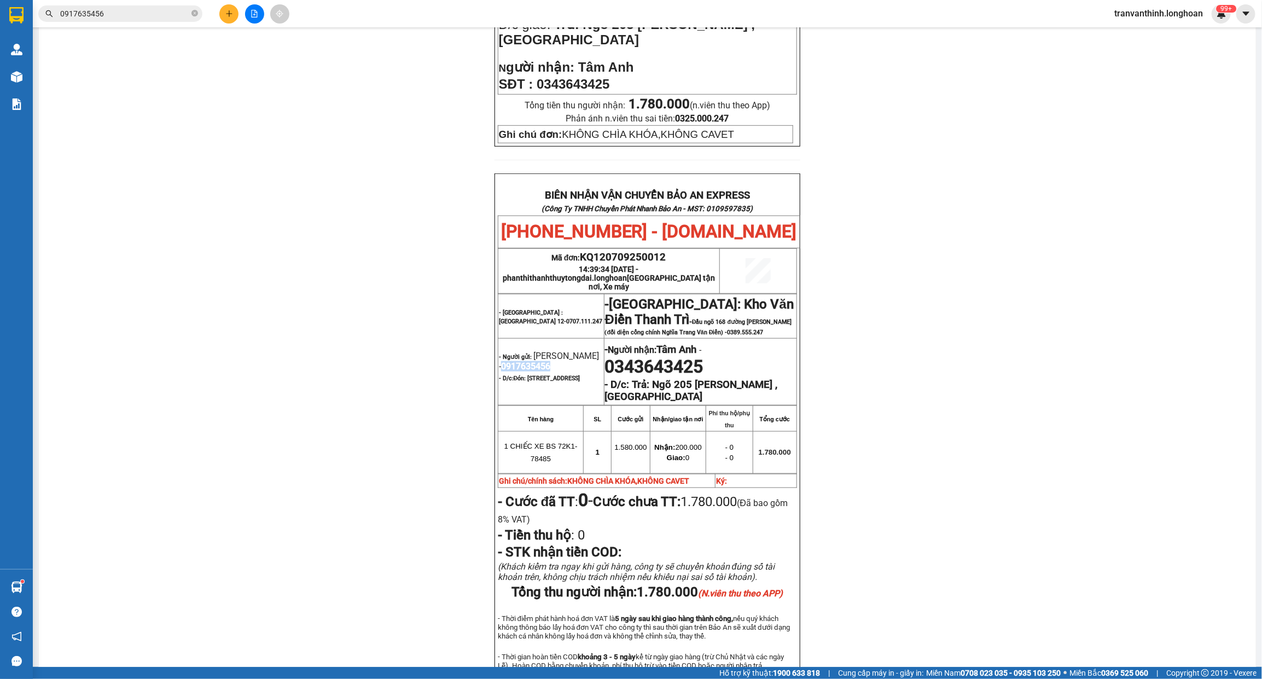
scroll to position [395, 0]
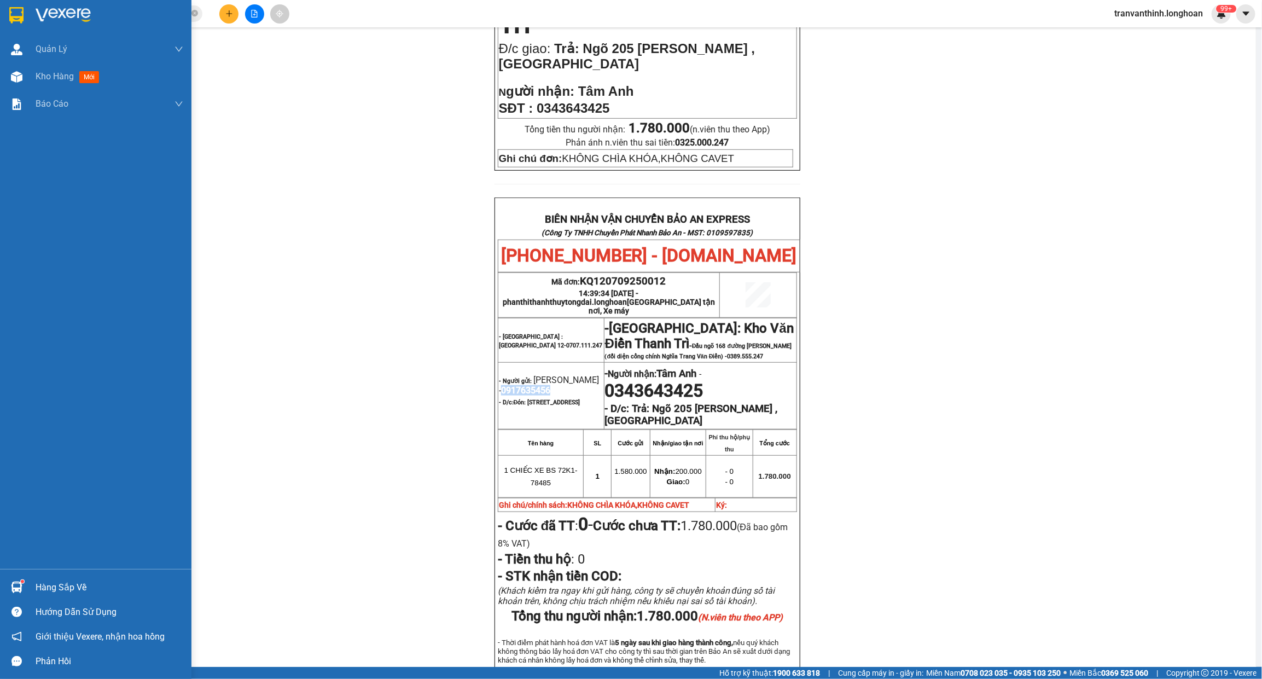
click at [11, 16] on img at bounding box center [16, 15] width 14 height 16
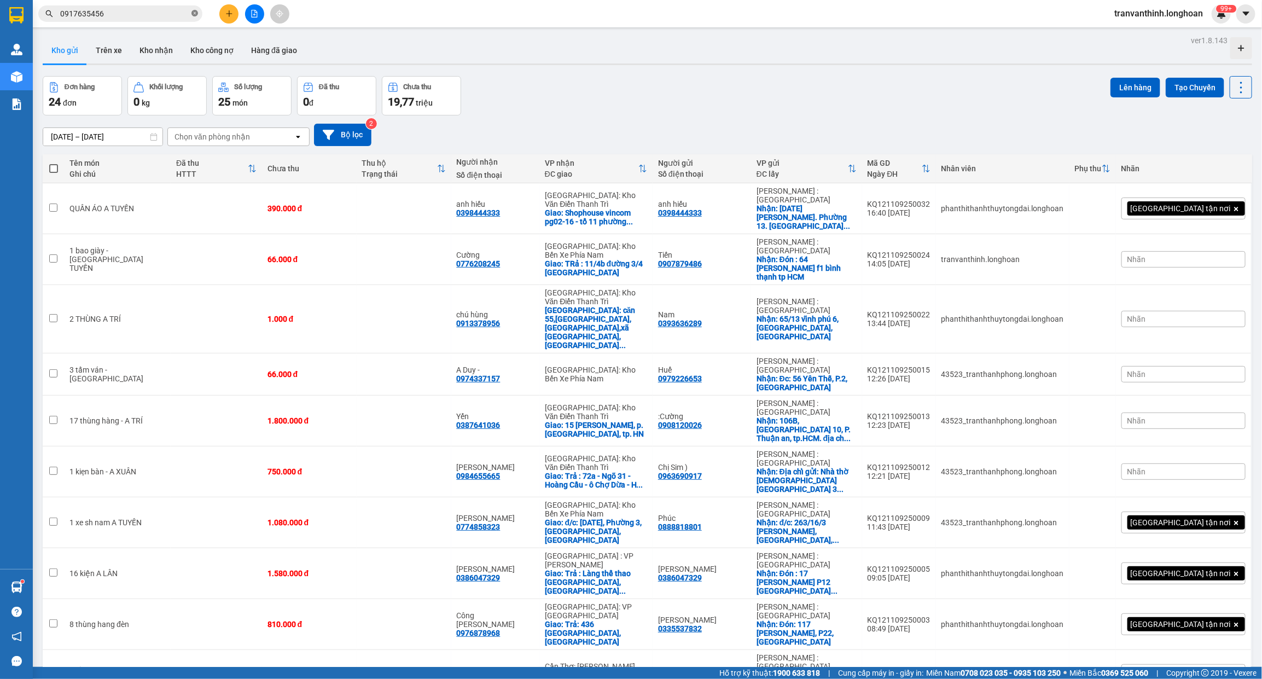
click at [193, 18] on span at bounding box center [194, 14] width 7 height 10
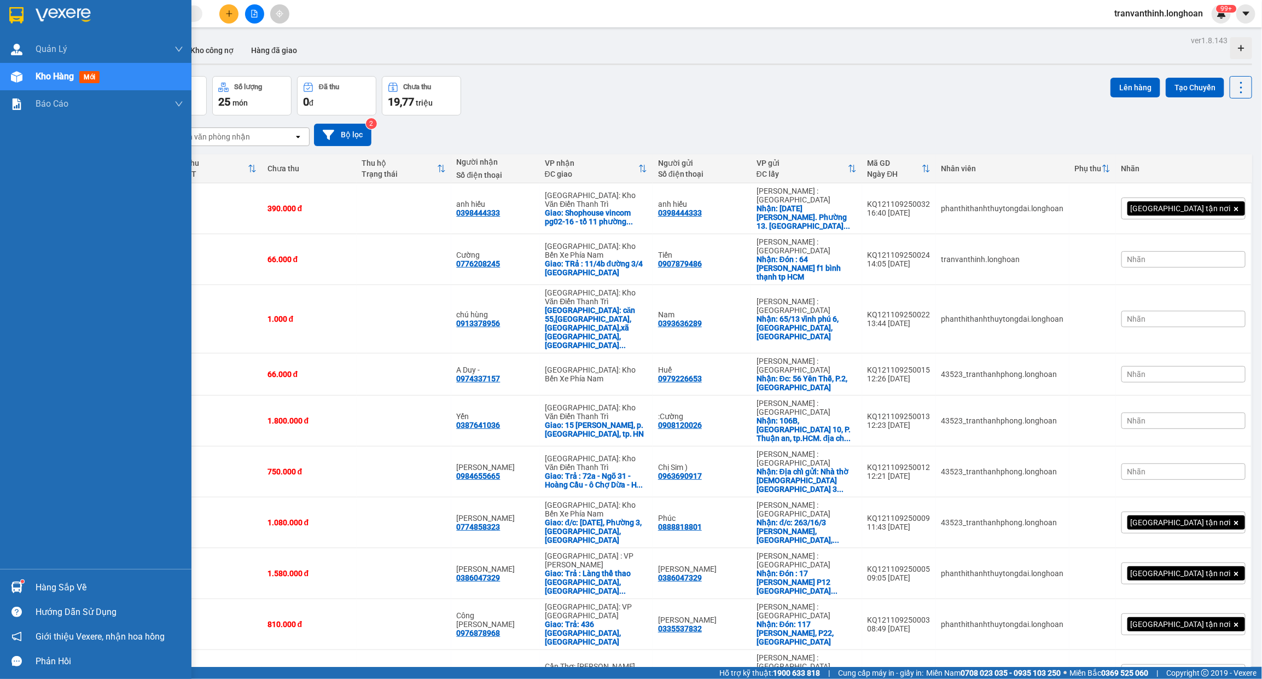
click at [40, 21] on img at bounding box center [63, 15] width 55 height 16
click at [23, 14] on img at bounding box center [16, 15] width 14 height 16
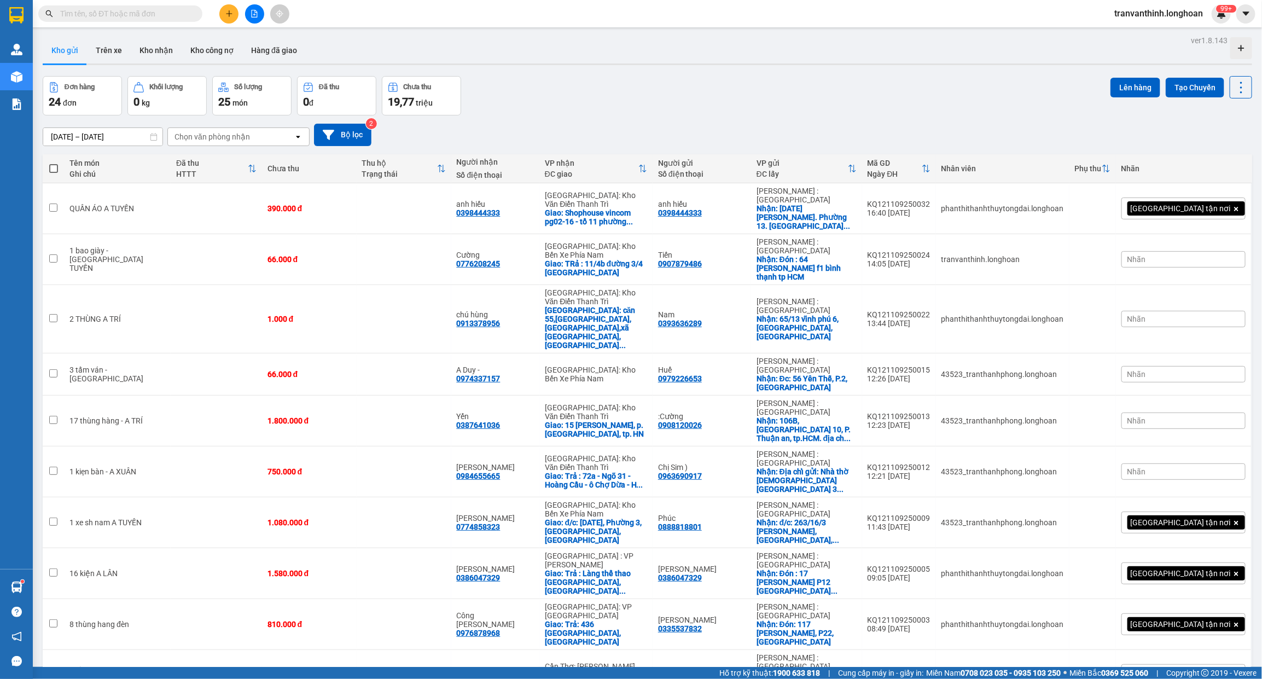
click at [99, 4] on div "Kết quả tìm kiếm ( 1 ) Bộ lọc Mã ĐH Trạng thái Món hàng Thu hộ Tổng cước Chưa c…" at bounding box center [106, 13] width 213 height 19
click at [98, 12] on input "text" at bounding box center [124, 14] width 129 height 12
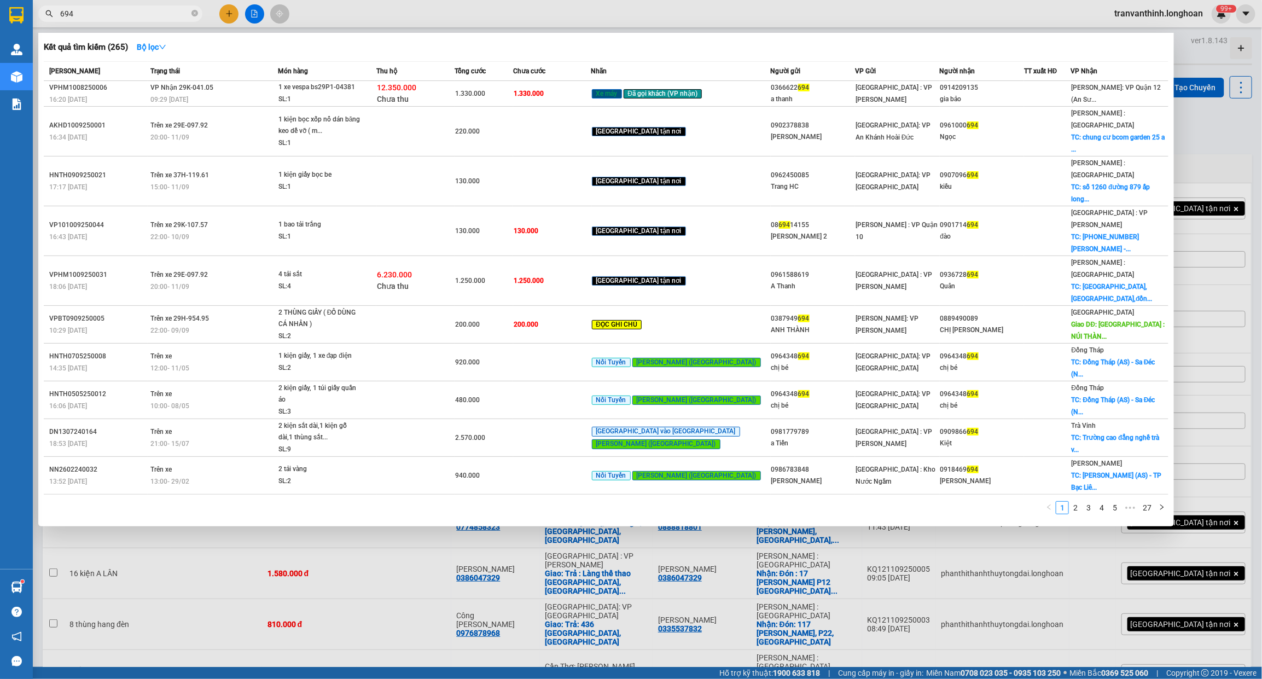
type input "694"
click at [201, 20] on div "694" at bounding box center [106, 13] width 213 height 16
click at [198, 19] on span "694" at bounding box center [120, 13] width 164 height 16
click at [194, 11] on icon "close-circle" at bounding box center [194, 13] width 7 height 7
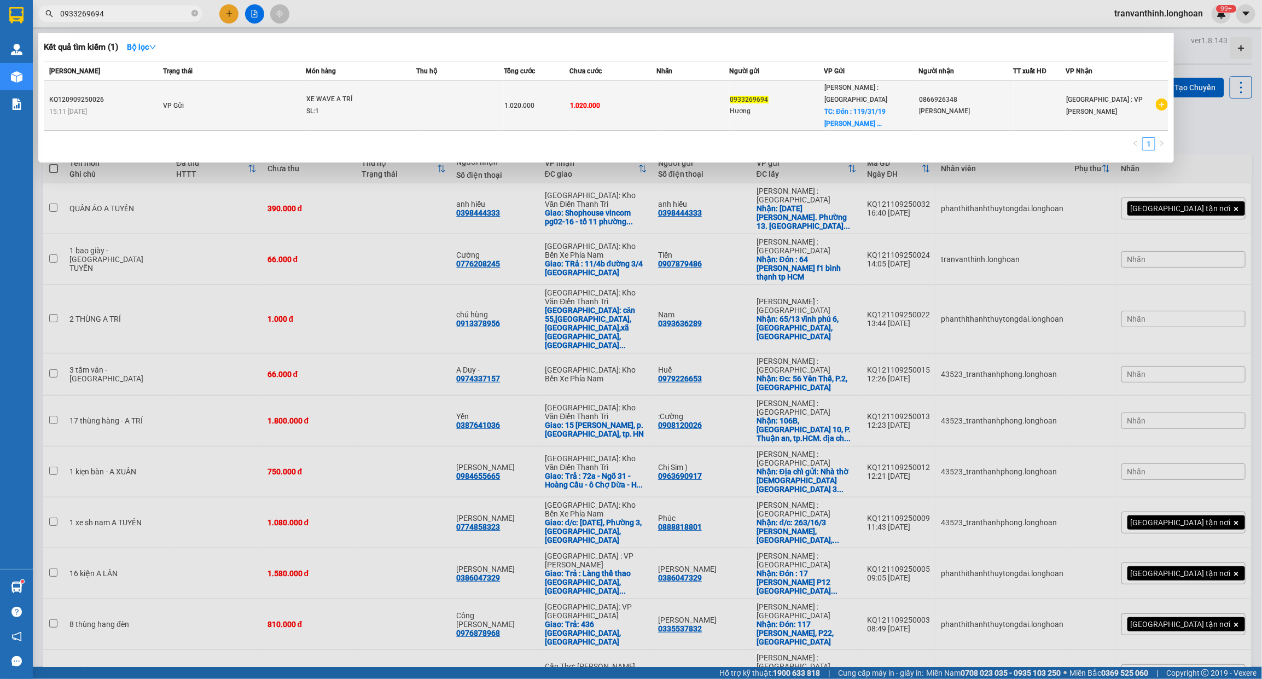
type input "0933269694"
click at [335, 110] on td "XE WAVE A TRÍ SL: 1" at bounding box center [361, 106] width 110 height 50
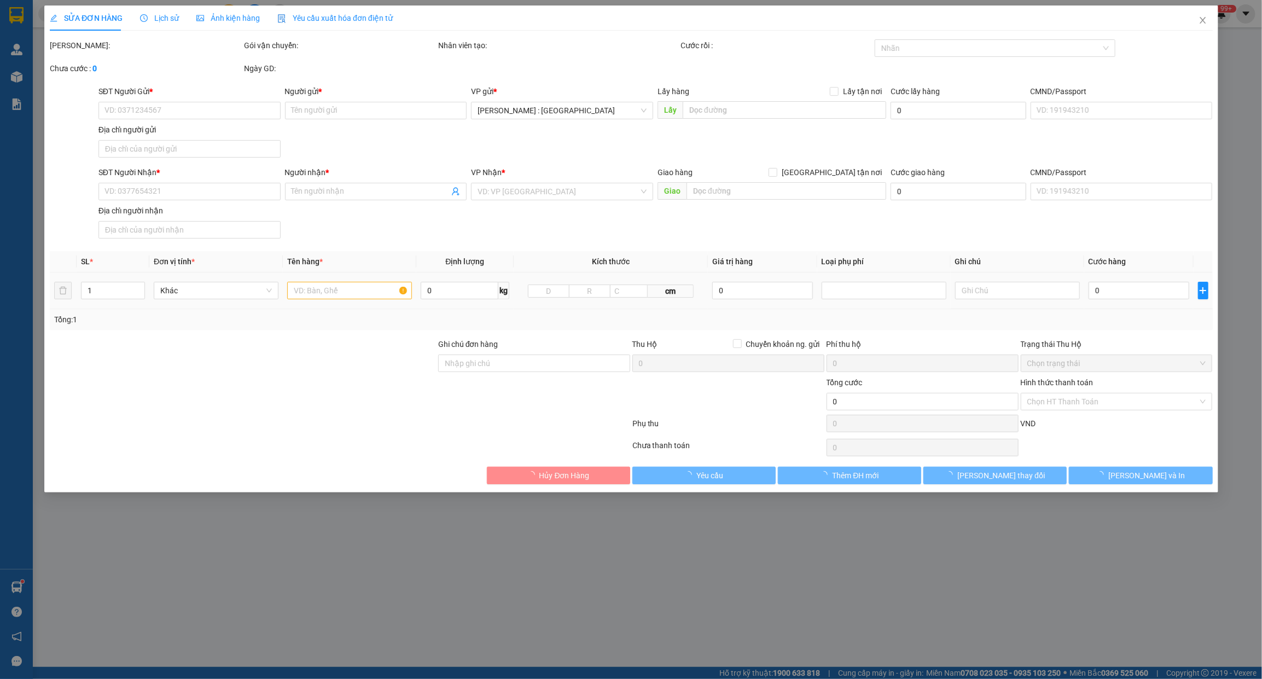
type input "0933269694"
type input "Hương"
checkbox input "true"
type input "Đón : 119/31/19 Hoàng Hoa Thám, tổ 96, KP7, Phường Hiệp Thành, Thủ dầu 1 , Bình…"
type input "0866926348"
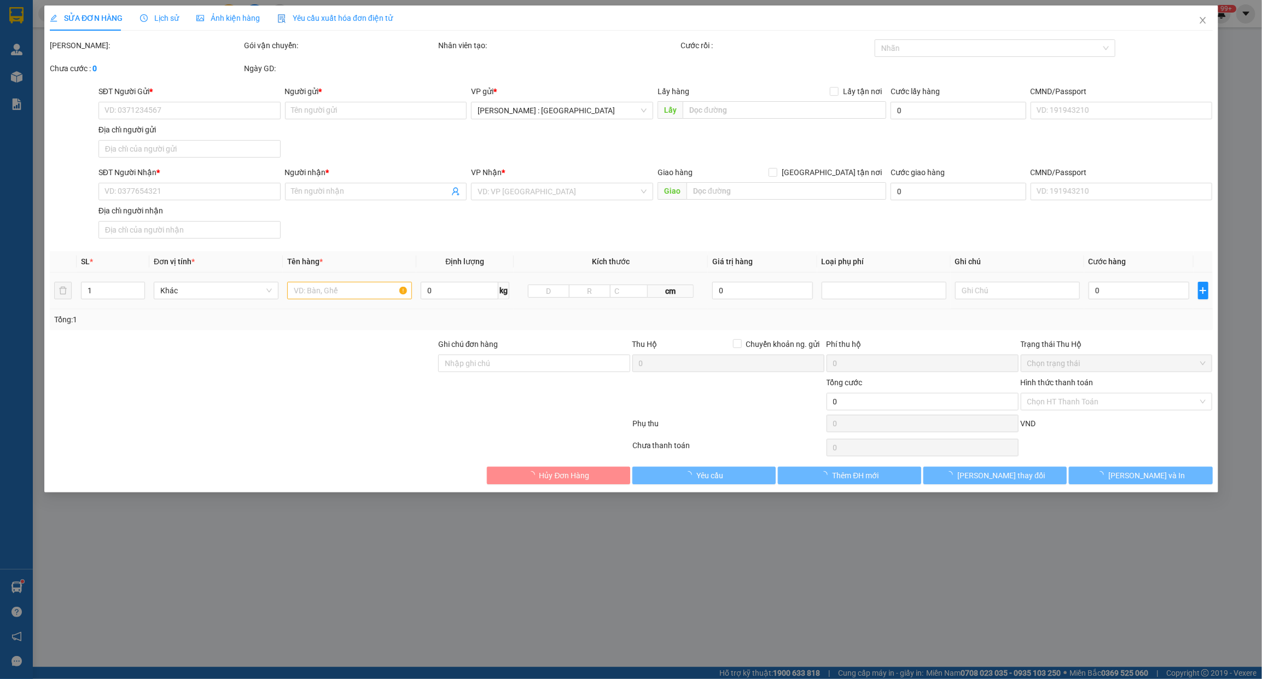
type input "[PERSON_NAME]"
type input "1.020.000"
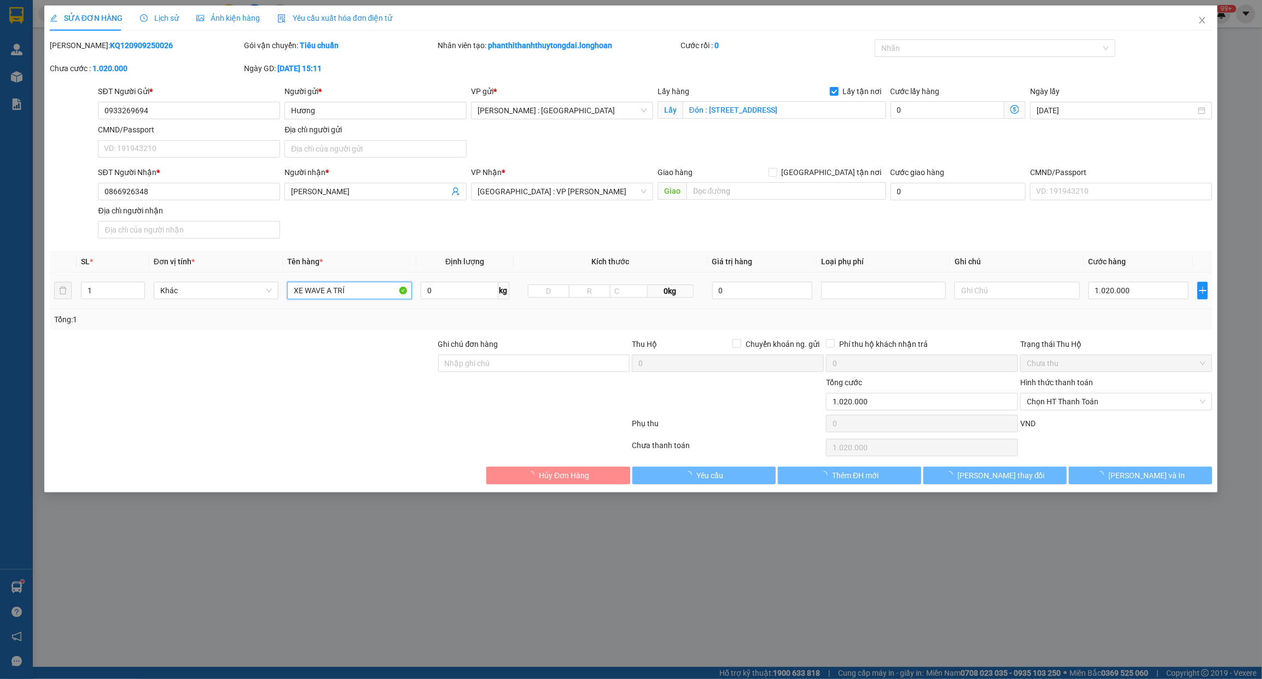
click at [342, 299] on input "XE WAVE A TRÍ" at bounding box center [349, 291] width 125 height 18
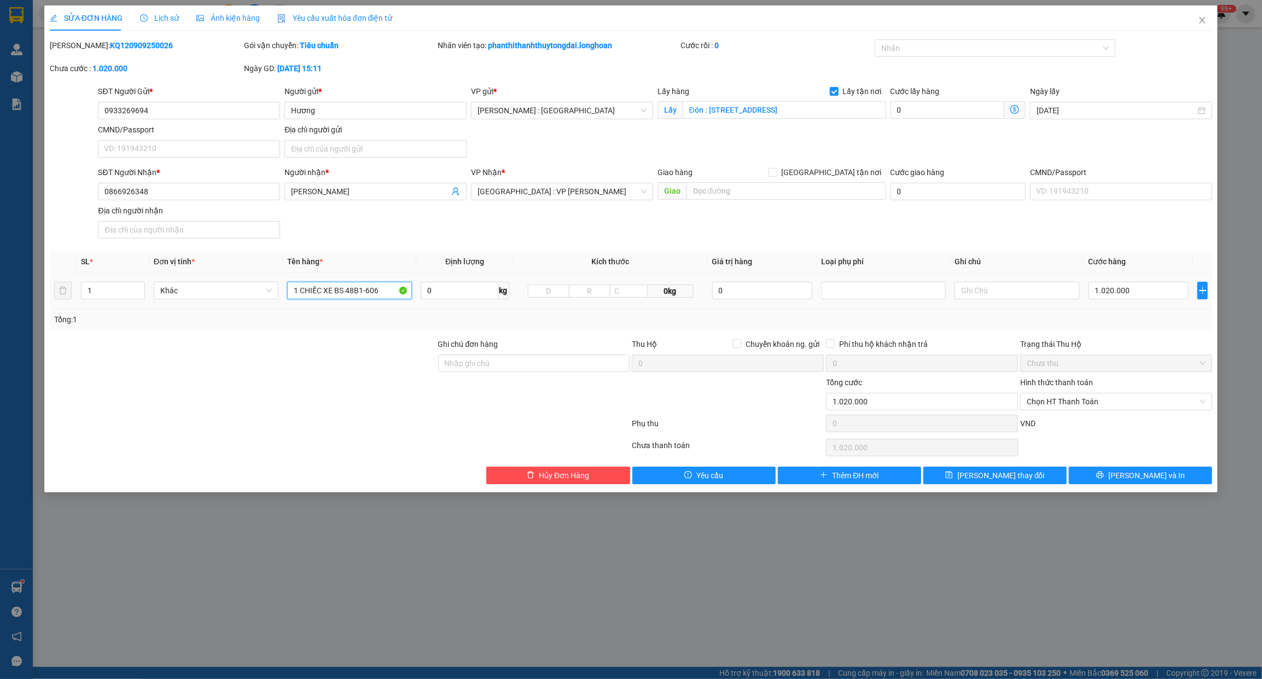
click at [388, 283] on input "1 CHIẾC XE BS 48B1-606" at bounding box center [349, 291] width 125 height 18
click at [953, 45] on div at bounding box center [989, 48] width 224 height 13
type input "1 CHIẾC XE BS 48B1-60668"
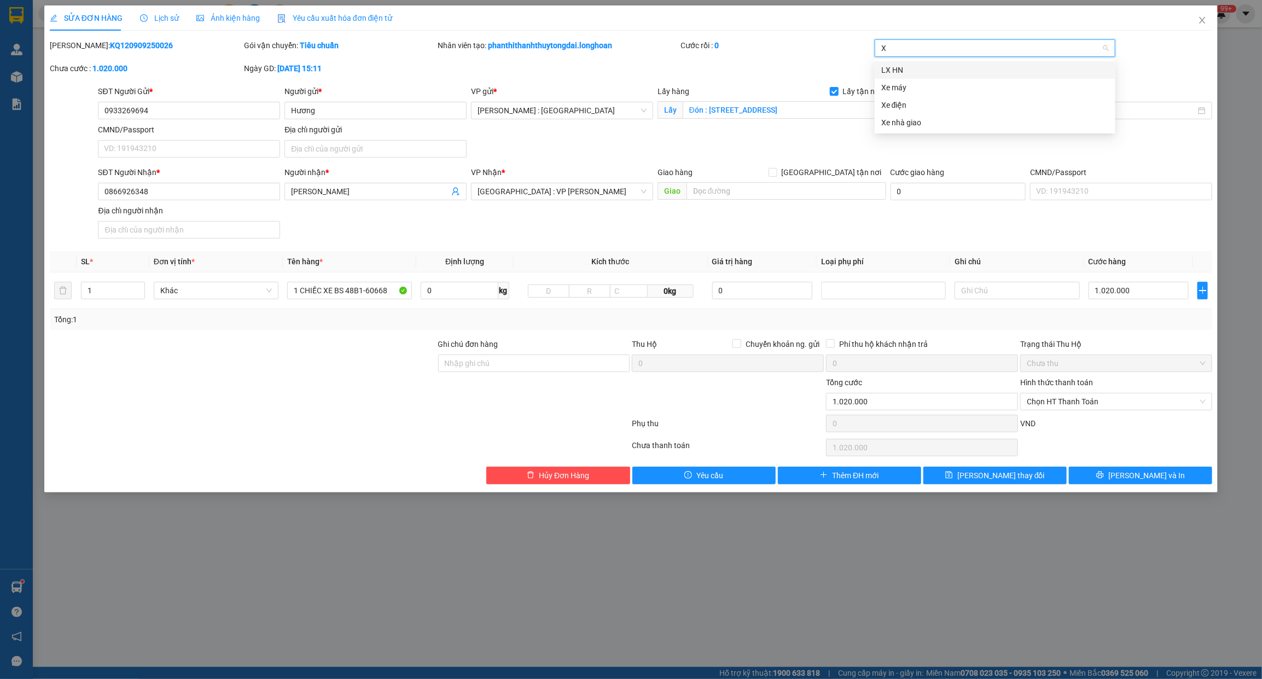
type input "XE"
click at [893, 68] on div "Xe máy" at bounding box center [995, 70] width 228 height 12
type input "G"
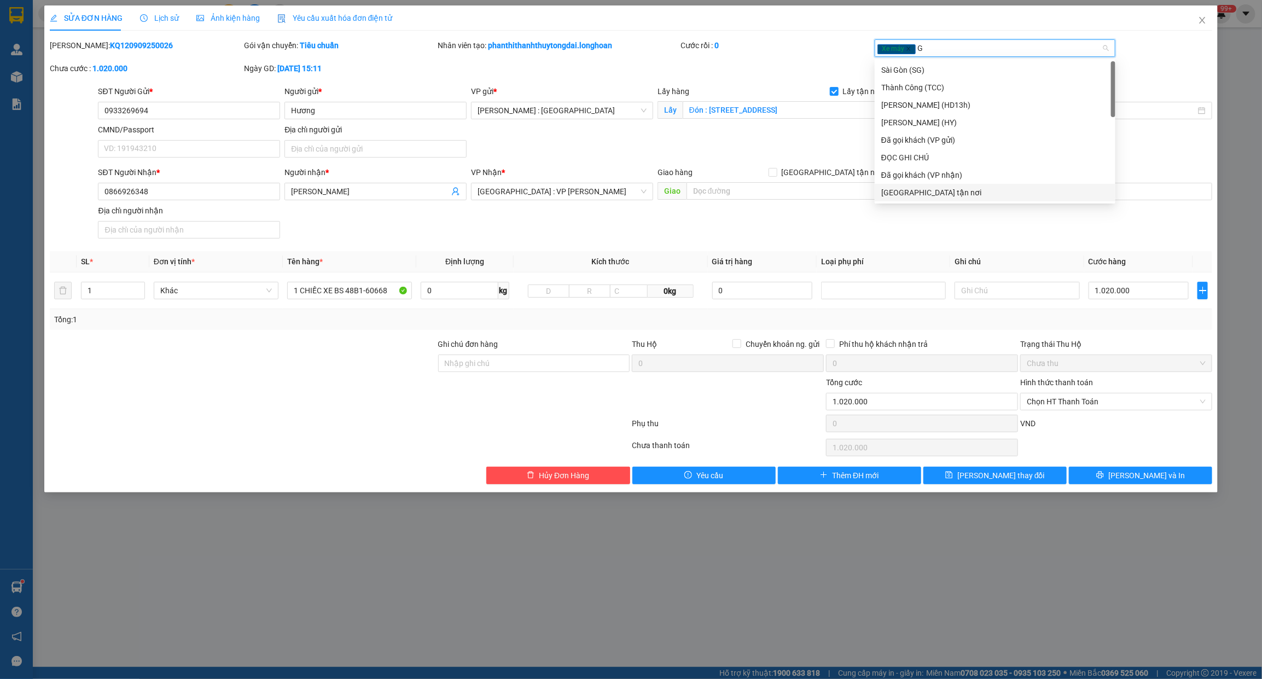
click at [906, 187] on div "[GEOGRAPHIC_DATA] tận nơi" at bounding box center [995, 193] width 228 height 12
drag, startPoint x: 1007, startPoint y: 259, endPoint x: 1000, endPoint y: 255, distance: 7.8
click at [1006, 259] on th "Ghi chú" at bounding box center [1016, 261] width 133 height 21
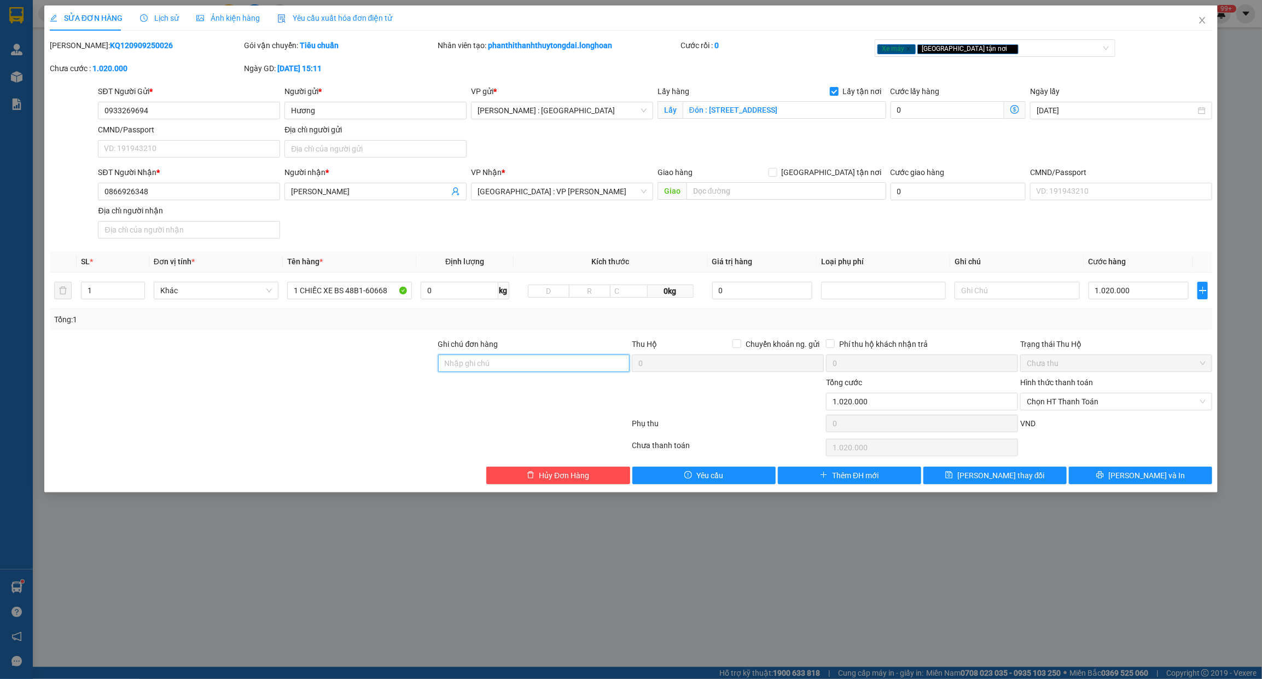
click at [492, 364] on input "Ghi chú đơn hàng" at bounding box center [534, 363] width 192 height 18
type input "CHÌA KHÓA QUẤN TAY LÁI -KHÔNG CAVET"
click at [976, 48] on div "Xe máy Giao tận nơi" at bounding box center [989, 48] width 224 height 13
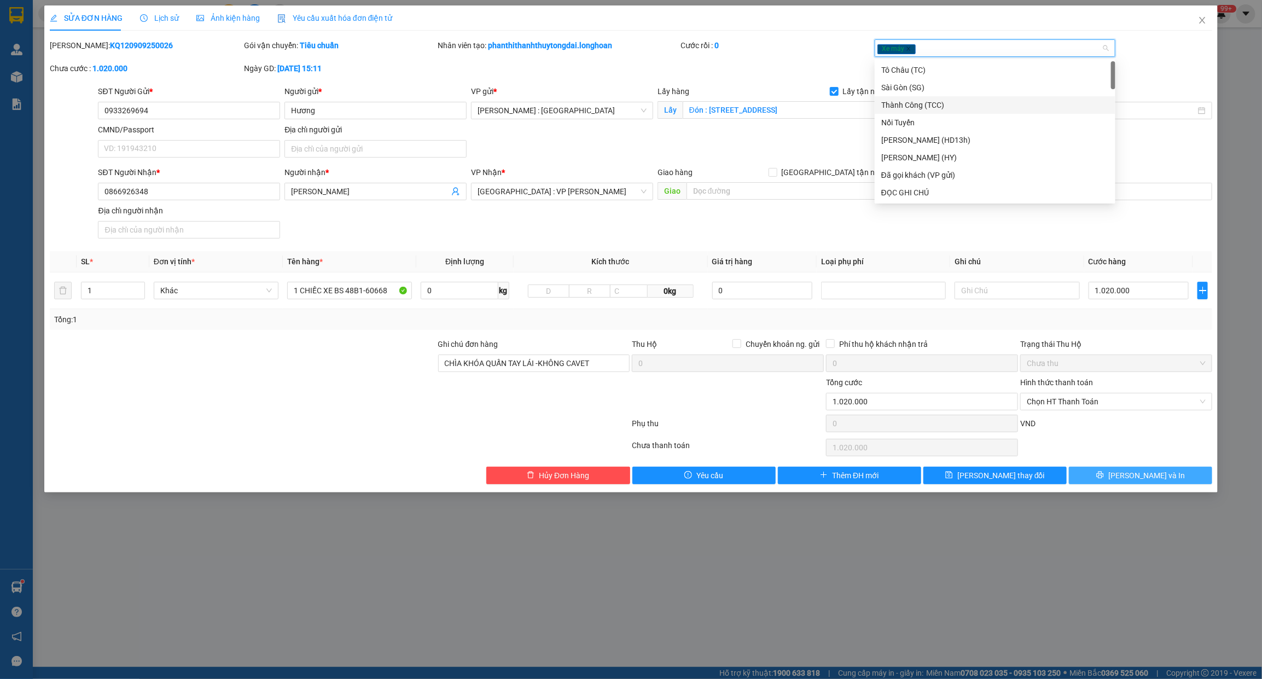
click at [1097, 477] on button "[PERSON_NAME] và In" at bounding box center [1140, 476] width 143 height 18
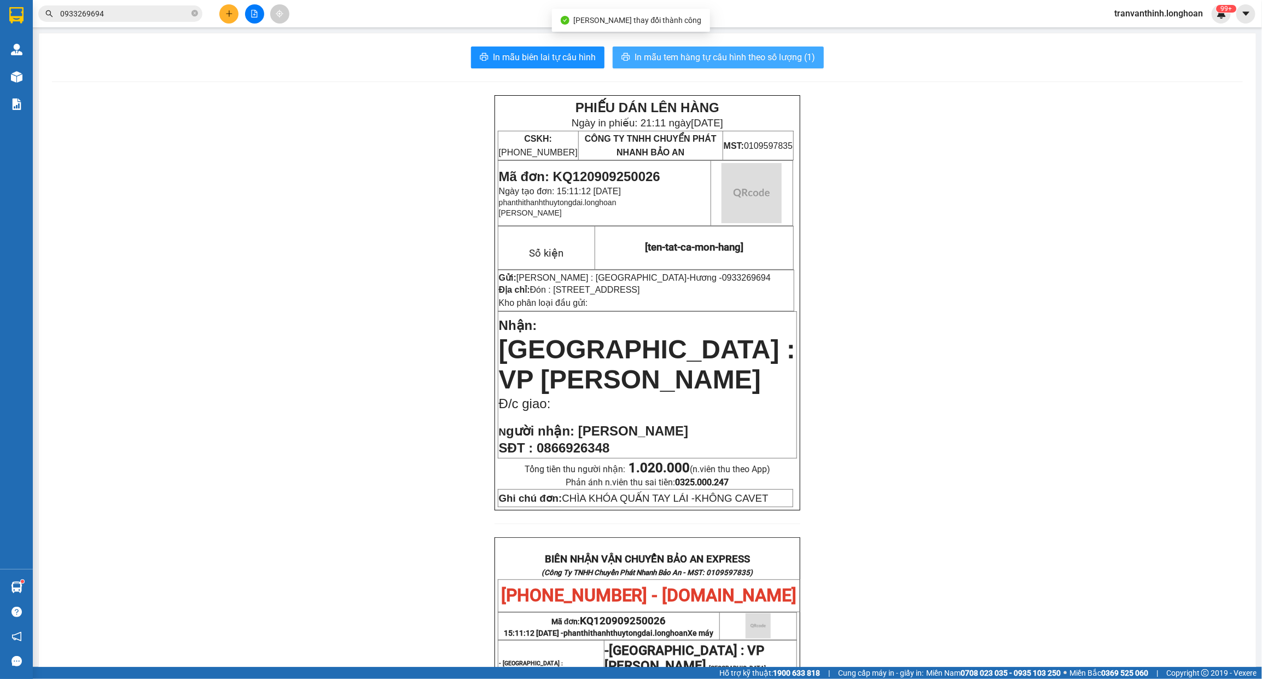
click at [761, 58] on span "In mẫu tem hàng tự cấu hình theo số lượng (1)" at bounding box center [724, 57] width 180 height 14
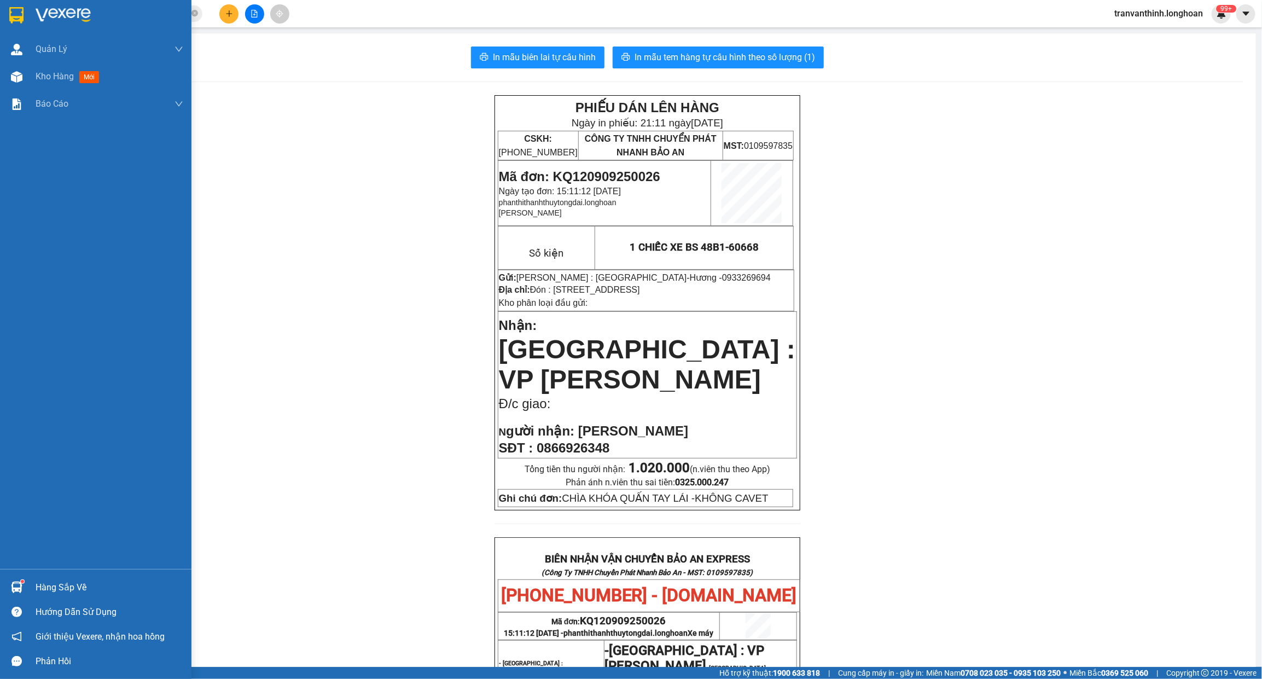
click at [5, 9] on div at bounding box center [95, 18] width 191 height 36
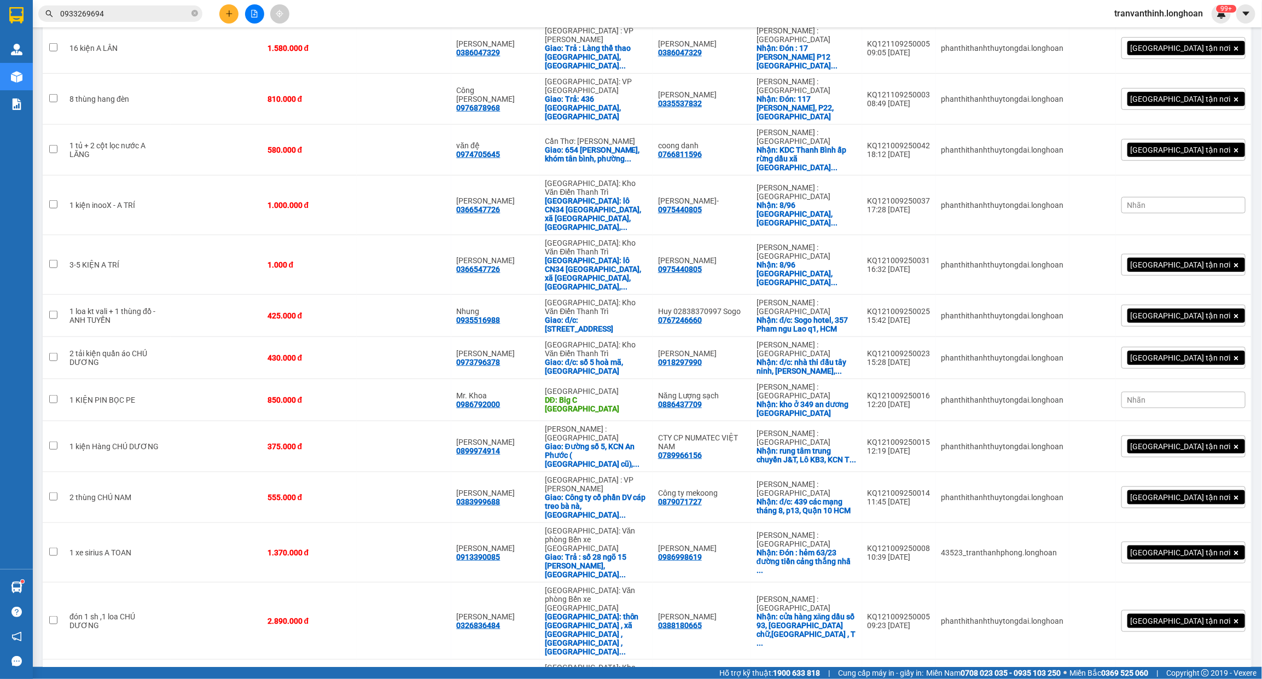
scroll to position [526, 0]
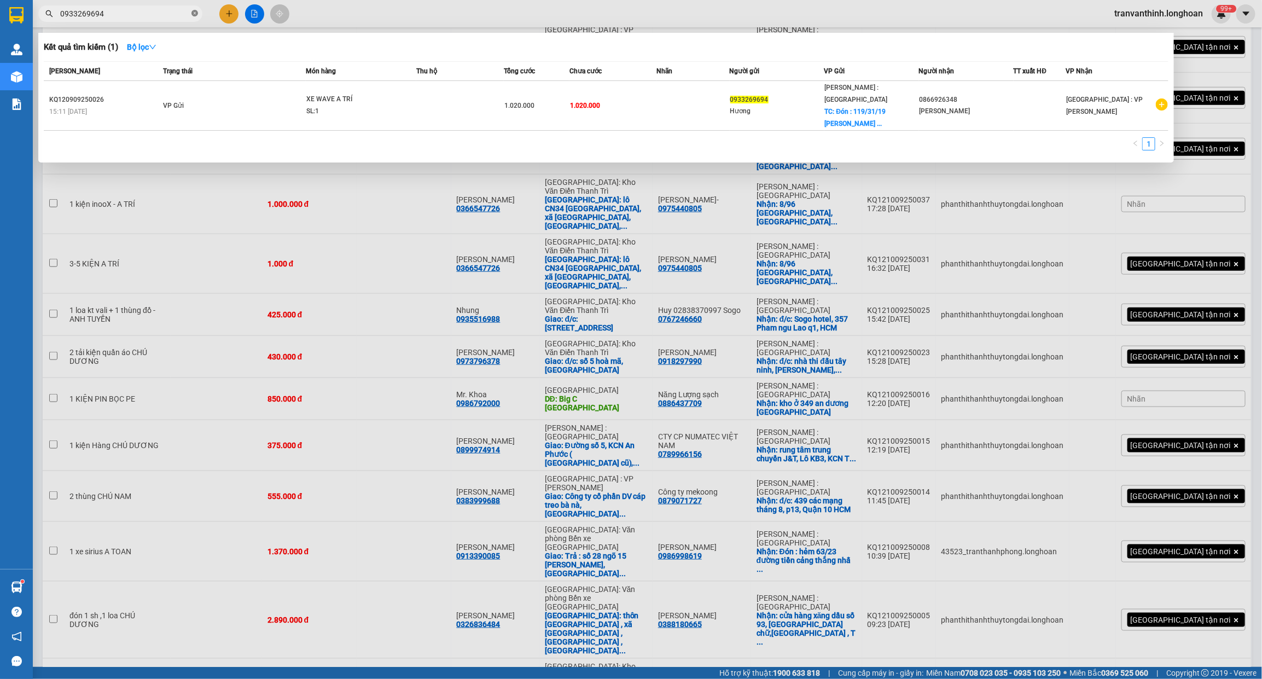
click at [193, 14] on icon "close-circle" at bounding box center [194, 13] width 7 height 7
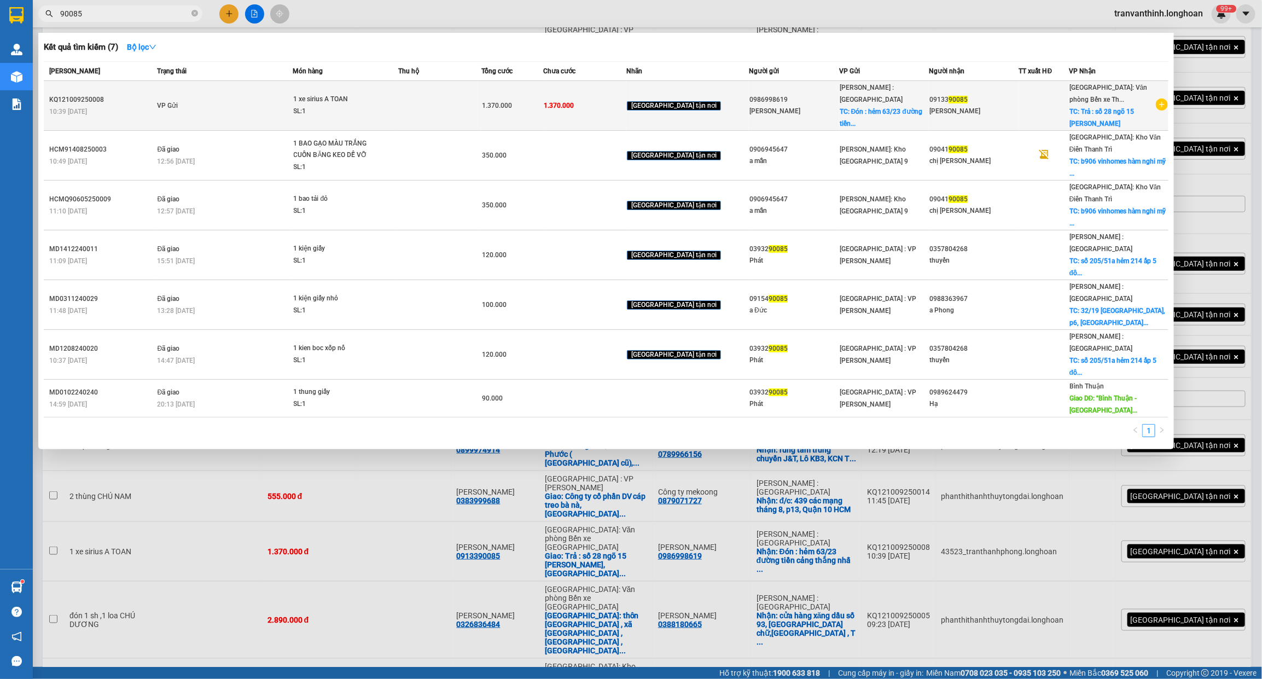
type input "90085"
click at [371, 100] on div "1 xe sirius A TOAN" at bounding box center [335, 100] width 82 height 12
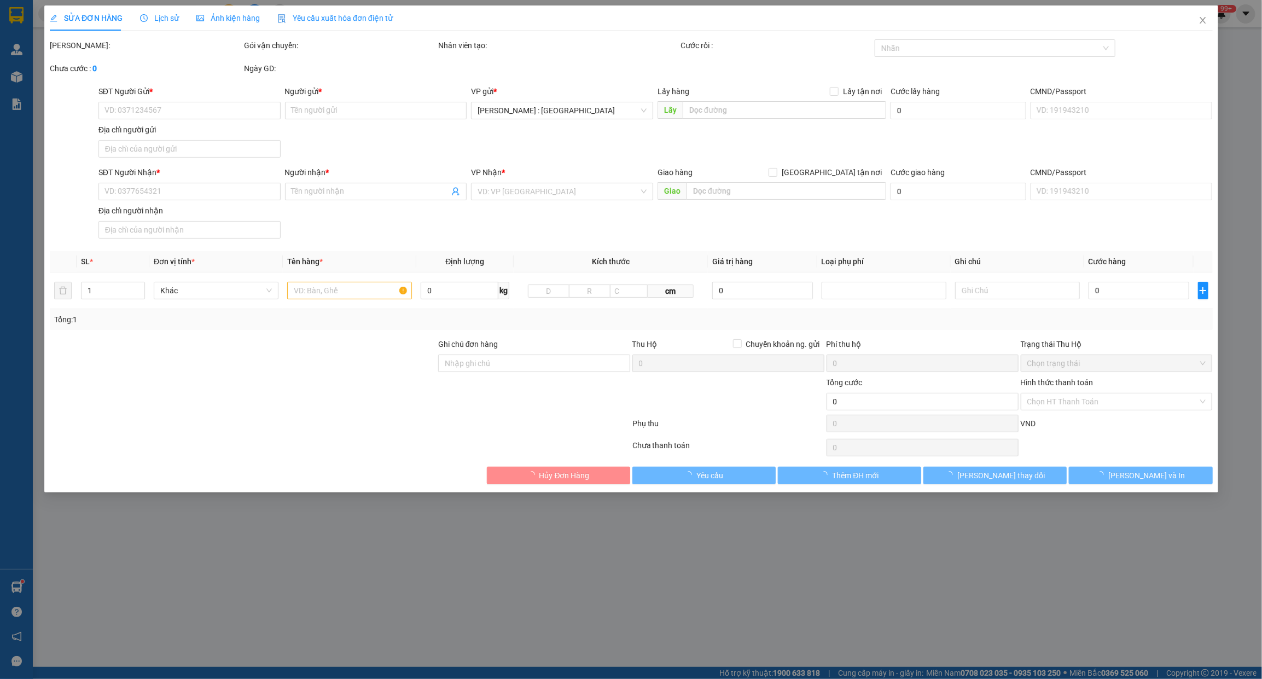
type input "0986998619"
type input "[PERSON_NAME]"
checkbox input "true"
type input "Đón : hẻm 63/23 đường tiền cảng thắng nhất phường vũng tàu"
type input "0913390085"
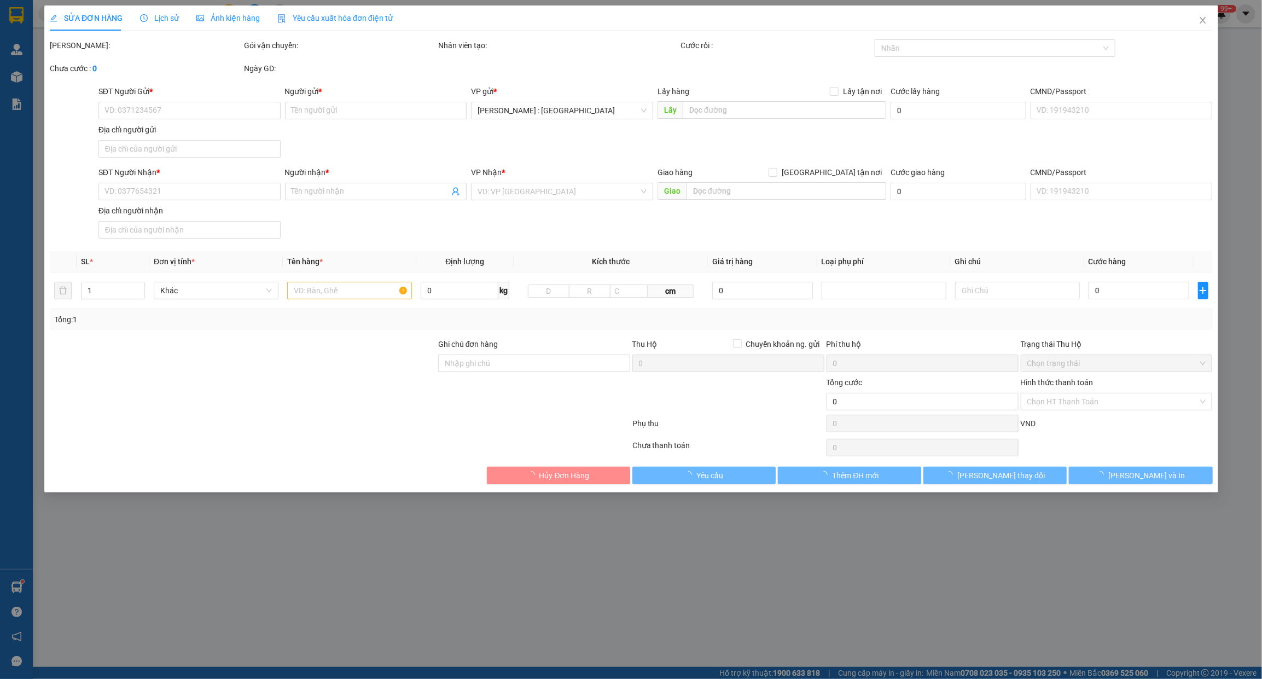
type input "[PERSON_NAME]"
checkbox input "true"
type input "Trả : số 28 ngõ 15 Trần Danh Tuyên, phường Quảng Yên, Quảng Ninh"
type input "1.370.000"
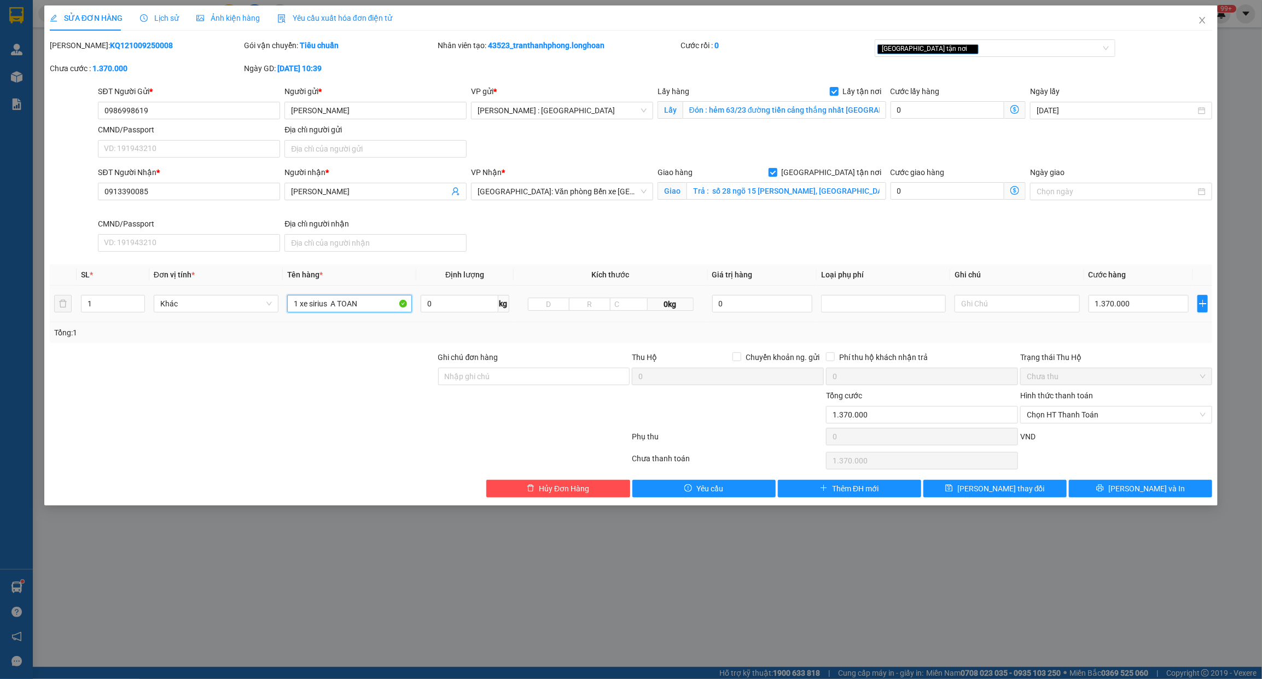
click at [368, 296] on input "1 xe sirius A TOAN" at bounding box center [349, 304] width 125 height 18
type input "1 CHIẾC XE BS 14H3-4795"
click at [1014, 492] on span "[PERSON_NAME] thay đổi" at bounding box center [1001, 488] width 88 height 12
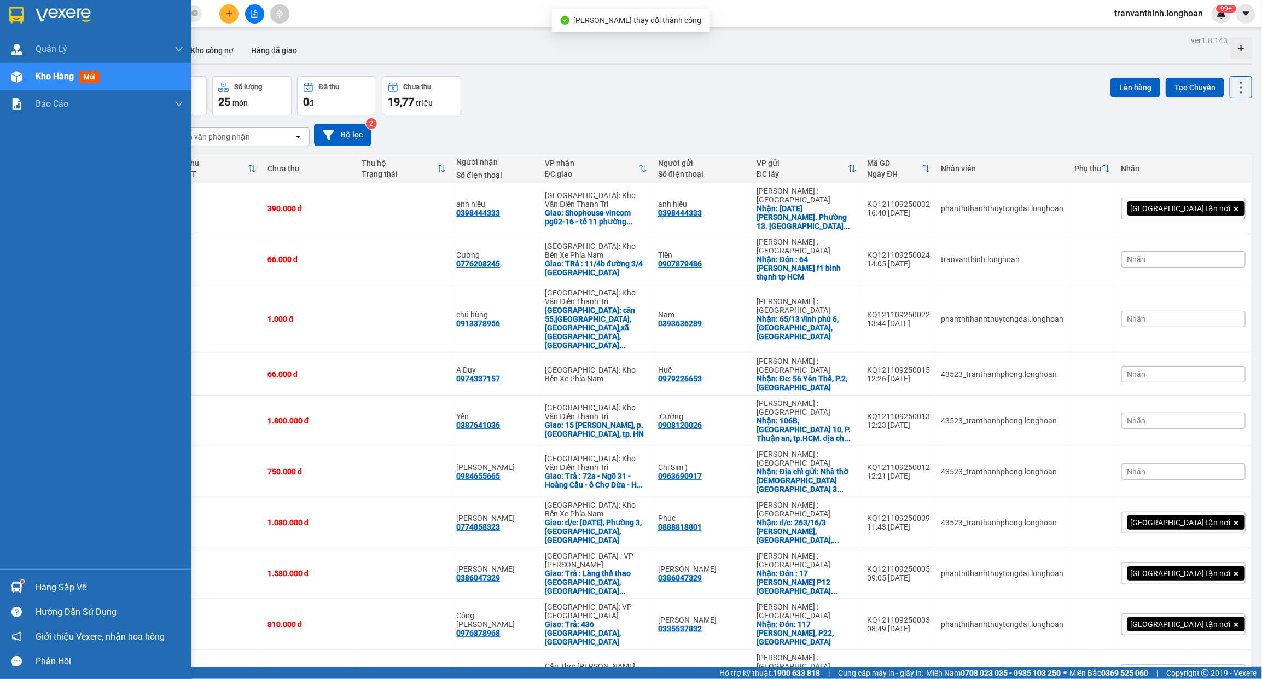
click at [13, 15] on img at bounding box center [16, 15] width 14 height 16
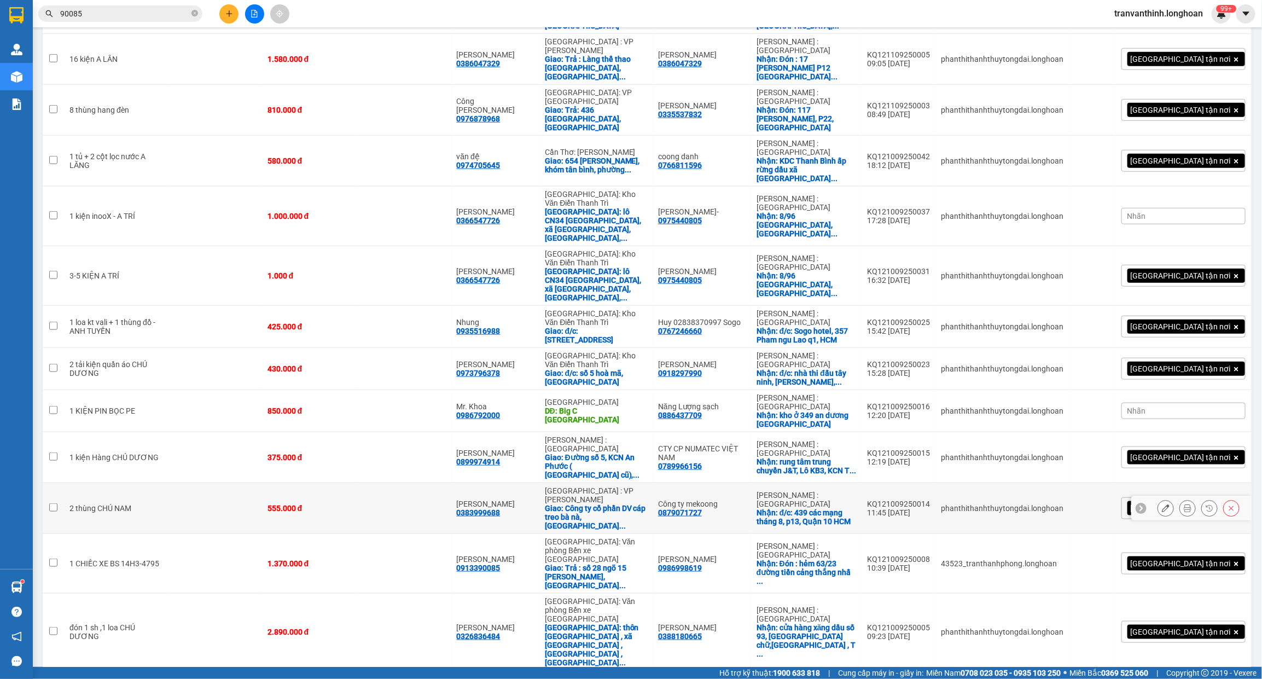
scroll to position [527, 0]
